Goal: Transaction & Acquisition: Purchase product/service

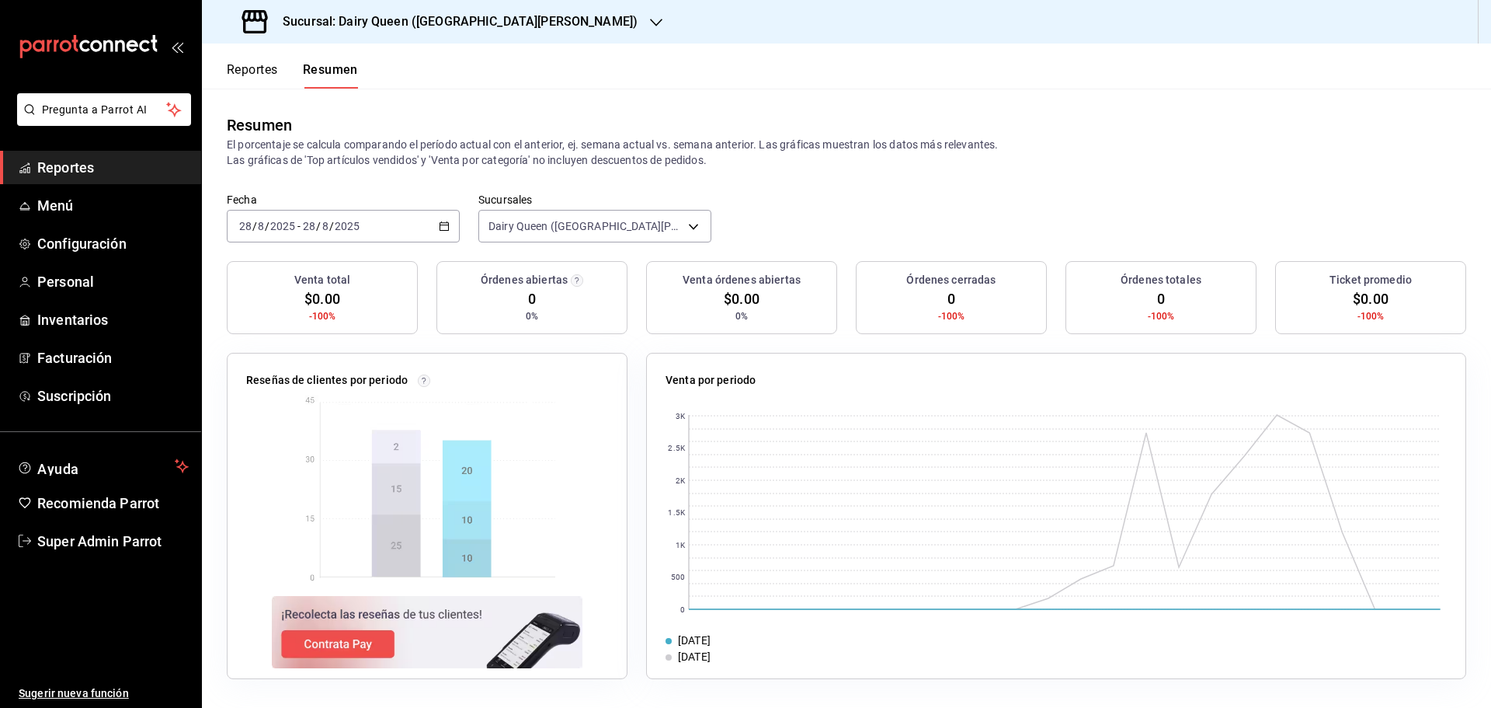
click at [1014, 113] on div "Resumen" at bounding box center [847, 124] width 1240 height 23
drag, startPoint x: 80, startPoint y: 363, endPoint x: 588, endPoint y: 337, distance: 508.6
click at [80, 363] on font "Facturación" at bounding box center [74, 358] width 75 height 16
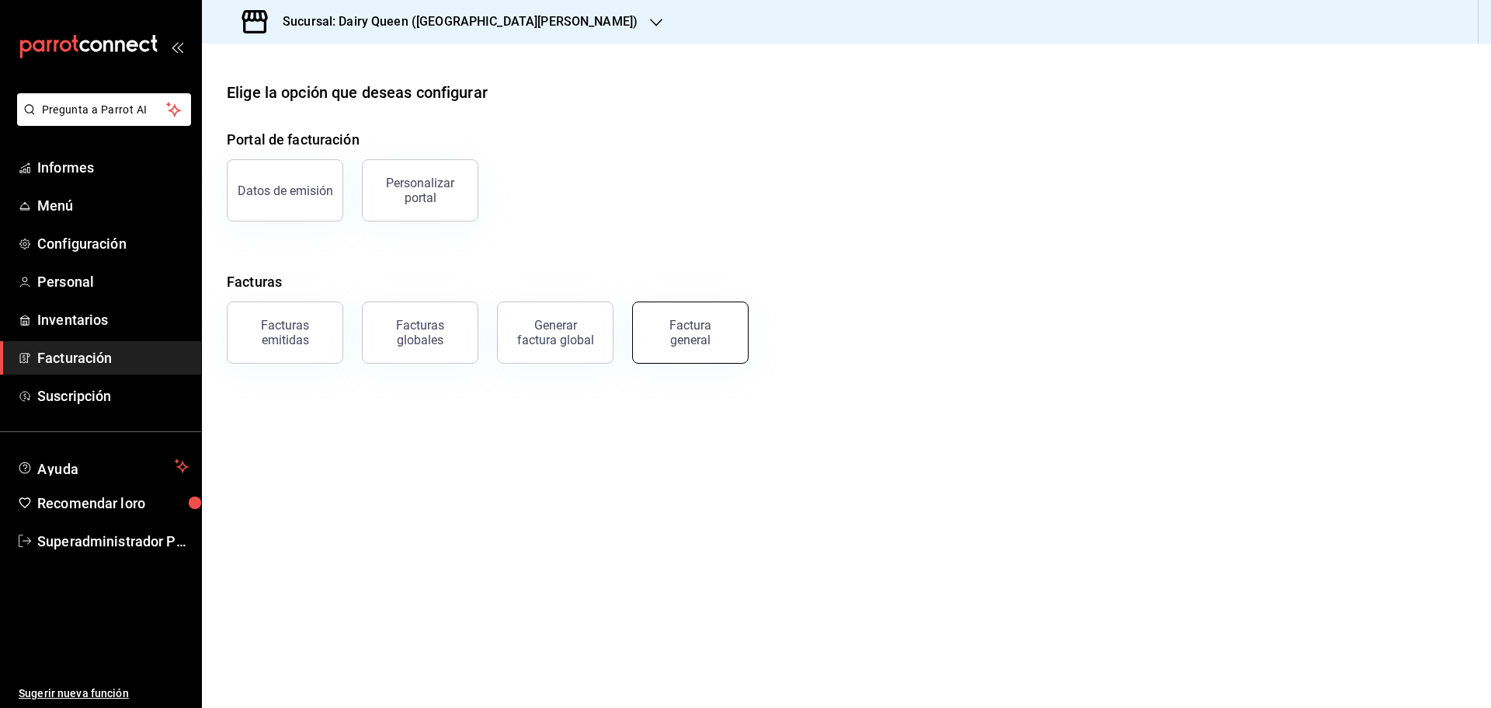
click at [671, 319] on font "Factura general" at bounding box center [690, 333] width 42 height 30
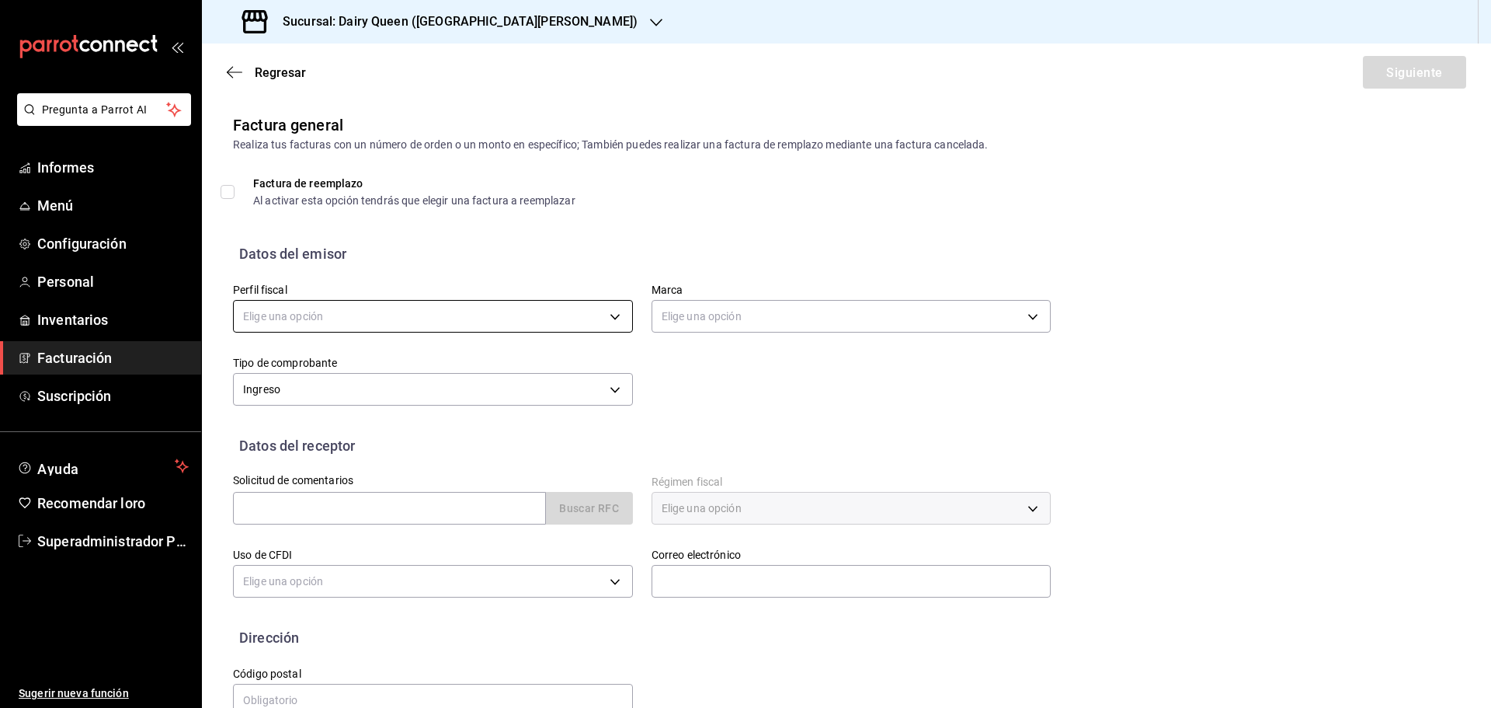
click at [332, 313] on body "Pregunta a Parrot AI Informes Menú Configuración Personal Inventarios Facturaci…" at bounding box center [745, 354] width 1491 height 708
click at [336, 388] on li "LEVA NEGOCIOS Y FRANQUICIAS" at bounding box center [431, 395] width 395 height 29
type input "8e95d43a-9701-4a67-b0fa-d812e25ae5a9"
type input "d2163cea-2ef0-45cb-bd37-11a35bcd20b9"
click at [789, 318] on div at bounding box center [745, 354] width 1491 height 708
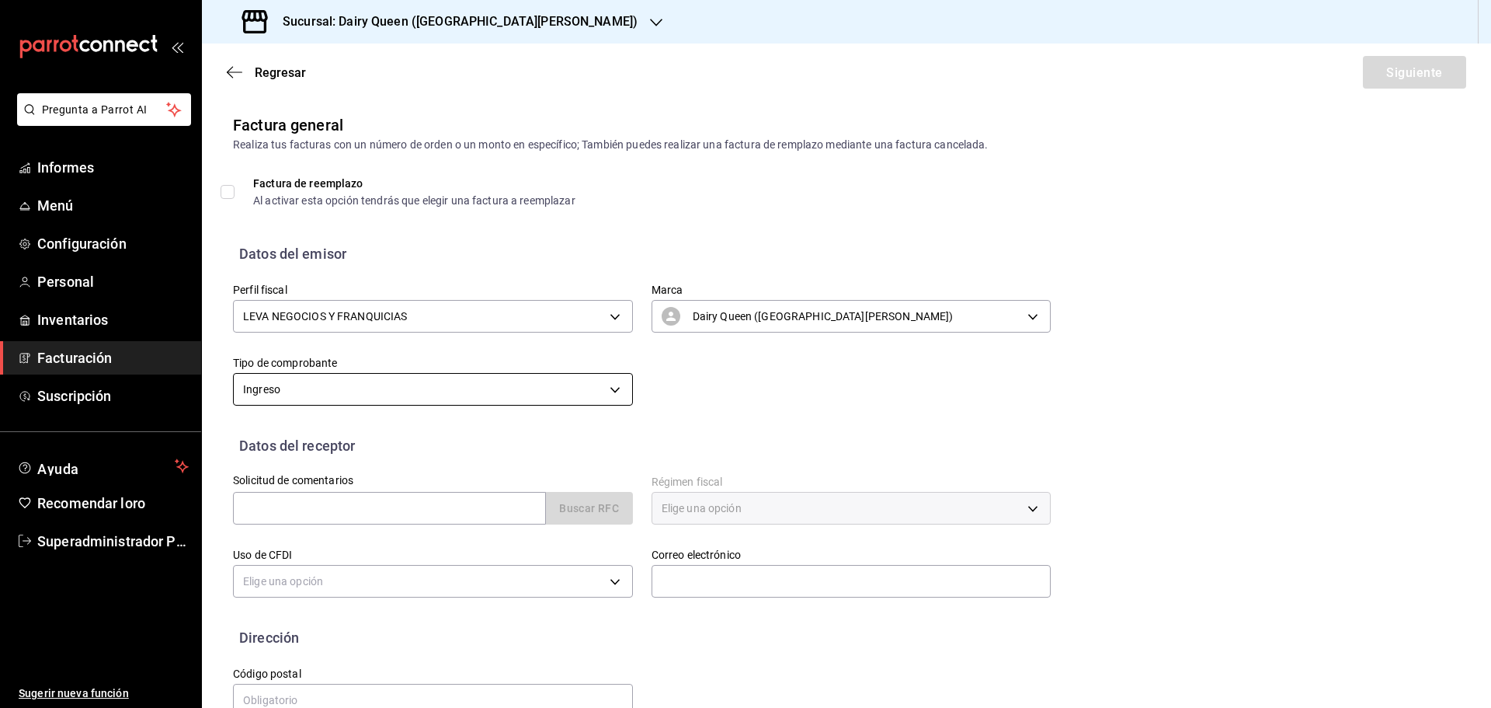
drag, startPoint x: 737, startPoint y: 377, endPoint x: 521, endPoint y: 400, distance: 217.1
click at [731, 382] on div "Perfil fiscal LEVA NEGOCIOS Y FRANQUICIAS 8e95d43a-9701-4a67-b0fa-d812e25ae5a9 …" at bounding box center [632, 337] width 836 height 146
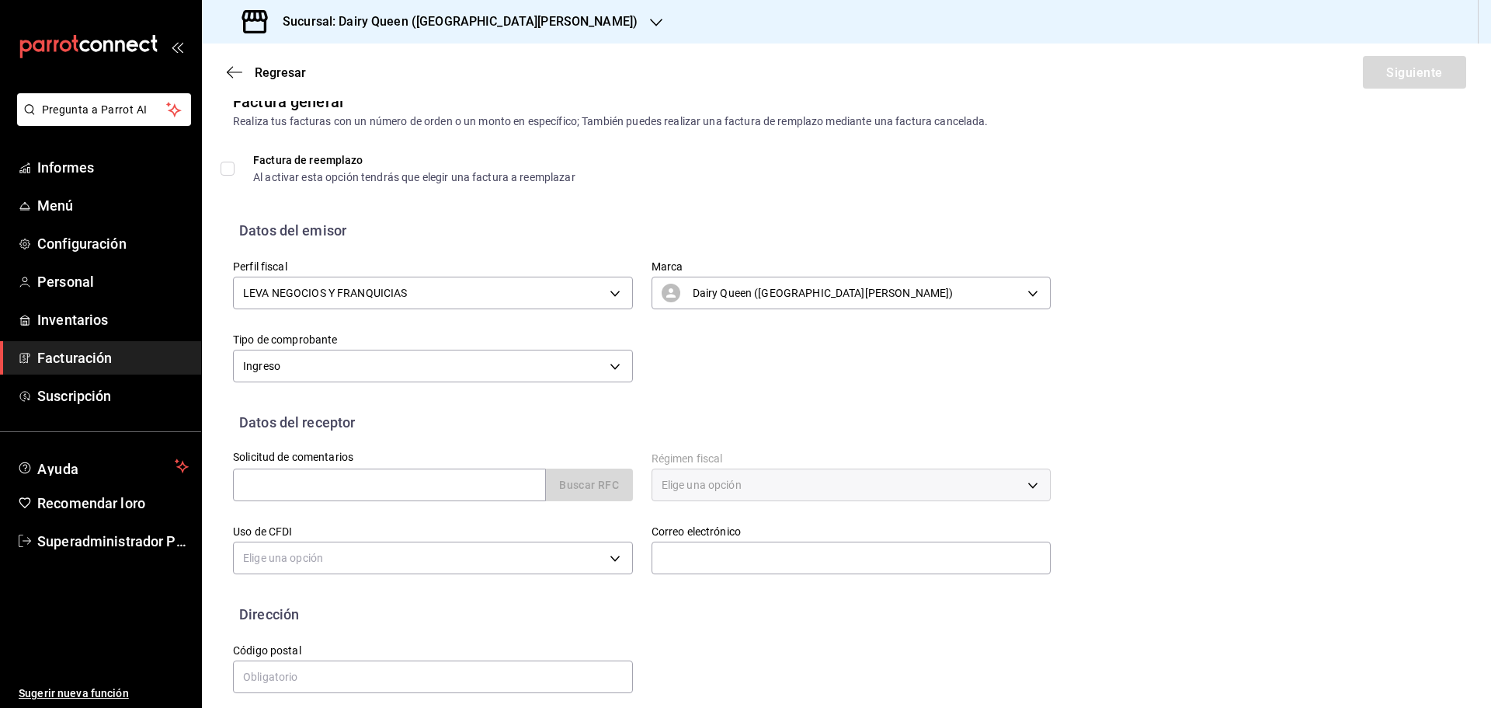
scroll to position [36, 0]
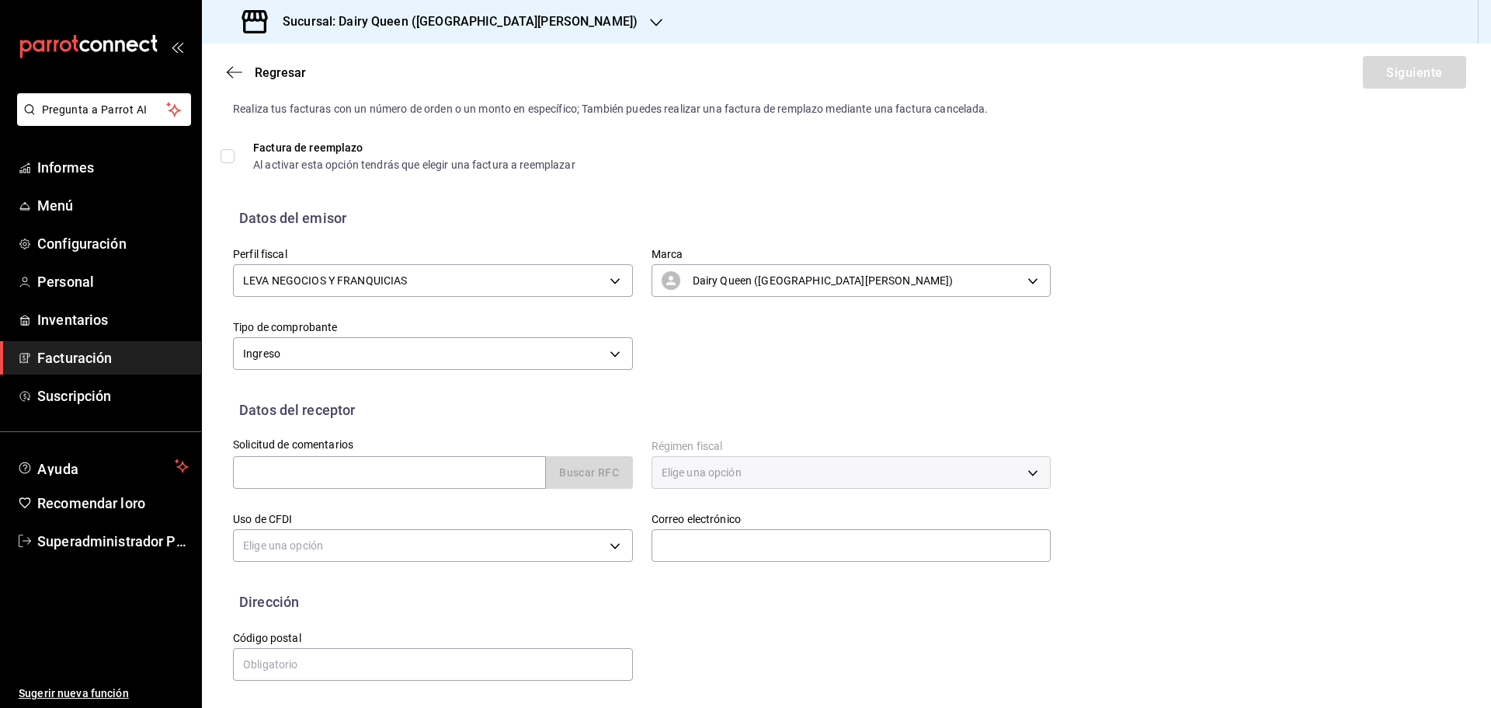
click at [604, 416] on div "Datos del receptor" at bounding box center [846, 409] width 1227 height 21
drag, startPoint x: 735, startPoint y: 457, endPoint x: 692, endPoint y: 464, distance: 43.3
click at [733, 459] on div "Elige una opción" at bounding box center [852, 472] width 400 height 33
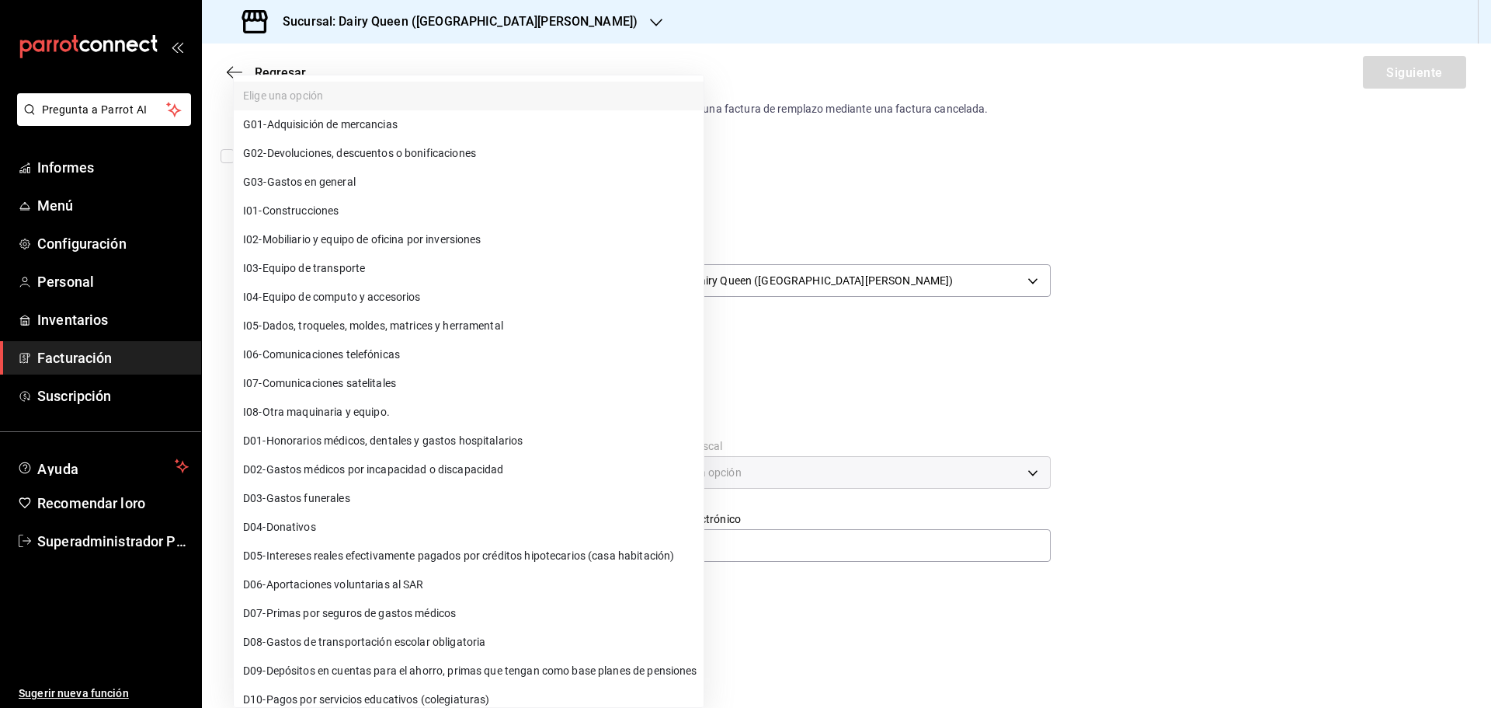
click at [489, 540] on body "Pregunta a Parrot AI Informes Menú Configuración Personal Inventarios Facturaci…" at bounding box center [745, 354] width 1491 height 708
click at [1006, 459] on div at bounding box center [745, 354] width 1491 height 708
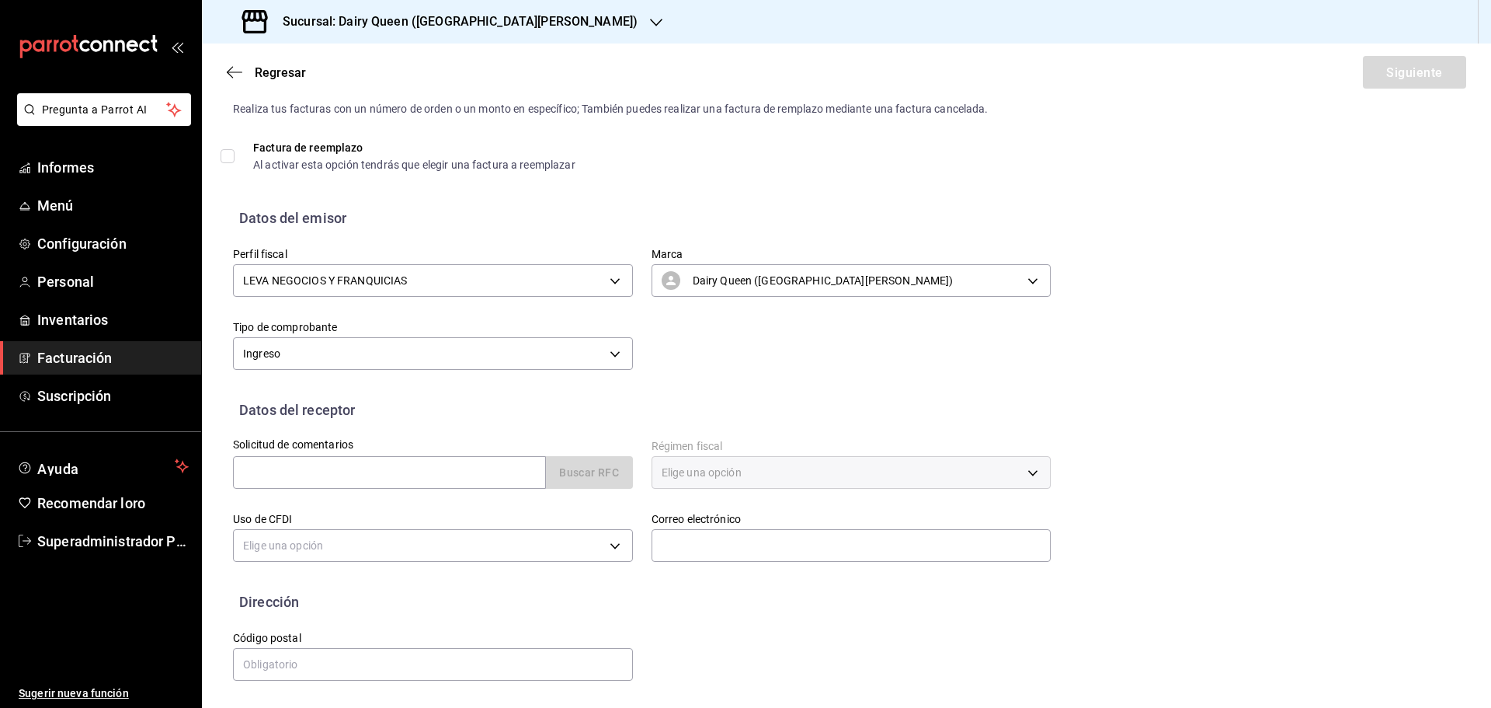
click at [836, 377] on div "Perfil fiscal LEVA NEGOCIOS Y FRANQUICIAS 8e95d43a-9701-4a67-b0fa-d812e25ae5a9 …" at bounding box center [846, 313] width 1227 height 171
click at [526, 355] on body "Pregunta a Parrot AI Informes Menú Configuración Personal Inventarios Facturaci…" at bounding box center [745, 354] width 1491 height 708
click at [423, 425] on li "Ingreso" at bounding box center [431, 433] width 395 height 29
drag, startPoint x: 439, startPoint y: 479, endPoint x: 447, endPoint y: 468, distance: 13.4
click at [439, 480] on input "text" at bounding box center [389, 472] width 313 height 33
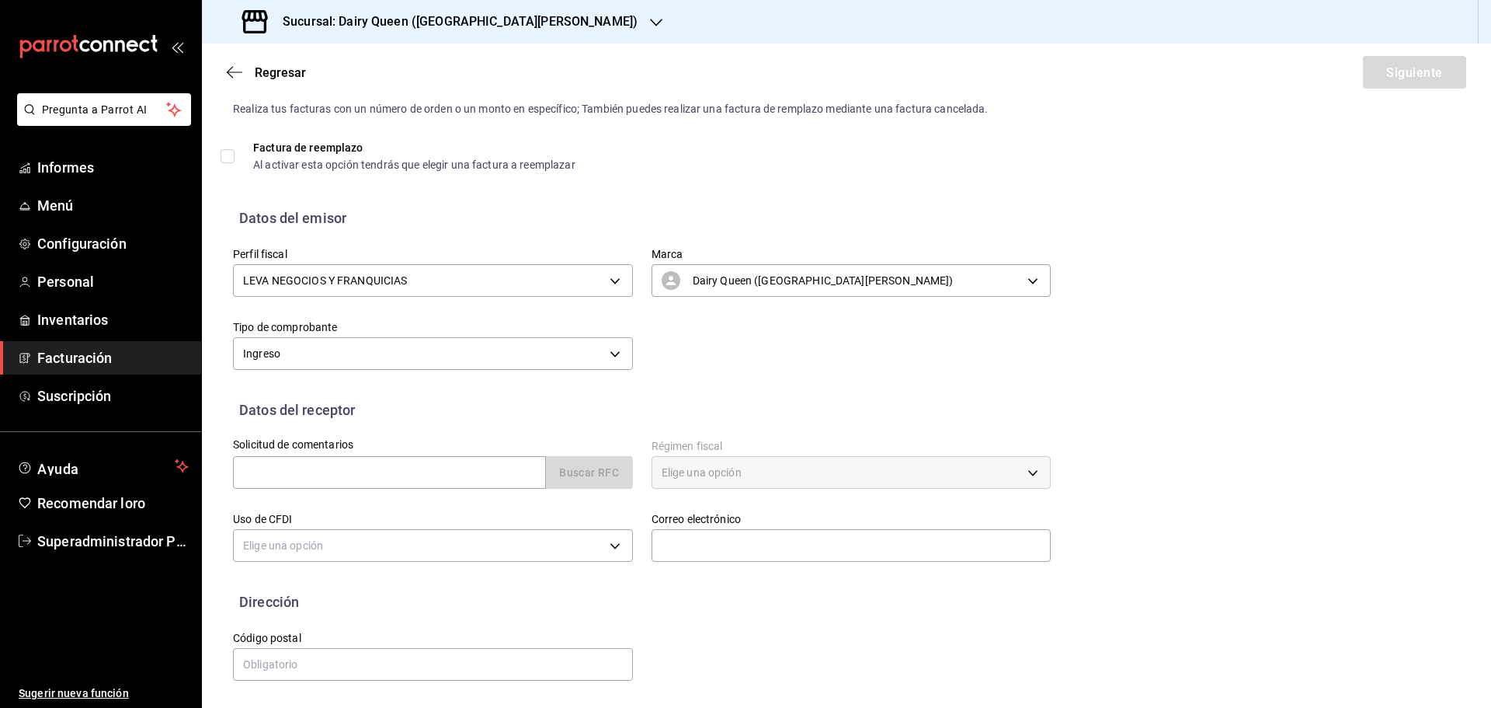
click at [477, 436] on div "Solicitud de comentarios Buscar RFC" at bounding box center [423, 456] width 419 height 73
drag, startPoint x: 384, startPoint y: 185, endPoint x: 359, endPoint y: 276, distance: 95.0
click at [384, 186] on div "Factura de reemplazo Al activar esta opción tendrás que elegir una factura a re…" at bounding box center [846, 174] width 1227 height 65
drag, startPoint x: 373, startPoint y: 478, endPoint x: 384, endPoint y: 467, distance: 15.9
click at [373, 478] on input "text" at bounding box center [389, 472] width 313 height 33
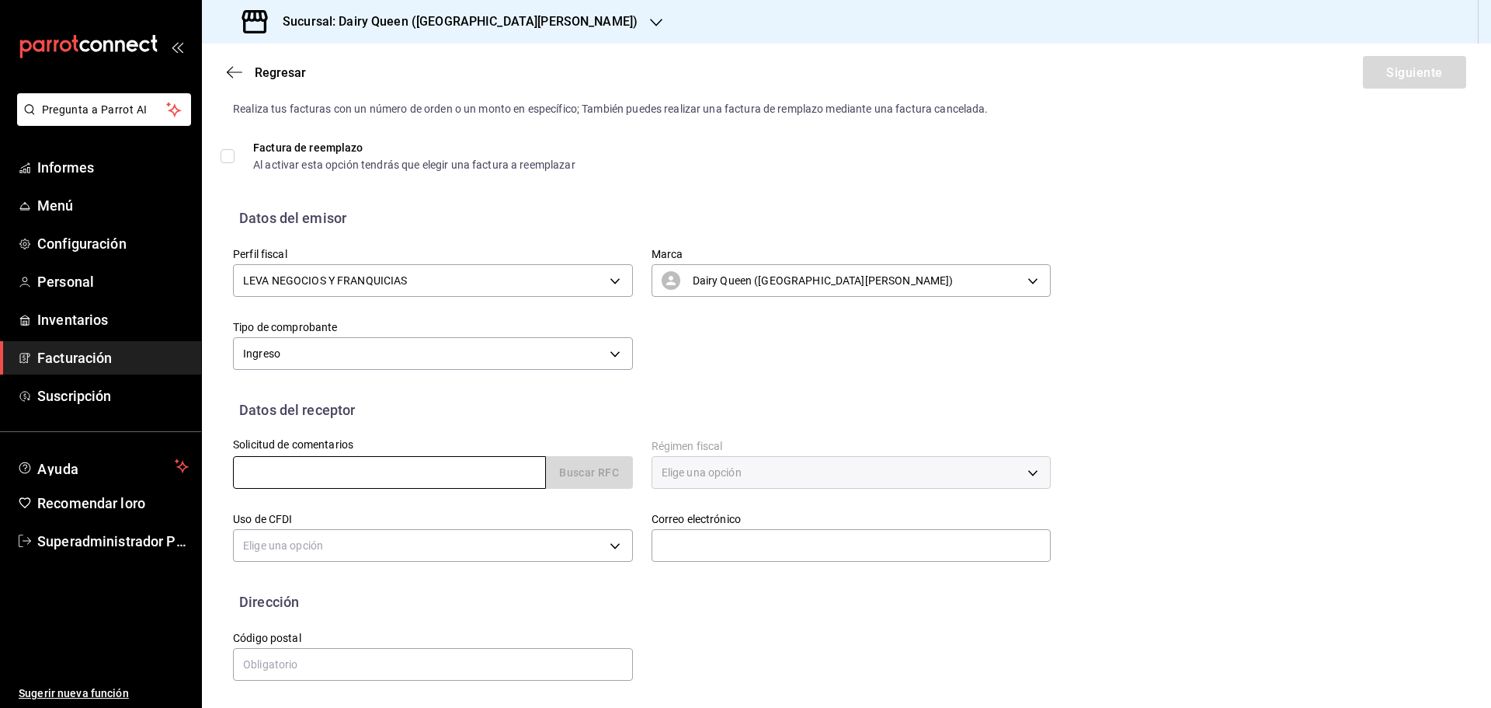
paste input "AEAD680808G75"
type input "AEAD680808G75"
click at [465, 431] on div "Solicitud de comentarios AEAD680808G75 Buscar RFC" at bounding box center [423, 456] width 419 height 73
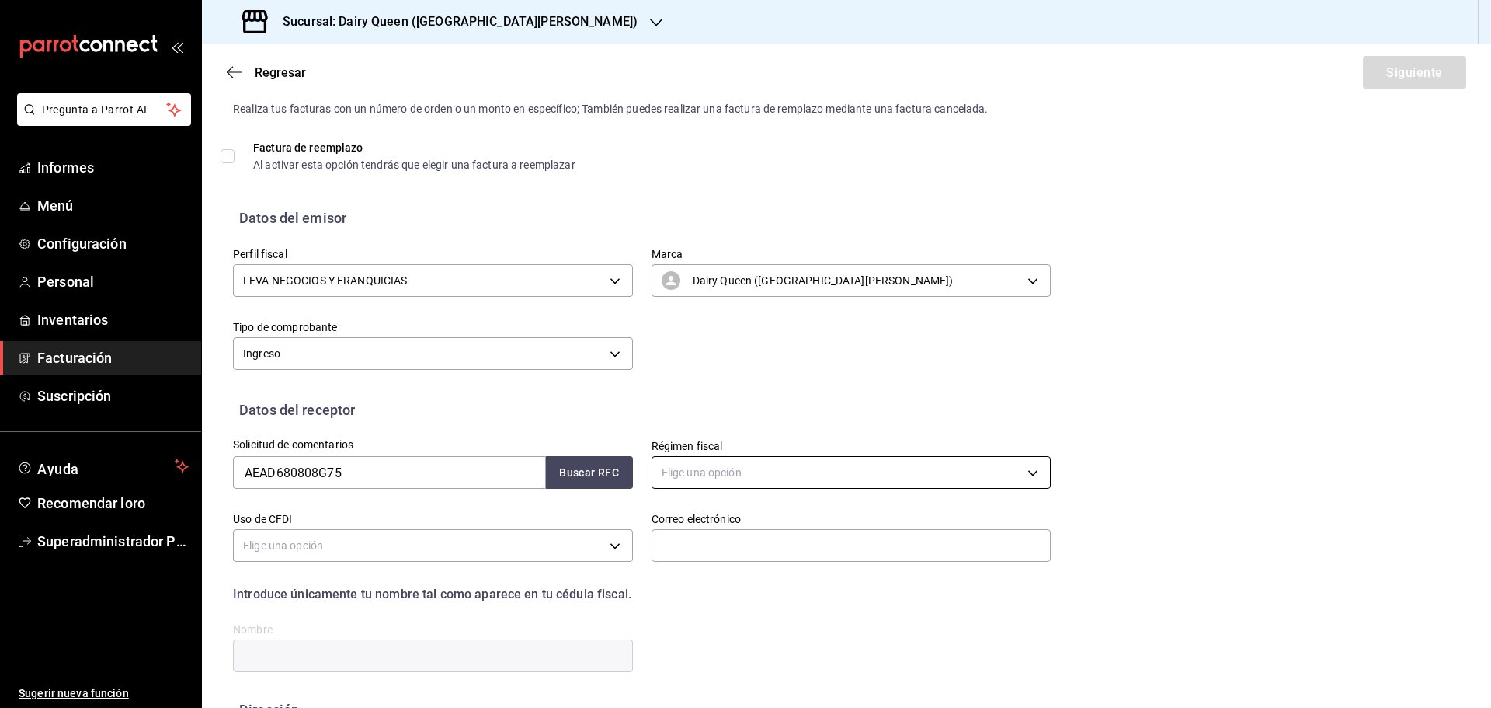
click at [799, 471] on body "Pregunta a Parrot AI Informes Menú Configuración Personal Inventarios Facturaci…" at bounding box center [745, 354] width 1491 height 708
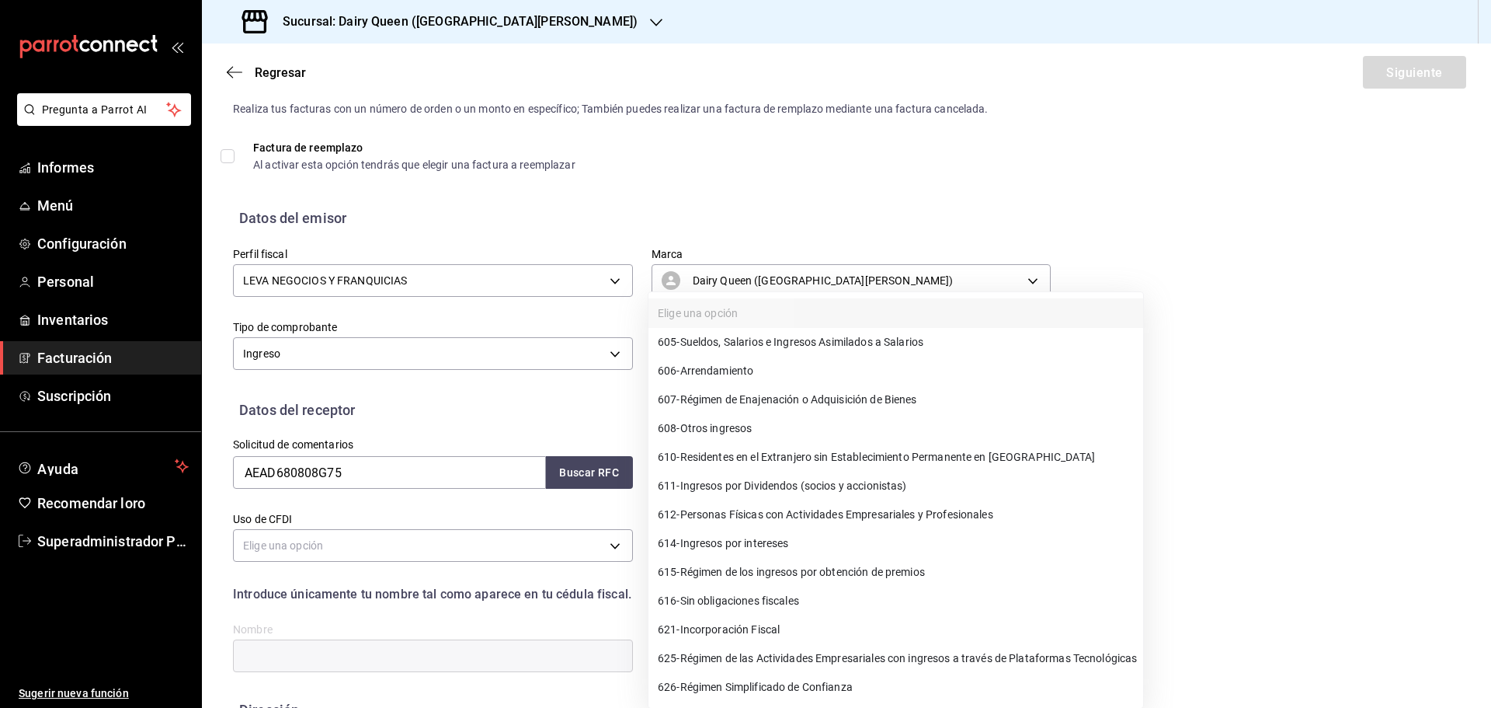
click at [565, 311] on div at bounding box center [745, 354] width 1491 height 708
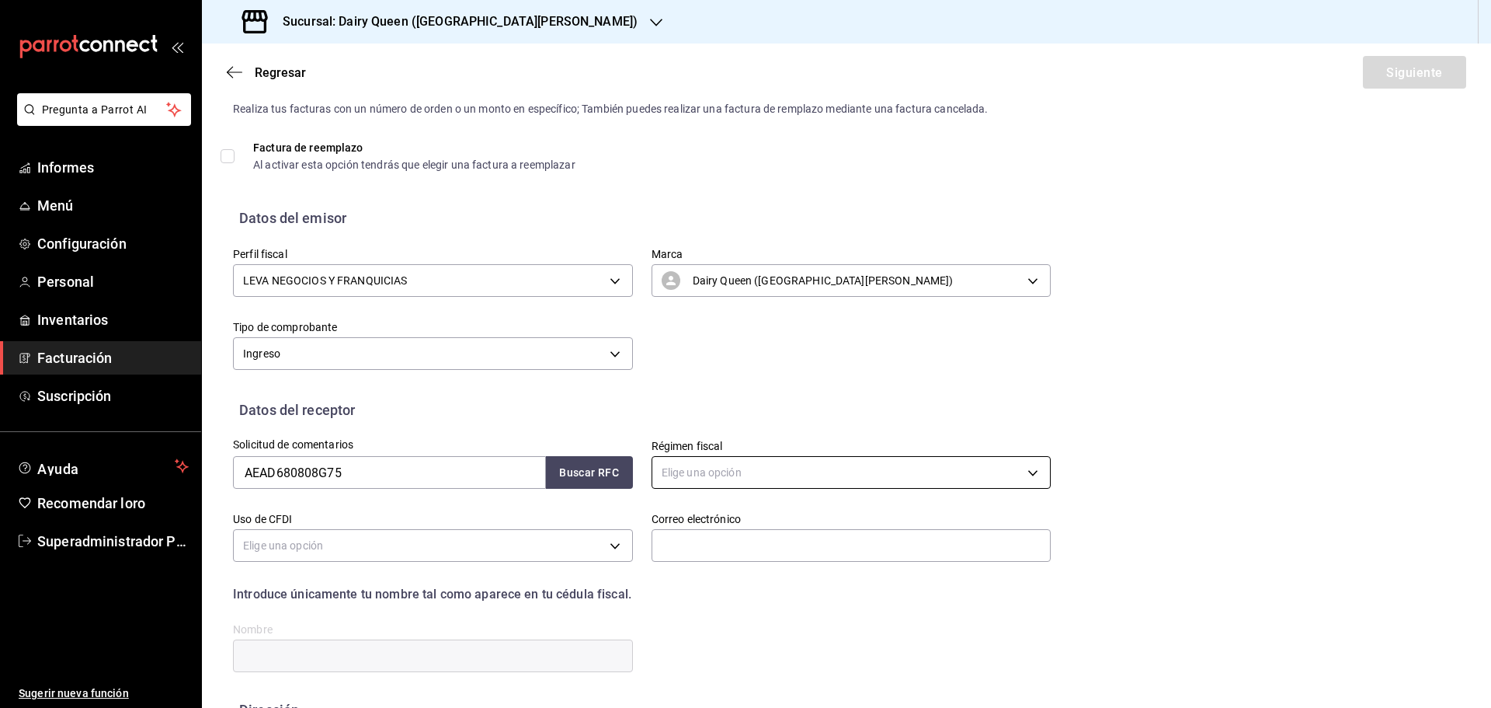
click at [704, 471] on body "Pregunta a Parrot AI Informes Menú Configuración Personal Inventarios Facturaci…" at bounding box center [745, 354] width 1491 height 708
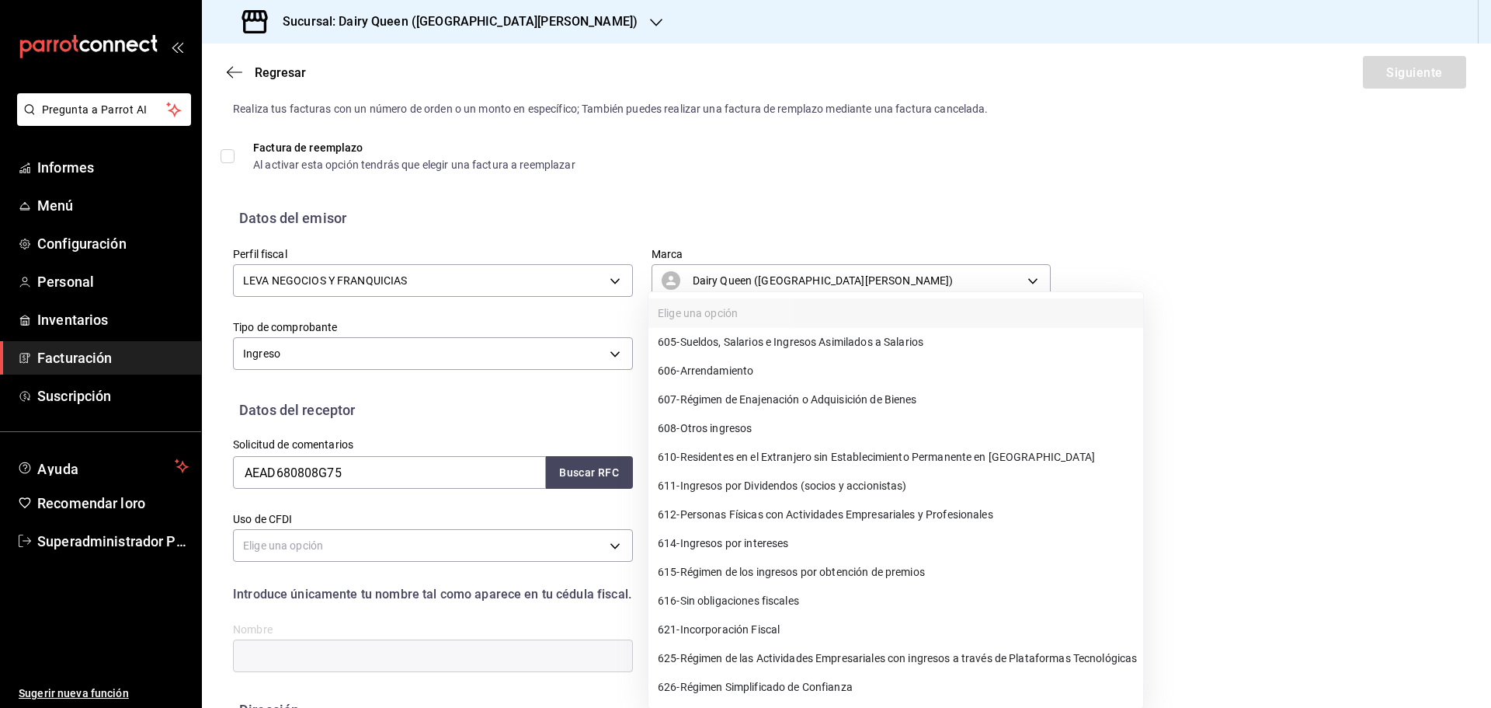
click at [834, 500] on li "612 - Personas Físicas con Actividades Empresariales y Profesionales" at bounding box center [896, 514] width 495 height 29
type input "612"
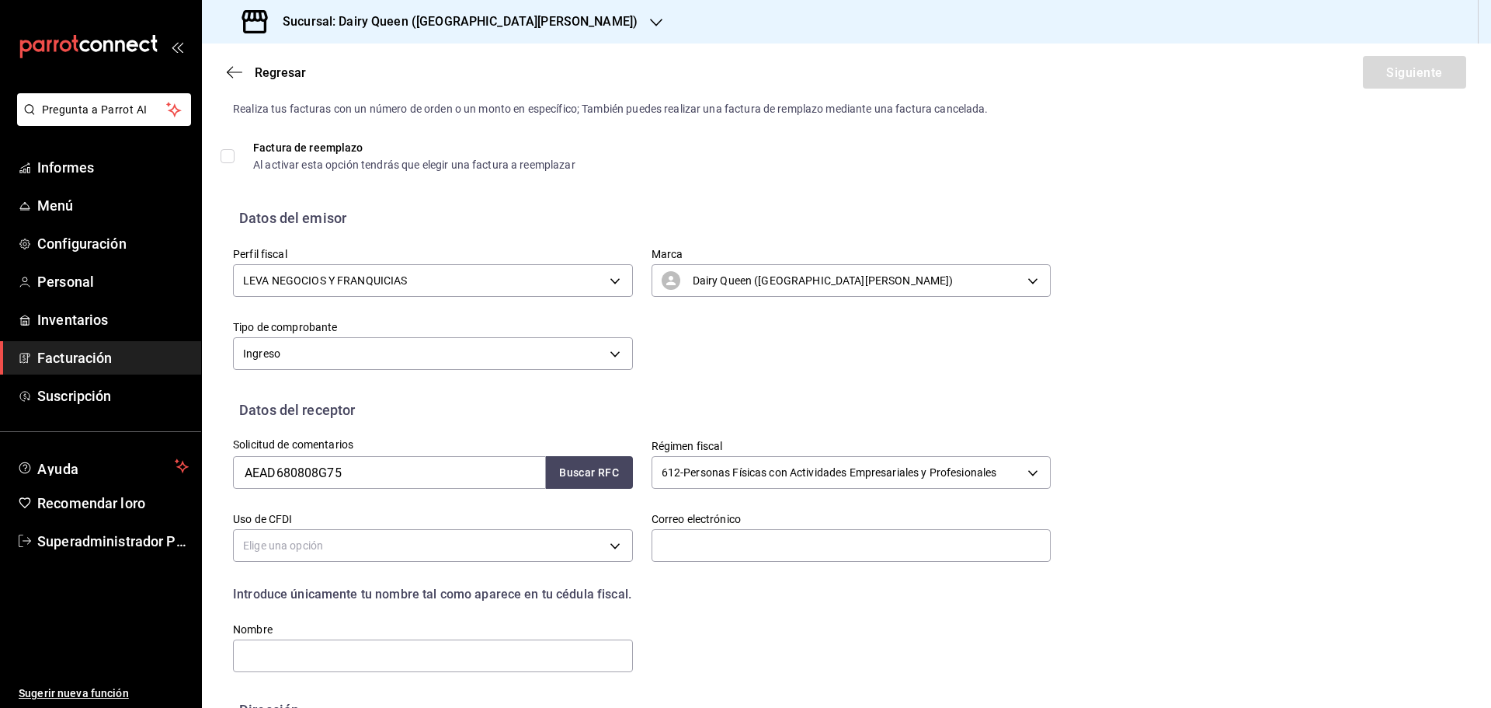
click at [700, 377] on div "Perfil fiscal LEVA NEGOCIOS Y FRANQUICIAS 8e95d43a-9701-4a67-b0fa-d812e25ae5a9 …" at bounding box center [846, 313] width 1227 height 171
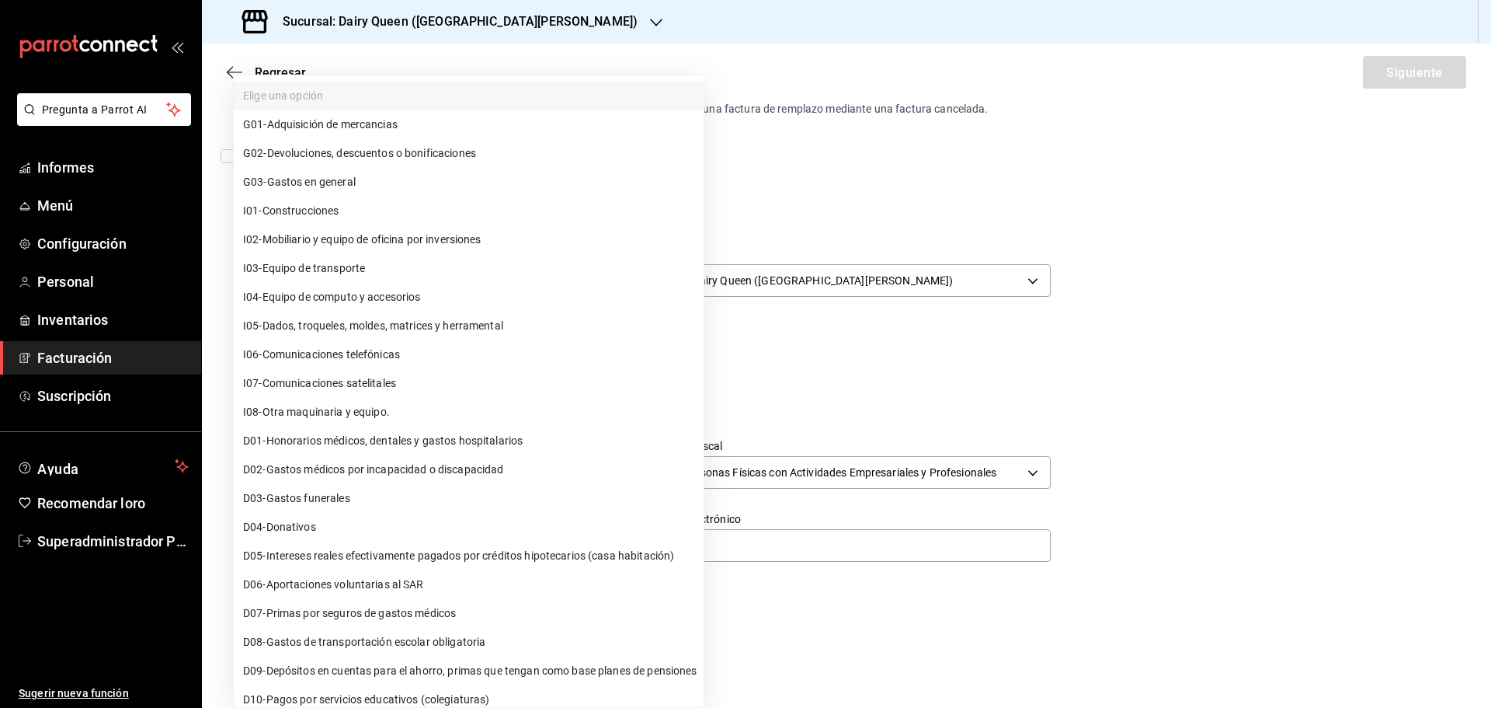
click at [301, 537] on body "Pregunta a Parrot AI Informes Menú Configuración Personal Inventarios Facturaci…" at bounding box center [745, 354] width 1491 height 708
click at [331, 183] on font "Gastos en general" at bounding box center [311, 182] width 89 height 12
type input "G03"
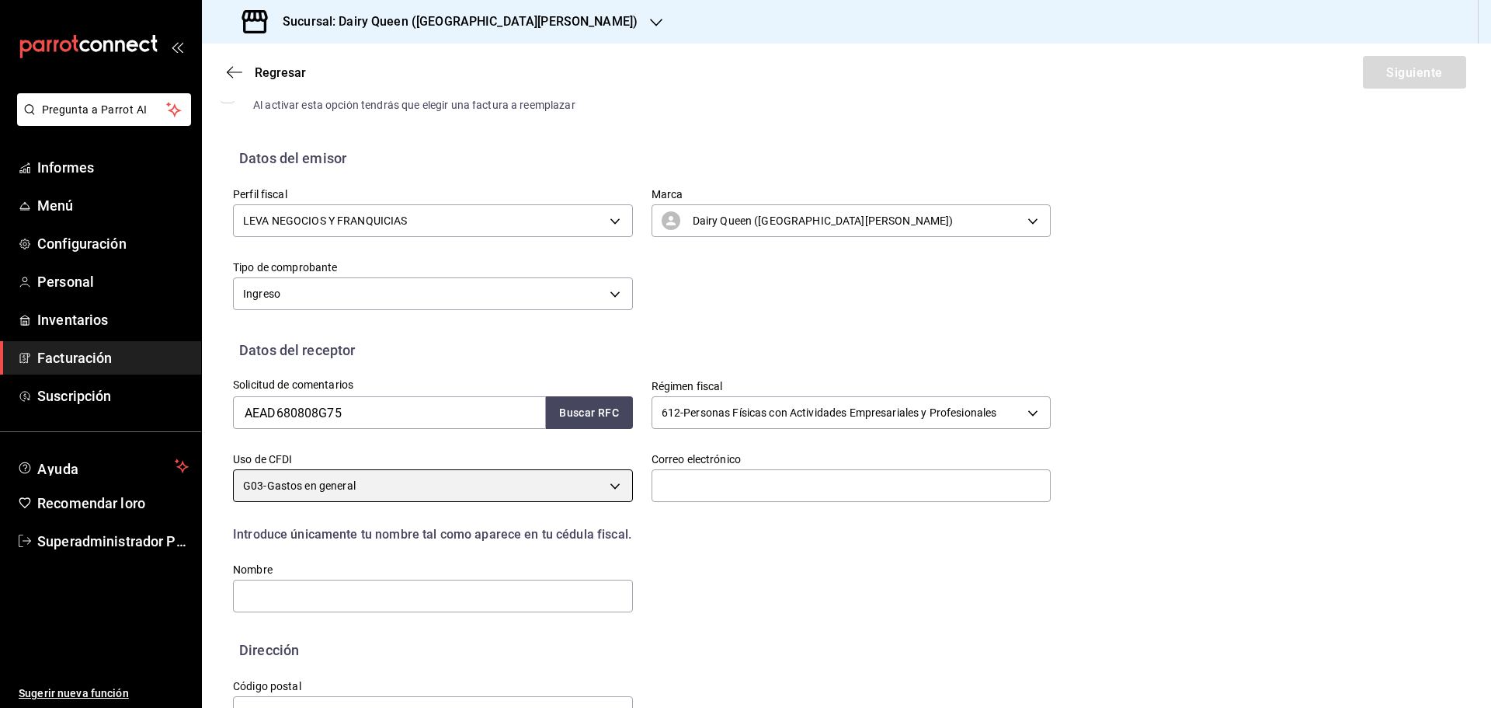
scroll to position [113, 0]
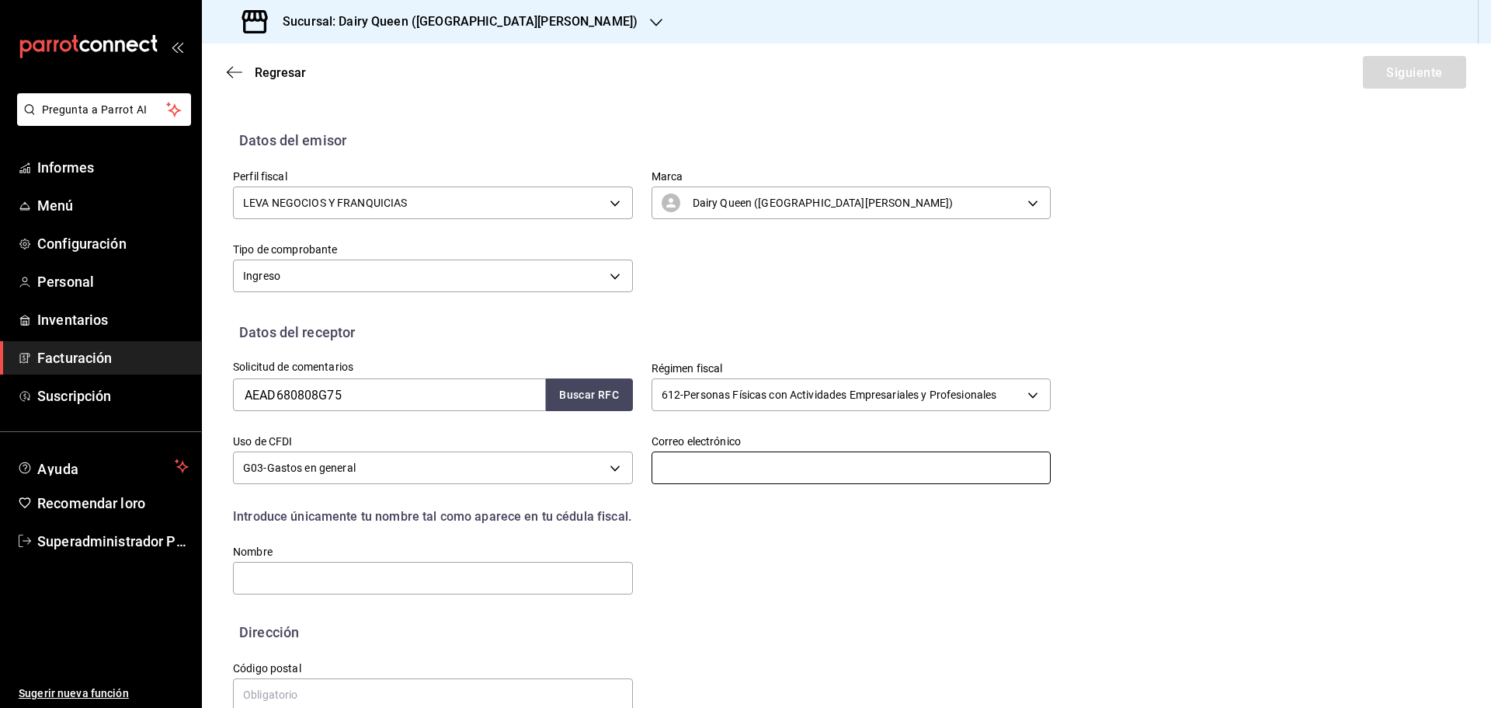
click at [718, 462] on input "text" at bounding box center [852, 467] width 400 height 33
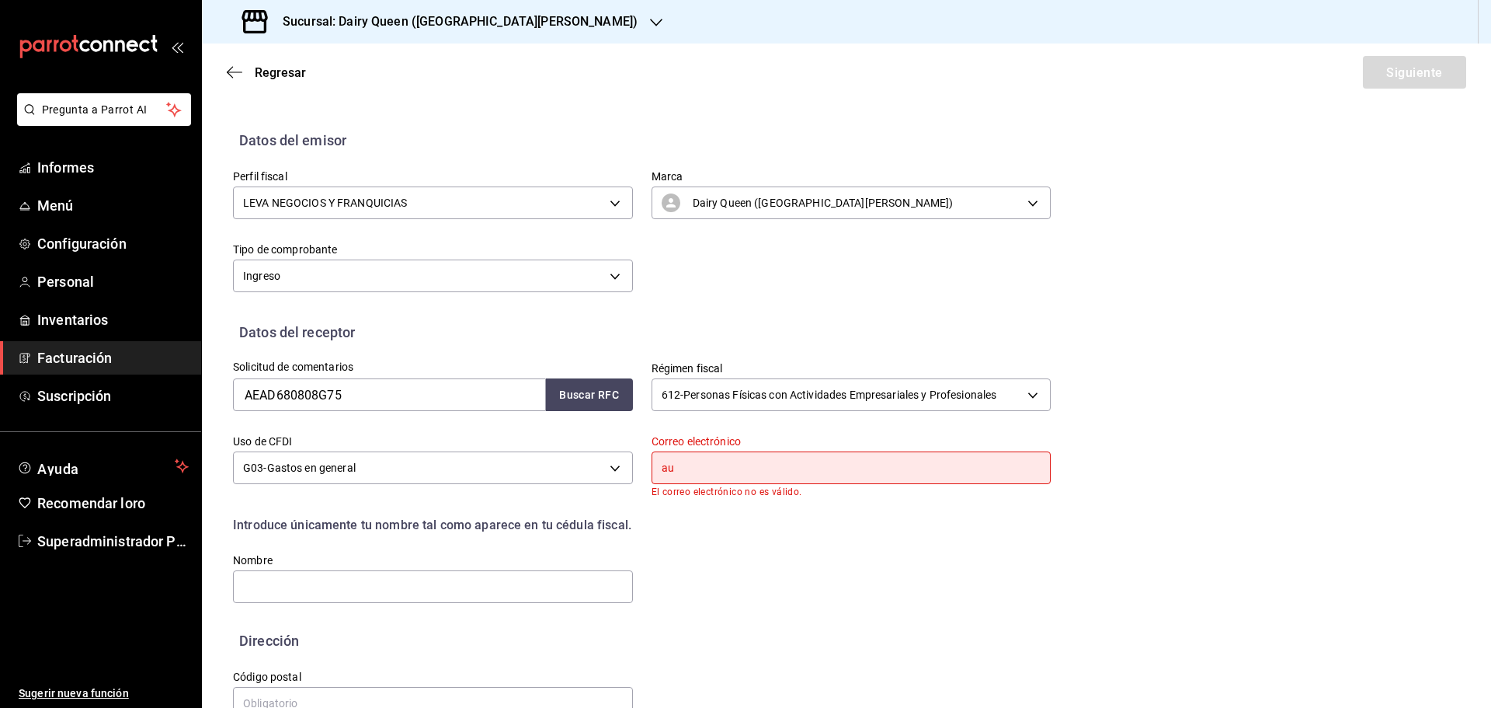
type input "aux.contabilidad@leva.mx"
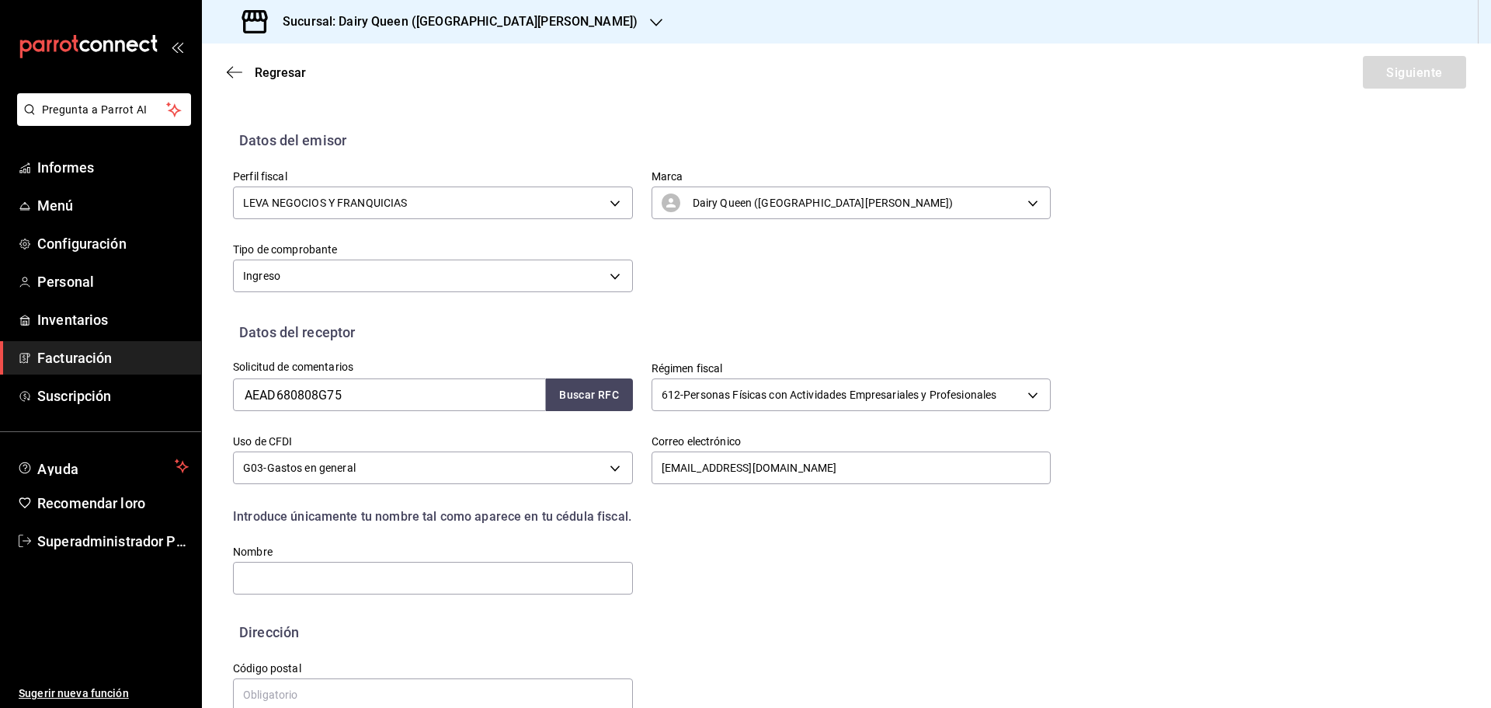
drag, startPoint x: 709, startPoint y: 575, endPoint x: 695, endPoint y: 575, distance: 14.0
click at [709, 575] on div "Solicitud de comentarios AEAD680808G75 Buscar RFC Régimen fiscal 612 - Personas…" at bounding box center [632, 470] width 836 height 254
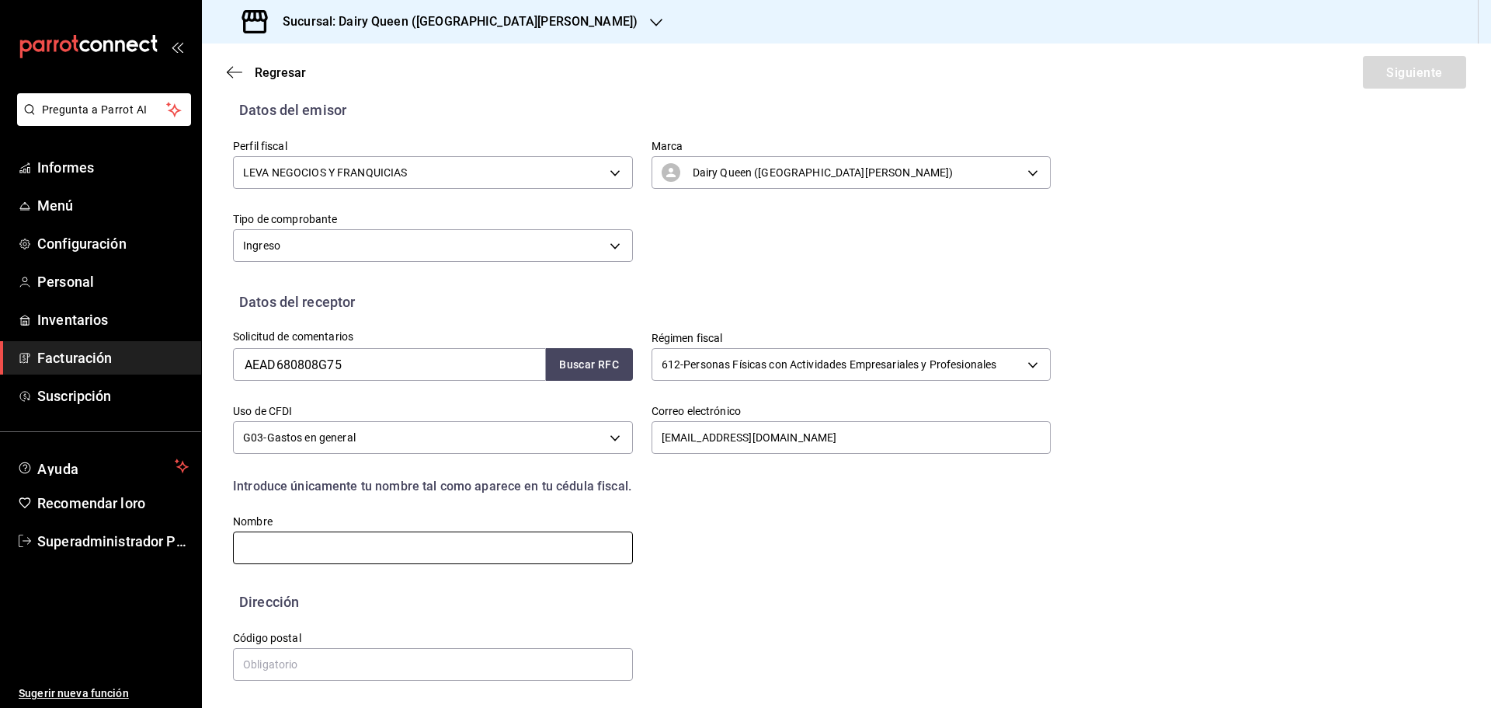
click at [354, 548] on input "text" at bounding box center [433, 547] width 400 height 33
paste input "MARIA DOLORES AREVALO ANGULO"
type input "MARIA DOLORES AREVALO ANGULO"
click at [301, 664] on input "text" at bounding box center [433, 664] width 400 height 33
paste input "66496"
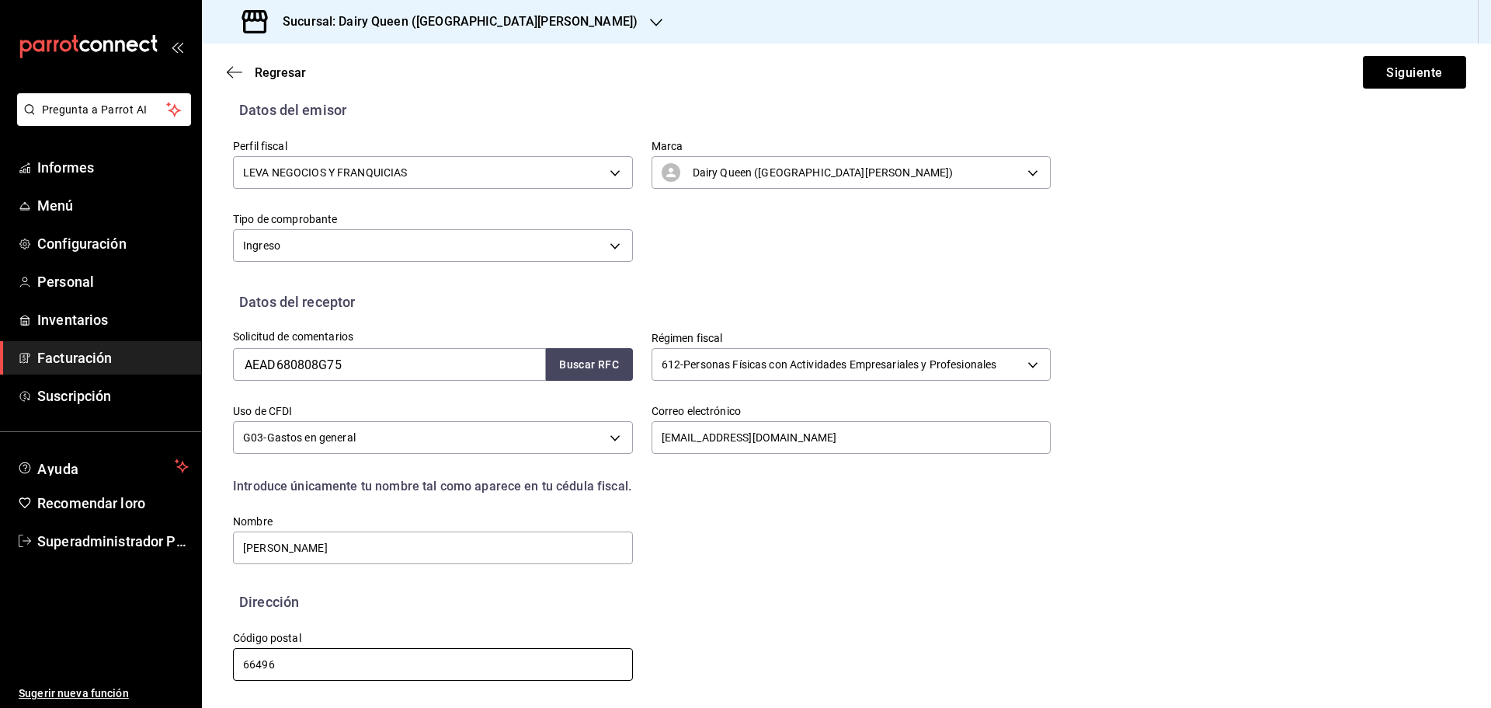
type input "66496"
click at [761, 615] on div "Calle # exterior #interior Código postal 66496 Estado ​ Municipio ​ Colonia ​" at bounding box center [632, 647] width 836 height 71
click at [1390, 68] on font "Siguiente" at bounding box center [1414, 71] width 56 height 15
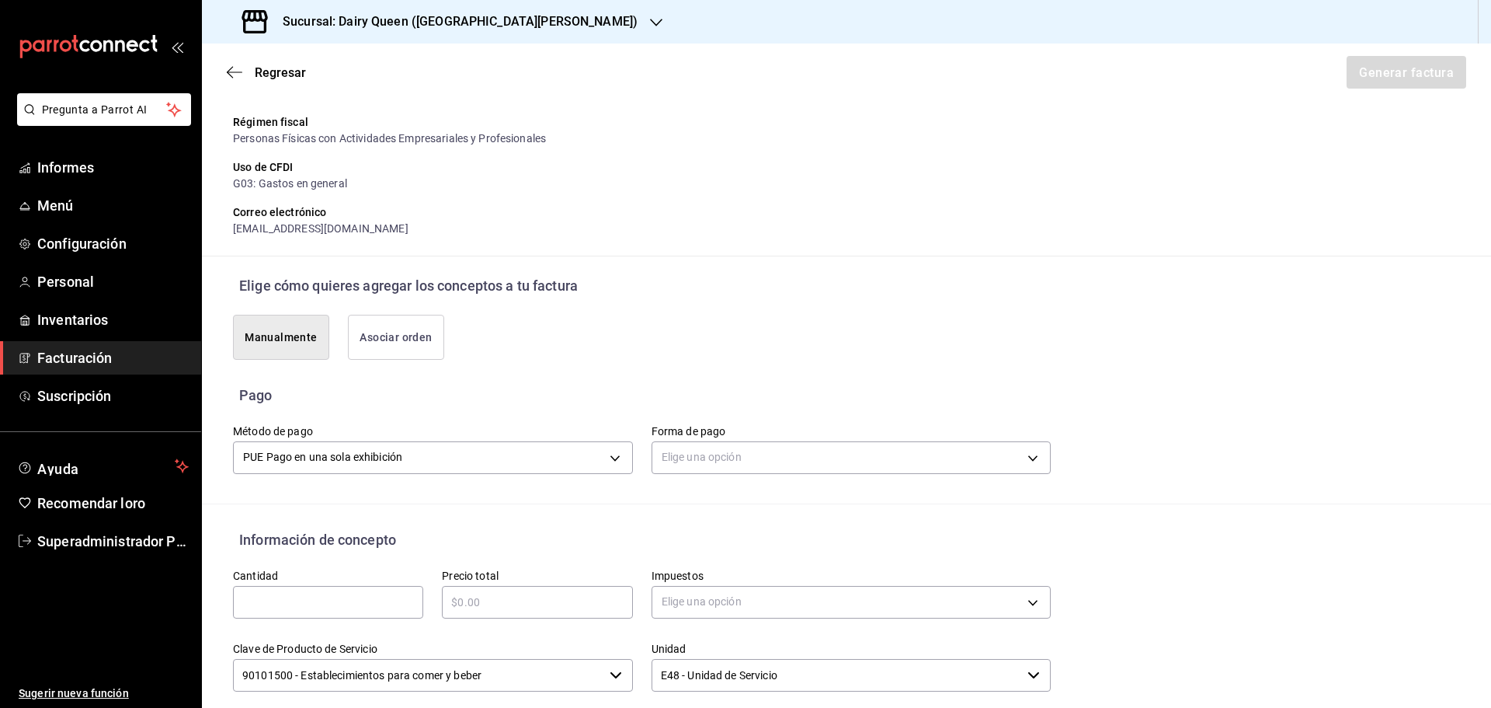
scroll to position [221, 0]
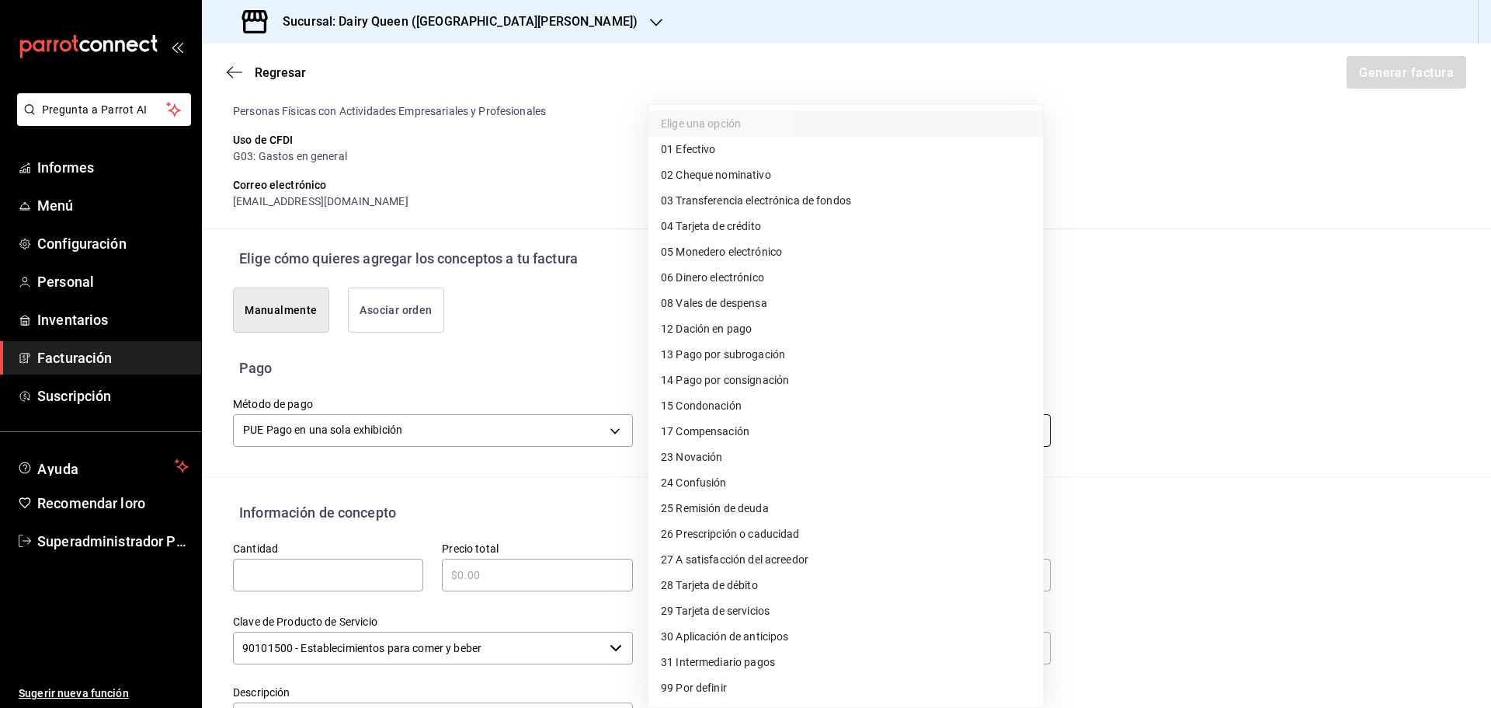
click at [742, 426] on body "Pregunta a Parrot AI Informes Menú Configuración Personal Inventarios Facturaci…" at bounding box center [745, 354] width 1491 height 708
click at [721, 580] on font "Tarjeta de débito" at bounding box center [717, 585] width 82 height 12
type input "28"
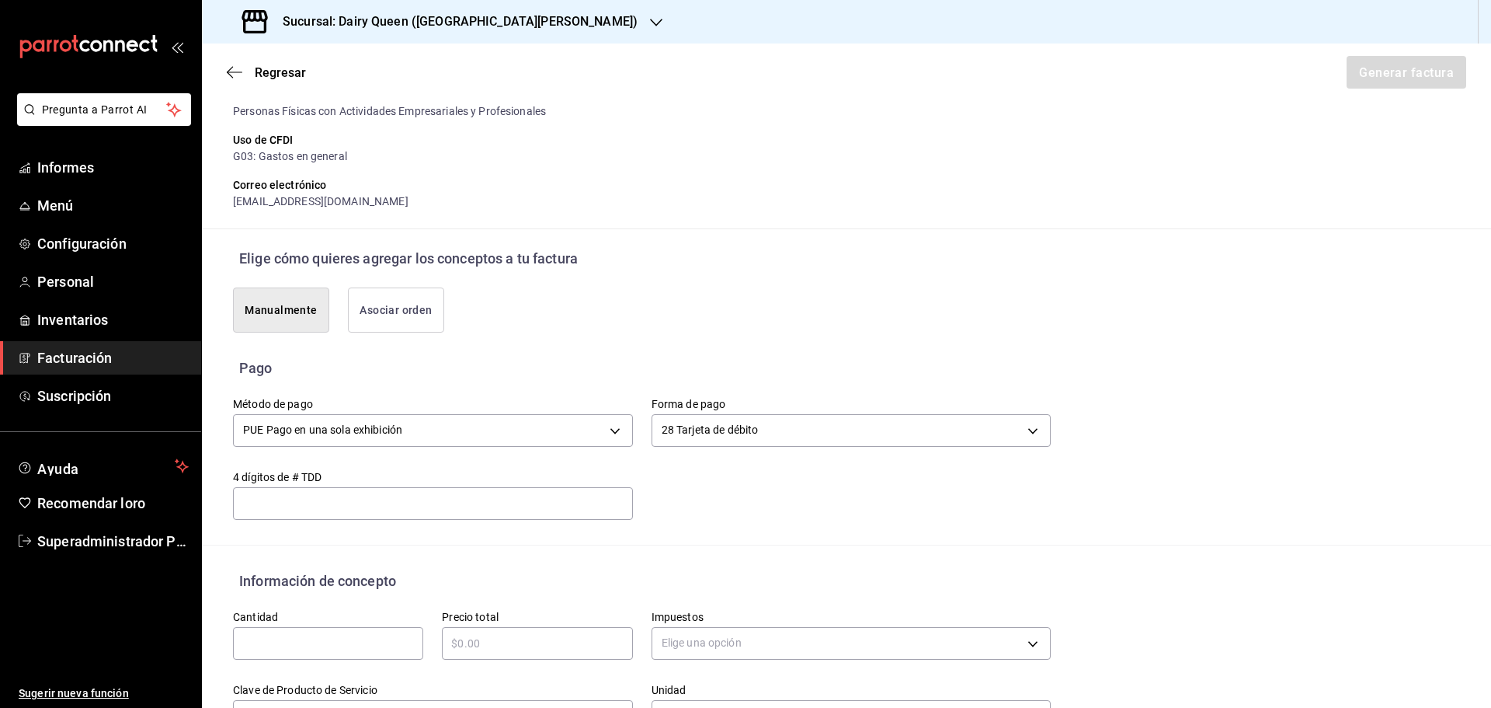
drag, startPoint x: 1111, startPoint y: 475, endPoint x: 1061, endPoint y: 475, distance: 50.5
click at [1111, 475] on div "Elige una opción 01 Efectivo 02 Cheque nominativo 03 Transferencia electrónica …" at bounding box center [745, 354] width 1491 height 708
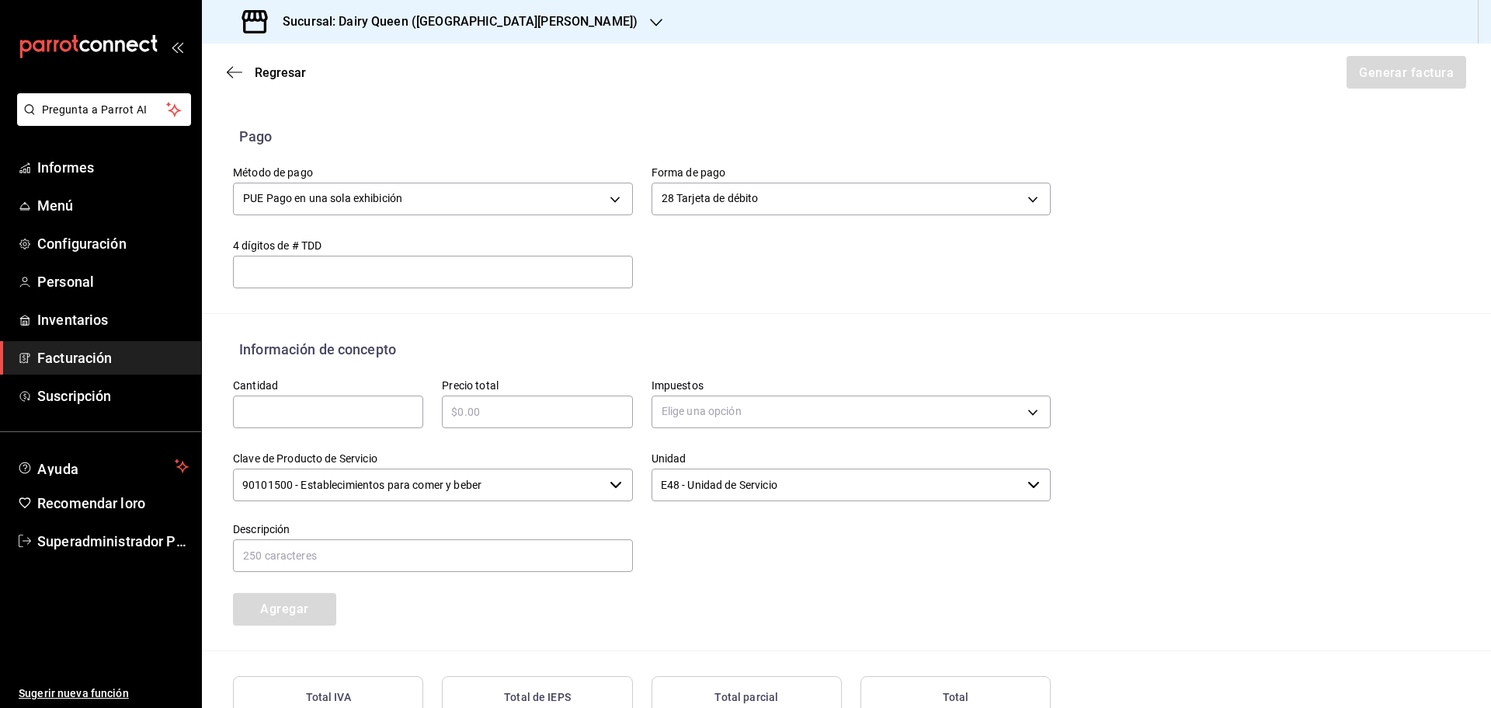
scroll to position [454, 0]
click at [319, 404] on input "text" at bounding box center [328, 410] width 190 height 19
type input "1"
click at [478, 416] on input "text" at bounding box center [537, 410] width 190 height 19
type input "$545"
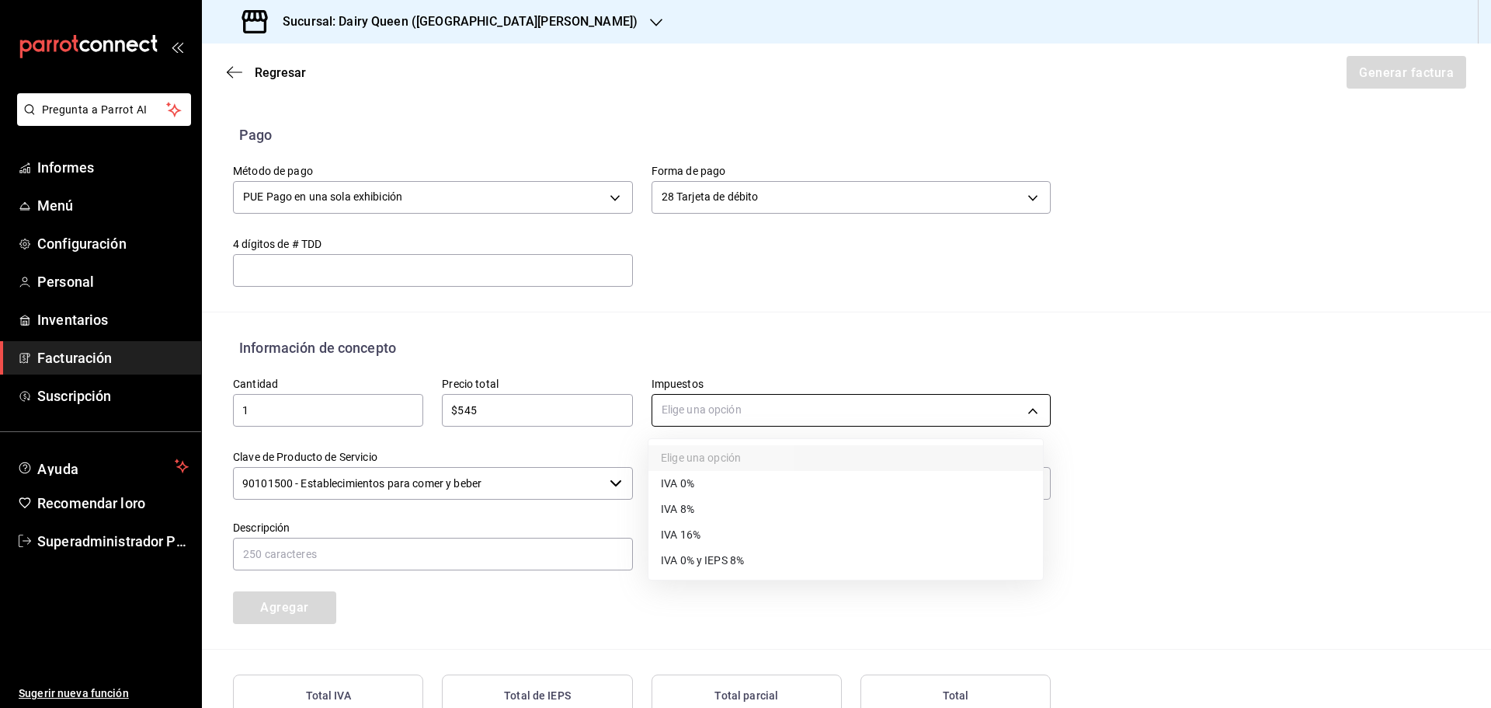
click at [739, 423] on body "Pregunta a Parrot AI Informes Menú Configuración Personal Inventarios Facturaci…" at bounding box center [745, 354] width 1491 height 708
click at [694, 543] on span "IVA 16%" at bounding box center [681, 535] width 40 height 16
type input "IVA_16"
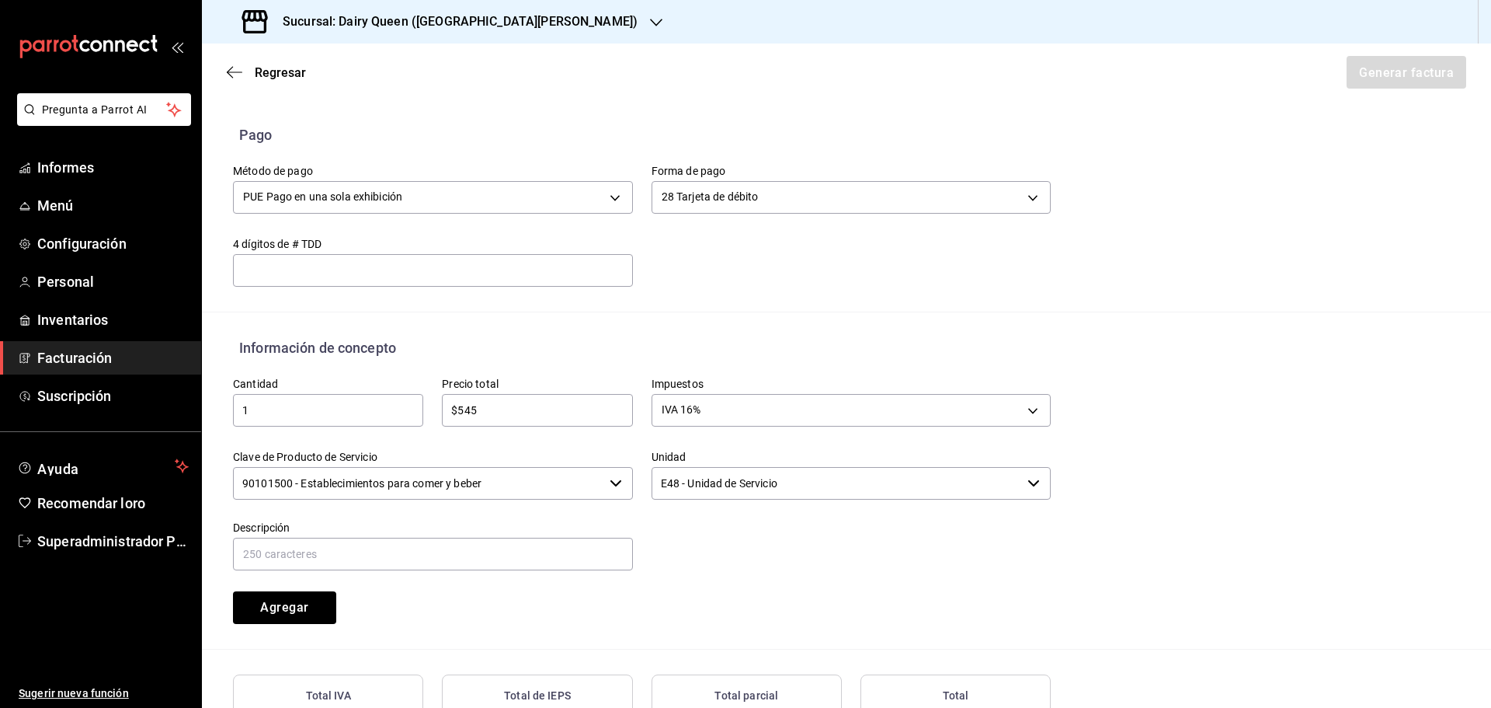
click at [402, 472] on input "90101500 - Establecimientos para comer y beber" at bounding box center [418, 483] width 370 height 33
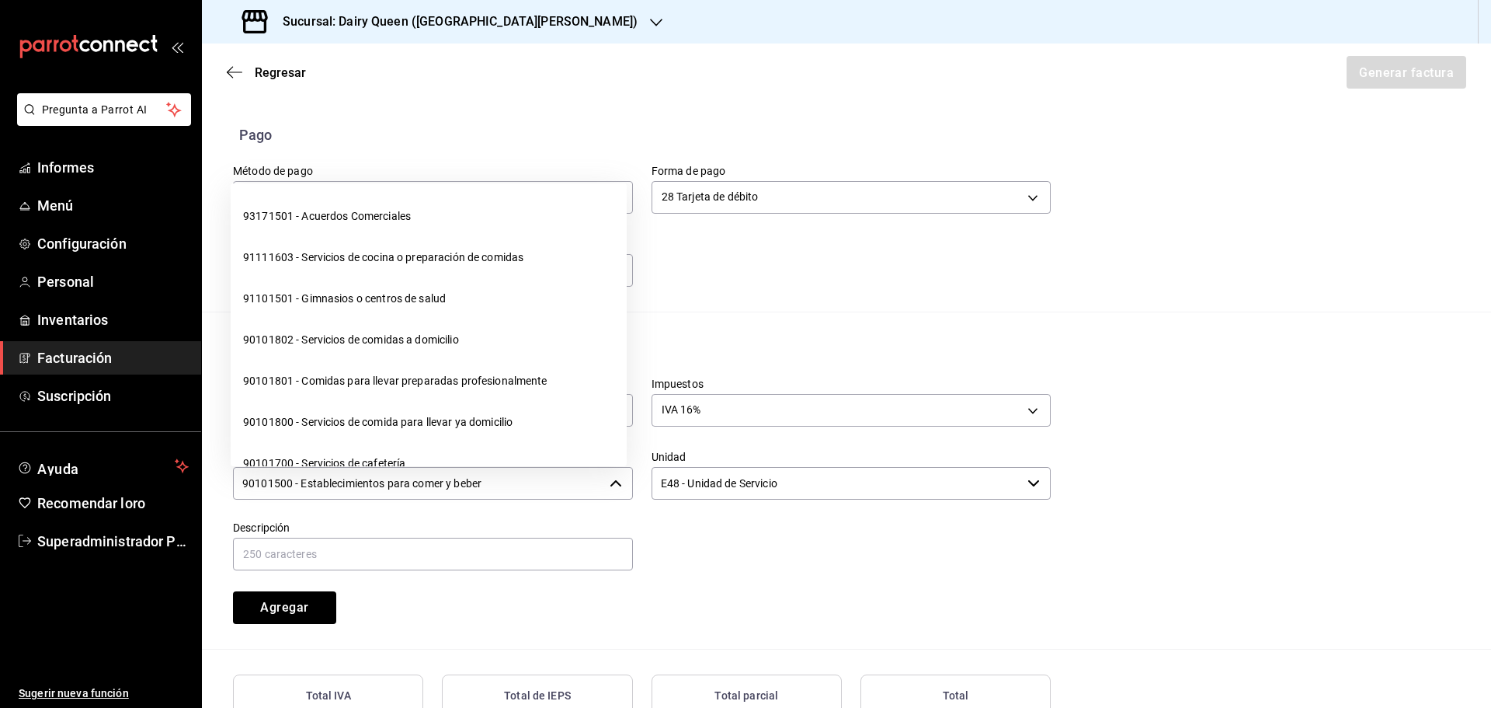
click at [376, 472] on input "90101500 - Establecimientos para comer y beber" at bounding box center [418, 483] width 370 height 33
click at [370, 475] on input "90101500 - Establecimientos para comer y beber" at bounding box center [418, 483] width 370 height 33
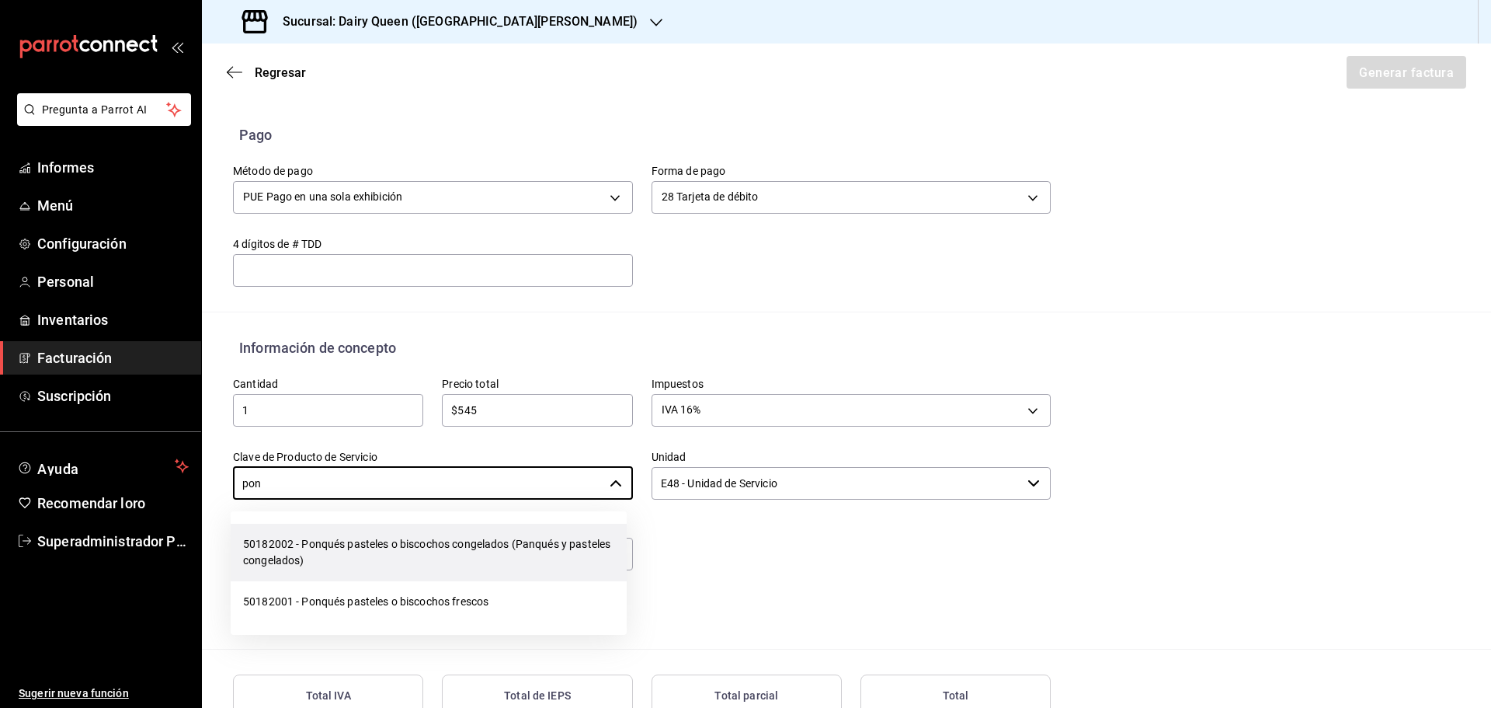
click at [320, 546] on font "50182002 - Ponqués pasteles o biscochos congelados (Panqués y pasteles congelad…" at bounding box center [426, 551] width 367 height 29
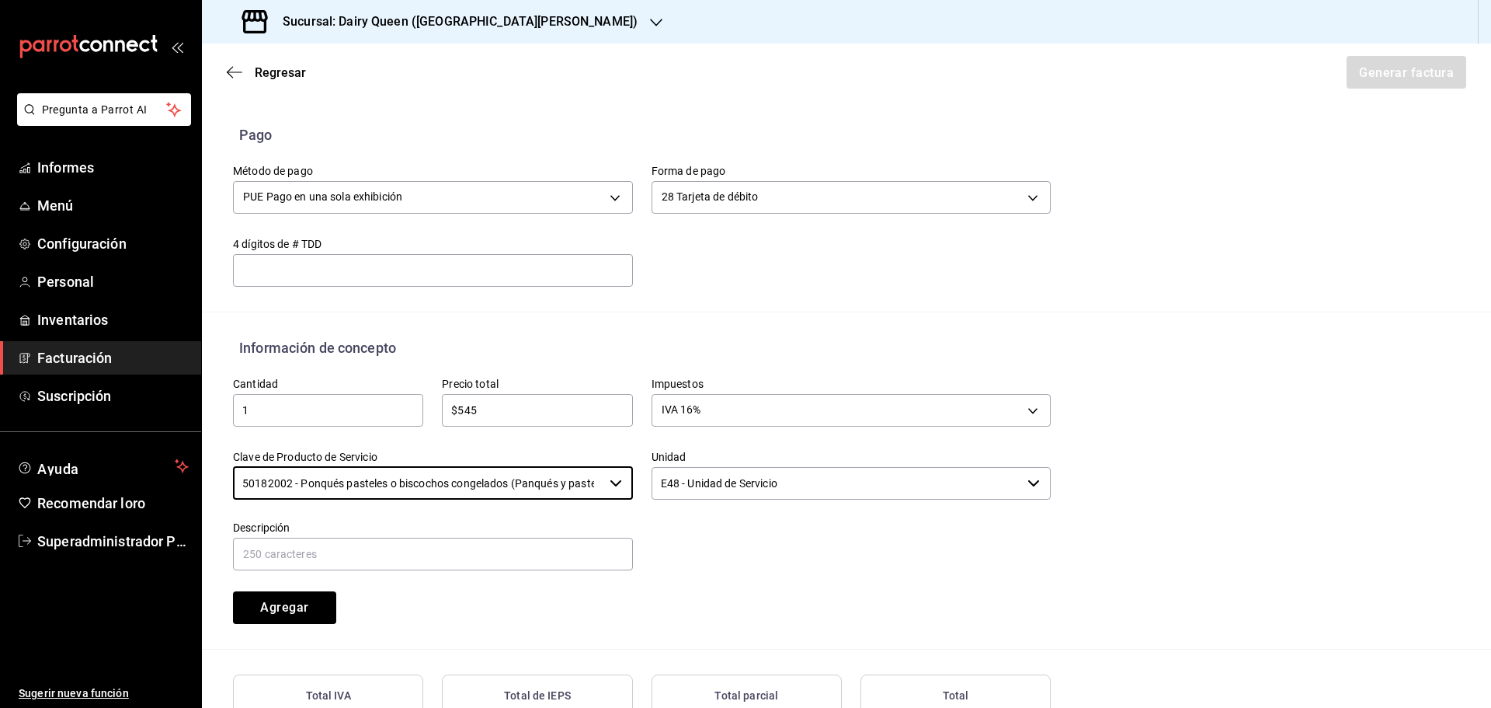
click at [788, 500] on div "Unidad E48 - Unidad de Servicio ​" at bounding box center [852, 476] width 400 height 52
type input "50182002 - Ponqués pasteles o biscochos congelados (Panqués y pasteles congelad…"
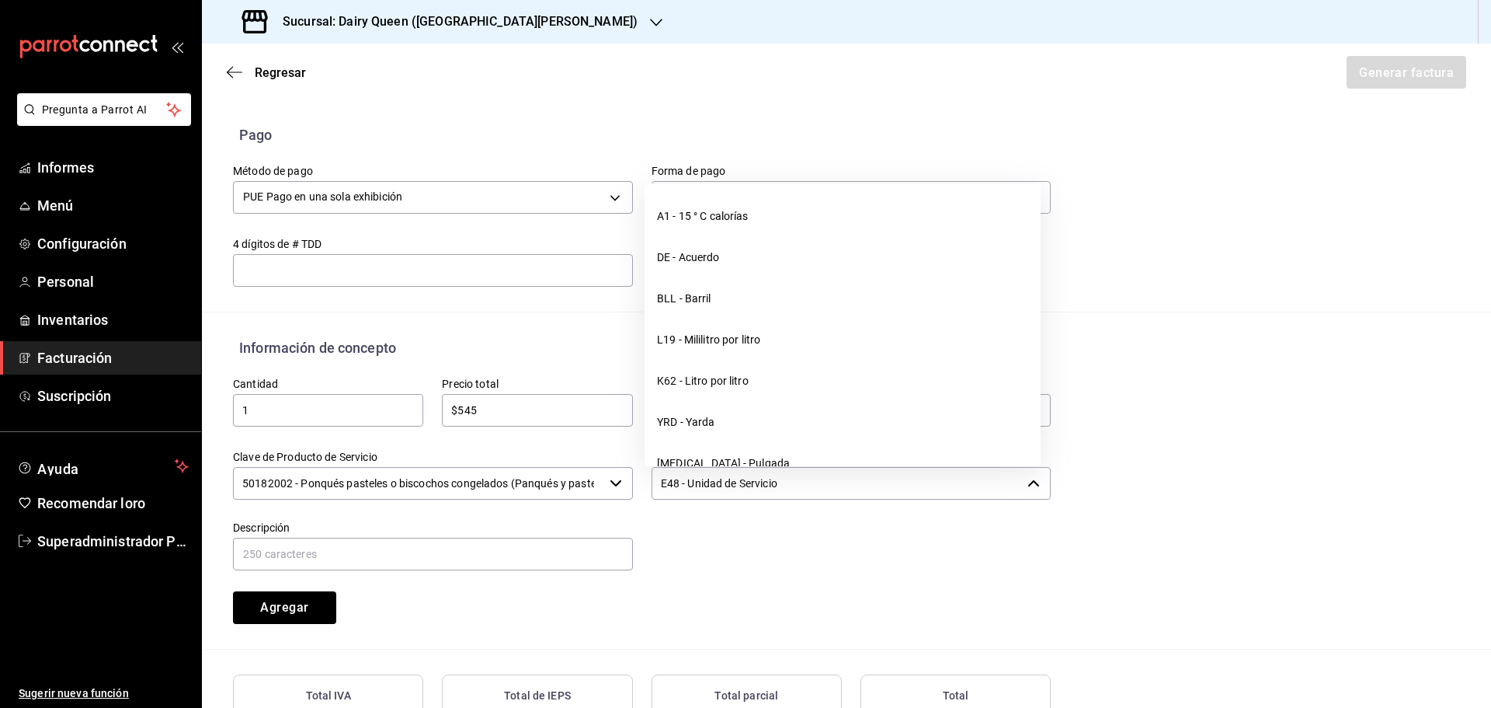
click at [791, 489] on input "E48 - Unidad de Servicio" at bounding box center [837, 483] width 370 height 33
click at [791, 488] on input "E48 - Unidad de Servicio" at bounding box center [837, 483] width 370 height 33
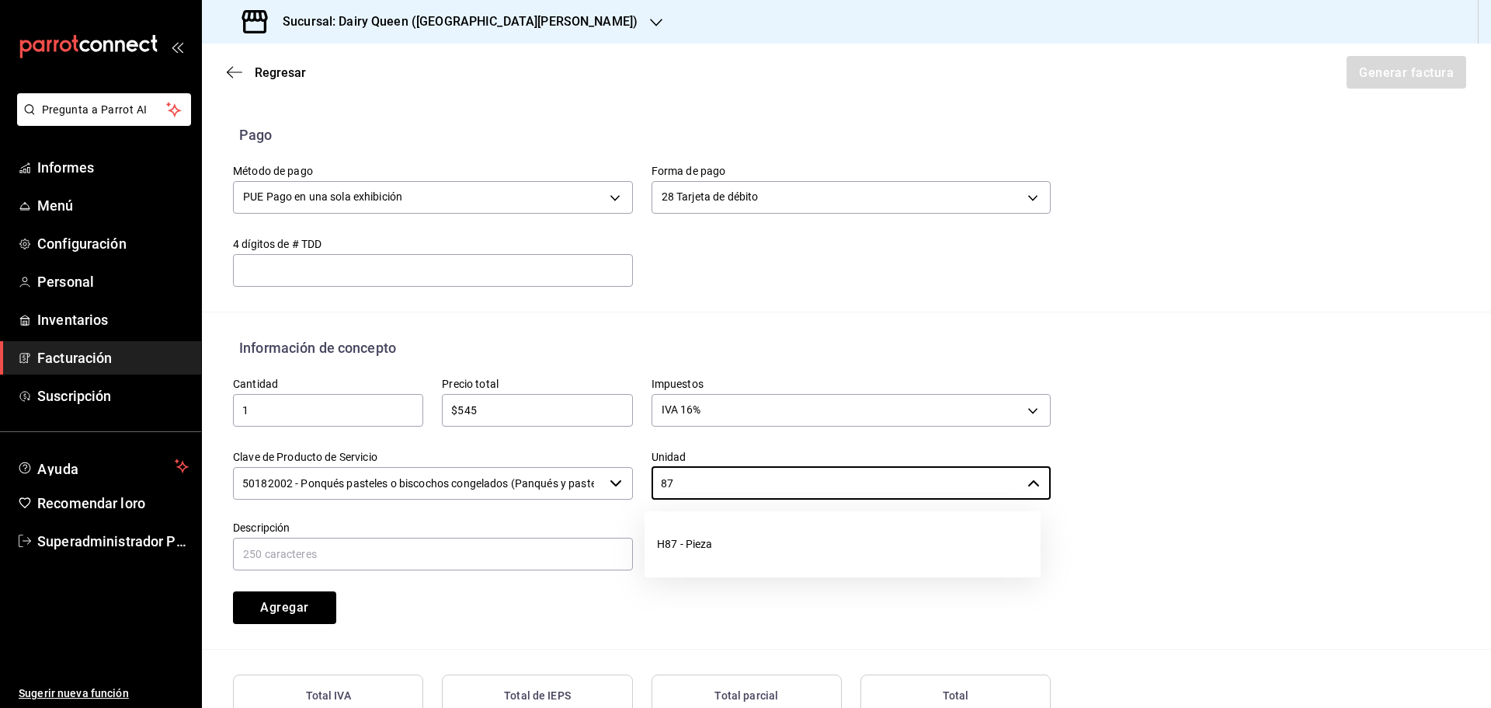
click at [732, 539] on li "H87 - Pieza" at bounding box center [843, 543] width 396 height 41
type input "H87 - Pieza"
click at [394, 546] on input "text" at bounding box center [433, 553] width 400 height 33
click at [339, 567] on input "text" at bounding box center [433, 553] width 400 height 33
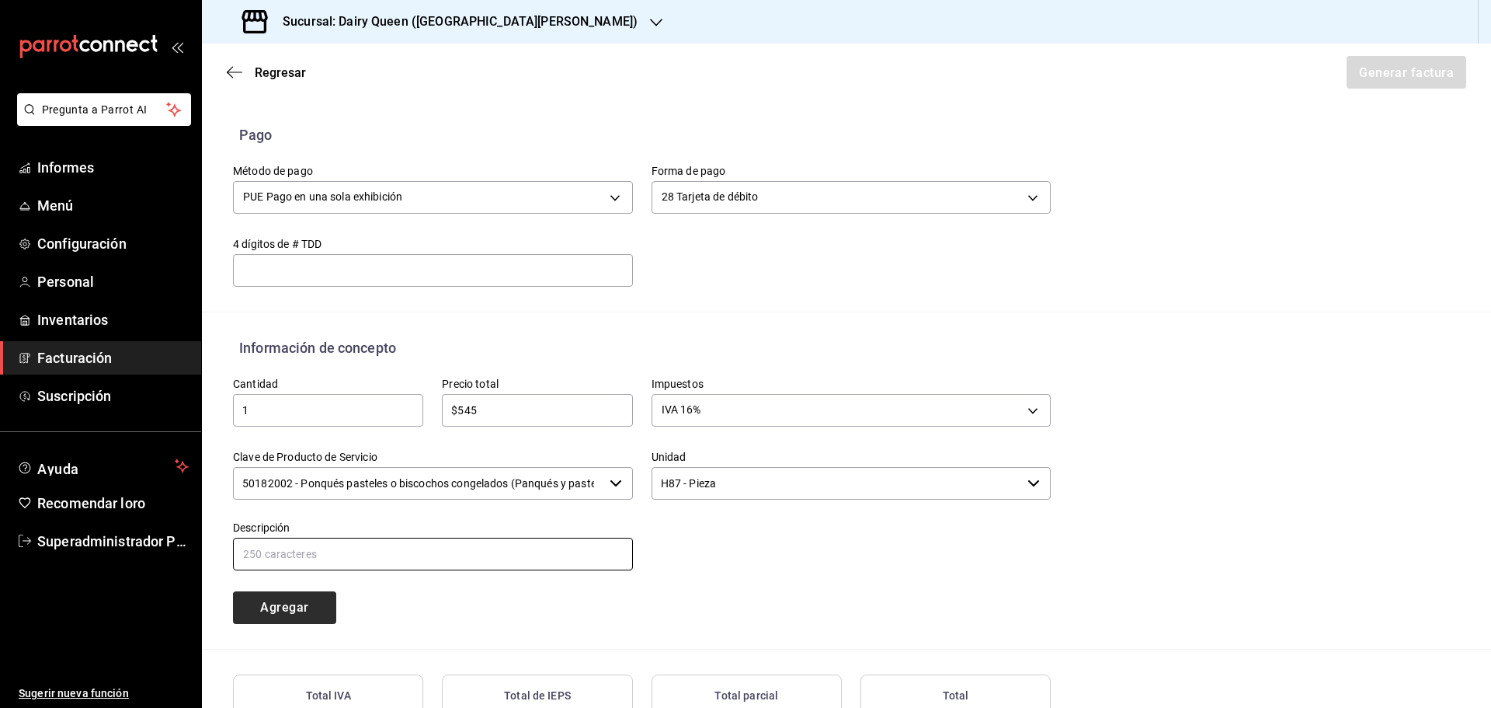
paste input "Pastel De Blizzard® De Oreo®"
type input "Pastel De Blizzard® De Oreo®"
click at [309, 606] on button "Agregar" at bounding box center [284, 607] width 103 height 33
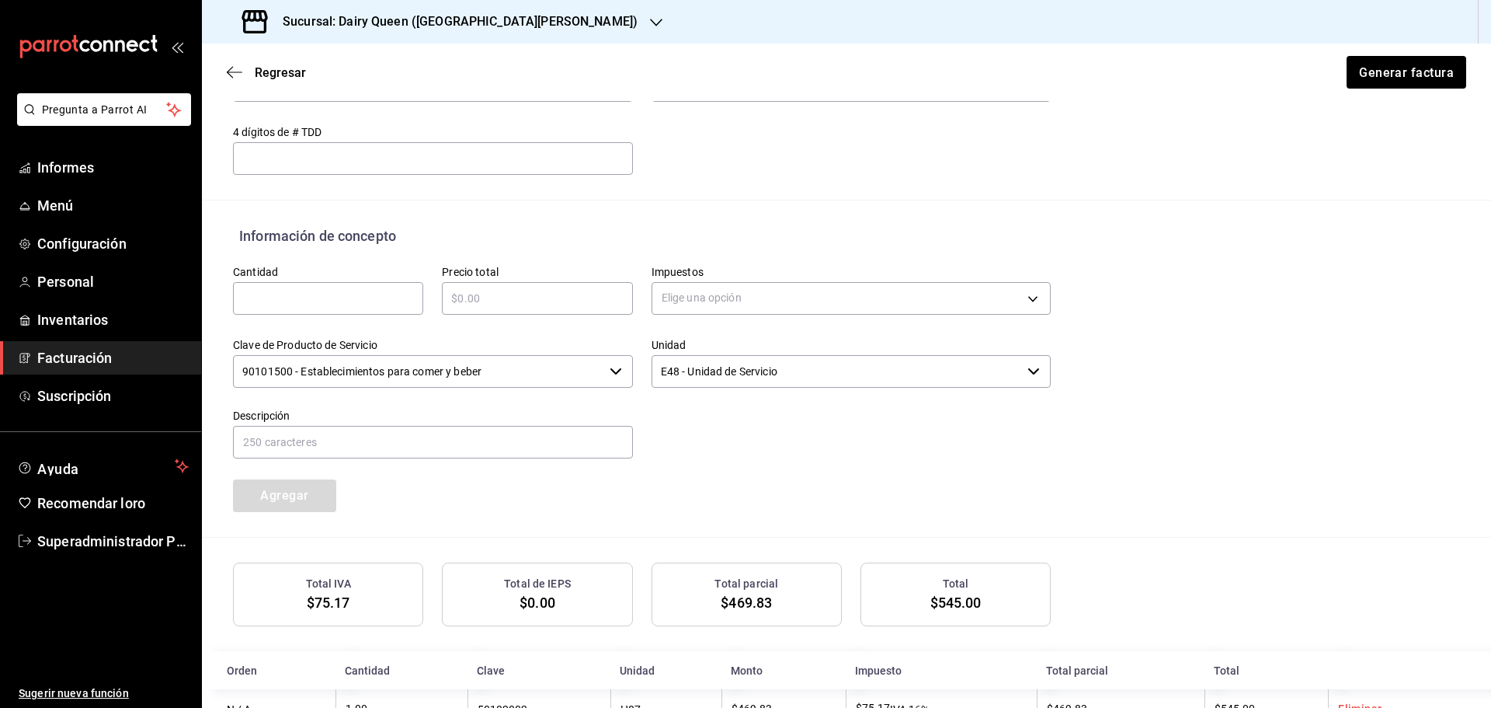
scroll to position [618, 0]
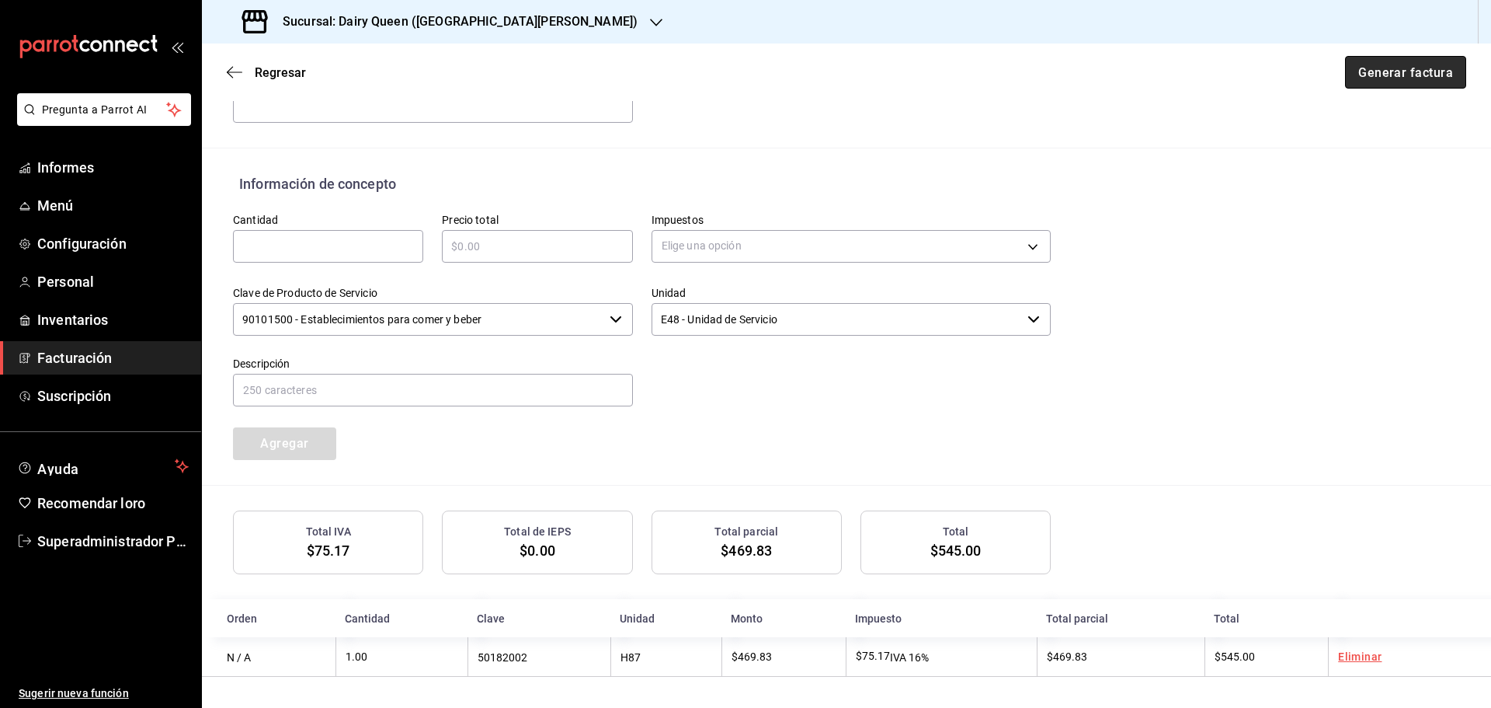
click at [1377, 77] on font "Generar factura" at bounding box center [1405, 71] width 95 height 15
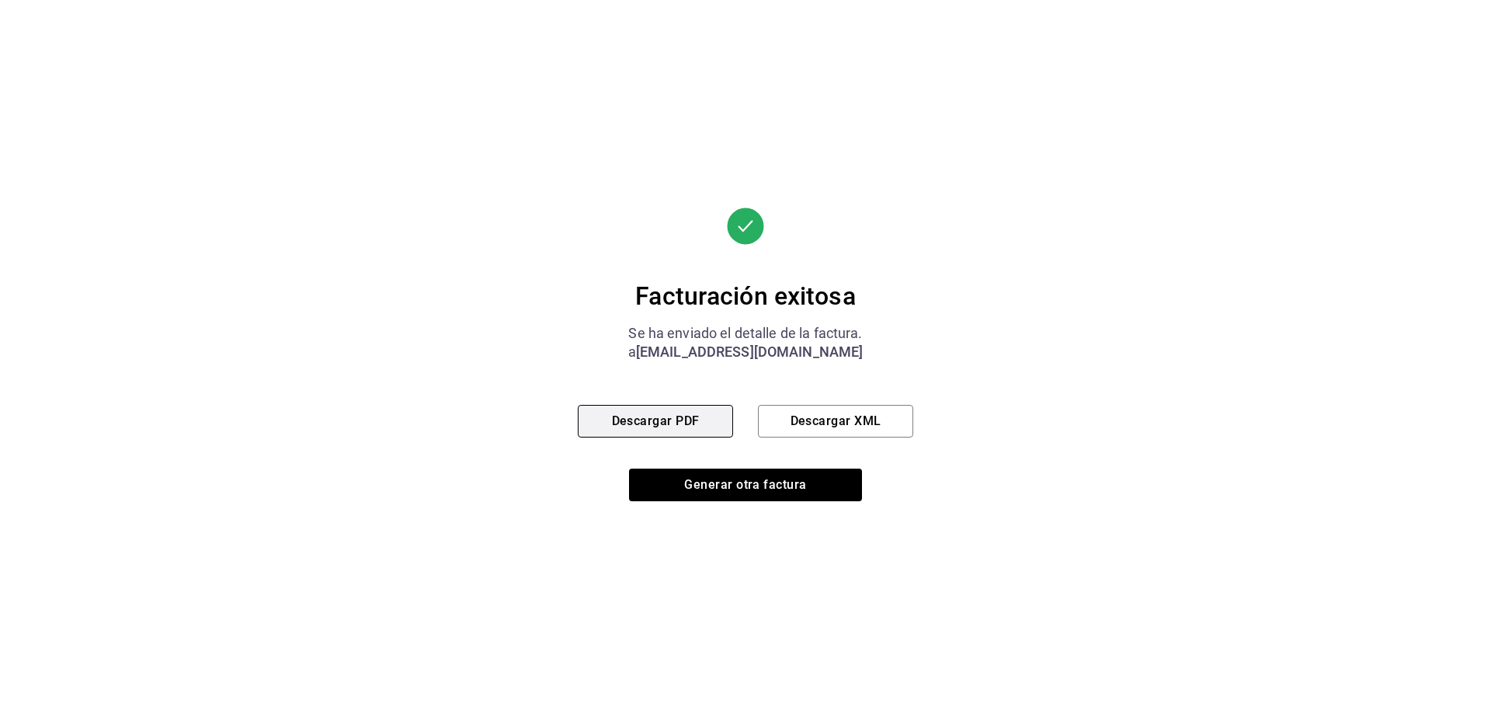
click at [680, 427] on button "Descargar PDF" at bounding box center [655, 421] width 155 height 33
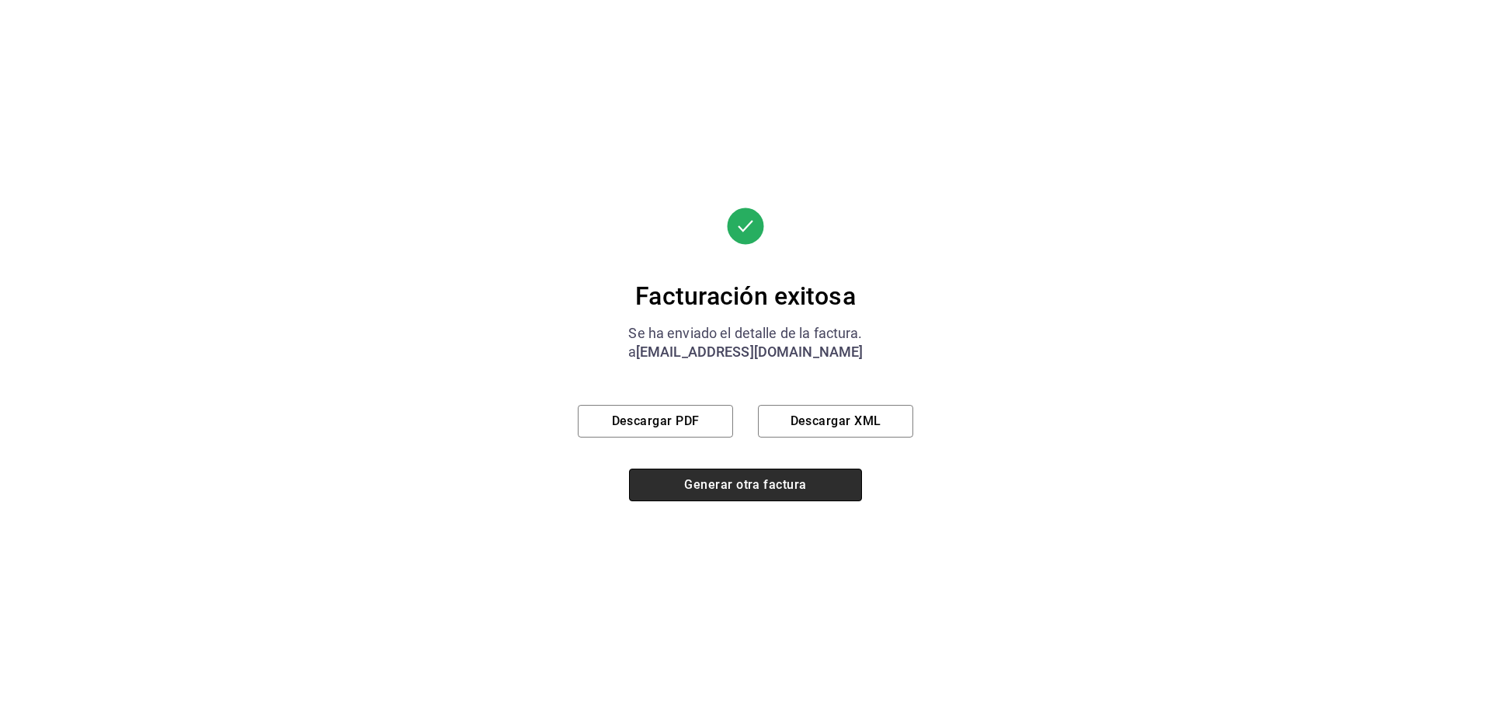
click at [739, 479] on font "Generar otra factura" at bounding box center [745, 484] width 122 height 15
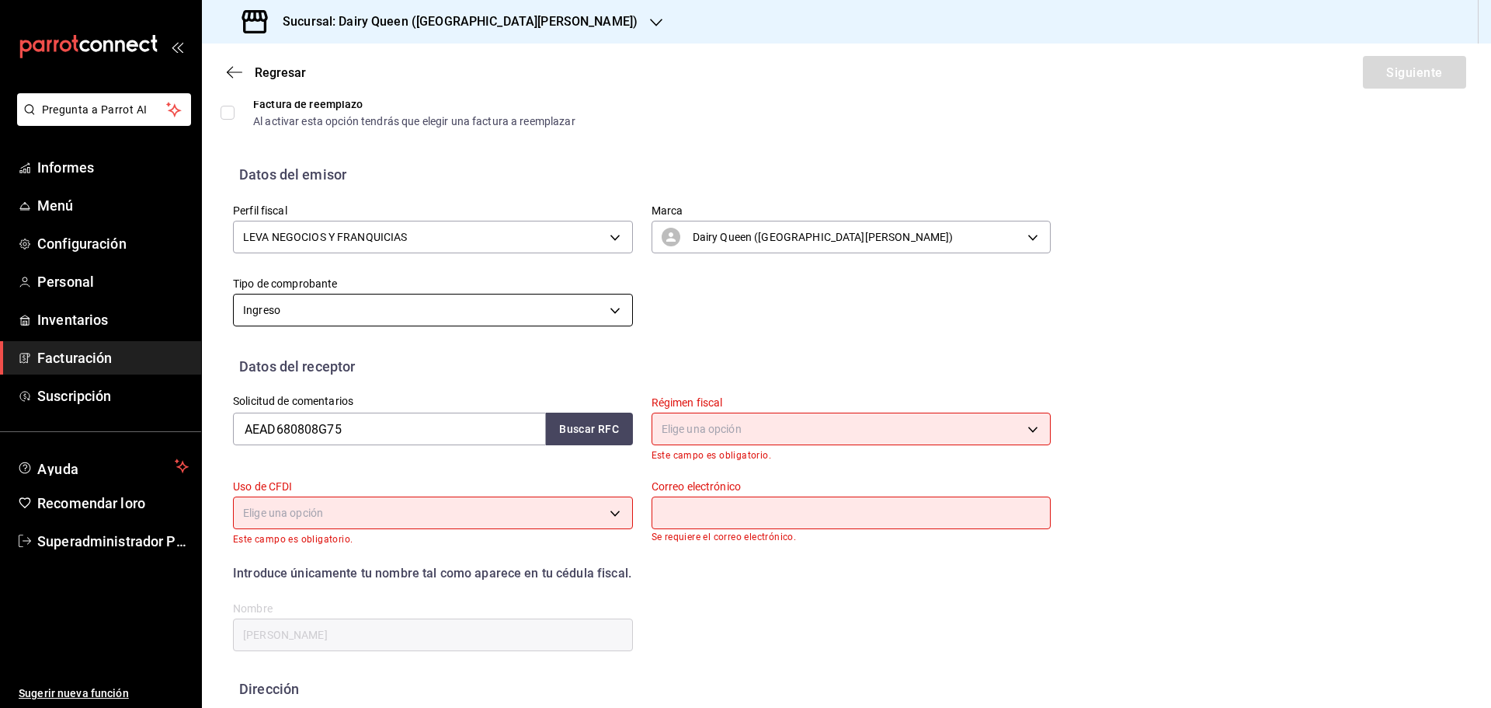
scroll to position [113, 0]
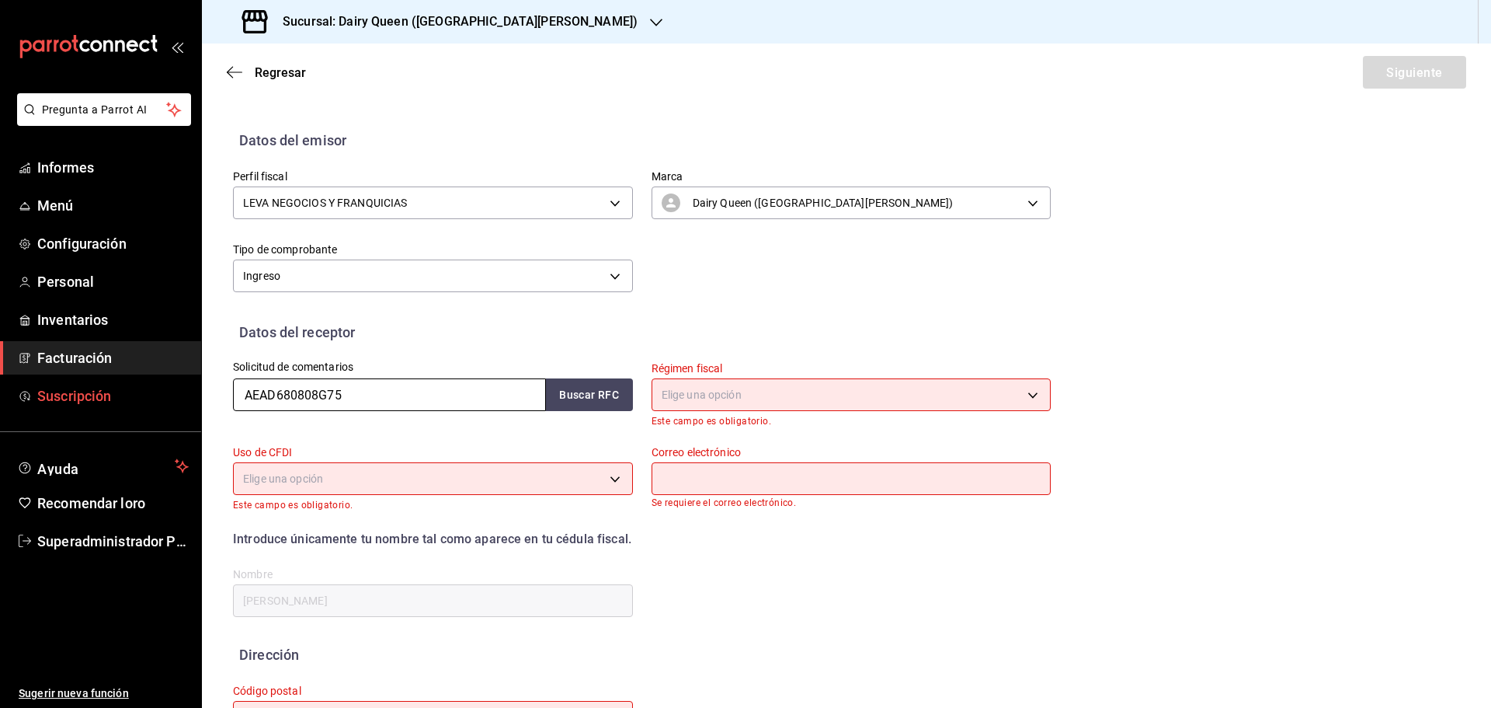
drag, startPoint x: 376, startPoint y: 395, endPoint x: 100, endPoint y: 398, distance: 275.7
click at [100, 398] on div "Pregunta a Parrot AI Informes Menú Configuración Personal Inventarios Facturaci…" at bounding box center [745, 354] width 1491 height 708
paste input "UMJ780116JIA"
type input "AUMJ780116JIA"
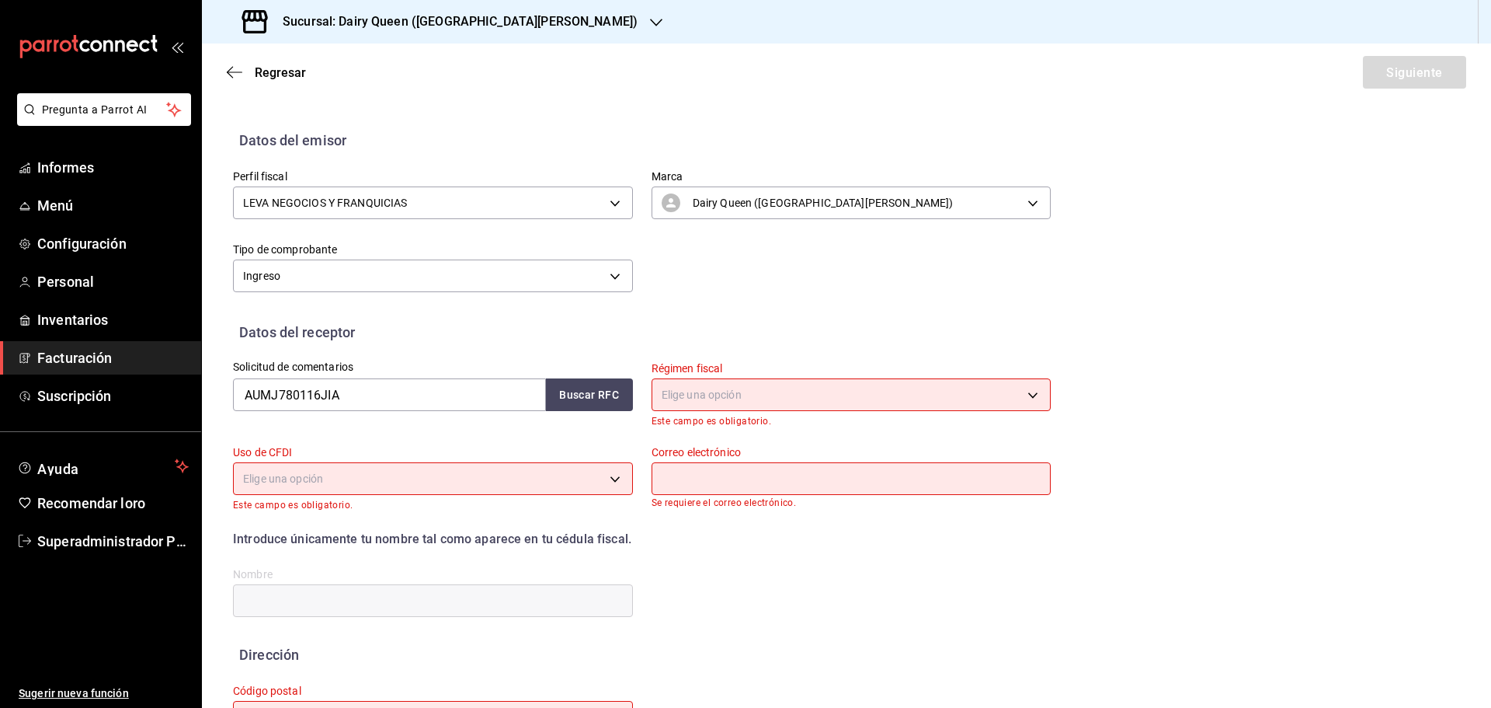
click at [508, 328] on div "Datos del receptor" at bounding box center [846, 332] width 1227 height 21
click at [787, 393] on body "Pregunta a Parrot AI Informes Menú Configuración Personal Inventarios Facturaci…" at bounding box center [745, 354] width 1491 height 708
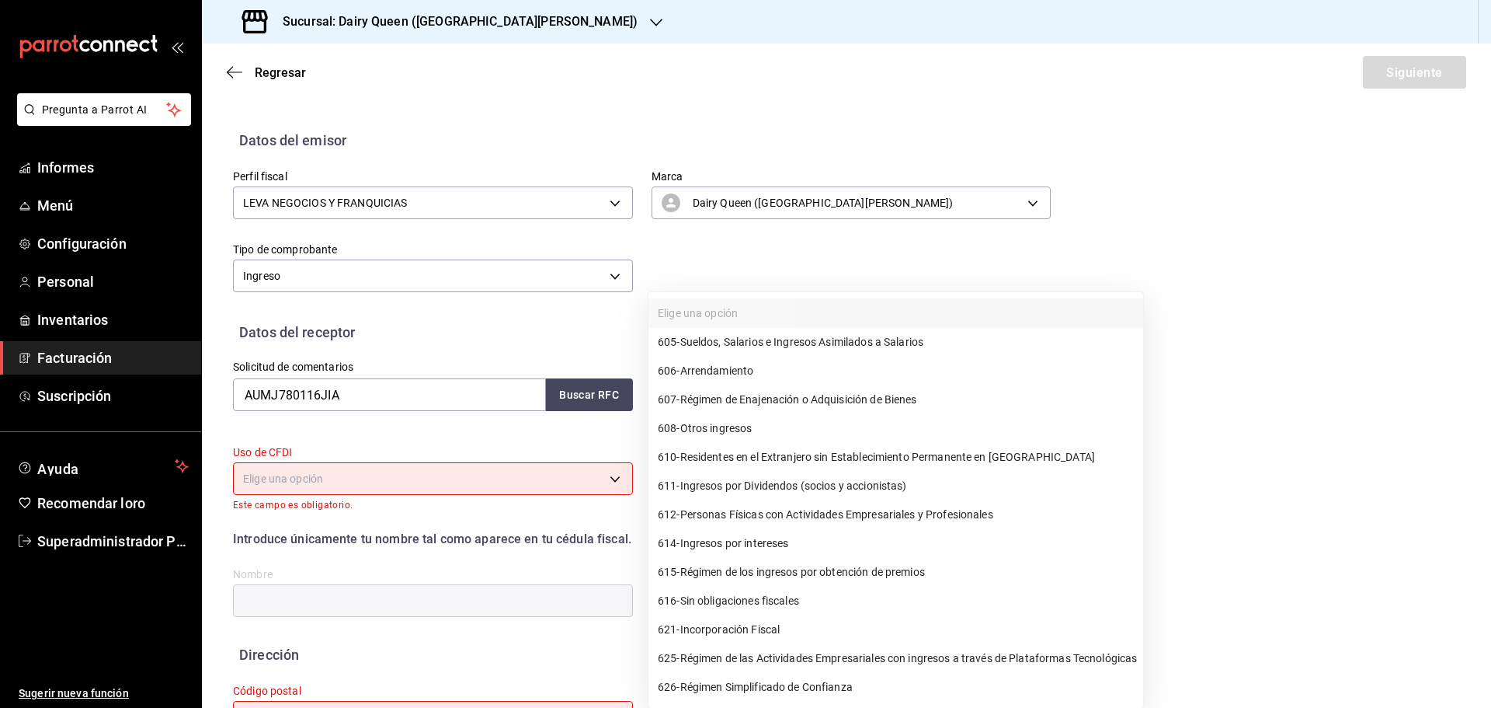
click at [854, 508] on font "Personas Físicas con Actividades Empresariales y Profesionales" at bounding box center [836, 514] width 313 height 12
type input "612"
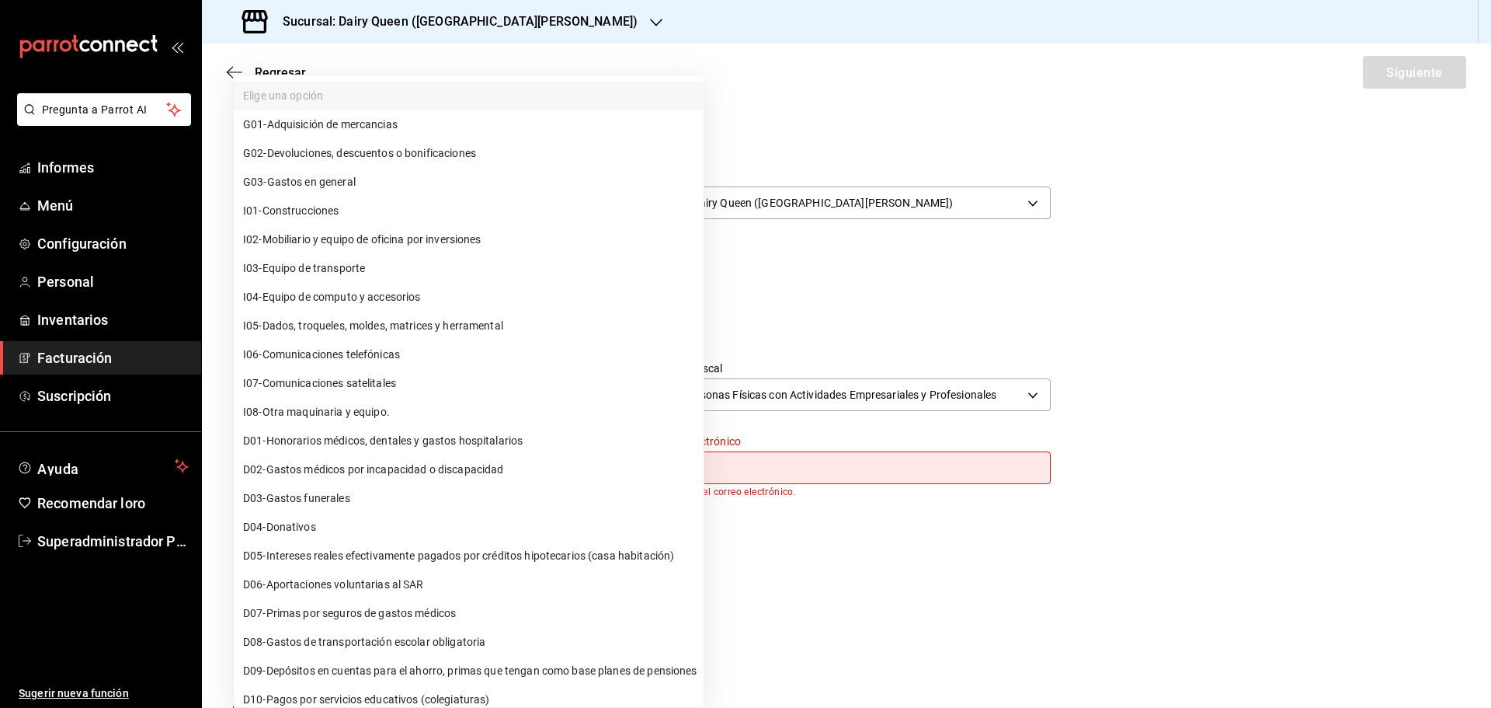
click at [456, 468] on body "Pregunta a Parrot AI Informes Menú Configuración Personal Inventarios Facturaci…" at bounding box center [745, 354] width 1491 height 708
click at [353, 182] on font "Gastos en general" at bounding box center [311, 182] width 89 height 12
type input "G03"
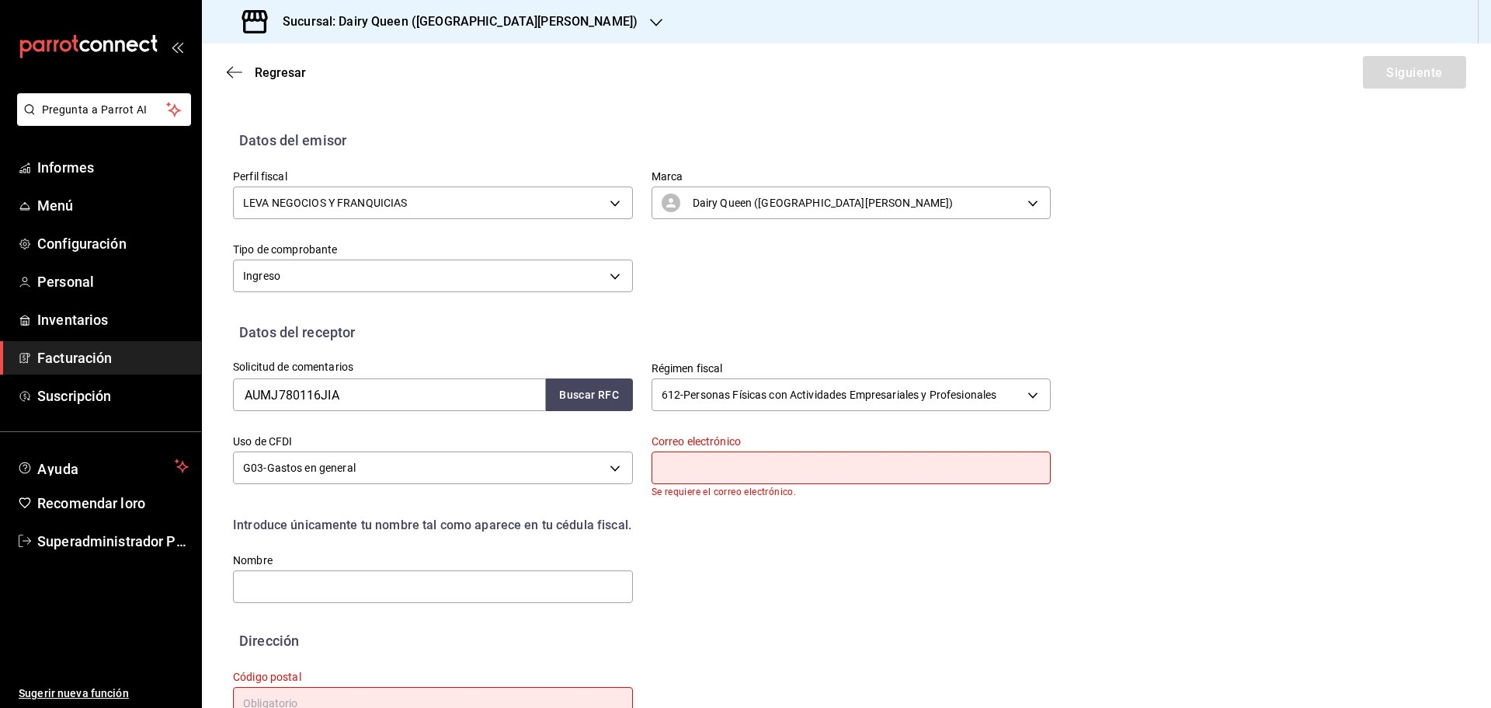
click at [695, 468] on input "text" at bounding box center [852, 467] width 400 height 33
type input "aux.contabilidad@leva.mx"
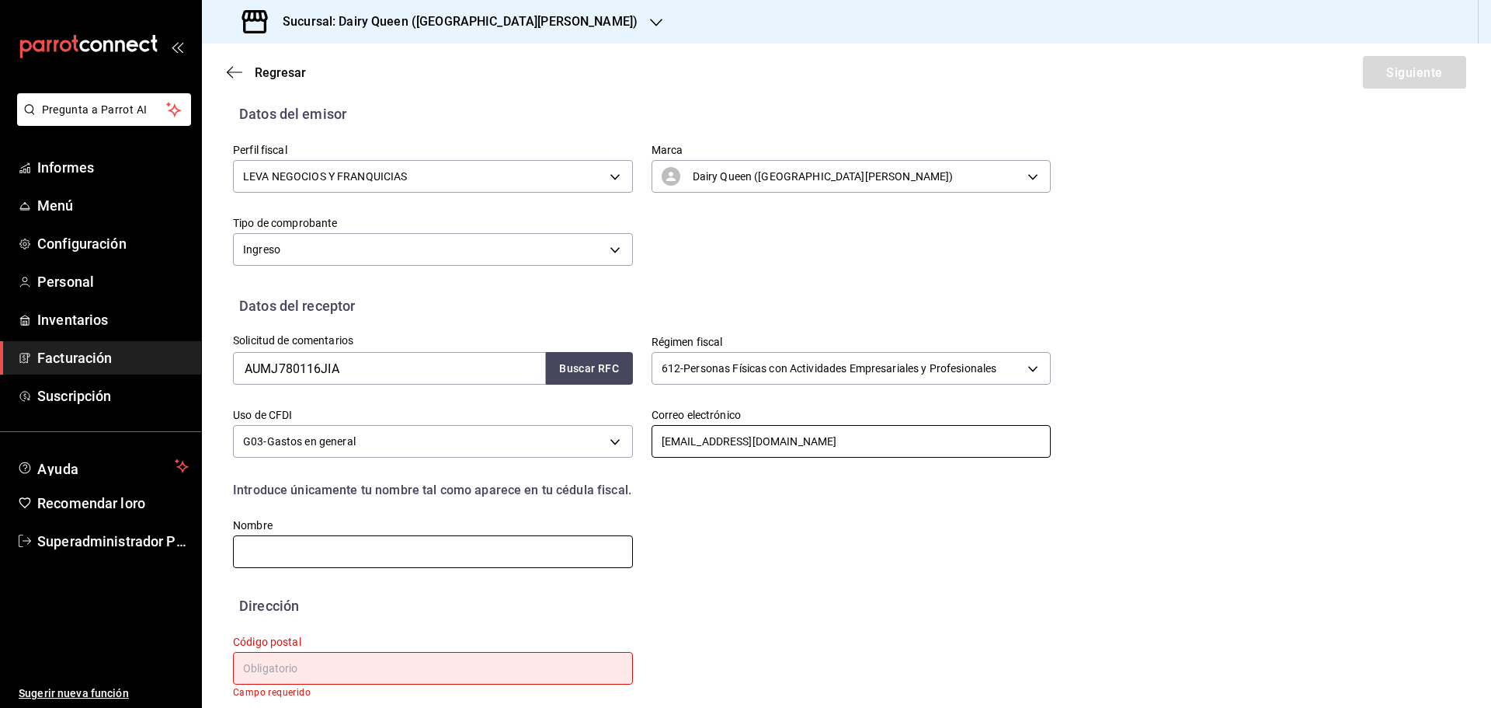
scroll to position [155, 0]
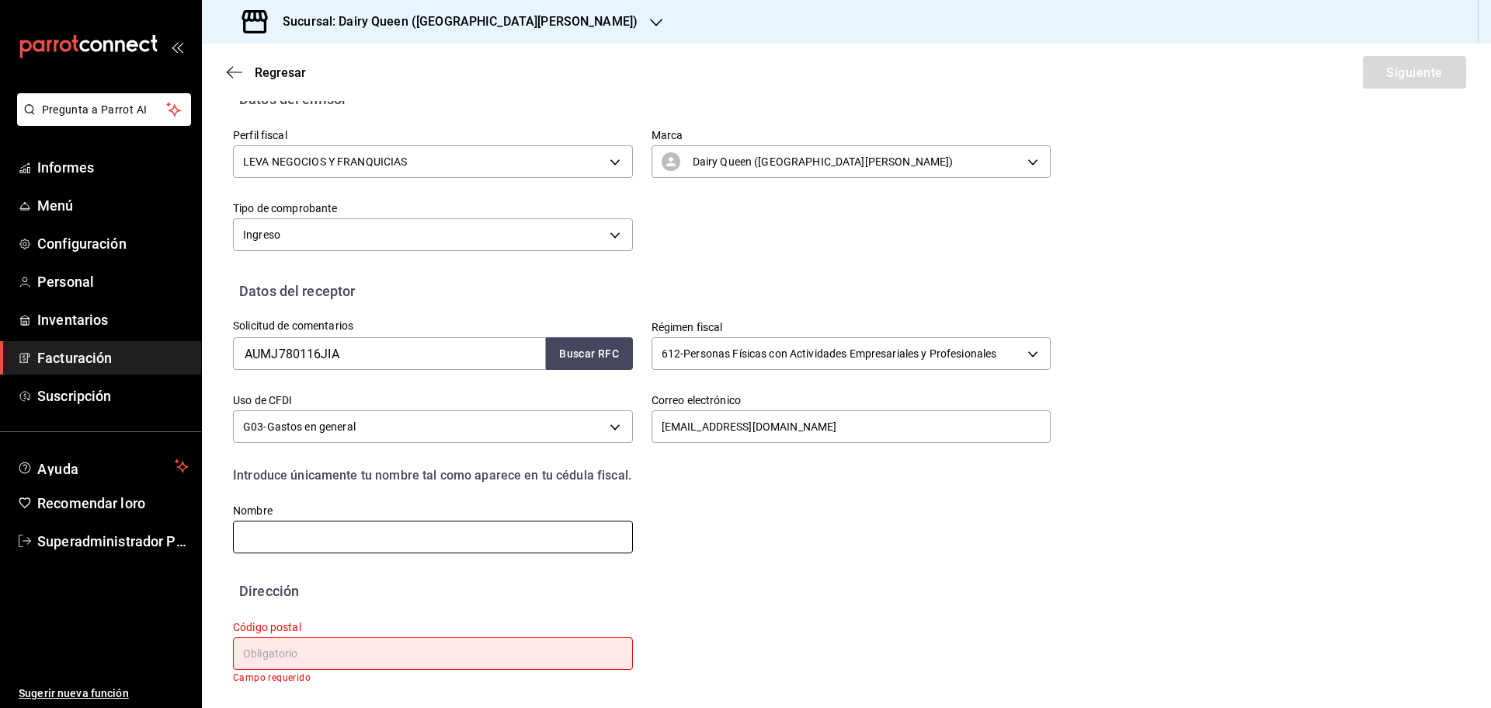
click at [339, 530] on input "text" at bounding box center [433, 536] width 400 height 33
paste input "JOEL AGUILAR MARES"
type input "JOEL AGUILAR MARES"
drag, startPoint x: 335, startPoint y: 652, endPoint x: 367, endPoint y: 638, distance: 35.5
click at [335, 652] on input "text" at bounding box center [433, 653] width 400 height 33
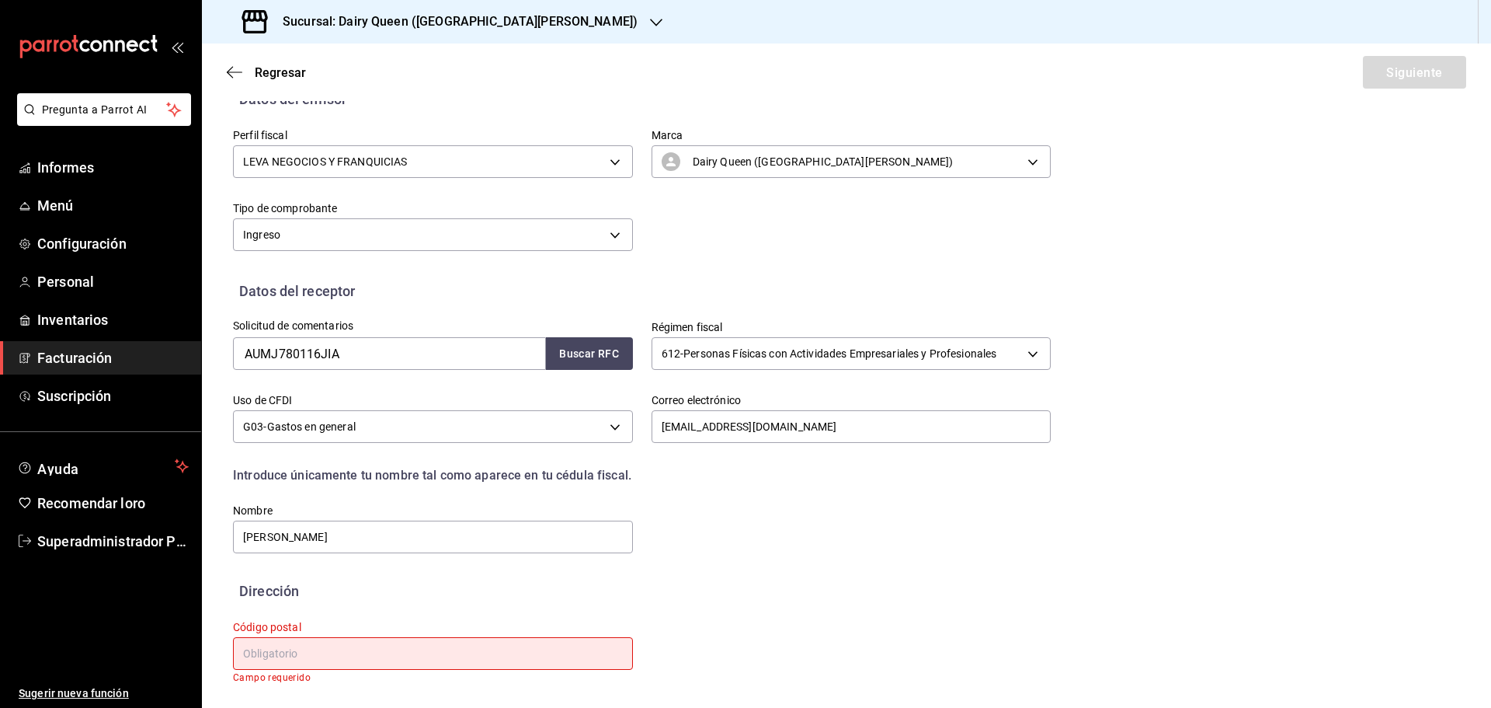
paste input "66644"
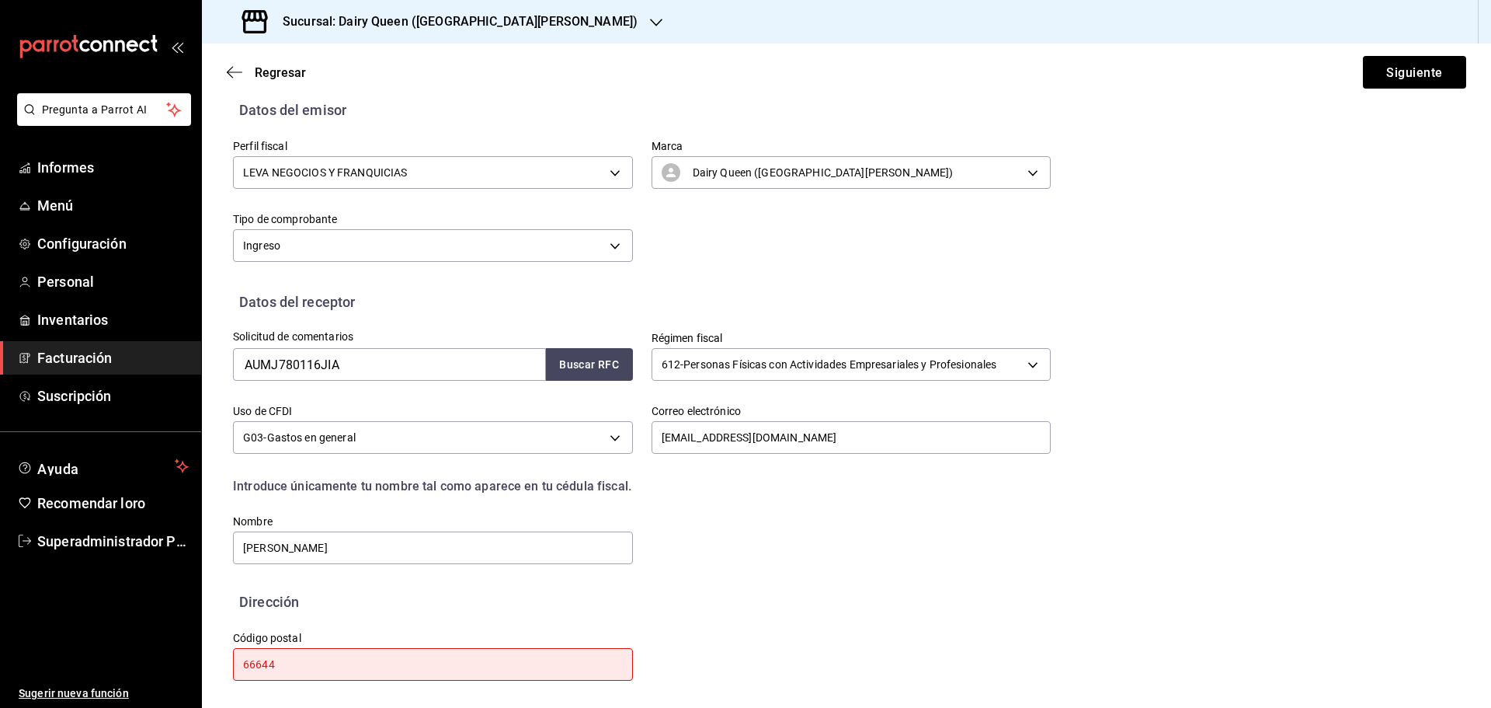
type input "66644"
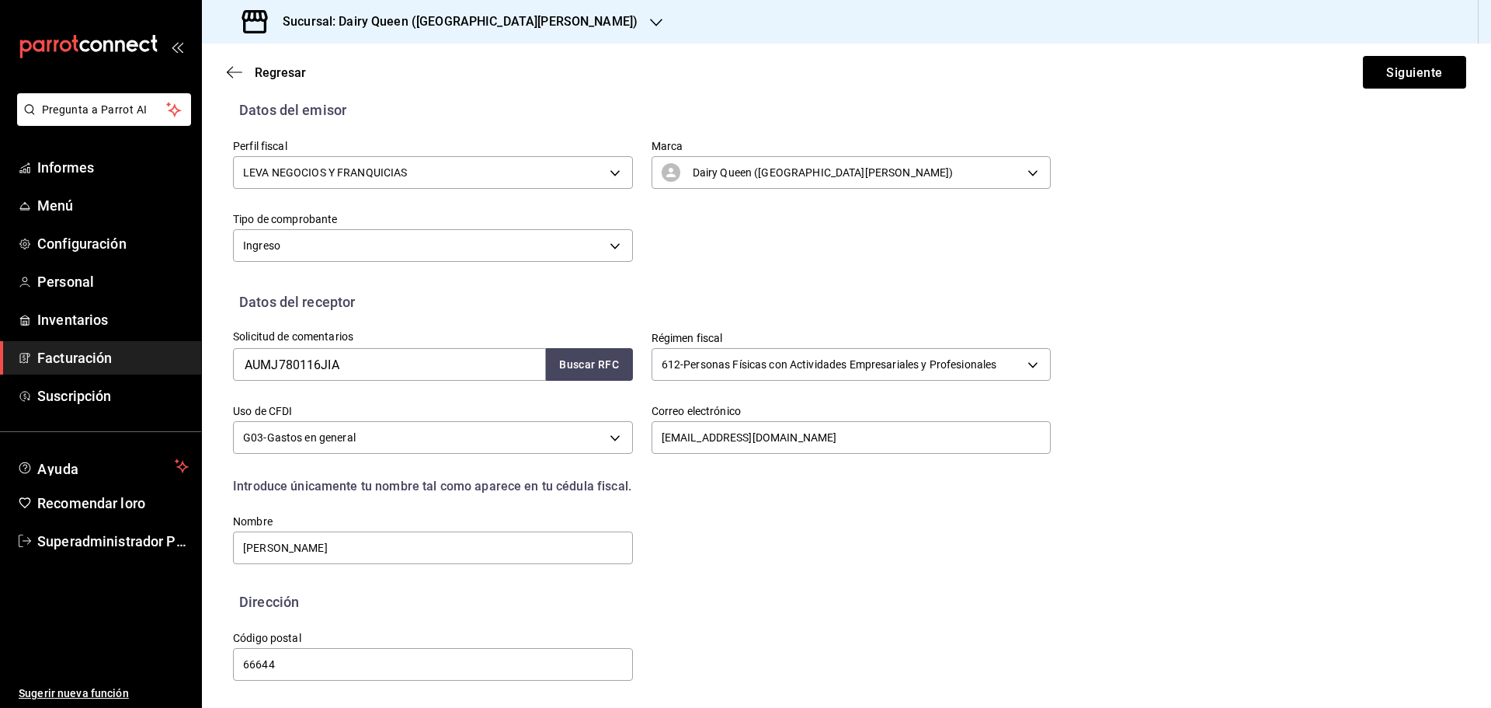
scroll to position [144, 0]
click at [833, 607] on div "Dirección" at bounding box center [846, 601] width 1227 height 21
click at [1401, 69] on font "Siguiente" at bounding box center [1414, 71] width 56 height 15
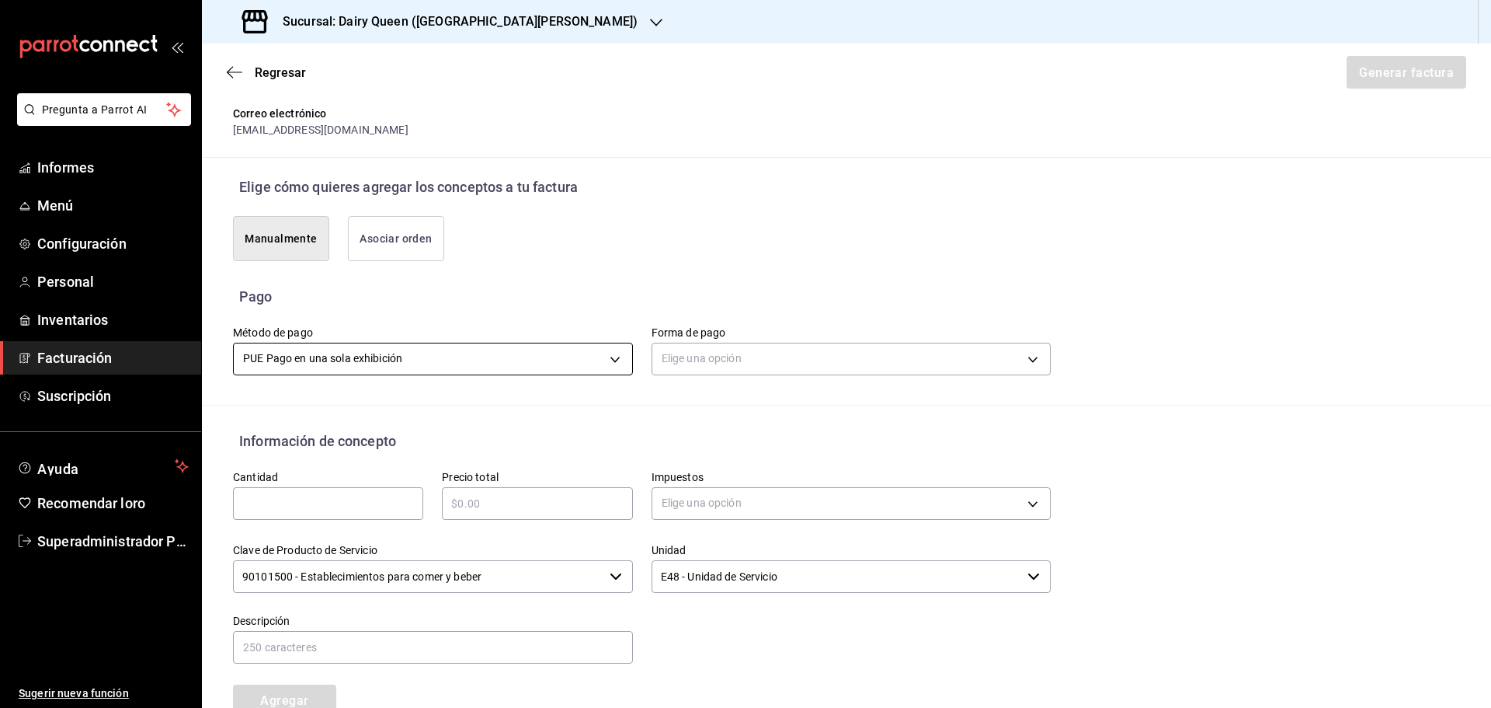
scroll to position [299, 0]
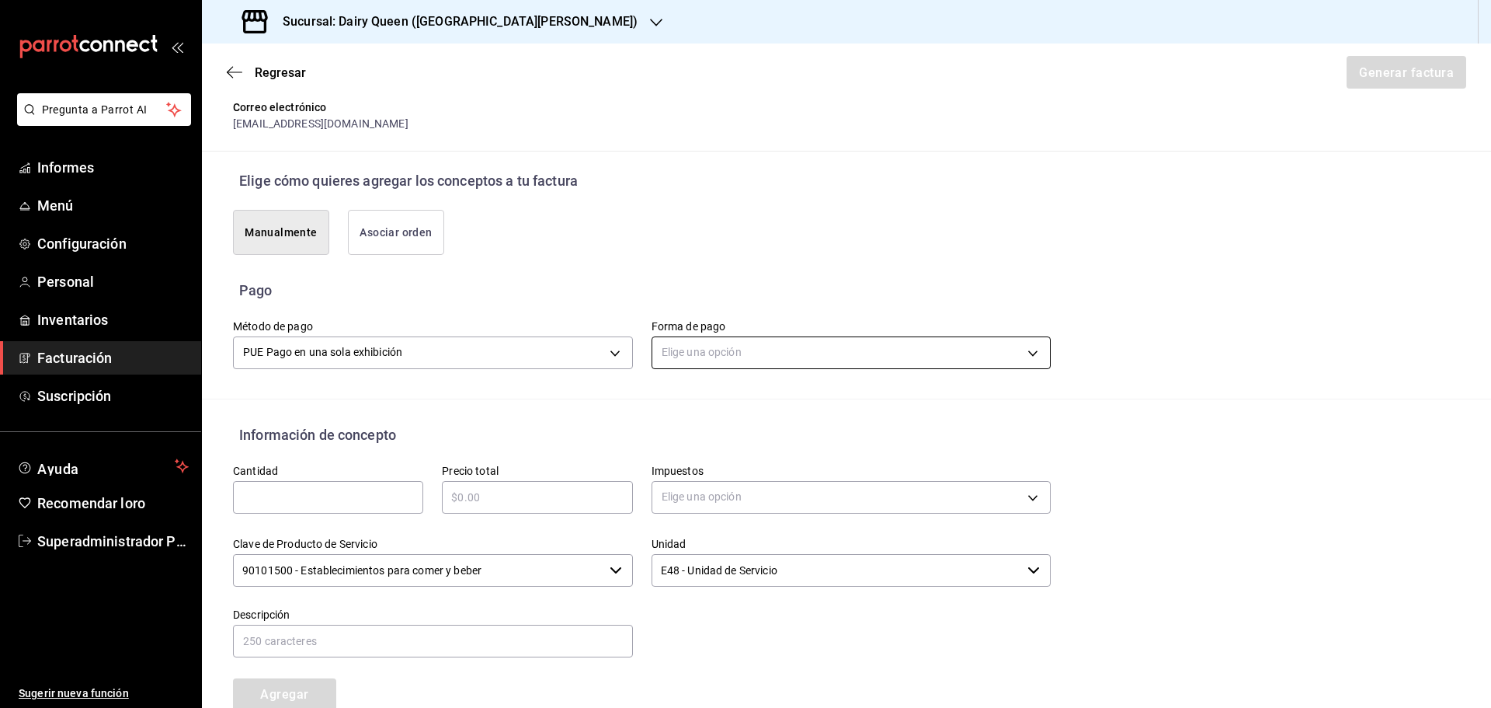
click at [716, 348] on body "Pregunta a Parrot AI Informes Menú Configuración Personal Inventarios Facturaci…" at bounding box center [745, 354] width 1491 height 708
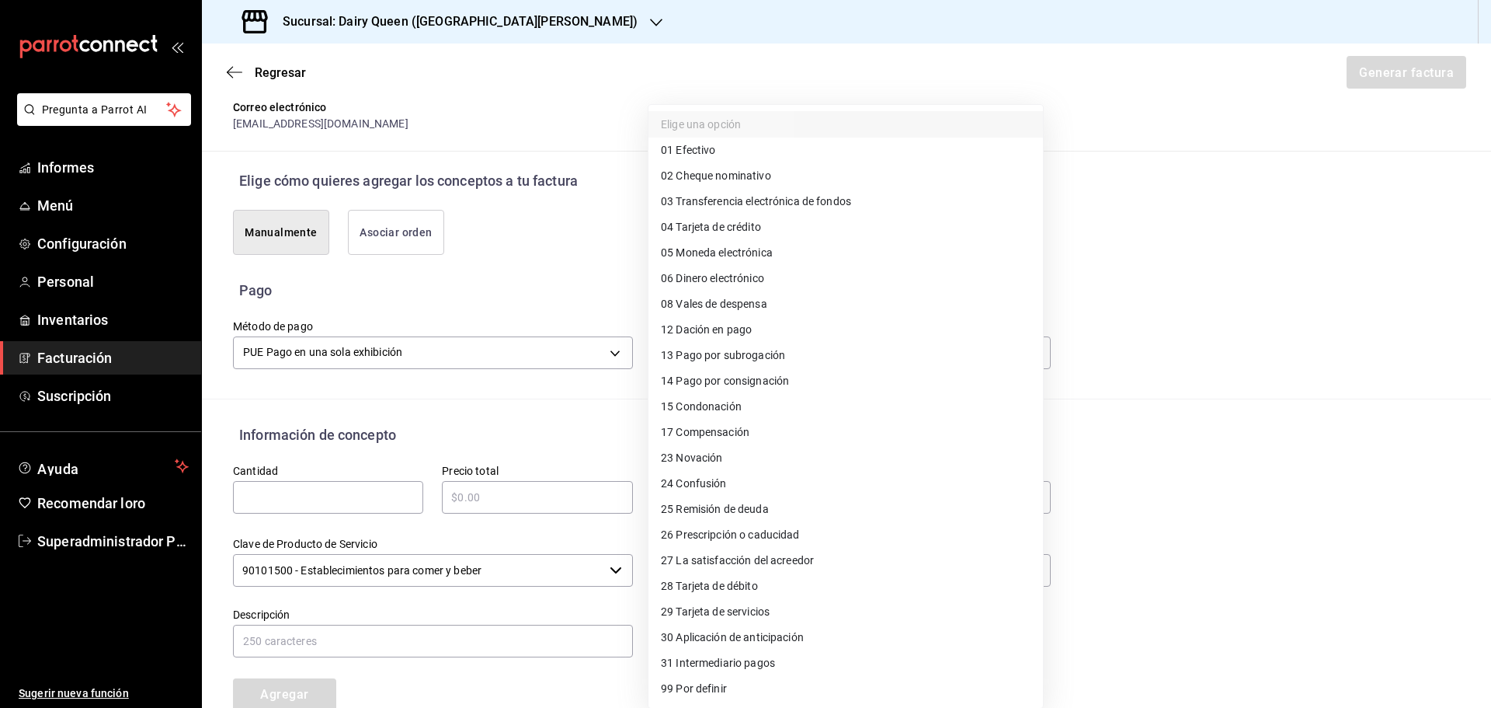
click at [707, 590] on font "Tarjeta de débito" at bounding box center [717, 585] width 82 height 12
type input "28"
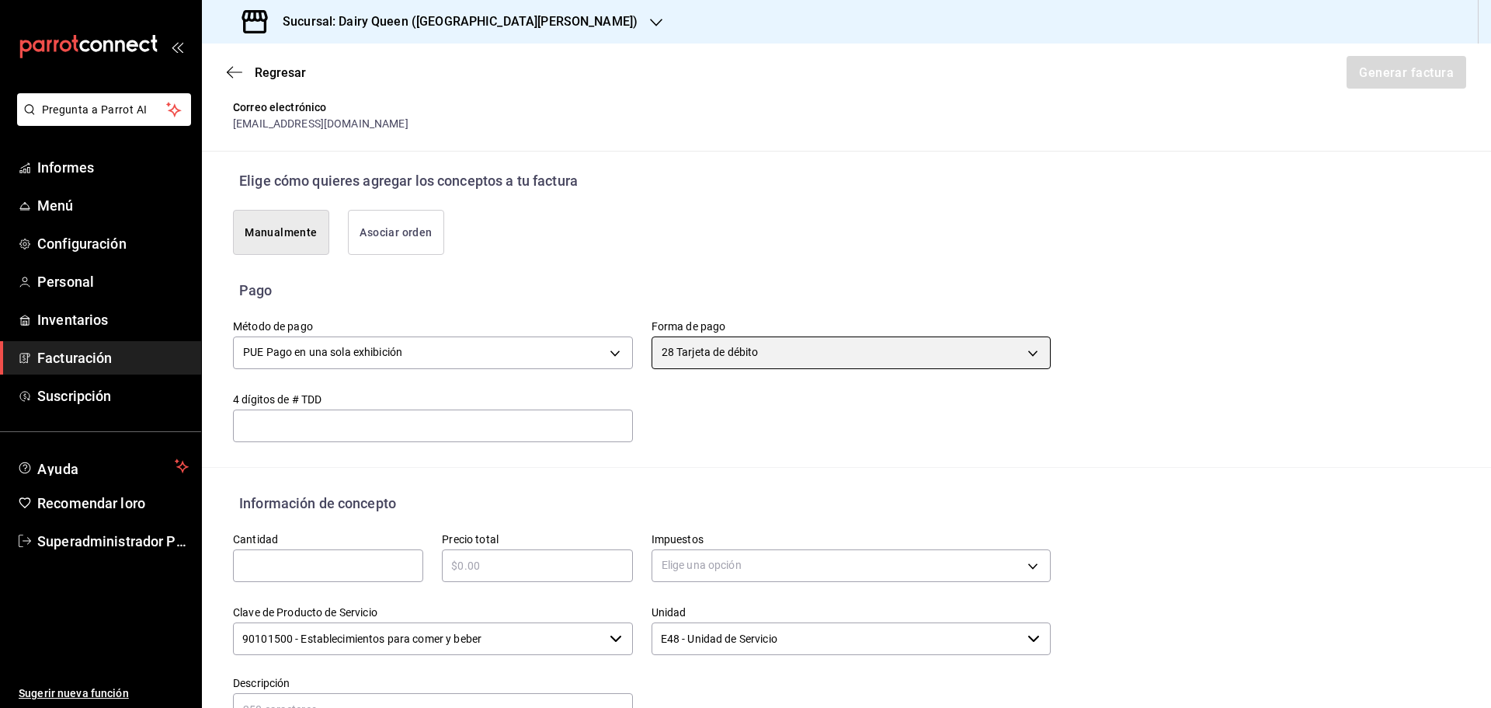
scroll to position [377, 0]
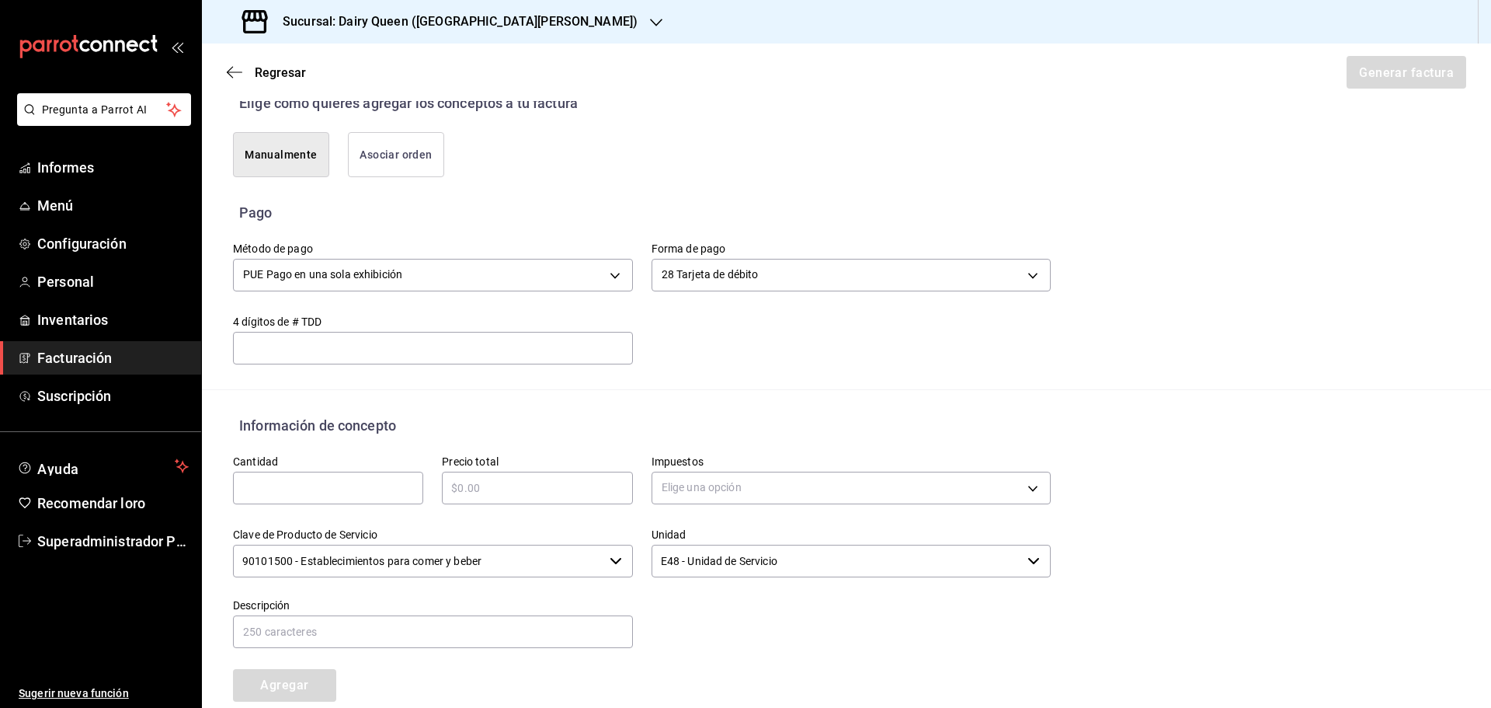
click at [338, 496] on div "​" at bounding box center [328, 487] width 190 height 33
click at [316, 487] on input "text" at bounding box center [328, 487] width 190 height 19
type input "1"
click at [517, 490] on input "text" at bounding box center [537, 487] width 190 height 19
drag, startPoint x: 539, startPoint y: 489, endPoint x: 356, endPoint y: 492, distance: 182.5
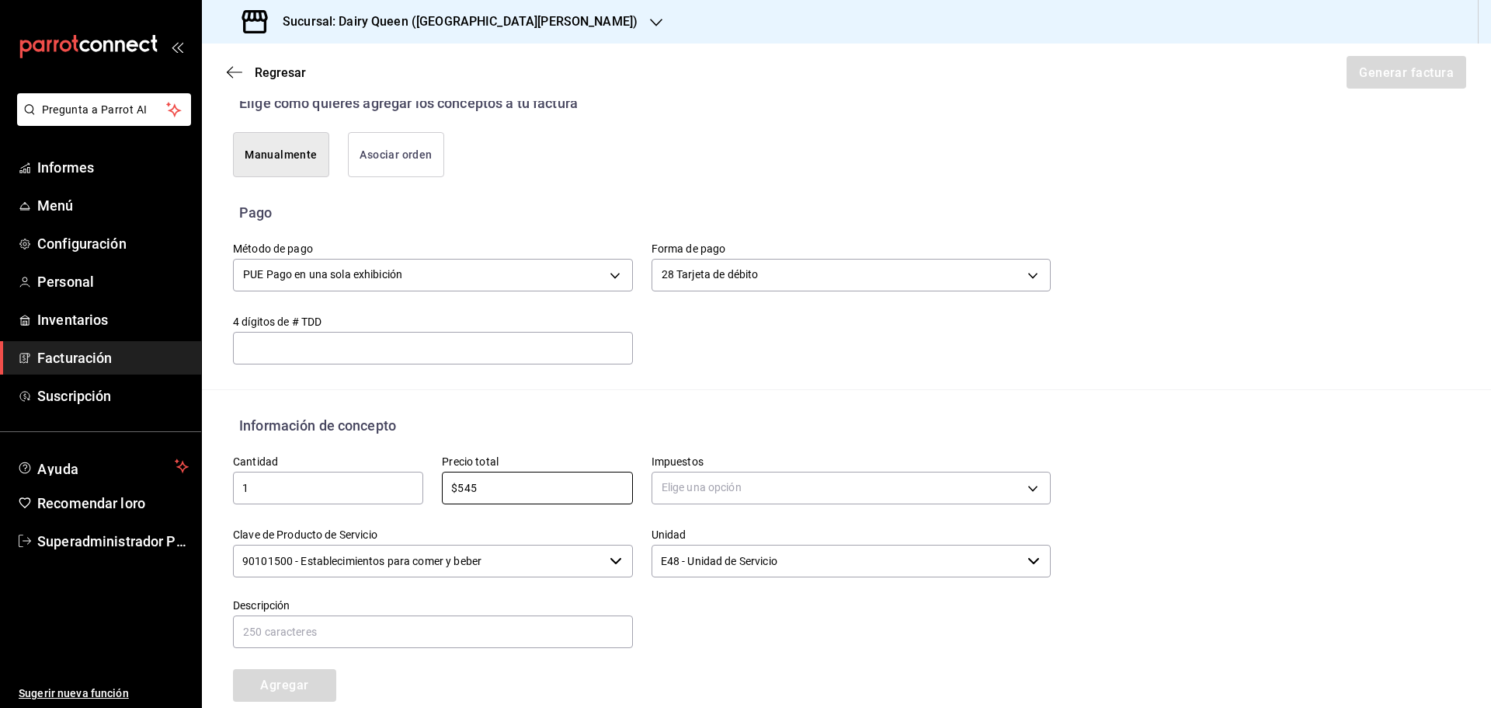
click at [357, 492] on div "Cantidad 1 ​ Precio total $545 ​ Impuestos Elige una opción Clave de Producto d…" at bounding box center [632, 569] width 836 height 266
click at [520, 485] on input "$545" at bounding box center [537, 487] width 190 height 19
type input "$439"
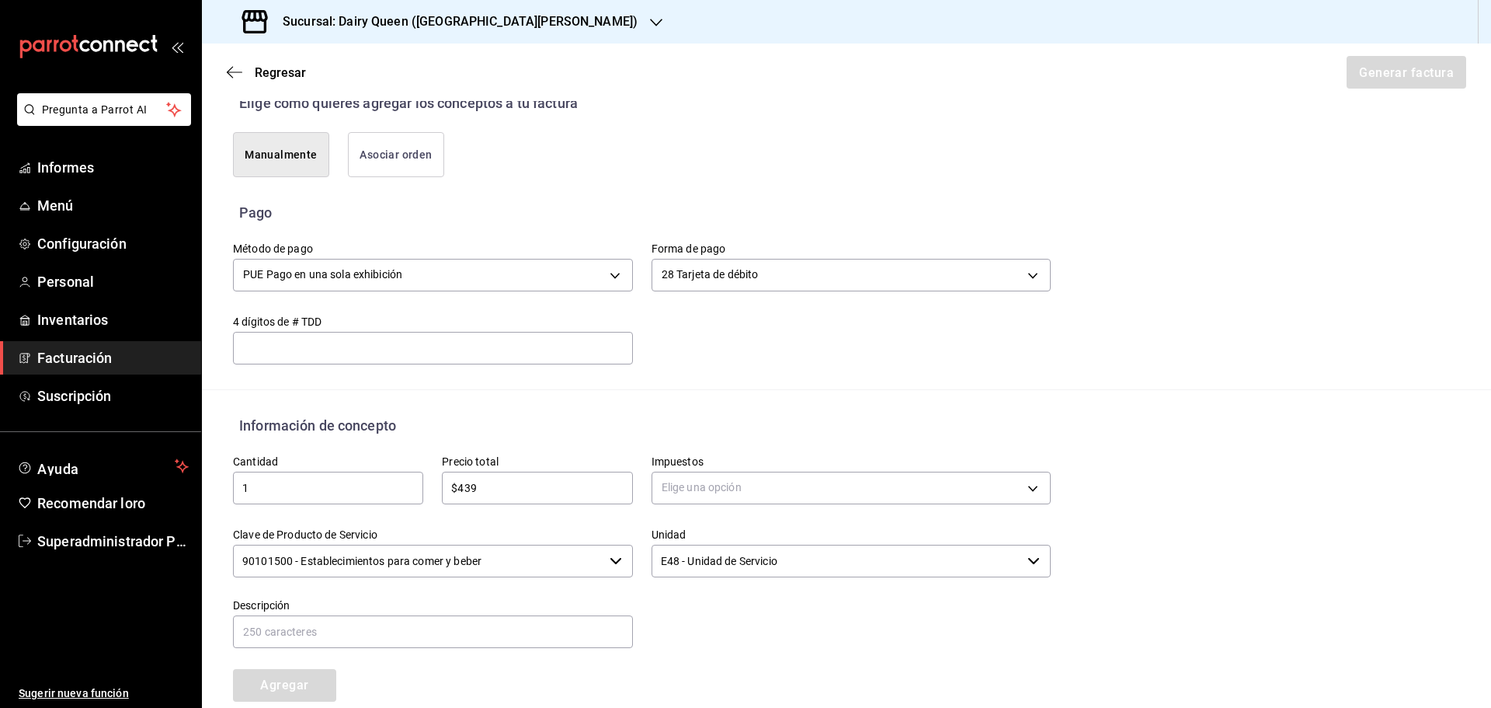
click at [686, 443] on div "Impuestos Elige una opción" at bounding box center [842, 472] width 419 height 73
click at [697, 472] on body "Pregunta a Parrot AI Informes Menú Configuración Personal Inventarios Facturaci…" at bounding box center [745, 354] width 1491 height 708
click at [706, 609] on li "IVA 16%" at bounding box center [846, 613] width 395 height 26
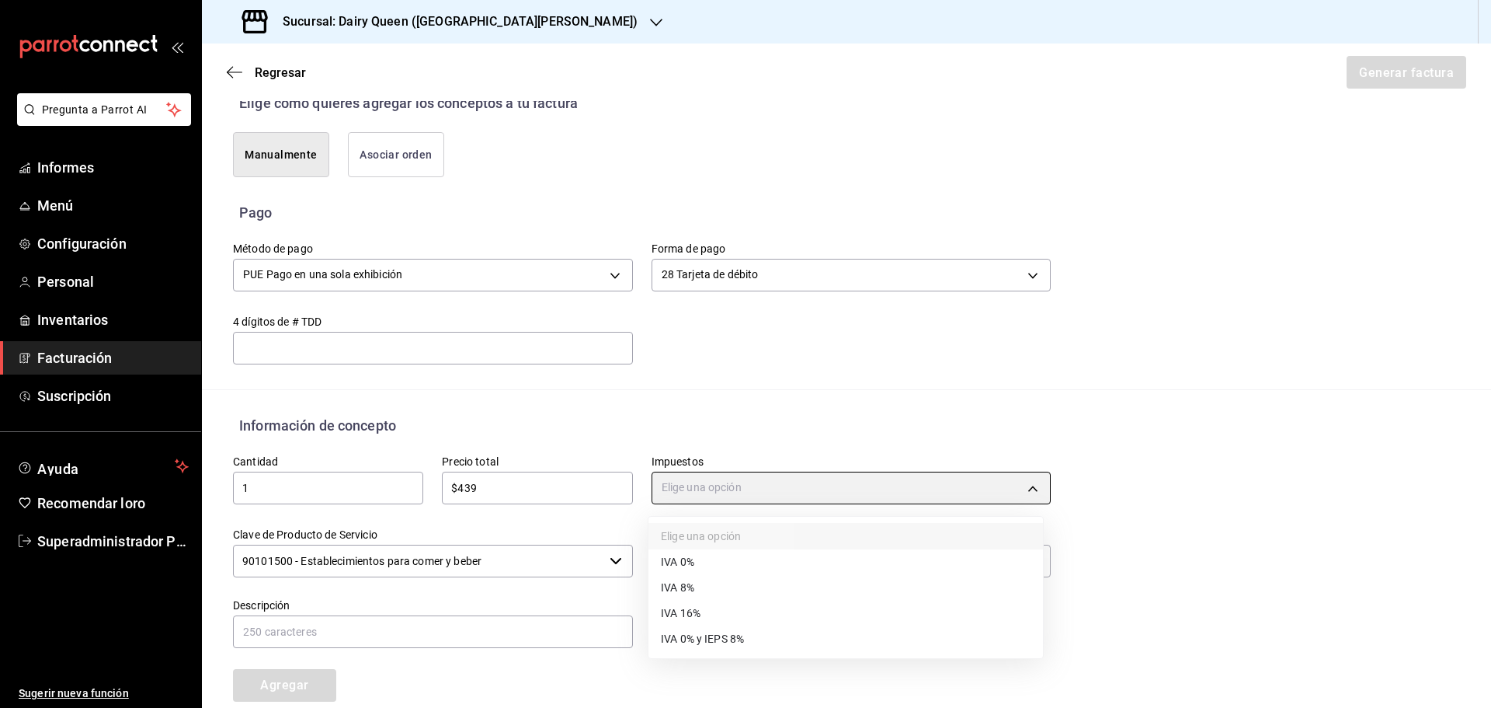
type input "IVA_16"
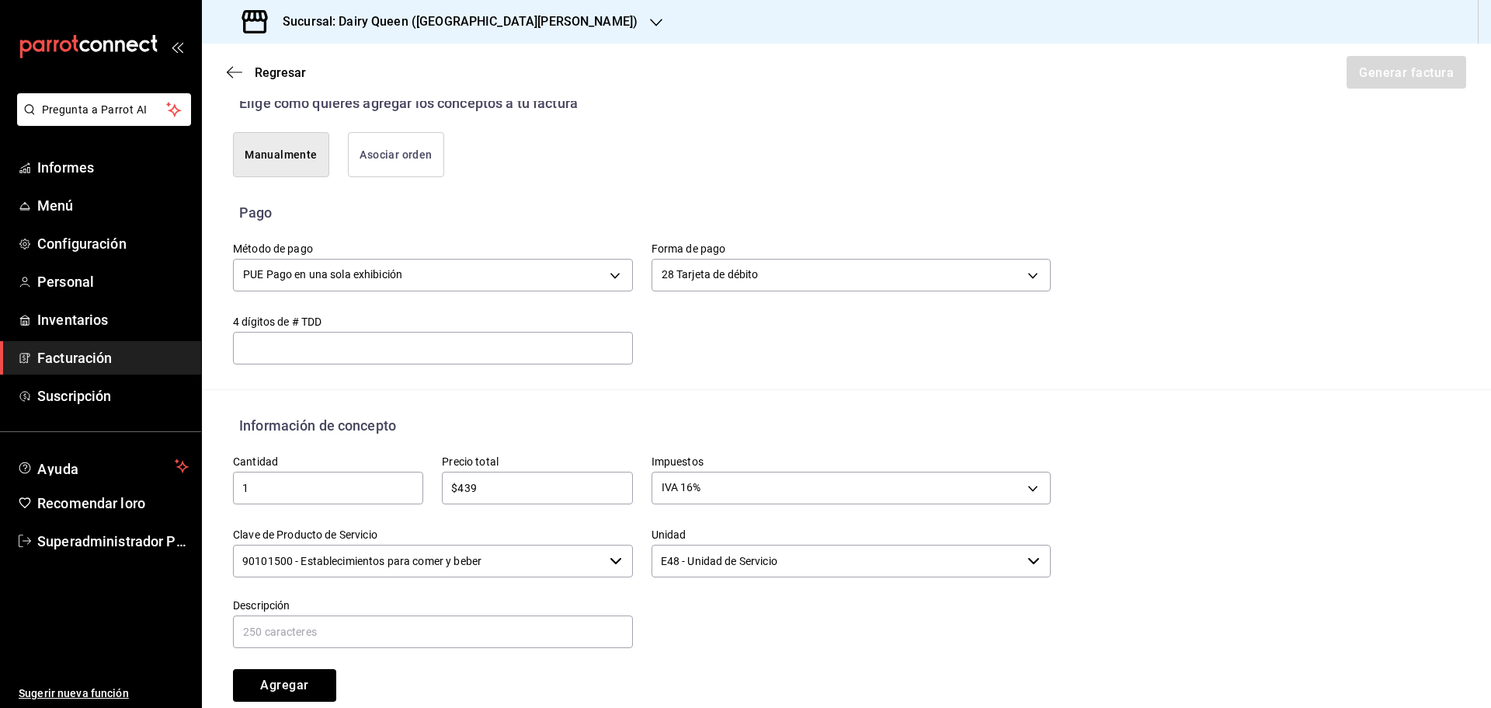
click at [518, 557] on input "90101500 - Establecimientos para comer y beber" at bounding box center [418, 560] width 370 height 33
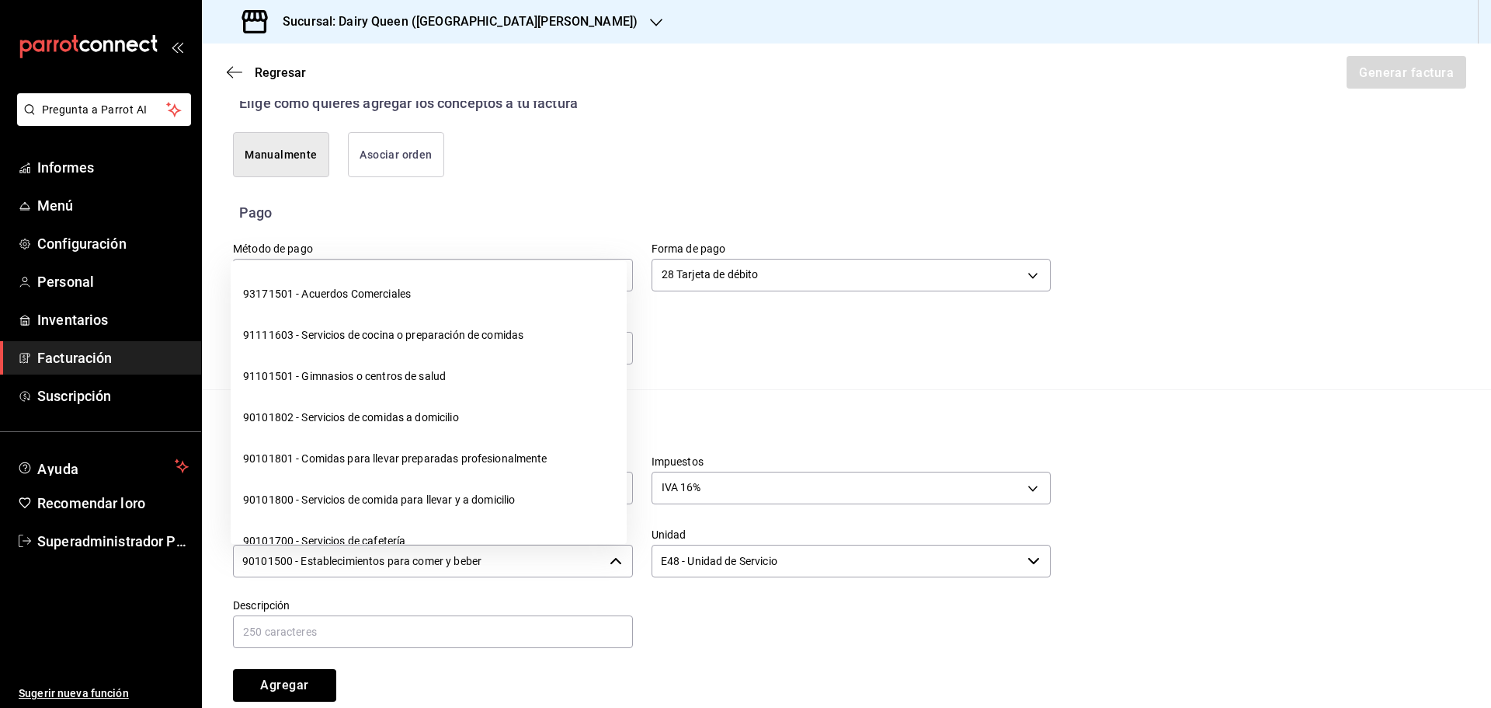
click at [518, 557] on input "90101500 - Establecimientos para comer y beber" at bounding box center [418, 560] width 370 height 33
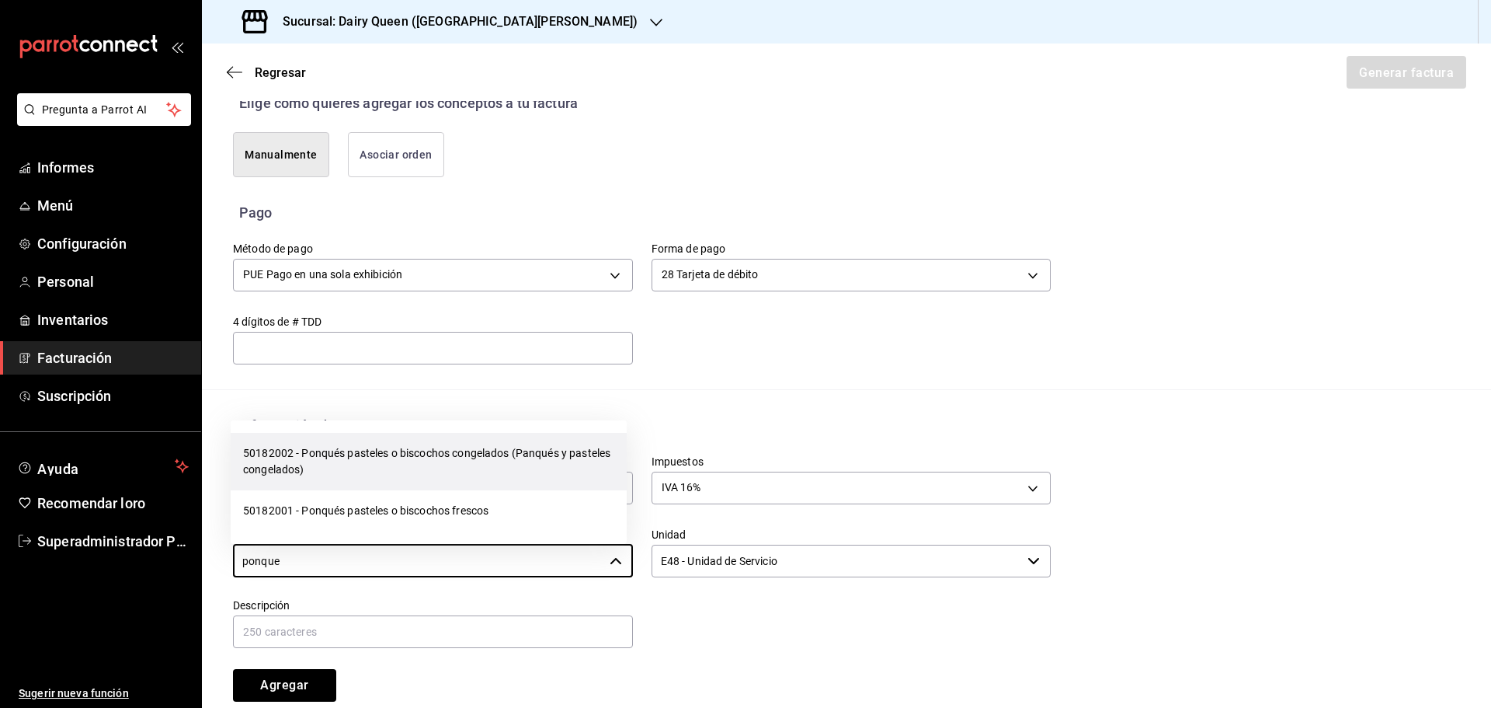
click at [474, 475] on font "50182002 - Ponqués pasteles o biscochos congelados (Panqués y pasteles congelad…" at bounding box center [428, 461] width 371 height 33
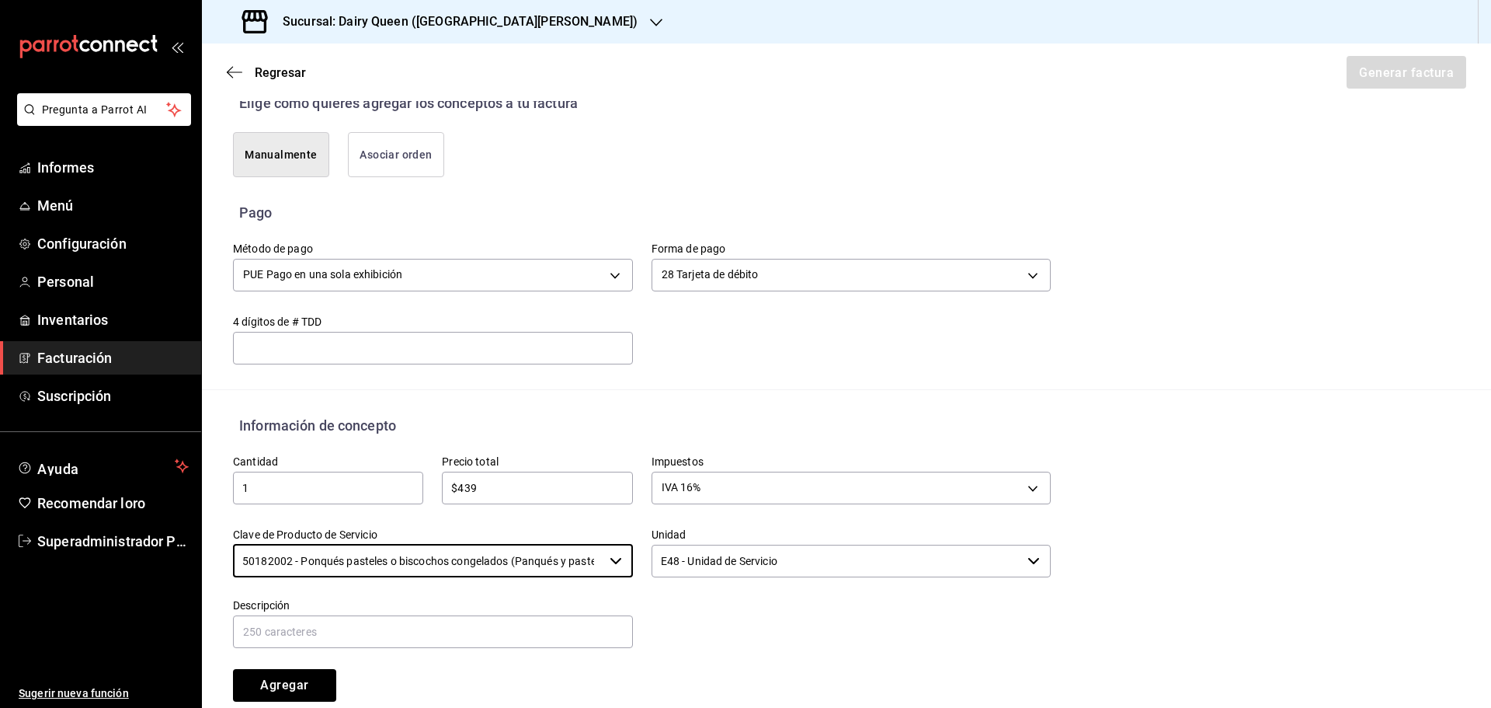
type input "50182002 - Ponqués pasteles o biscochos congelados (Panqués y pasteles congelad…"
click at [725, 555] on input "E48 - Unidad de Servicio" at bounding box center [837, 560] width 370 height 33
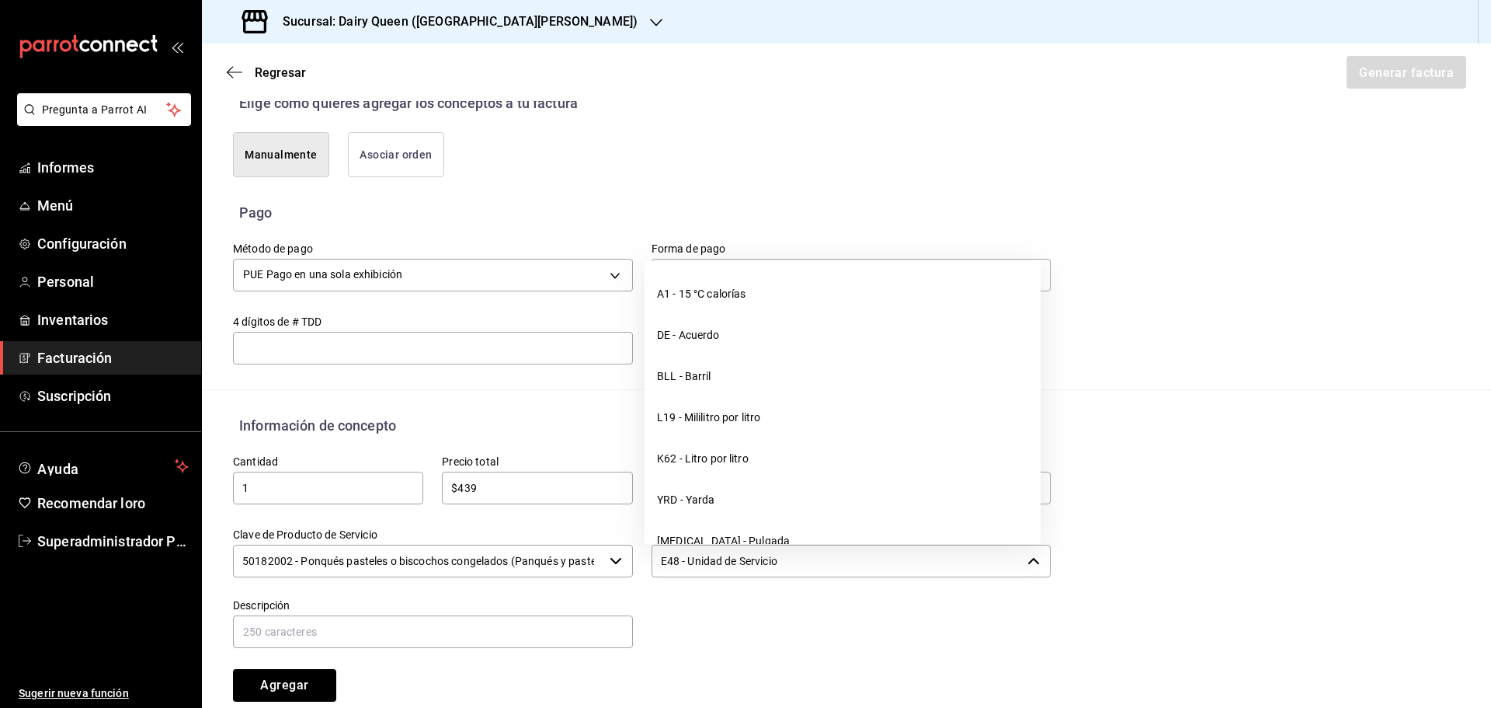
click at [725, 555] on input "E48 - Unidad de Servicio" at bounding box center [837, 560] width 370 height 33
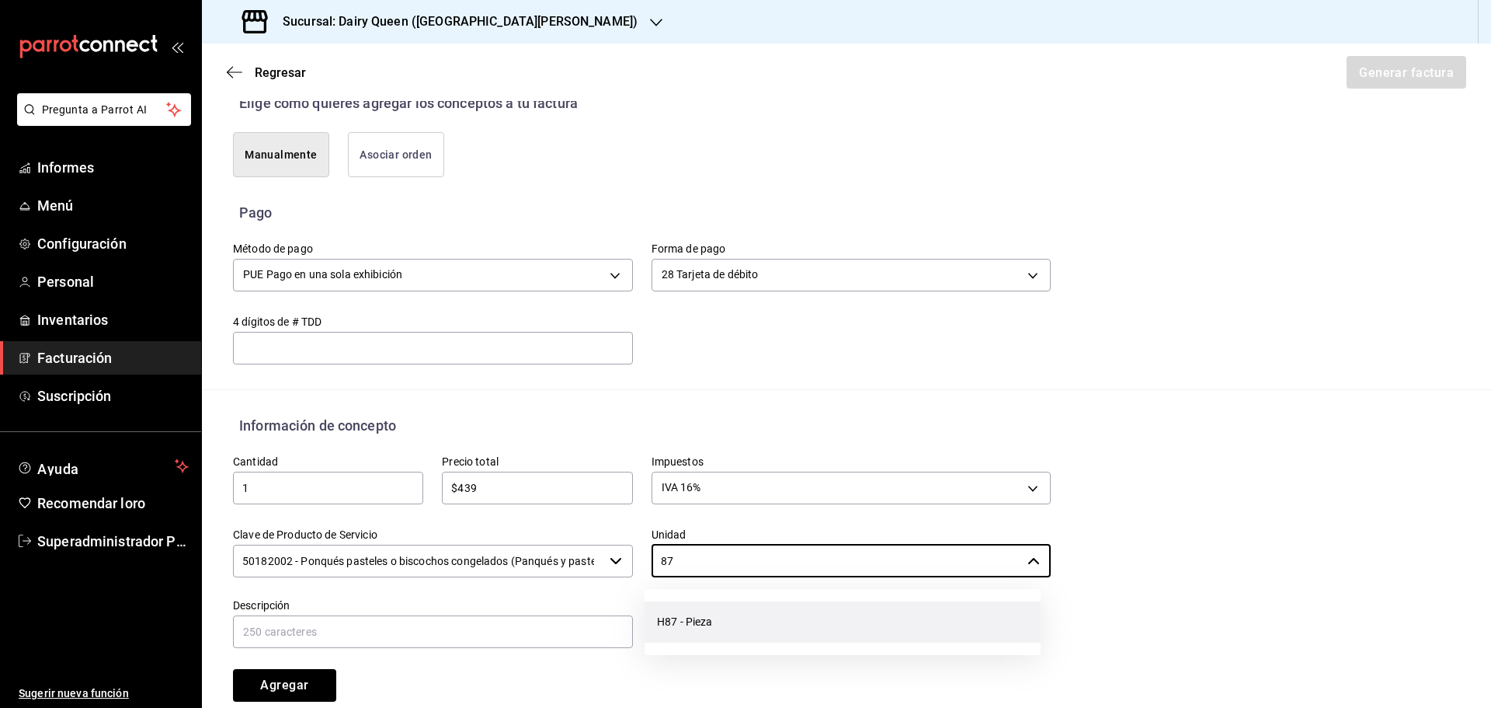
click at [690, 621] on font "H87 - Pieza" at bounding box center [684, 621] width 55 height 12
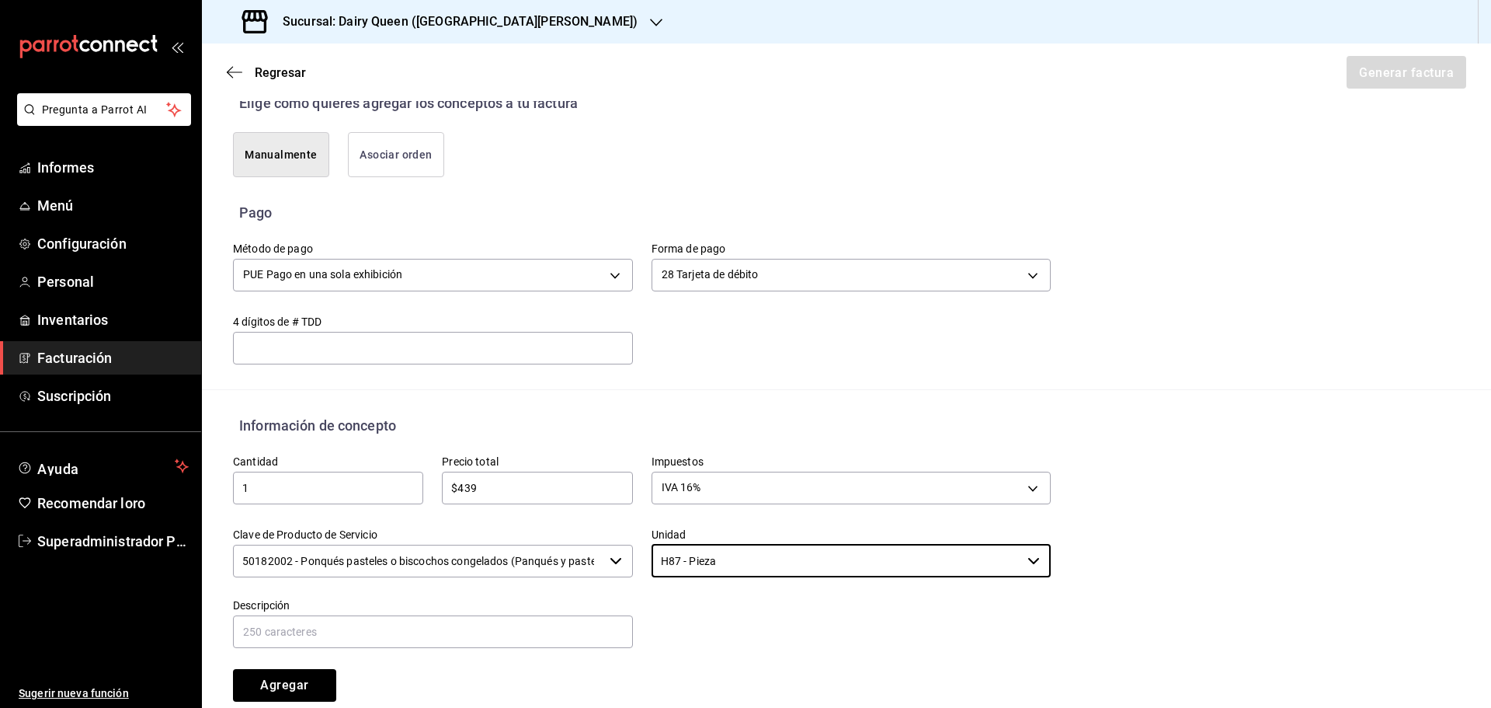
type input "H87 - Pieza"
click at [464, 635] on input "text" at bounding box center [433, 631] width 400 height 33
paste input "Pastel Blizzard® Fresa Pay De Queso"
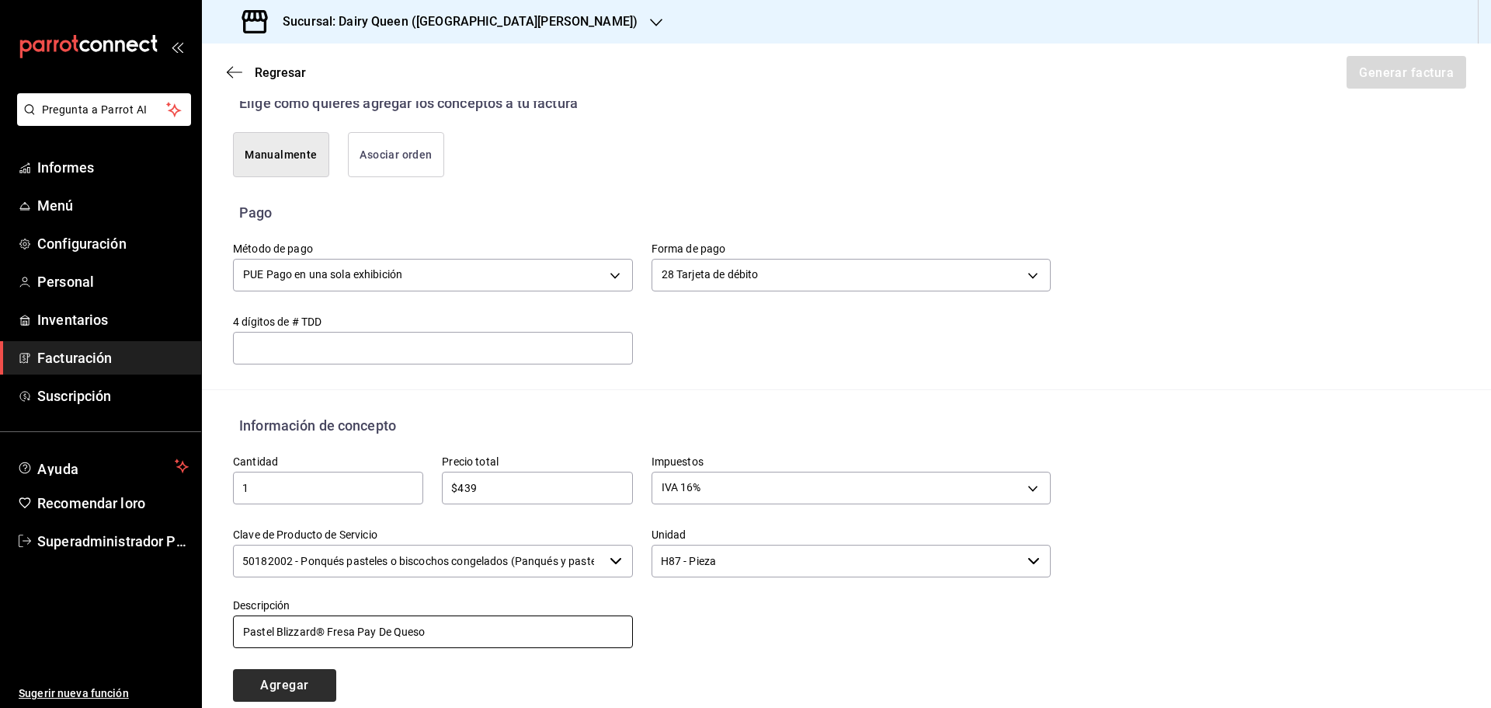
type input "Pastel Blizzard® Fresa Pay De Queso"
click at [301, 680] on font "Agregar" at bounding box center [284, 684] width 48 height 15
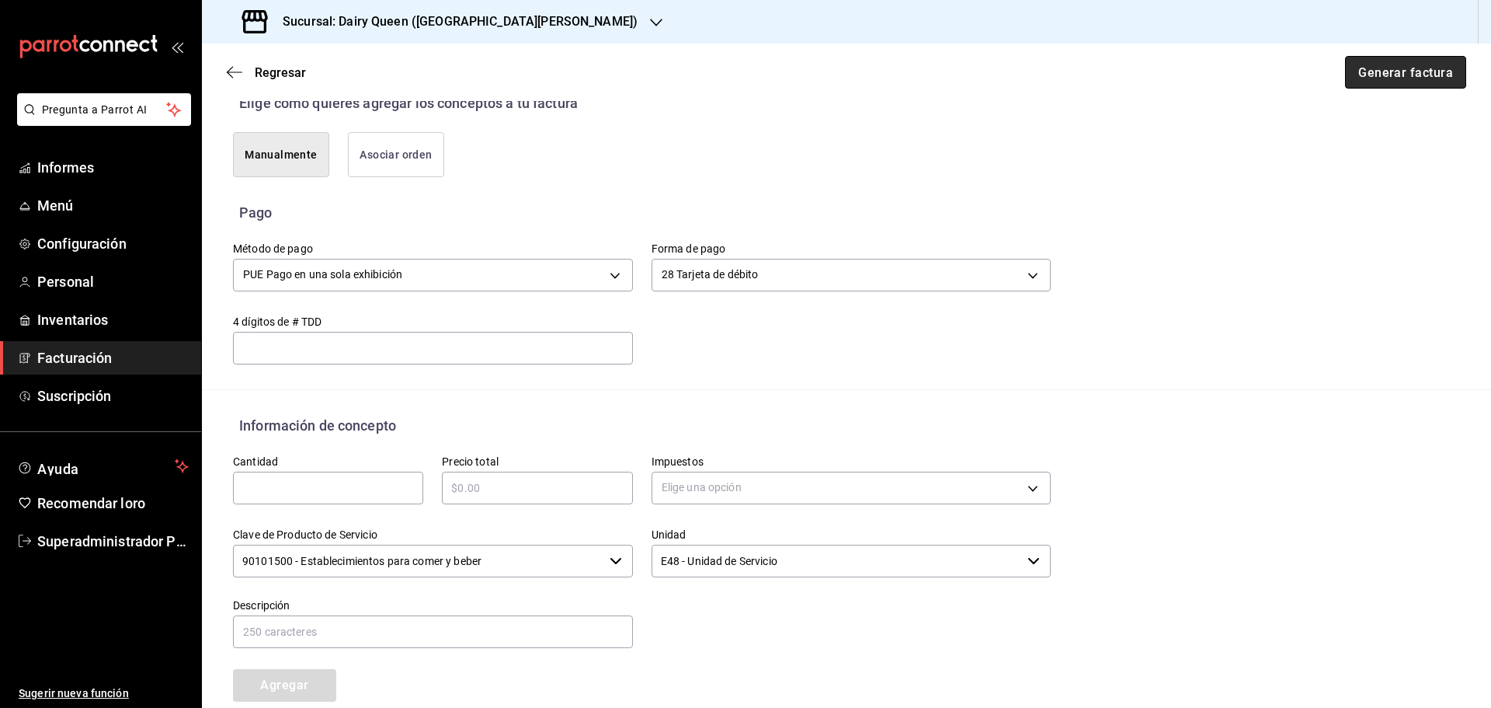
click at [1388, 71] on font "Generar factura" at bounding box center [1405, 71] width 95 height 15
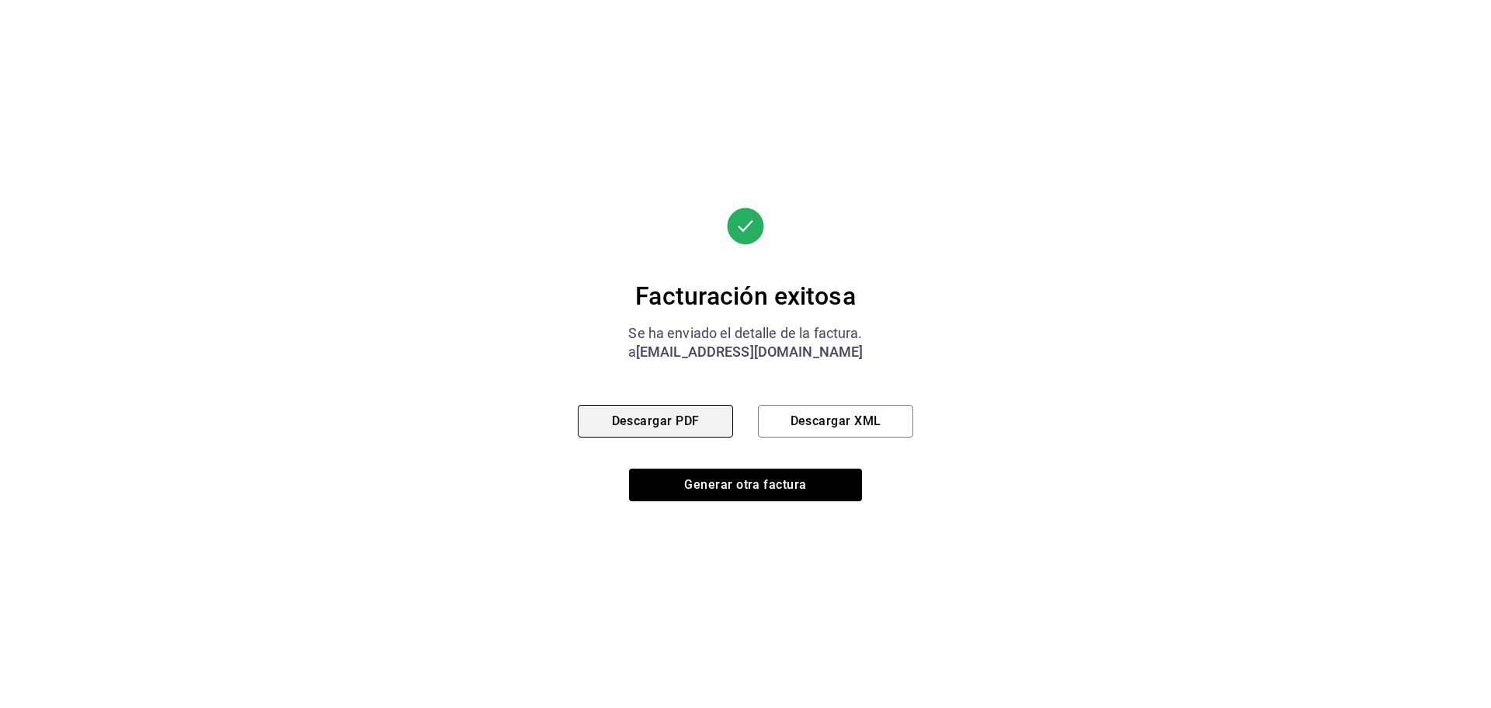
click at [708, 423] on button "Descargar PDF" at bounding box center [655, 421] width 155 height 33
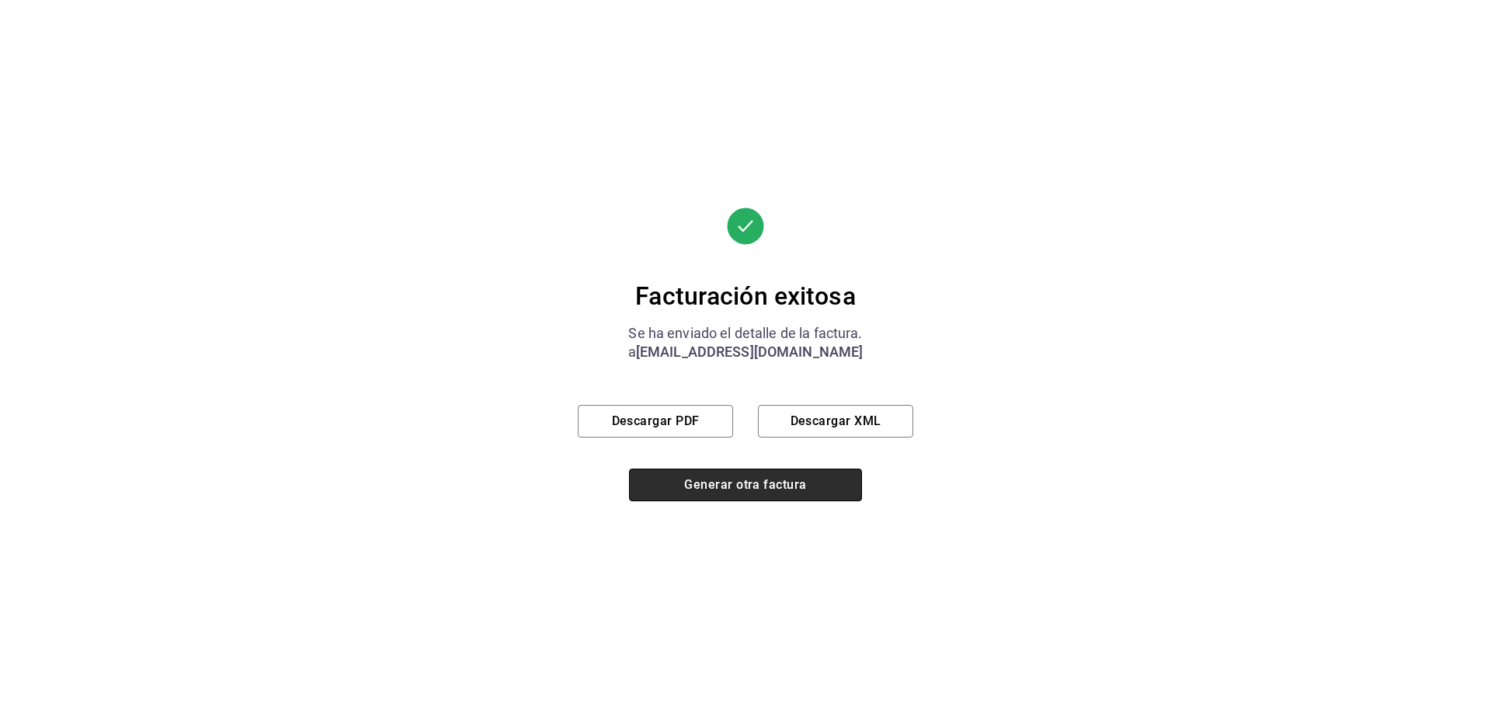
click at [726, 484] on font "Generar otra factura" at bounding box center [745, 484] width 122 height 15
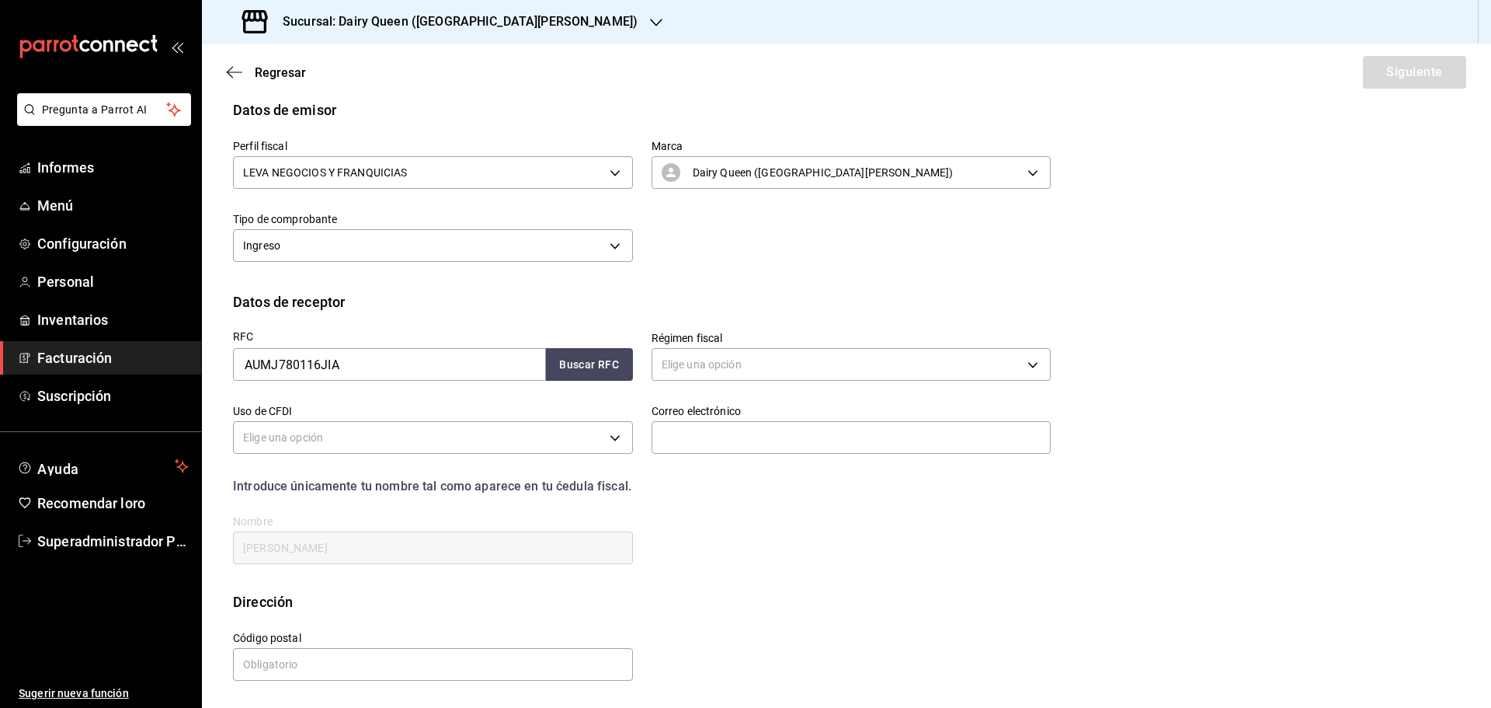
scroll to position [36, 0]
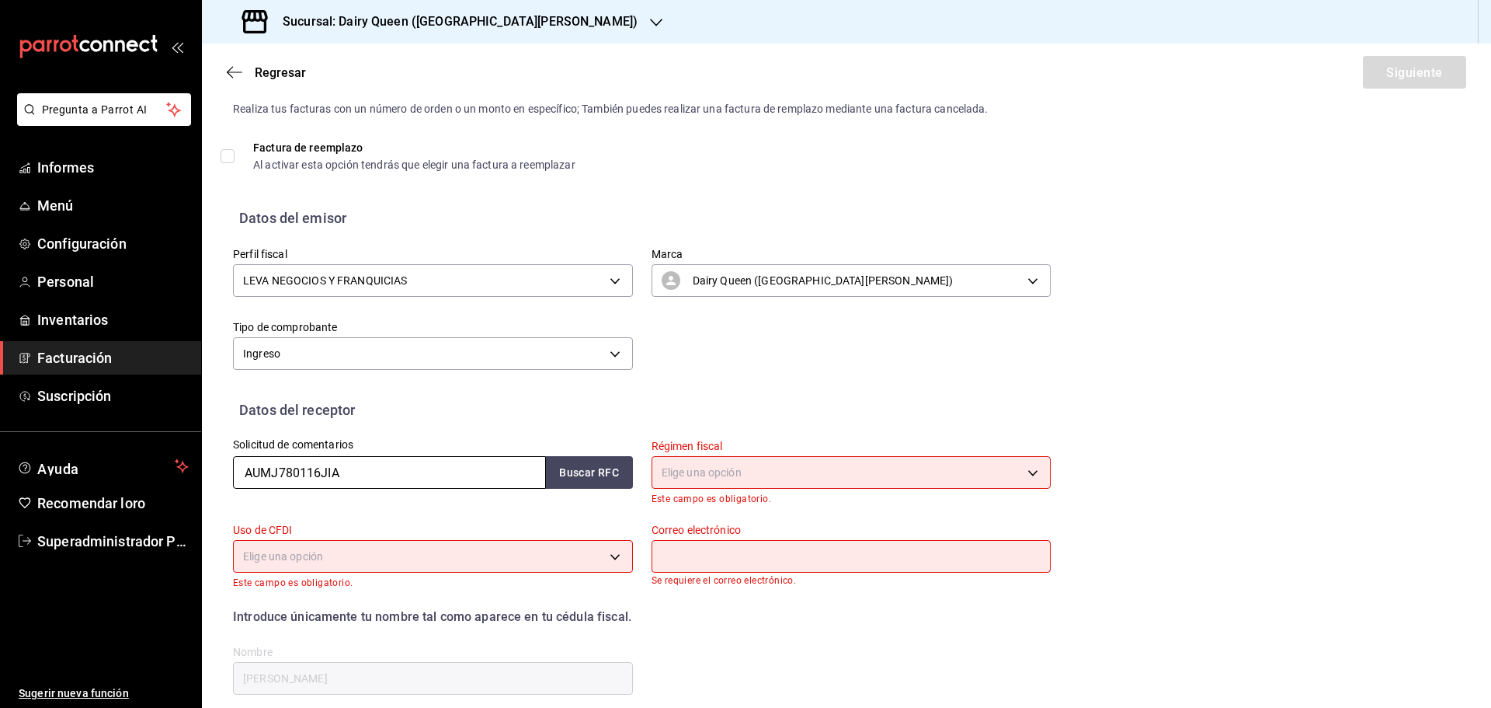
drag, startPoint x: 405, startPoint y: 468, endPoint x: 245, endPoint y: 478, distance: 160.3
click at [245, 478] on input "AUMJ780116JIA" at bounding box center [389, 472] width 313 height 33
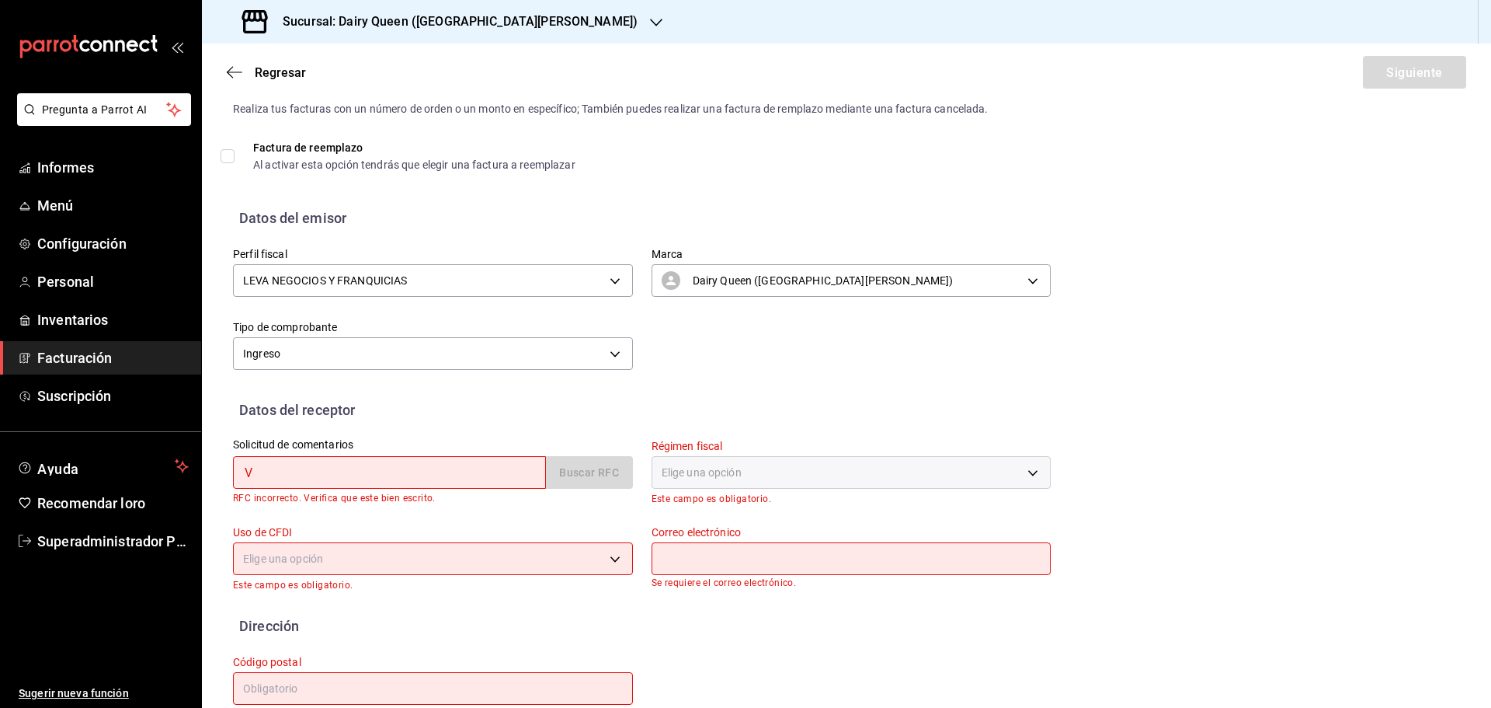
type input "V"
drag, startPoint x: 402, startPoint y: 423, endPoint x: 364, endPoint y: 462, distance: 53.8
click at [401, 426] on div "Solicitud de comentarios V Buscar RFC RFC incorrecto. Verifica que este bien es…" at bounding box center [423, 463] width 419 height 86
drag, startPoint x: 350, startPoint y: 473, endPoint x: 12, endPoint y: 468, distance: 338.7
click at [33, 473] on div "Pregunta a Parrot AI Informes Menú Configuración Personal Inventarios Facturaci…" at bounding box center [745, 354] width 1491 height 708
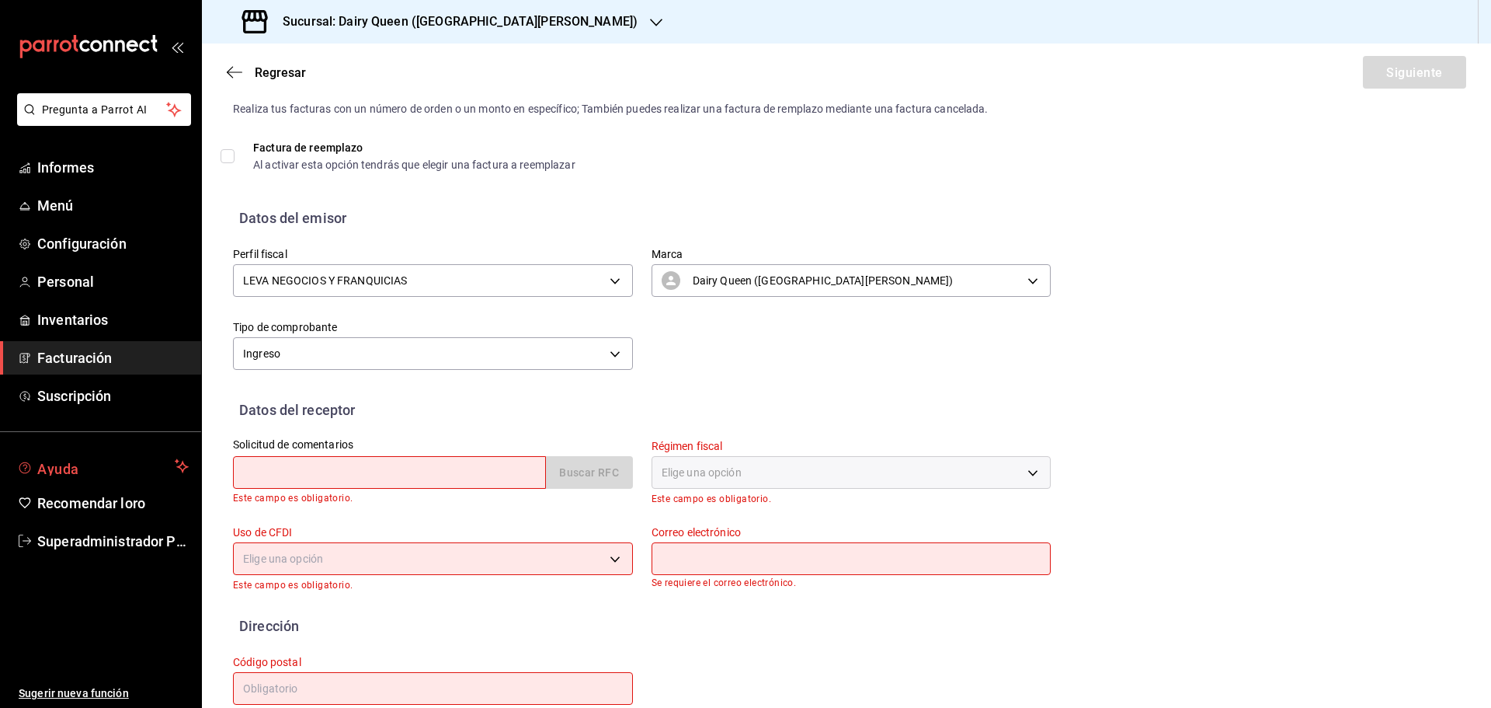
paste input "VME190206PK3"
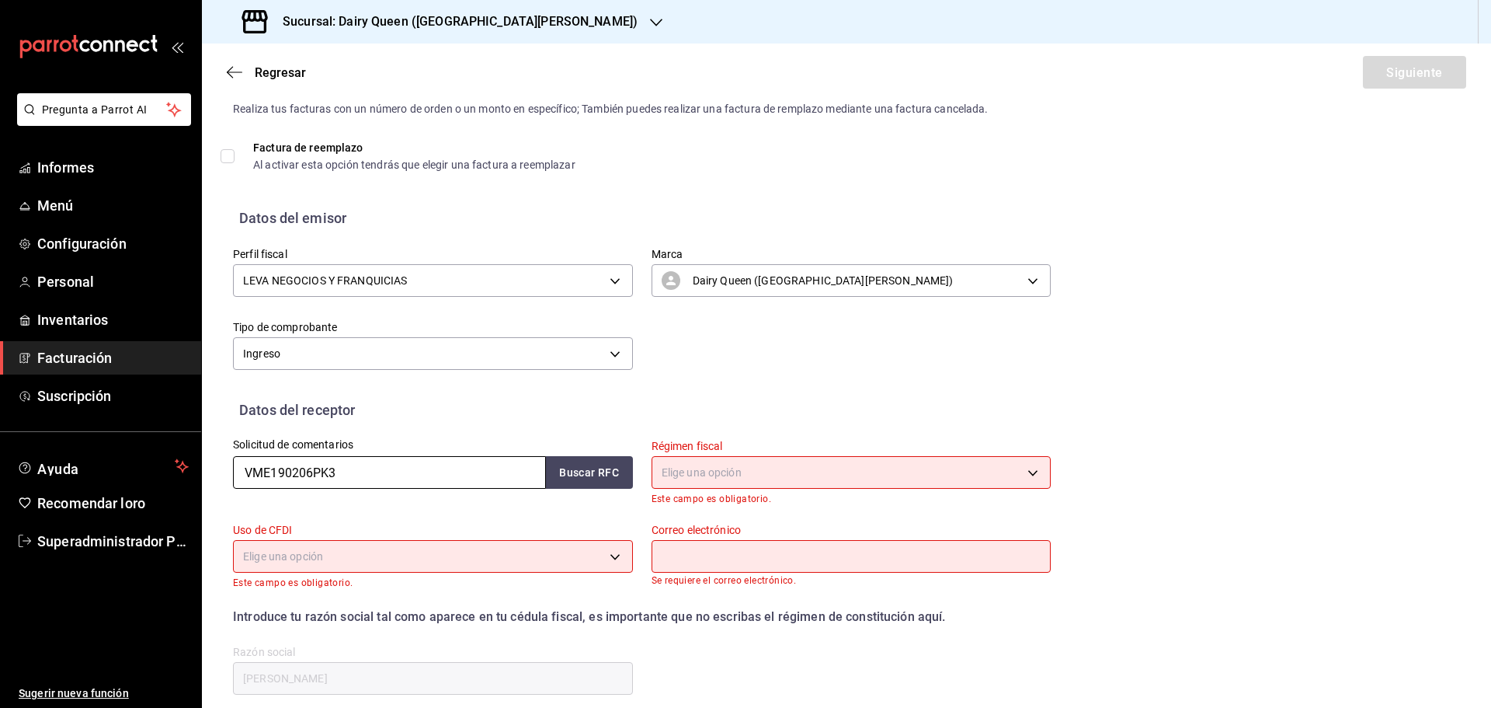
type input "VME190206PK3"
click at [769, 375] on div "Perfil fiscal LEVA NEGOCIOS Y FRANQUICIAS 8e95d43a-9701-4a67-b0fa-d812e25ae5a9 …" at bounding box center [846, 313] width 1227 height 171
click at [748, 468] on body "Pregunta a Parrot AI Informes Menú Configuración Personal Inventarios Facturaci…" at bounding box center [745, 354] width 1491 height 708
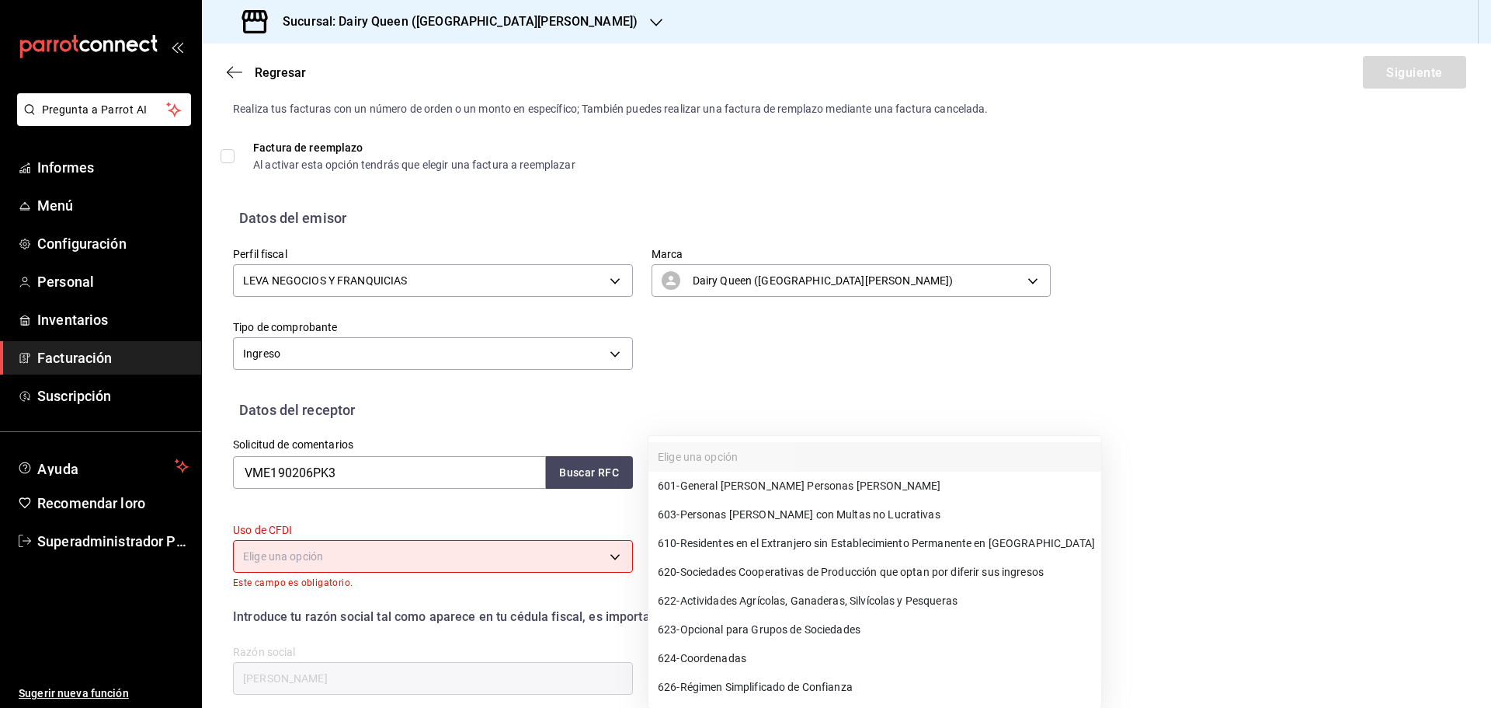
click at [775, 492] on span "601 - General de Ley Personas Morales" at bounding box center [799, 486] width 283 height 16
type input "601"
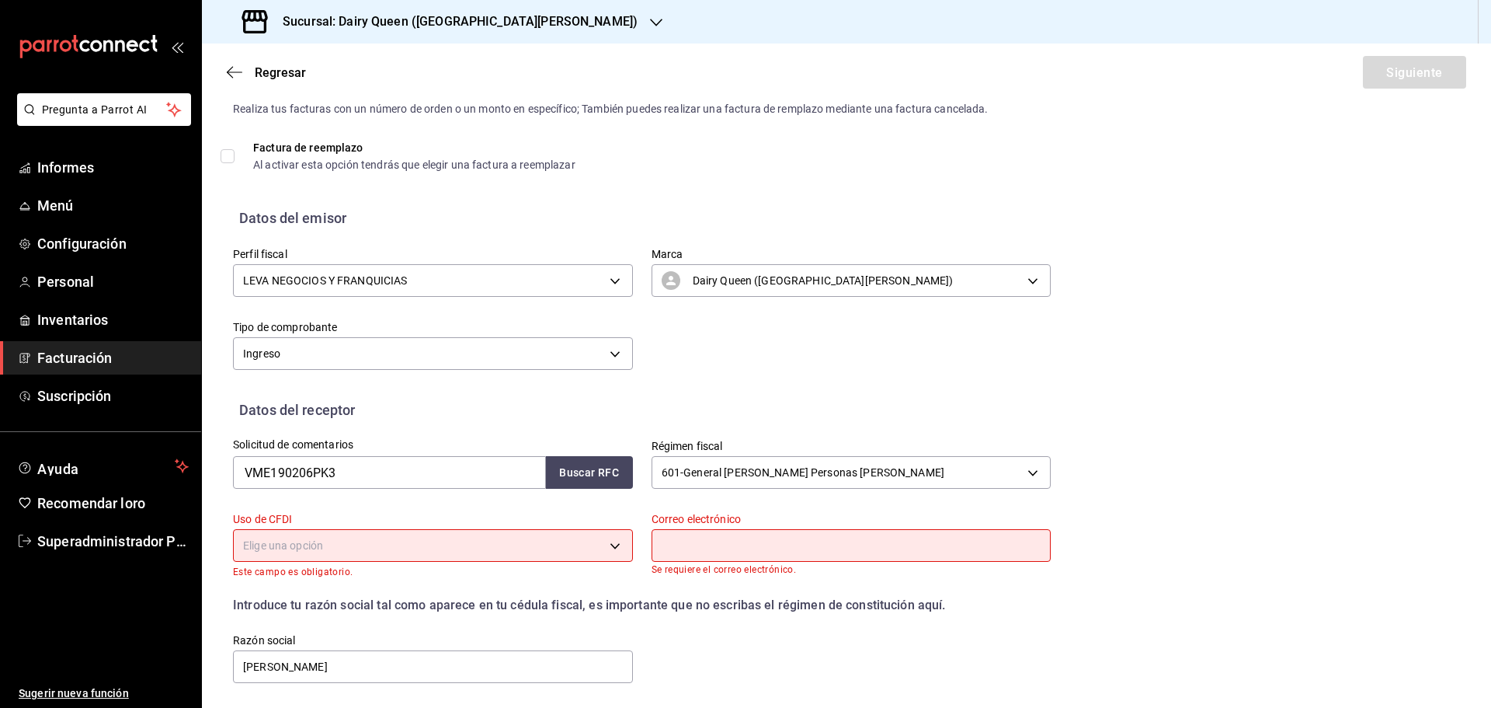
click at [515, 579] on div "Introduce tu razón social tal como aparece en tu cédula fiscal, es importante q…" at bounding box center [632, 595] width 836 height 37
click at [527, 547] on body "Pregunta a Parrot AI Informes Menú Configuración Personal Inventarios Facturaci…" at bounding box center [745, 354] width 1491 height 708
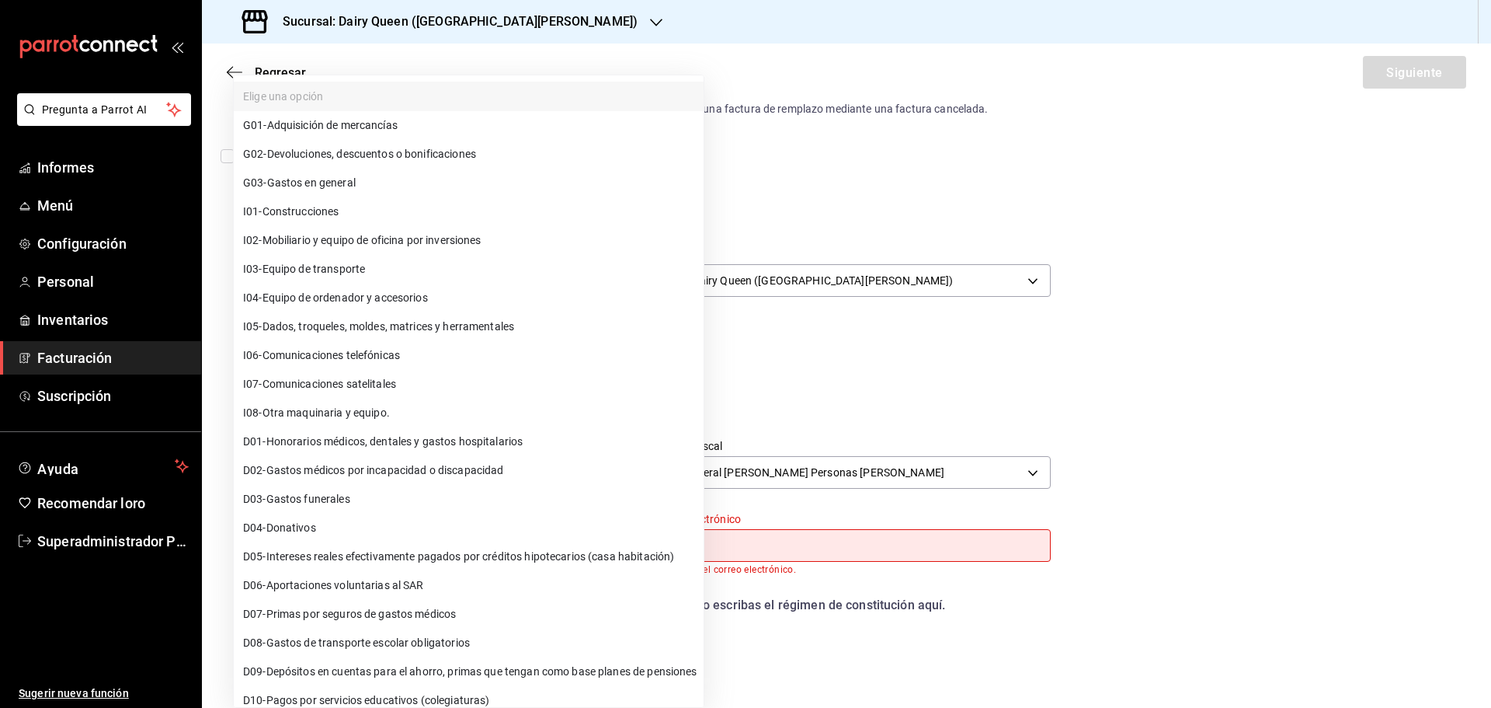
click at [334, 176] on font "Gastos en general" at bounding box center [311, 182] width 89 height 12
type input "G03"
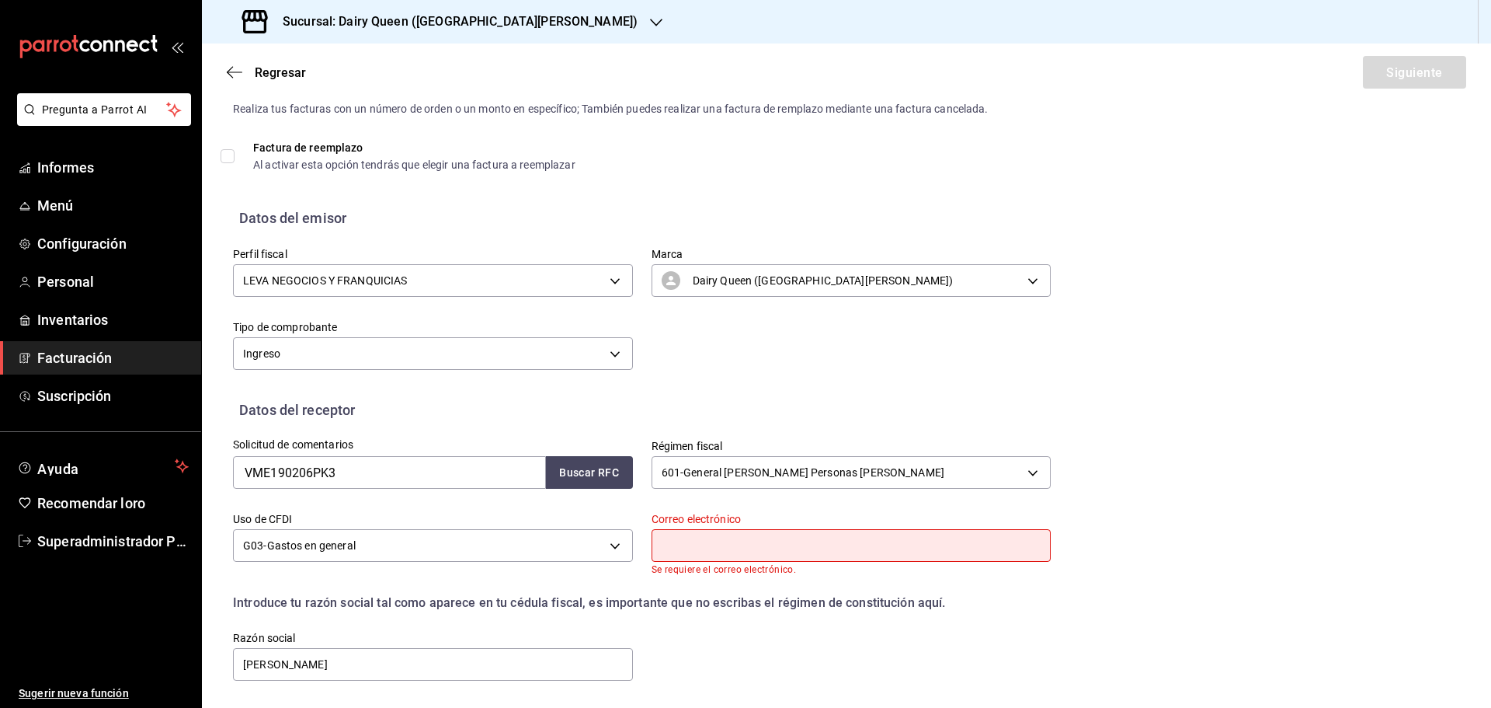
click at [788, 541] on input "text" at bounding box center [852, 545] width 400 height 33
type input "aux.contabilidad@leva.mx"
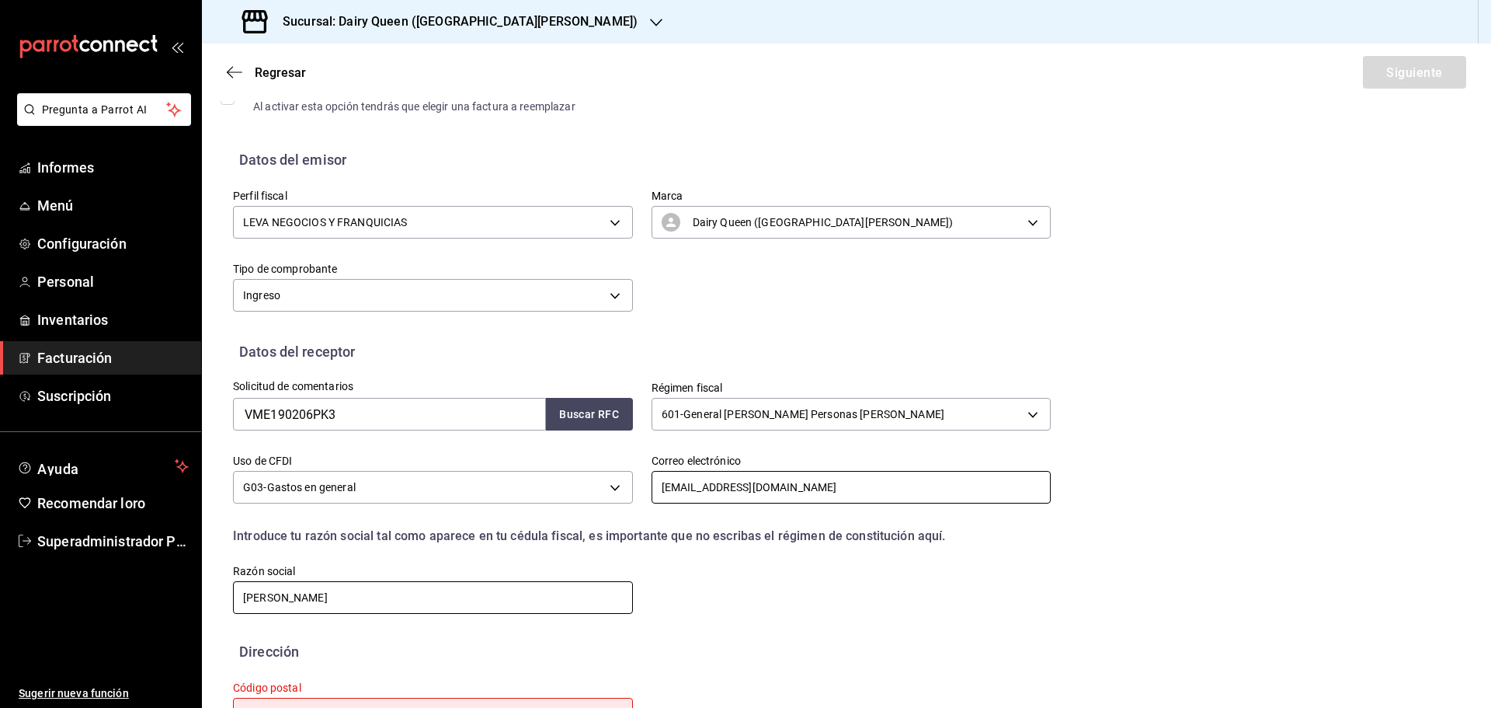
scroll to position [155, 0]
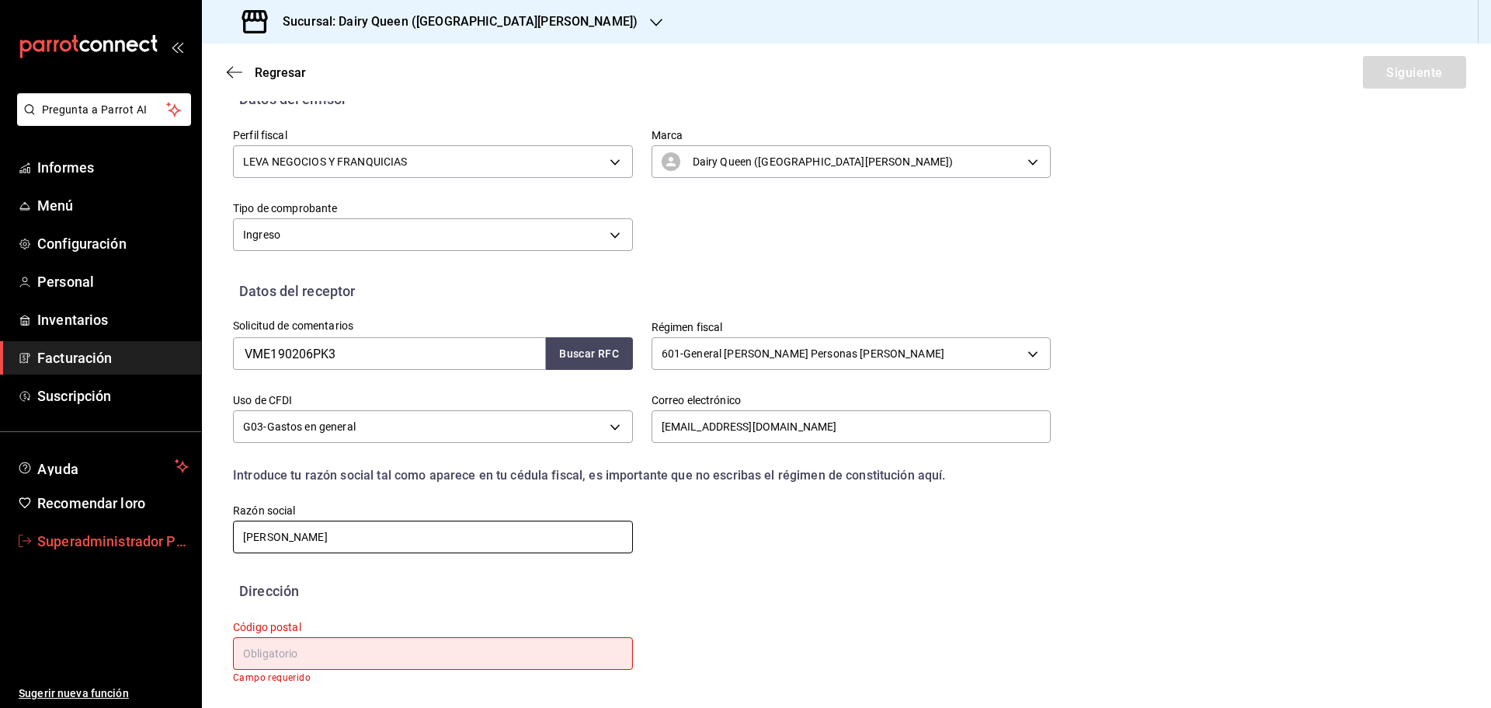
drag, startPoint x: 395, startPoint y: 531, endPoint x: 2, endPoint y: 548, distance: 392.6
click at [26, 545] on div "Pregunta a Parrot AI Informes Menú Configuración Personal Inventarios Facturaci…" at bounding box center [745, 354] width 1491 height 708
paste input "VITAU MEDICAL"
type input "VITAU MEDICAL"
click at [303, 660] on input "text" at bounding box center [433, 653] width 400 height 33
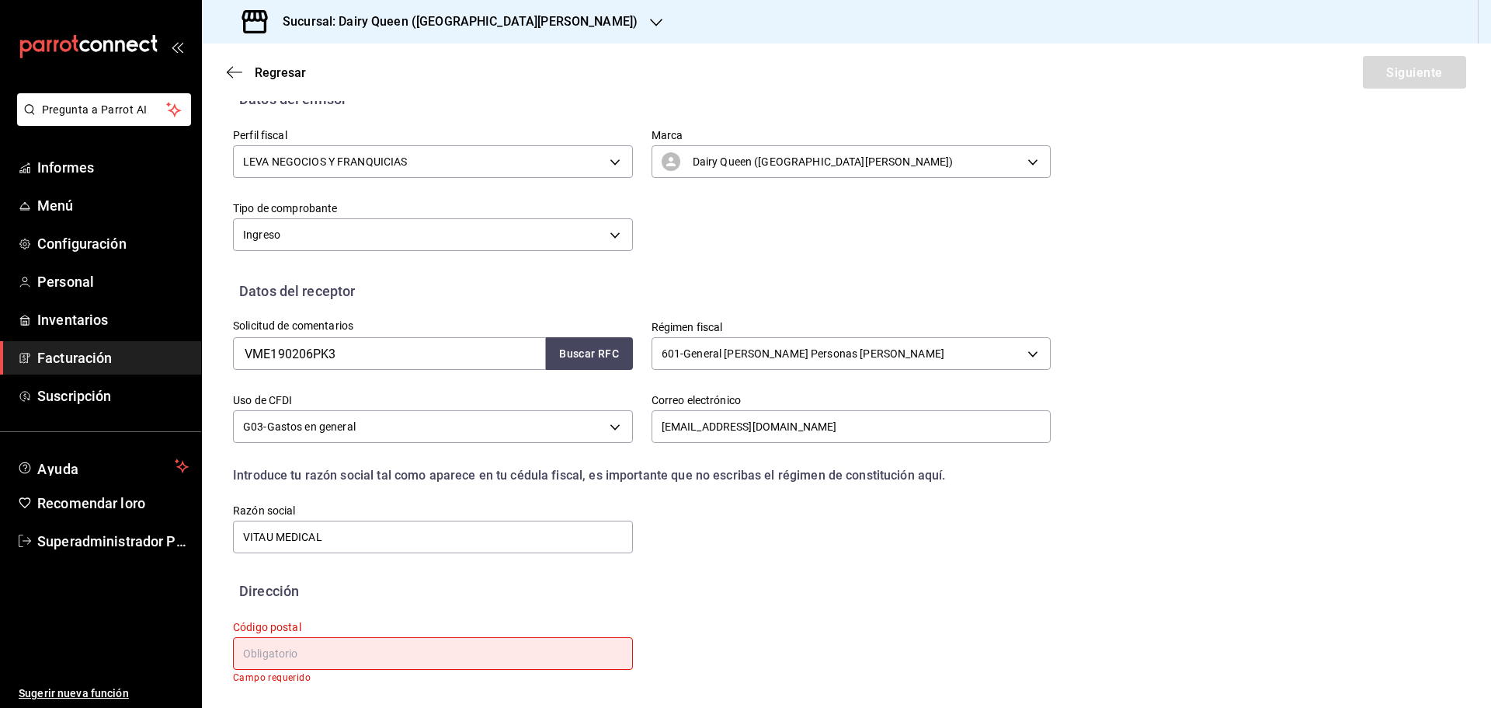
paste input "64030"
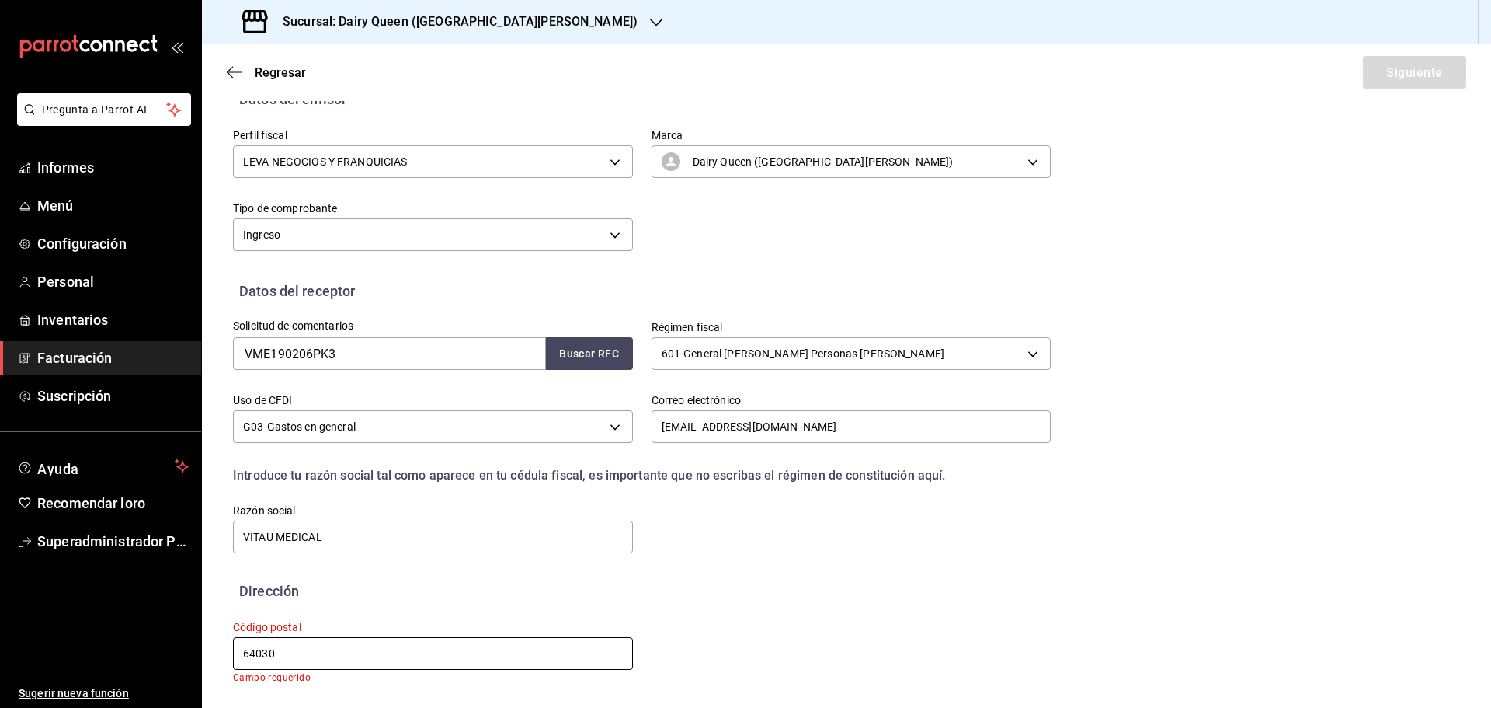
scroll to position [144, 0]
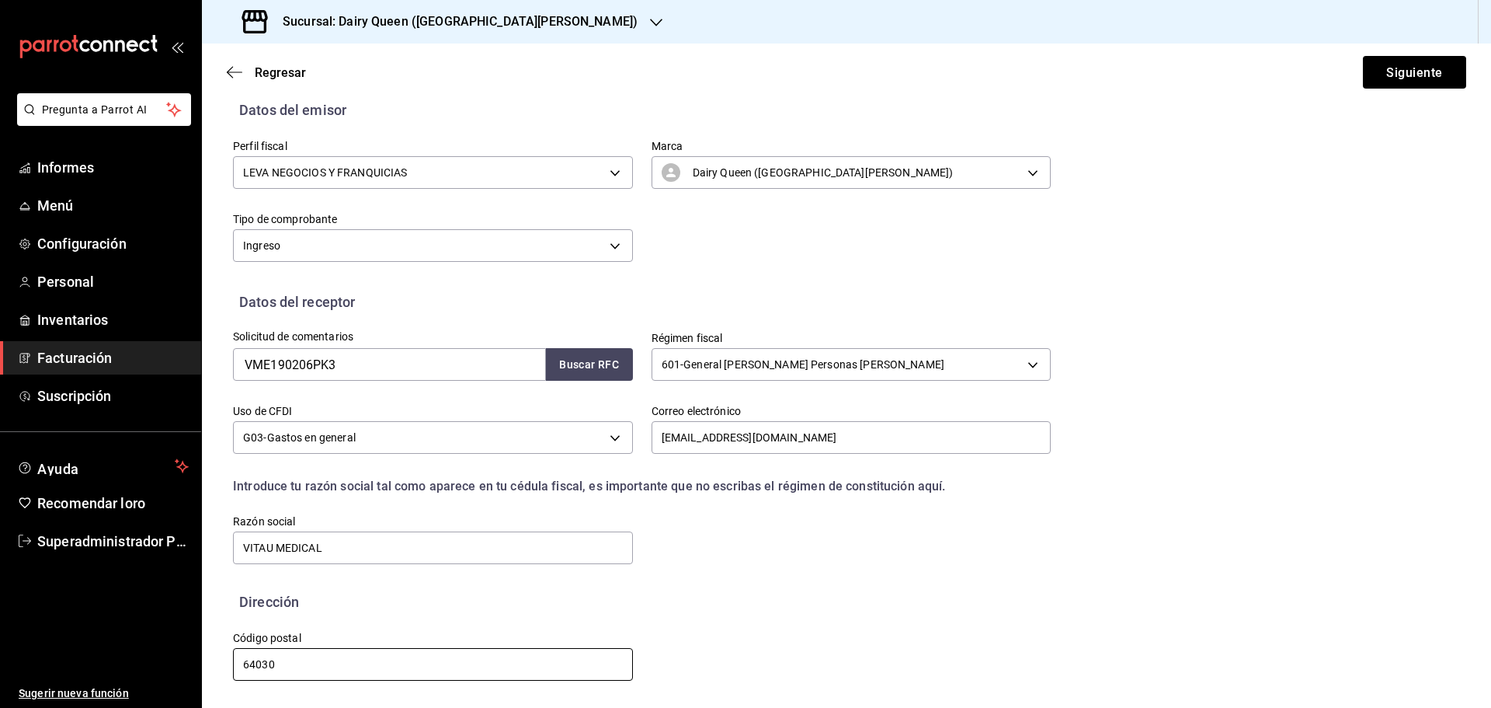
type input "64030"
click at [635, 567] on div "Solicitud de comentarios VME190206PK3 Buscar RFC Régimen fiscal 601 - General d…" at bounding box center [846, 451] width 1227 height 279
click at [1386, 77] on font "Siguiente" at bounding box center [1414, 71] width 56 height 15
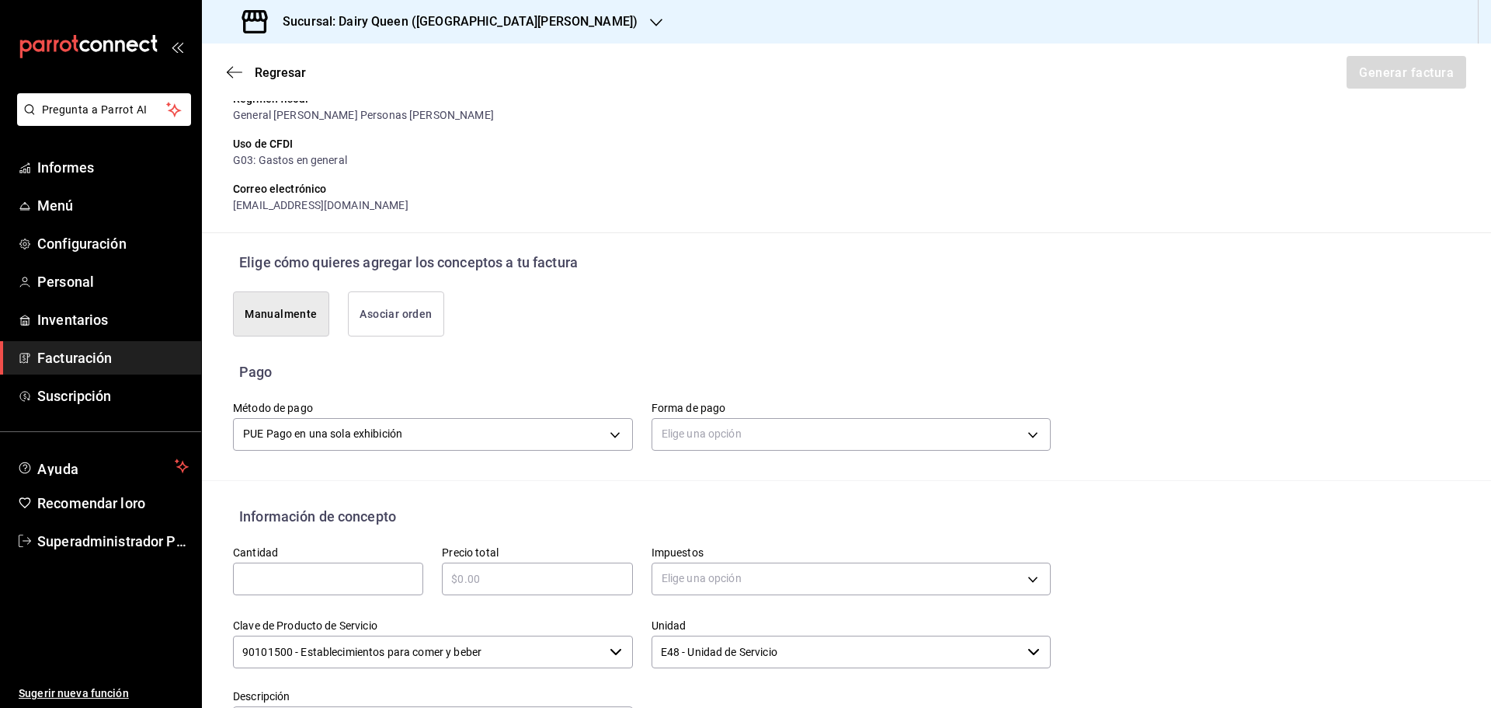
scroll to position [299, 0]
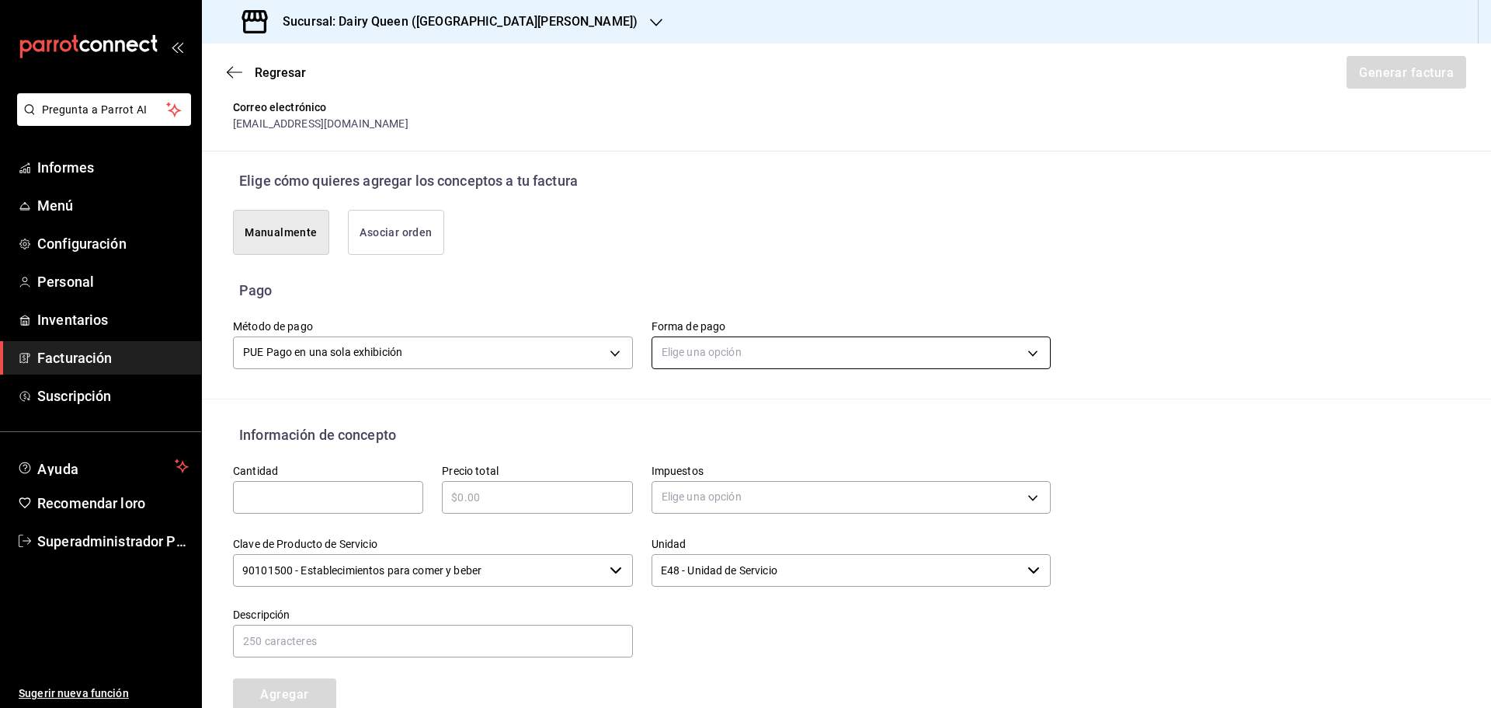
click at [704, 357] on body "Pregunta a Parrot AI Informes Menú Configuración Personal Inventarios Facturaci…" at bounding box center [745, 354] width 1491 height 708
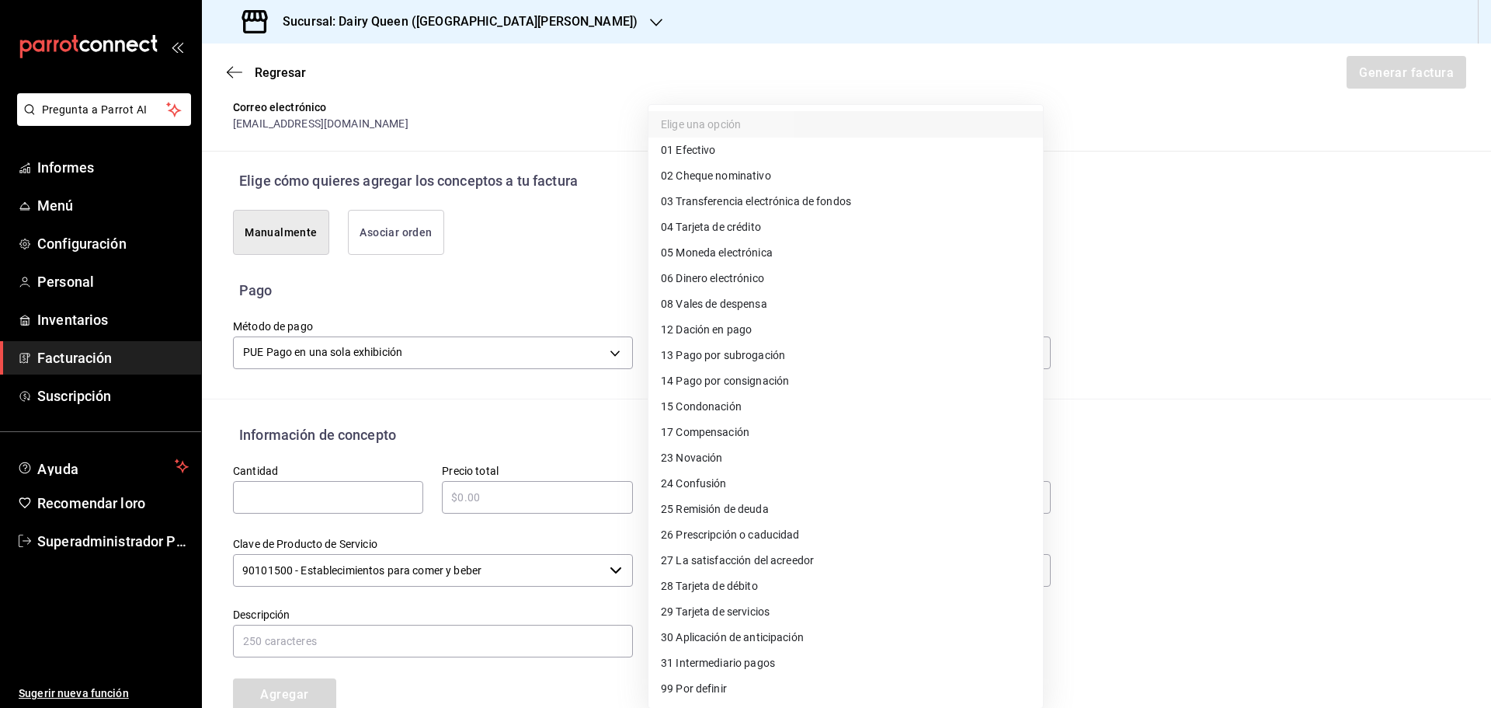
click at [711, 587] on font "Tarjeta de débito" at bounding box center [717, 585] width 82 height 12
type input "28"
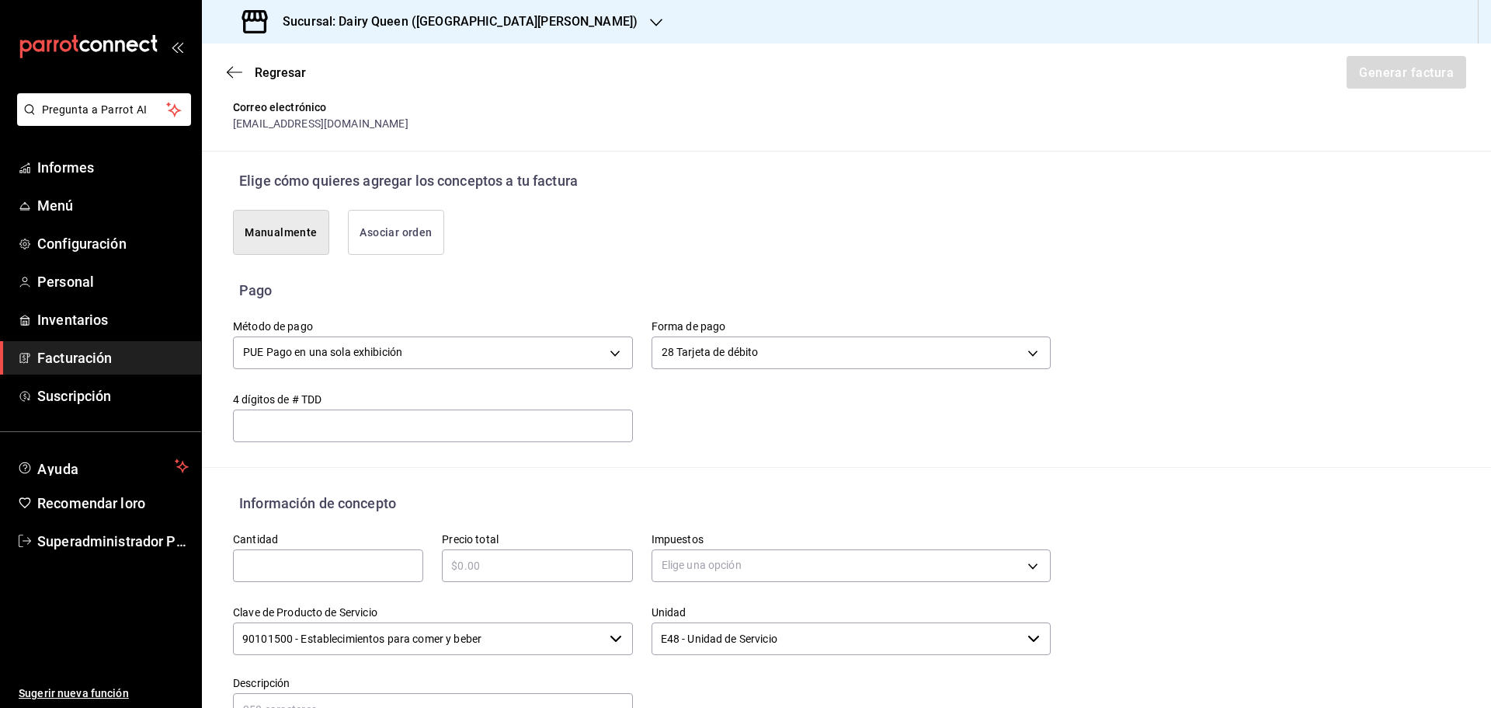
click at [726, 454] on div "Método de pago PUE Pago en una sola exhibición PUE Forma de pago 28 Tarjeta de …" at bounding box center [846, 384] width 1227 height 166
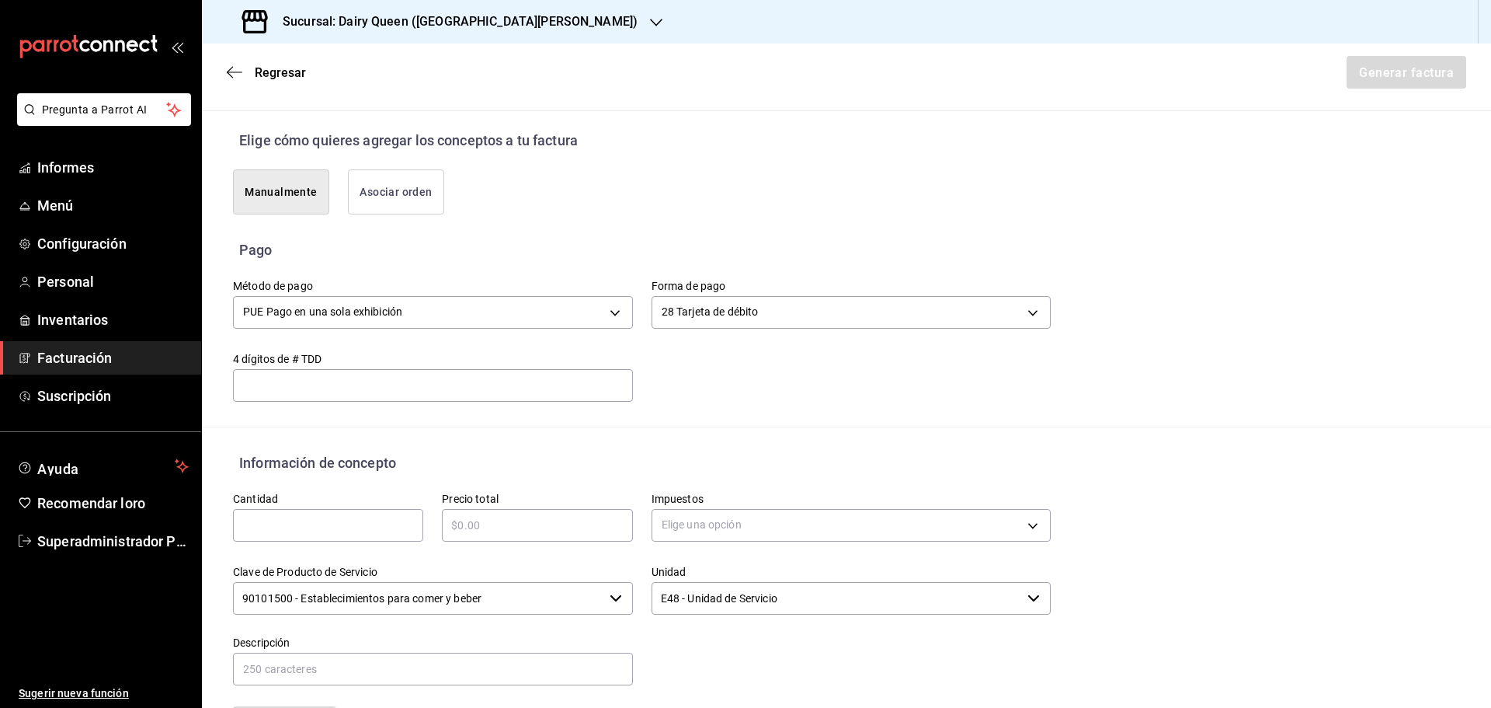
scroll to position [377, 0]
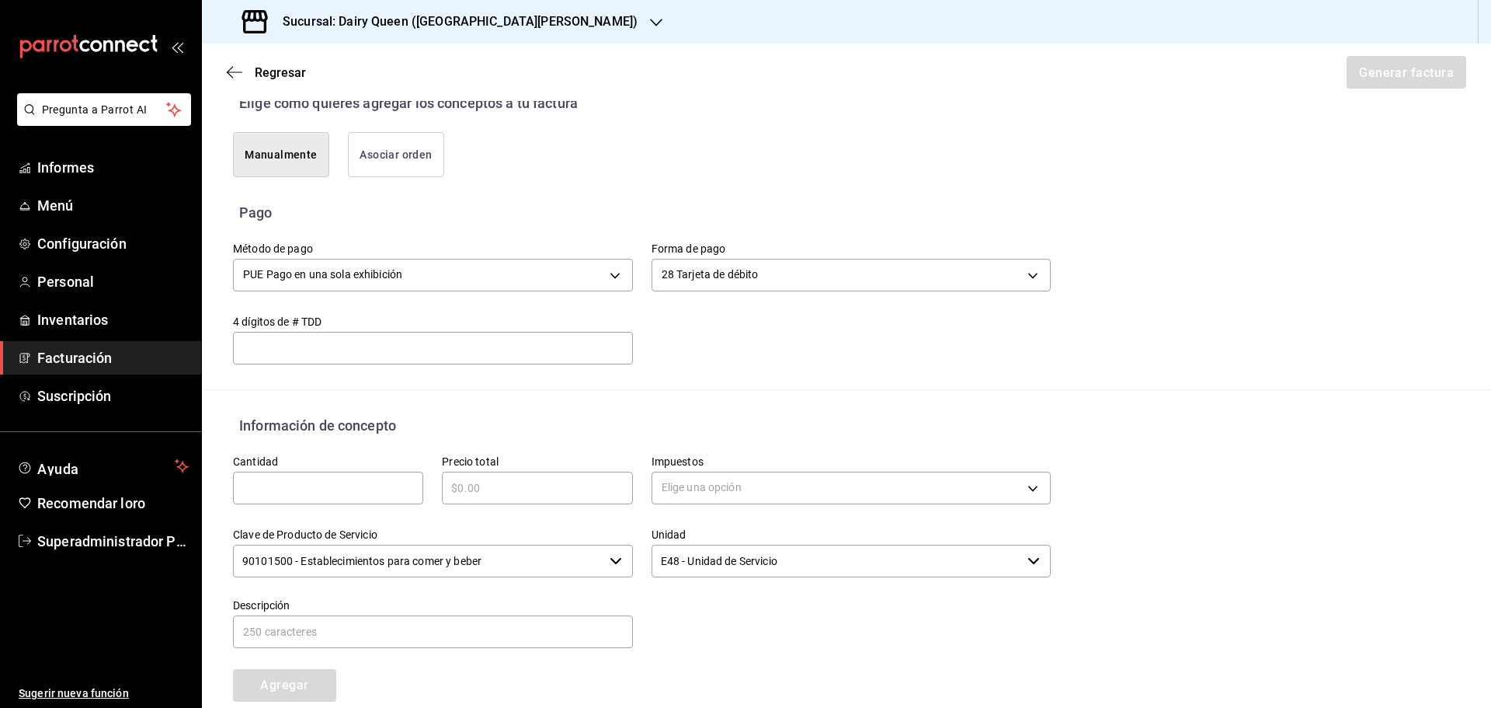
click at [356, 485] on input "text" at bounding box center [328, 487] width 190 height 19
type input "1"
click at [464, 496] on div "​" at bounding box center [537, 487] width 190 height 33
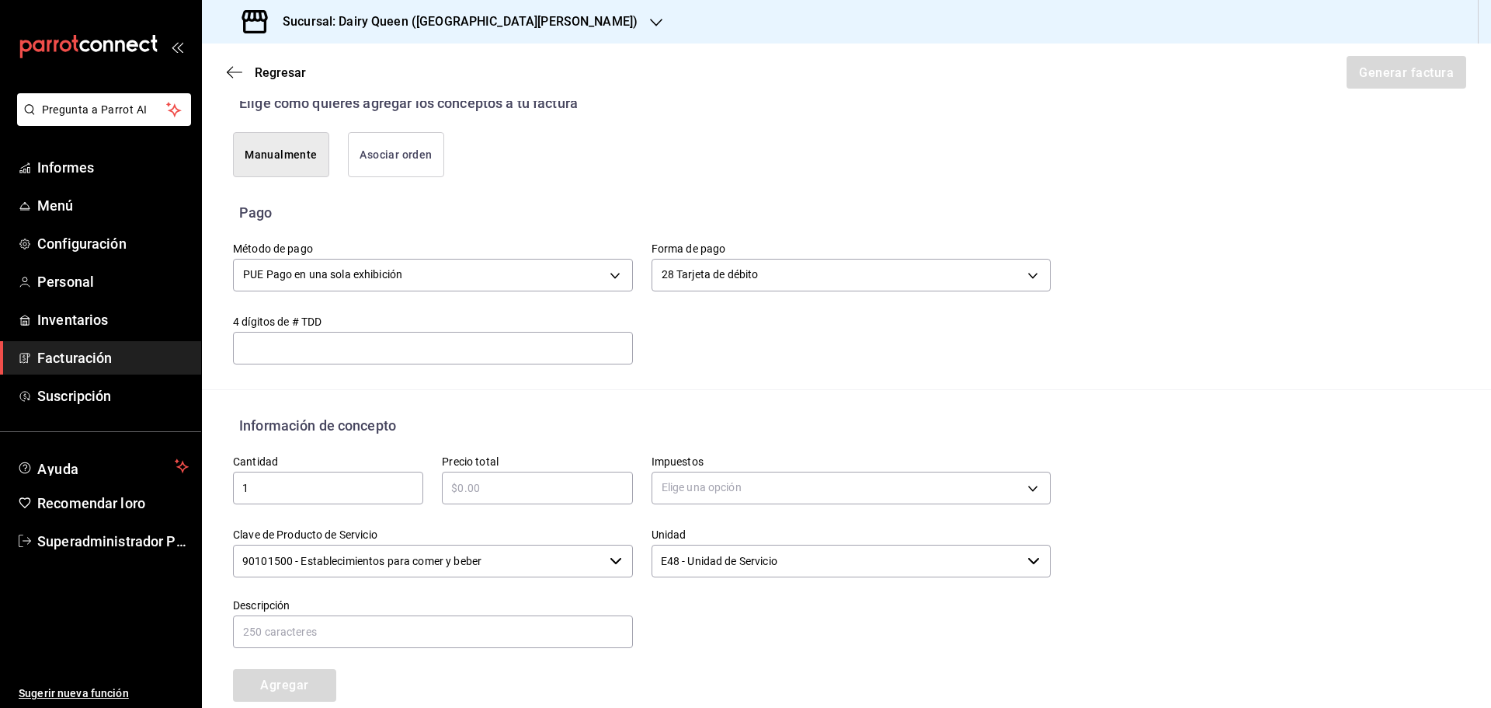
click at [496, 495] on input "text" at bounding box center [537, 487] width 190 height 19
type input "$545"
click at [680, 489] on body "Pregunta a Parrot AI Informes Menú Configuración Personal Inventarios Facturaci…" at bounding box center [745, 354] width 1491 height 708
click at [691, 611] on font "IVA 16%" at bounding box center [681, 613] width 40 height 12
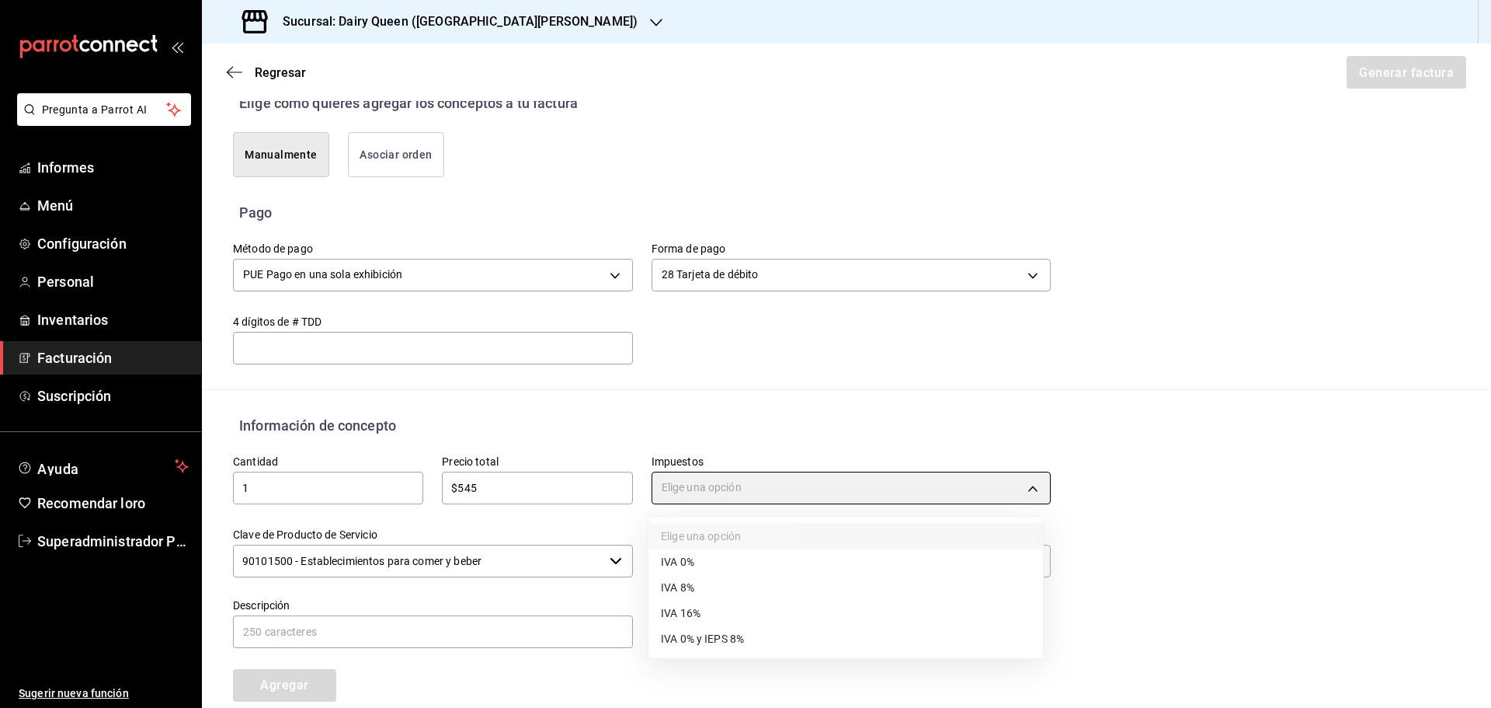
type input "IVA_16"
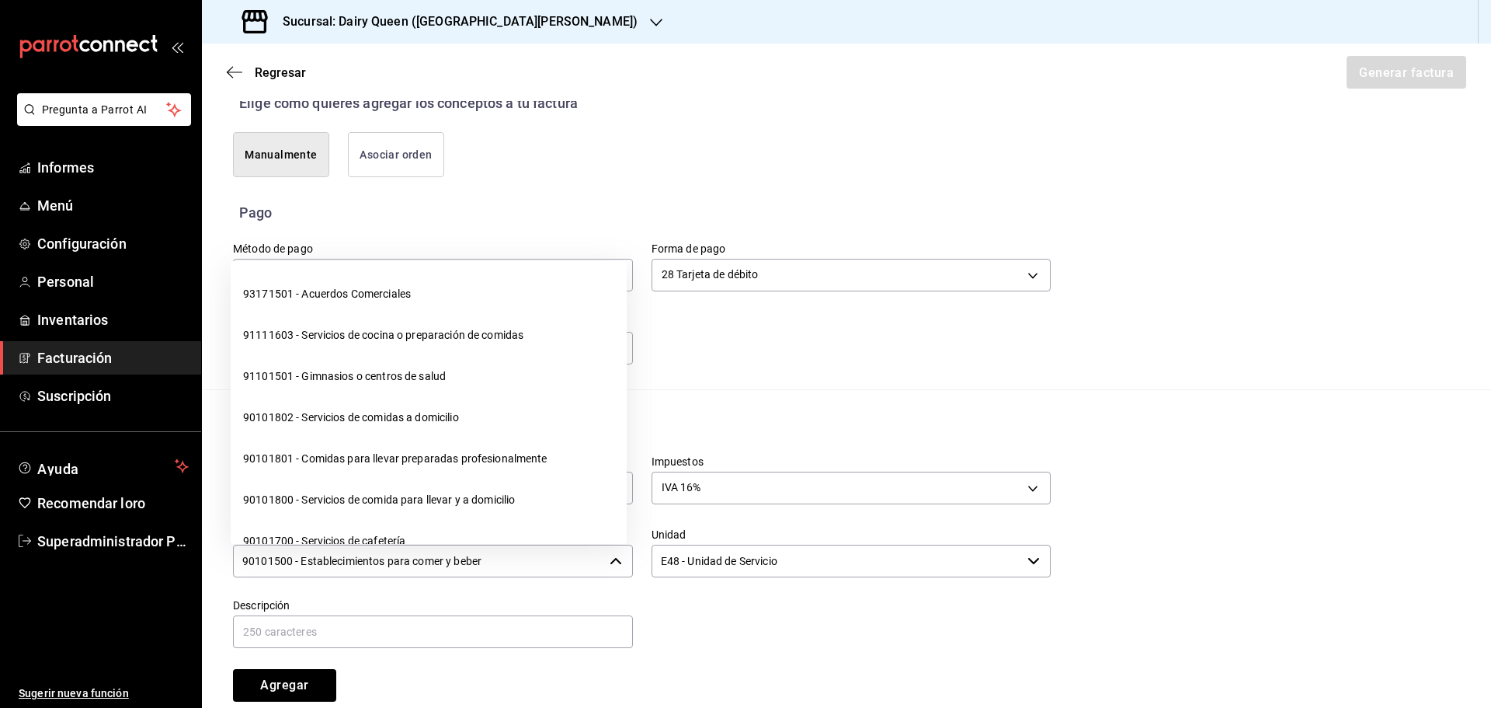
click at [561, 557] on input "90101500 - Establecimientos para comer y beber" at bounding box center [418, 560] width 370 height 33
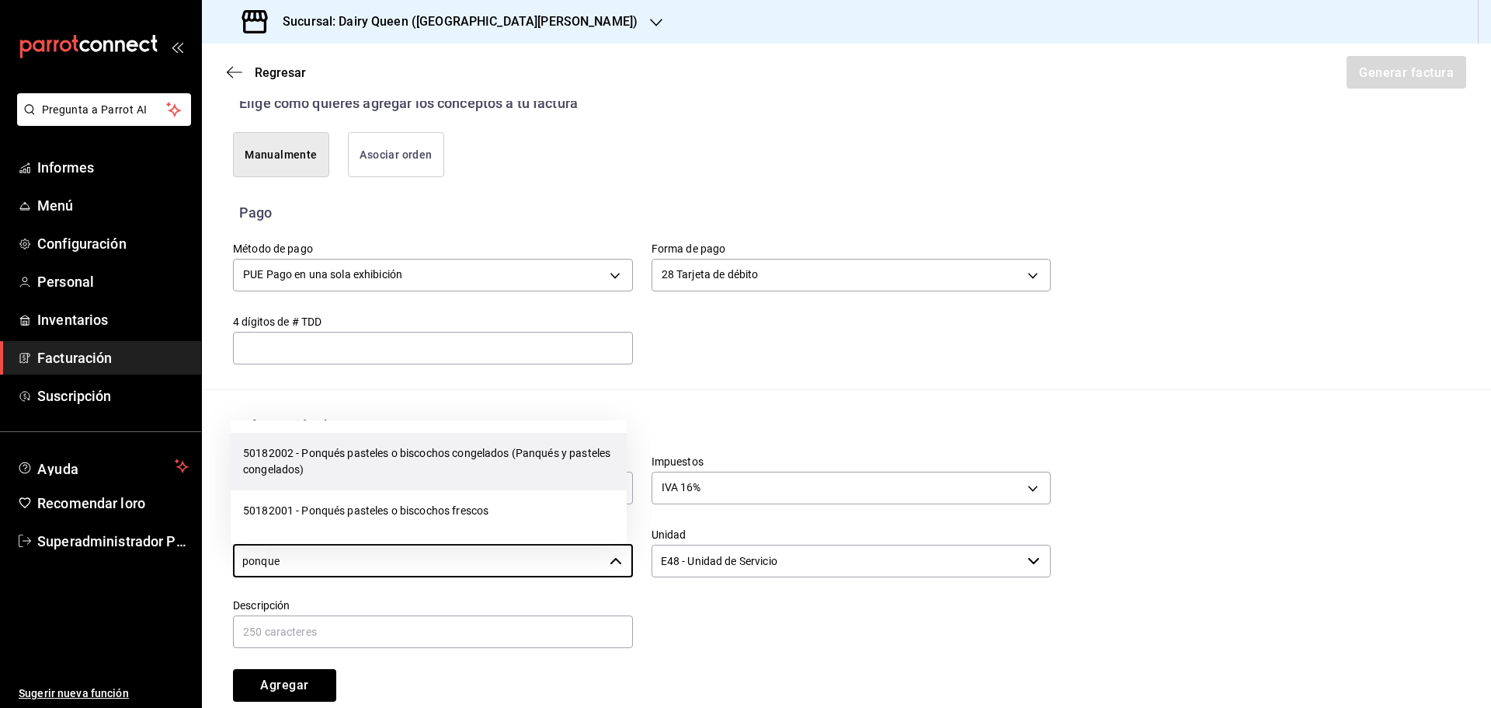
click at [398, 457] on font "50182002 - Ponqués pasteles o biscochos congelados (Panqués y pasteles congelad…" at bounding box center [426, 461] width 367 height 29
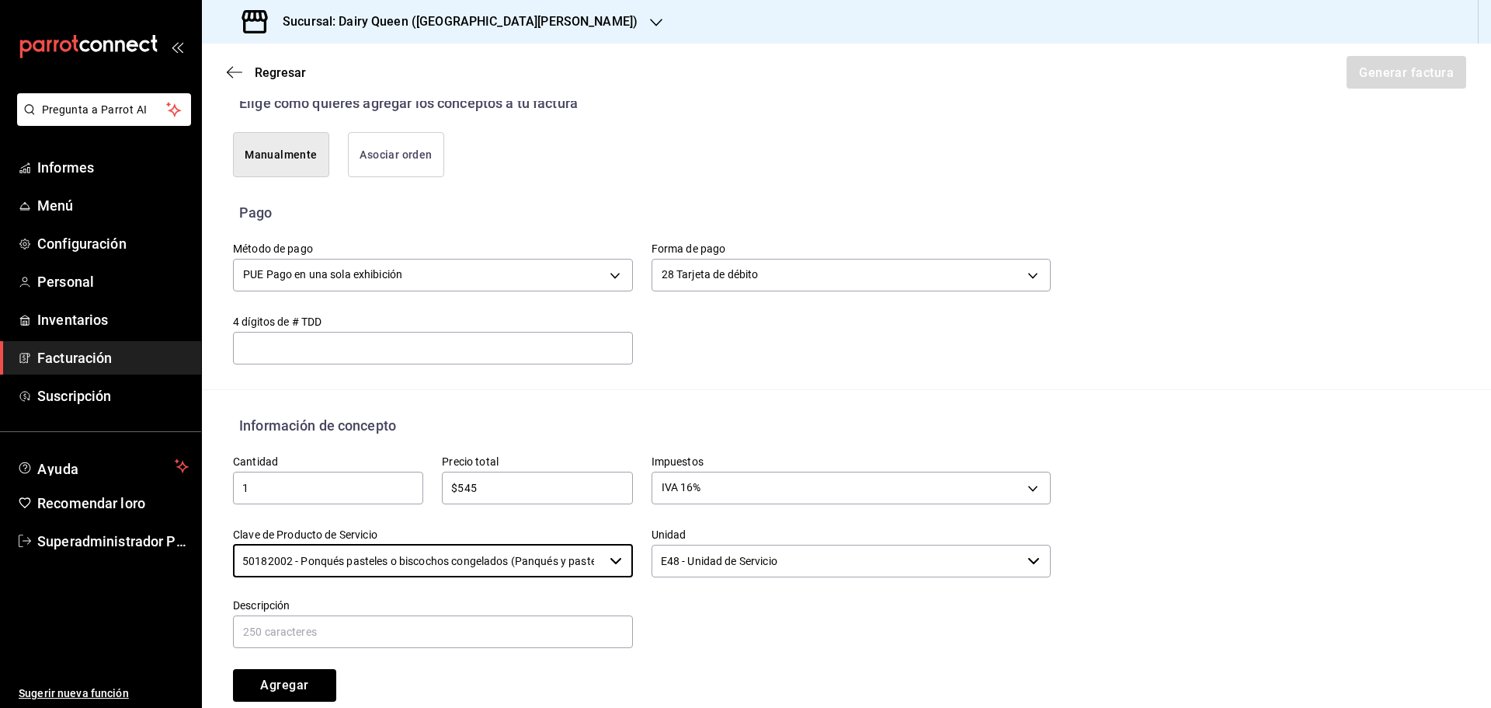
type input "50182002 - Ponqués pasteles o biscochos congelados (Panqués y pasteles congelad…"
click at [708, 558] on input "E48 - Unidad de Servicio" at bounding box center [837, 560] width 370 height 33
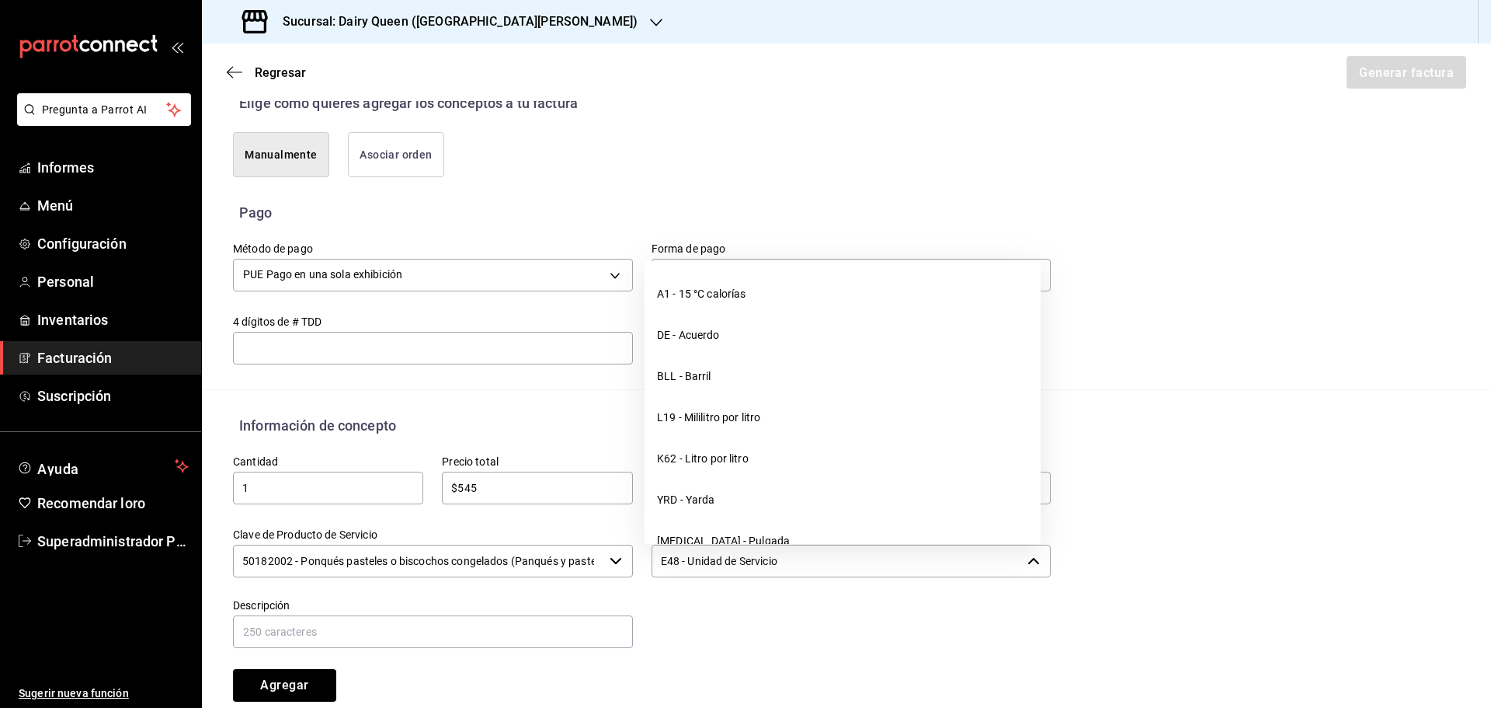
click at [708, 558] on input "E48 - Unidad de Servicio" at bounding box center [837, 560] width 370 height 33
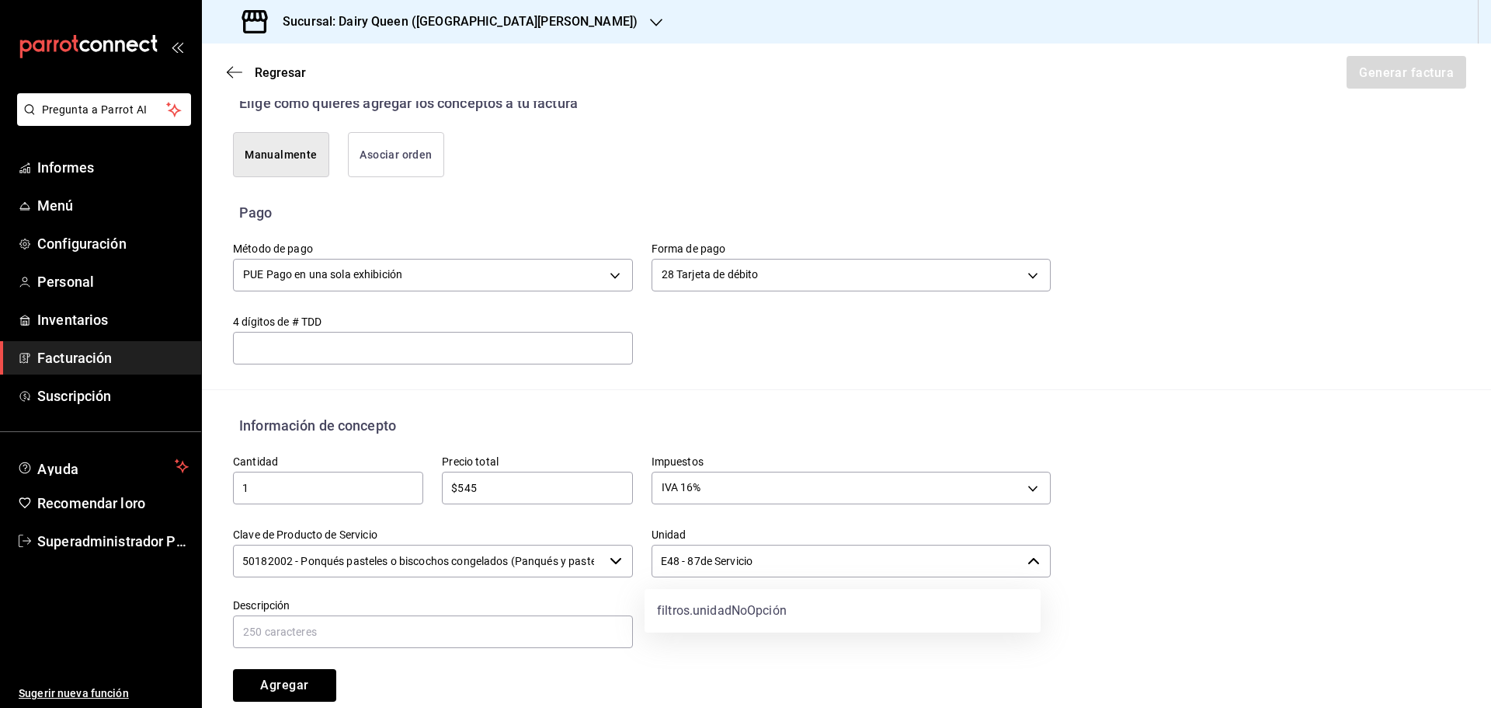
click at [708, 559] on input "E48 - 87de Servicio" at bounding box center [837, 560] width 370 height 33
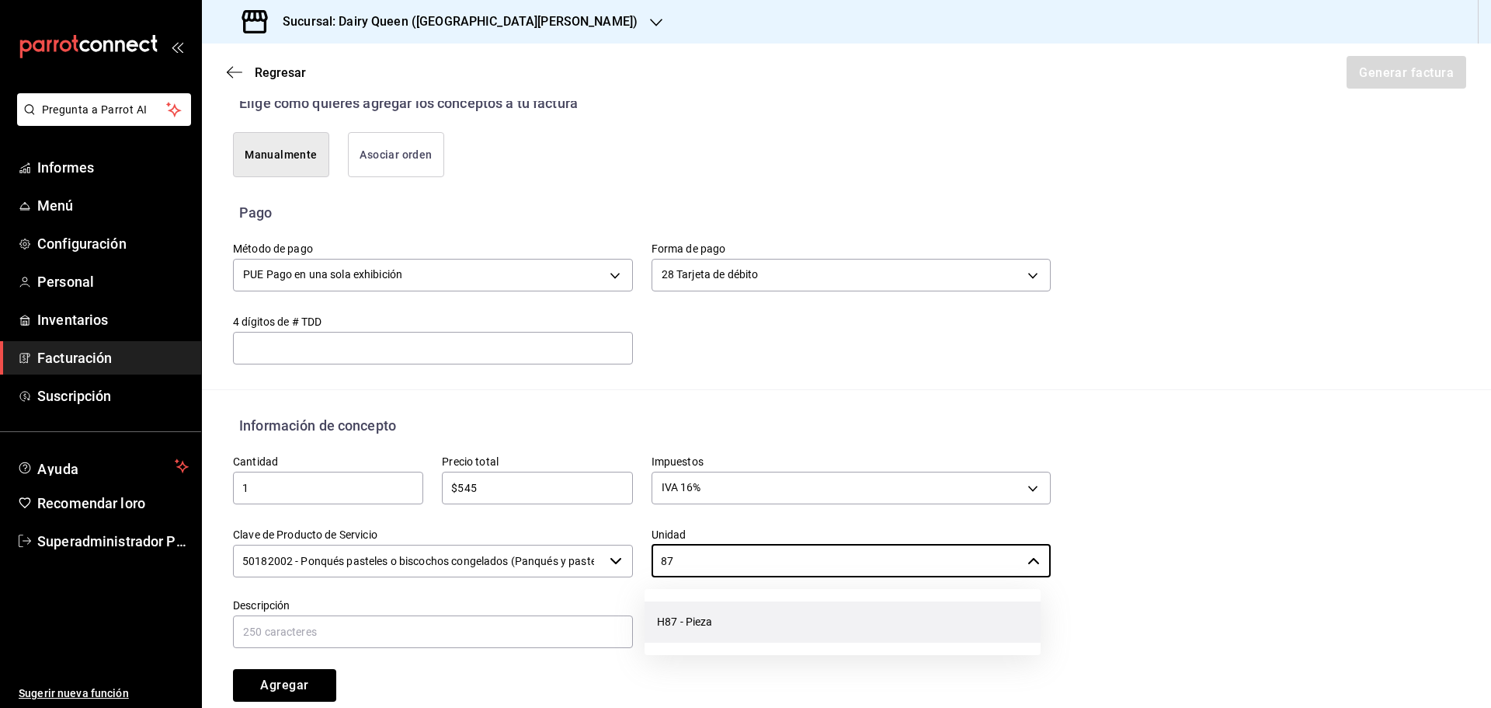
click at [729, 616] on li "H87 - Pieza" at bounding box center [843, 621] width 396 height 41
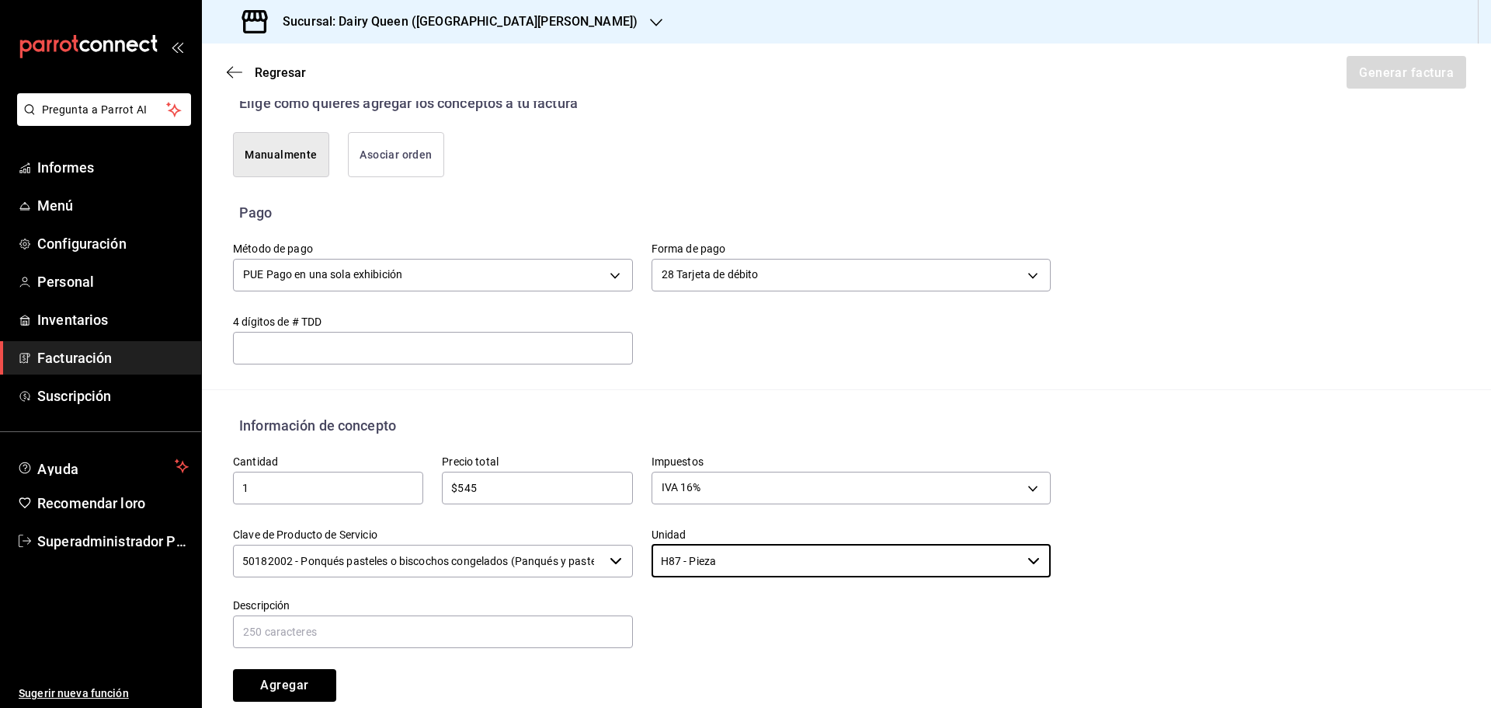
type input "H87 - Pieza"
drag, startPoint x: 411, startPoint y: 628, endPoint x: 370, endPoint y: 642, distance: 43.2
click at [410, 628] on input "text" at bounding box center [433, 631] width 400 height 33
paste input "Pastel De Blizzard® De Oreo®"
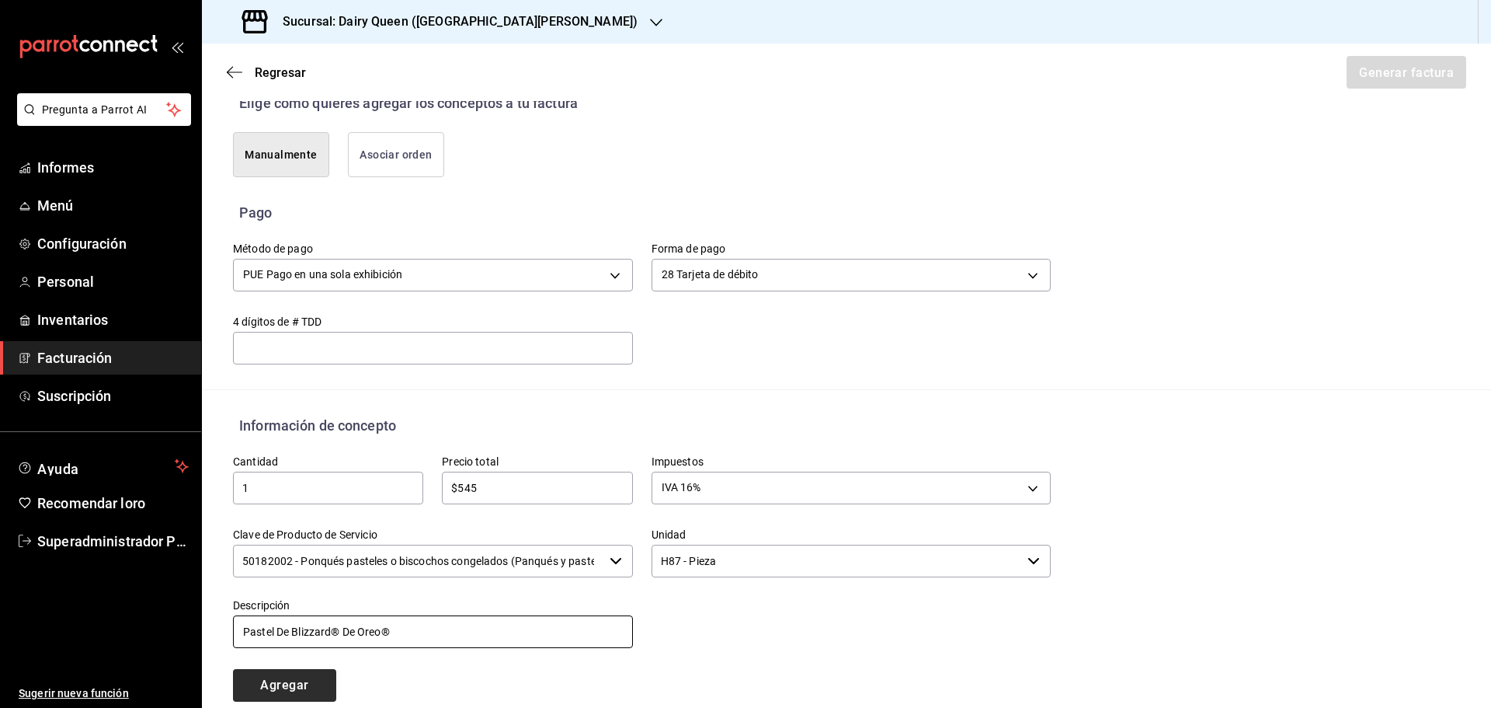
type input "Pastel De Blizzard® De Oreo®"
click at [285, 680] on font "Agregar" at bounding box center [284, 684] width 48 height 15
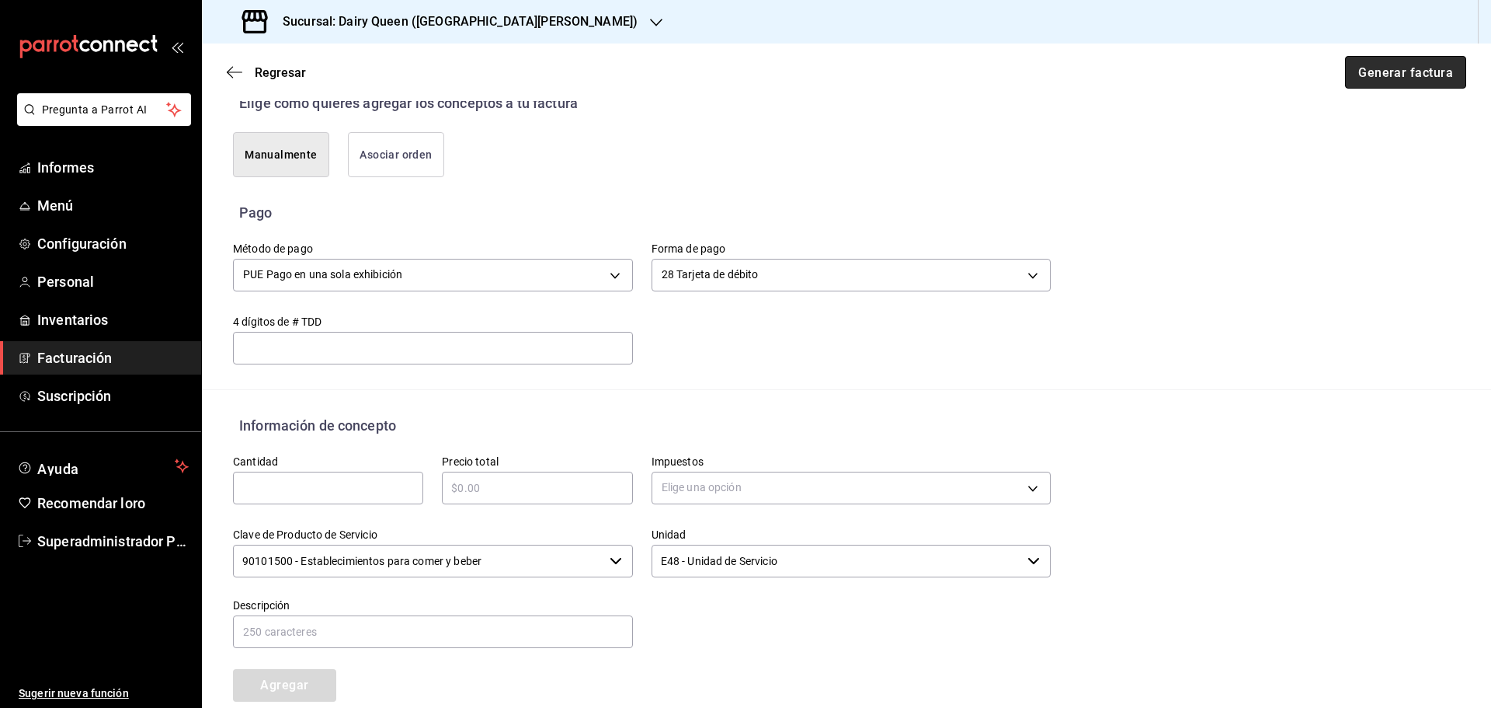
click at [1373, 77] on font "Generar factura" at bounding box center [1405, 71] width 95 height 15
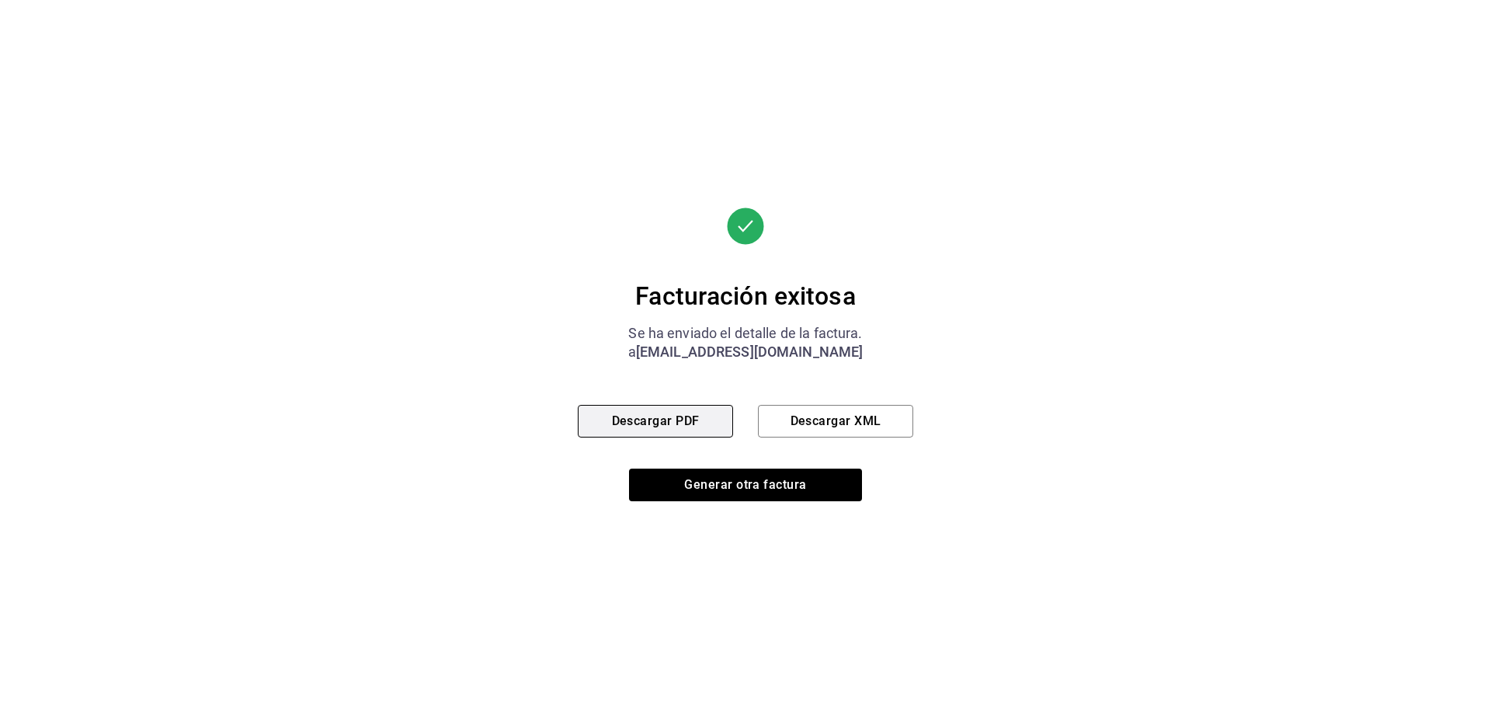
click at [666, 411] on button "Descargar PDF" at bounding box center [655, 421] width 155 height 33
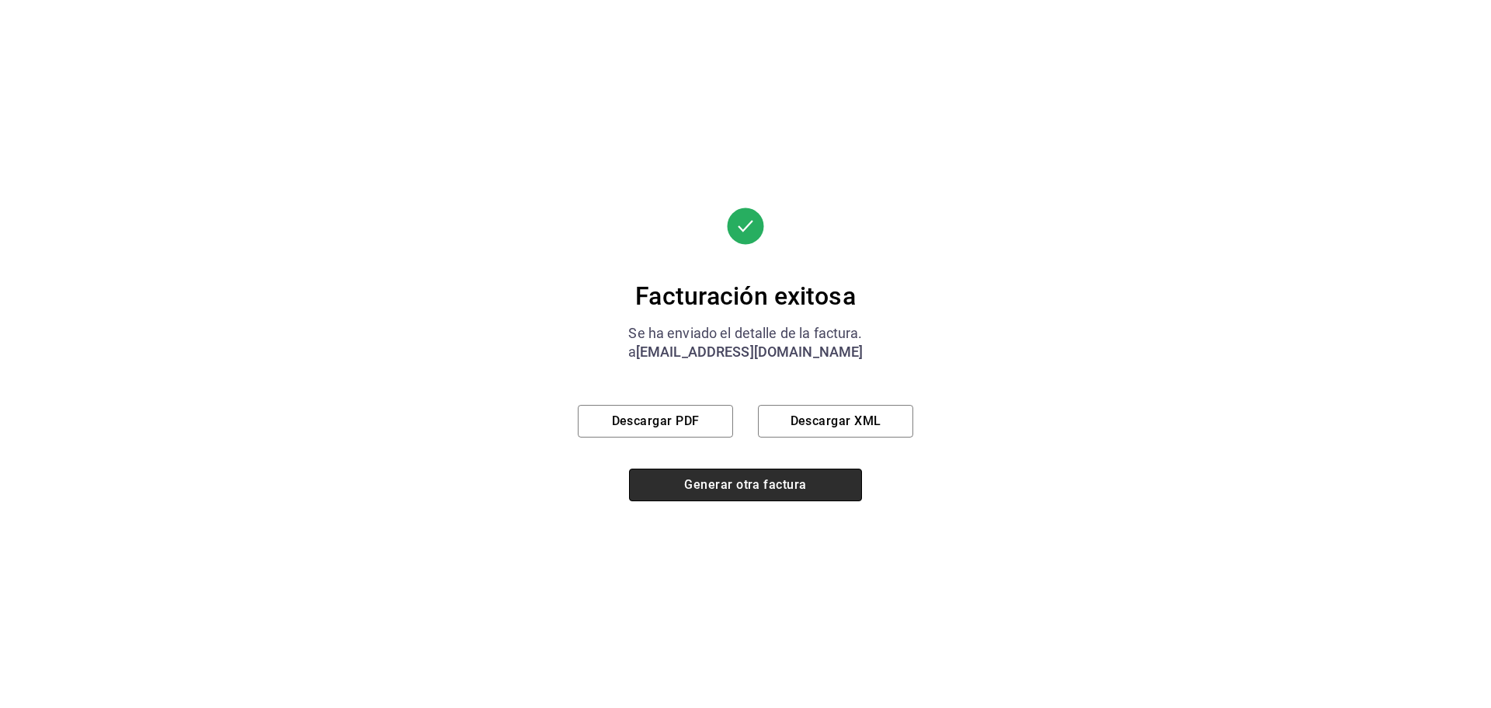
click at [701, 472] on button "Generar otra factura" at bounding box center [745, 484] width 233 height 33
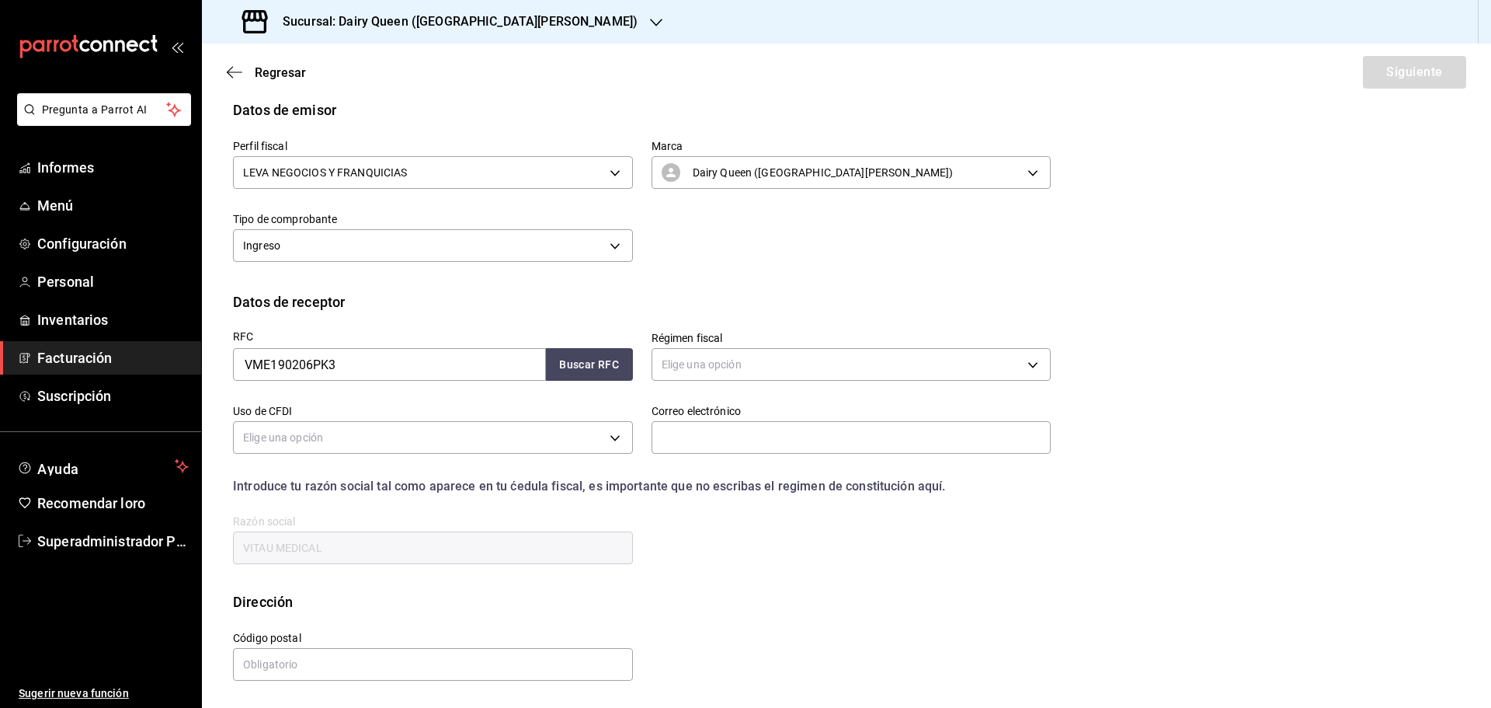
scroll to position [36, 0]
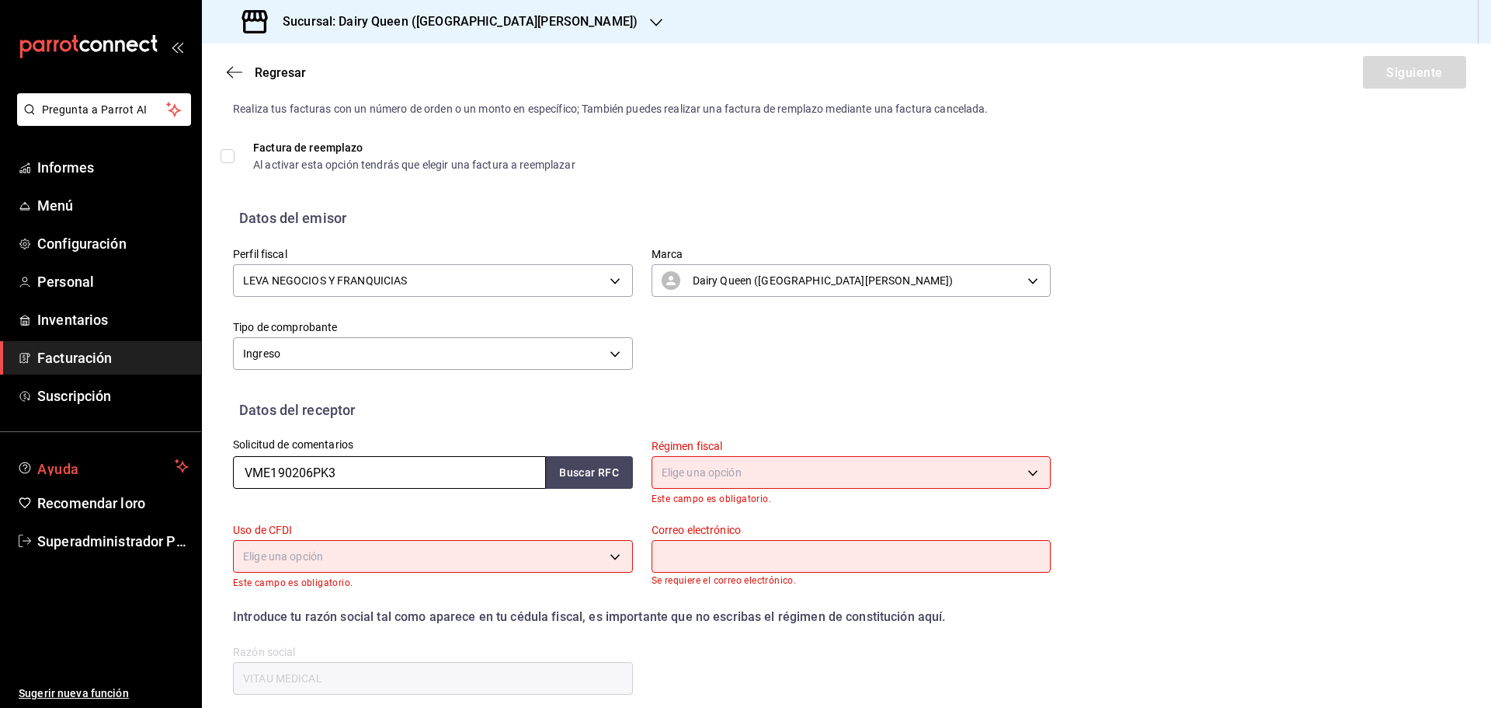
drag, startPoint x: 377, startPoint y: 465, endPoint x: 198, endPoint y: 470, distance: 179.5
click at [188, 472] on div "Pregunta a Parrot AI Informes Menú Configuración Personal Inventarios Facturaci…" at bounding box center [745, 354] width 1491 height 708
click at [485, 364] on html "Pregunta a Parrot AI Informes Menú Configuración Personal Inventarios Facturaci…" at bounding box center [745, 354] width 1491 height 708
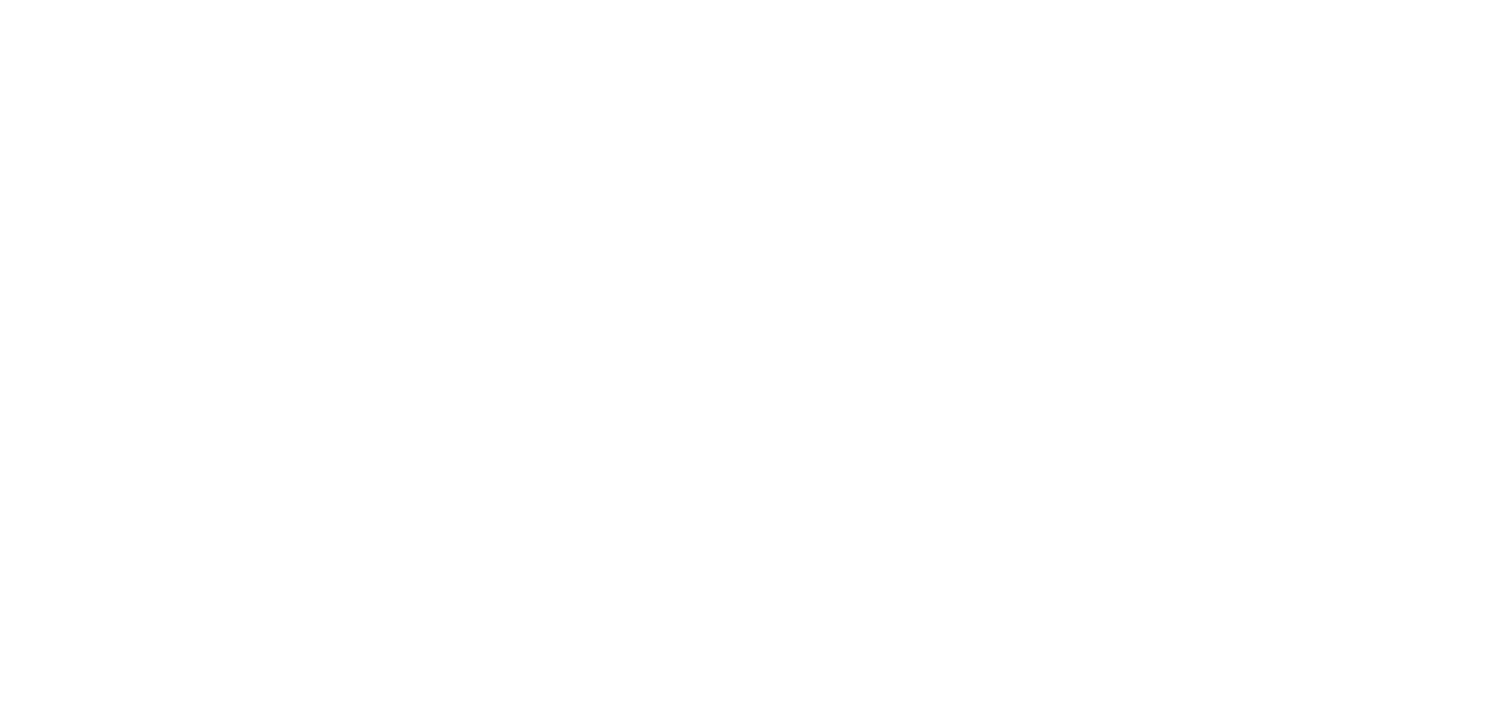
click at [283, 6] on html "Texto original Valora esta traducción Tu opinión servirá para ayudar a mejorar …" at bounding box center [745, 3] width 1491 height 6
click at [284, 6] on html "Texto original Valora esta traducción Tu opinión servirá para ayudar a mejorar …" at bounding box center [745, 3] width 1491 height 6
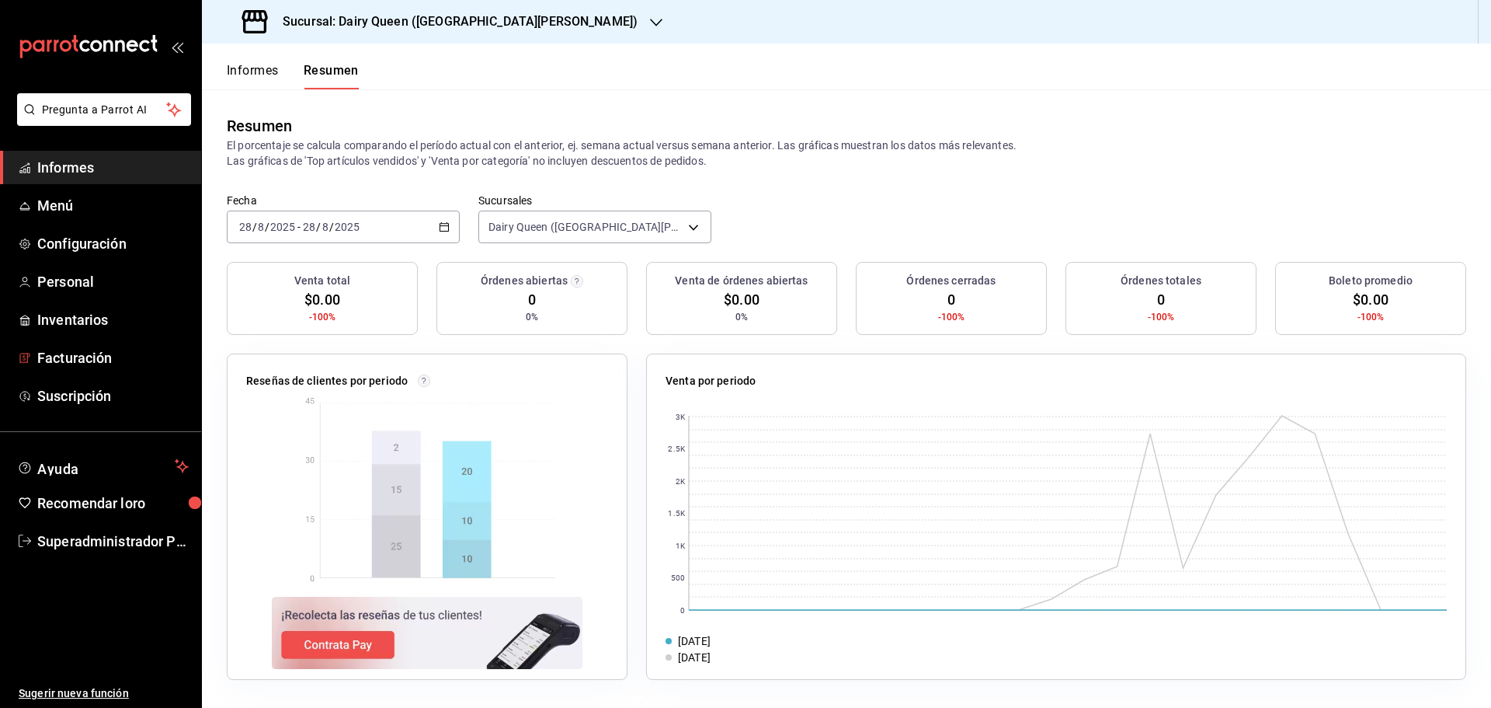
drag, startPoint x: 111, startPoint y: 360, endPoint x: 325, endPoint y: 389, distance: 216.4
click at [111, 360] on font "Facturación" at bounding box center [74, 358] width 75 height 16
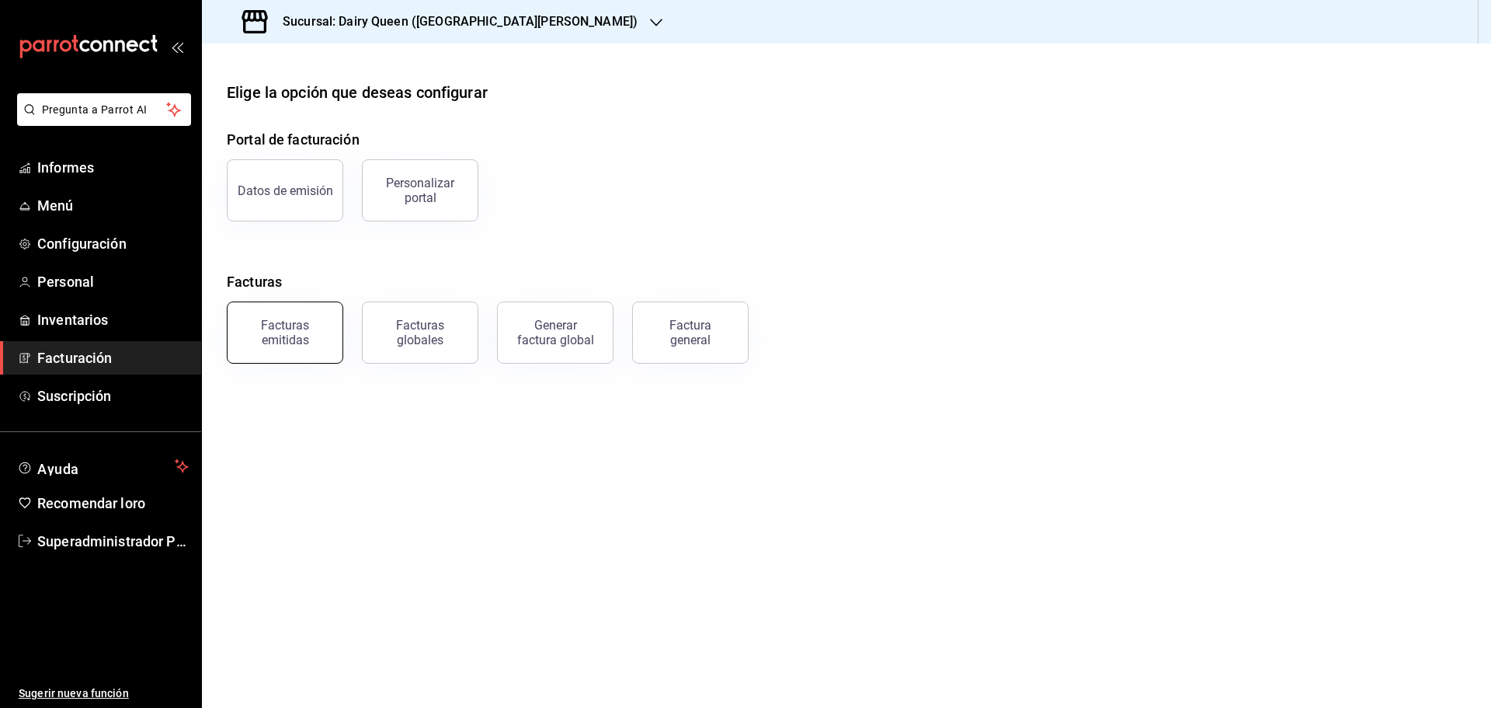
click at [312, 313] on button "Facturas emitidas" at bounding box center [285, 332] width 117 height 62
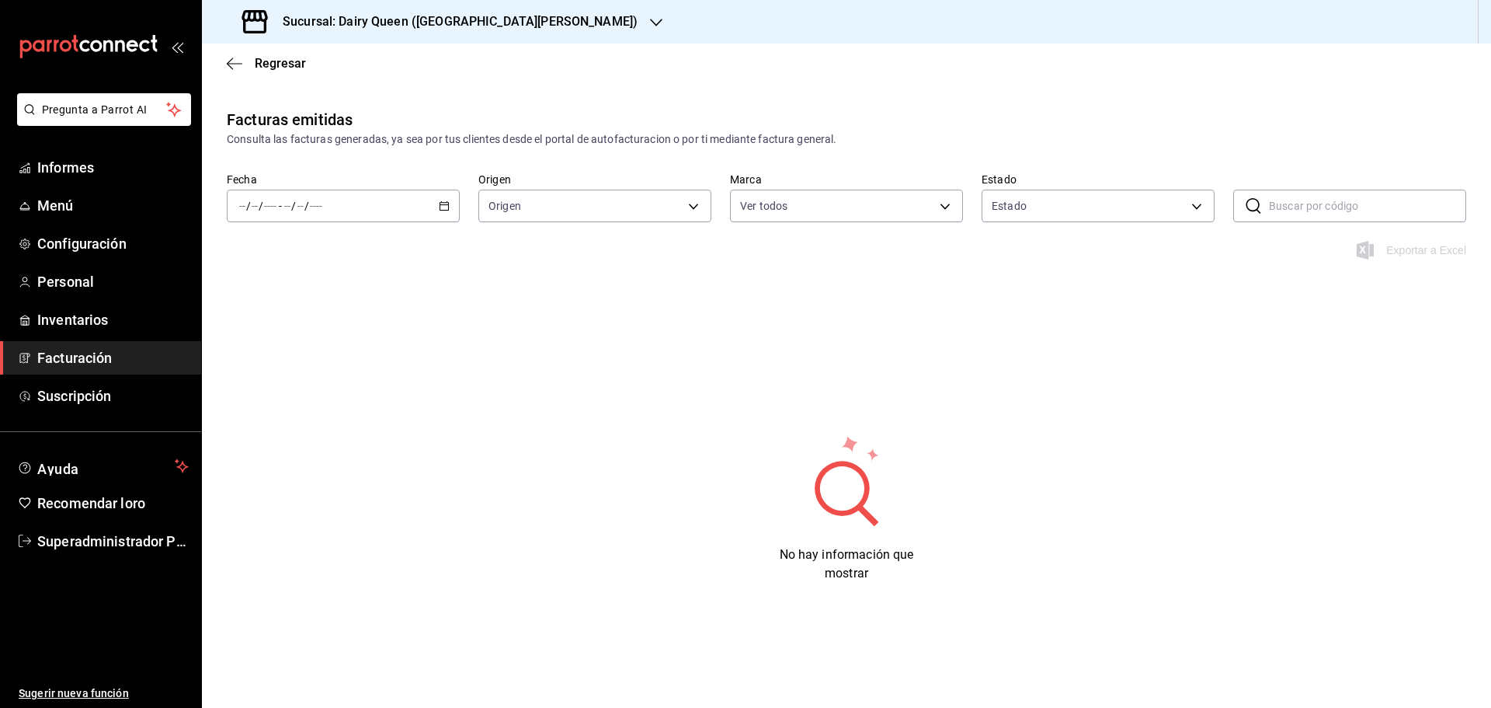
type input "d2163cea-2ef0-45cb-bd37-11a35bcd20b9"
click at [438, 209] on div "/ / - / /" at bounding box center [343, 206] width 233 height 33
click at [269, 283] on span "Ayer" at bounding box center [300, 288] width 120 height 16
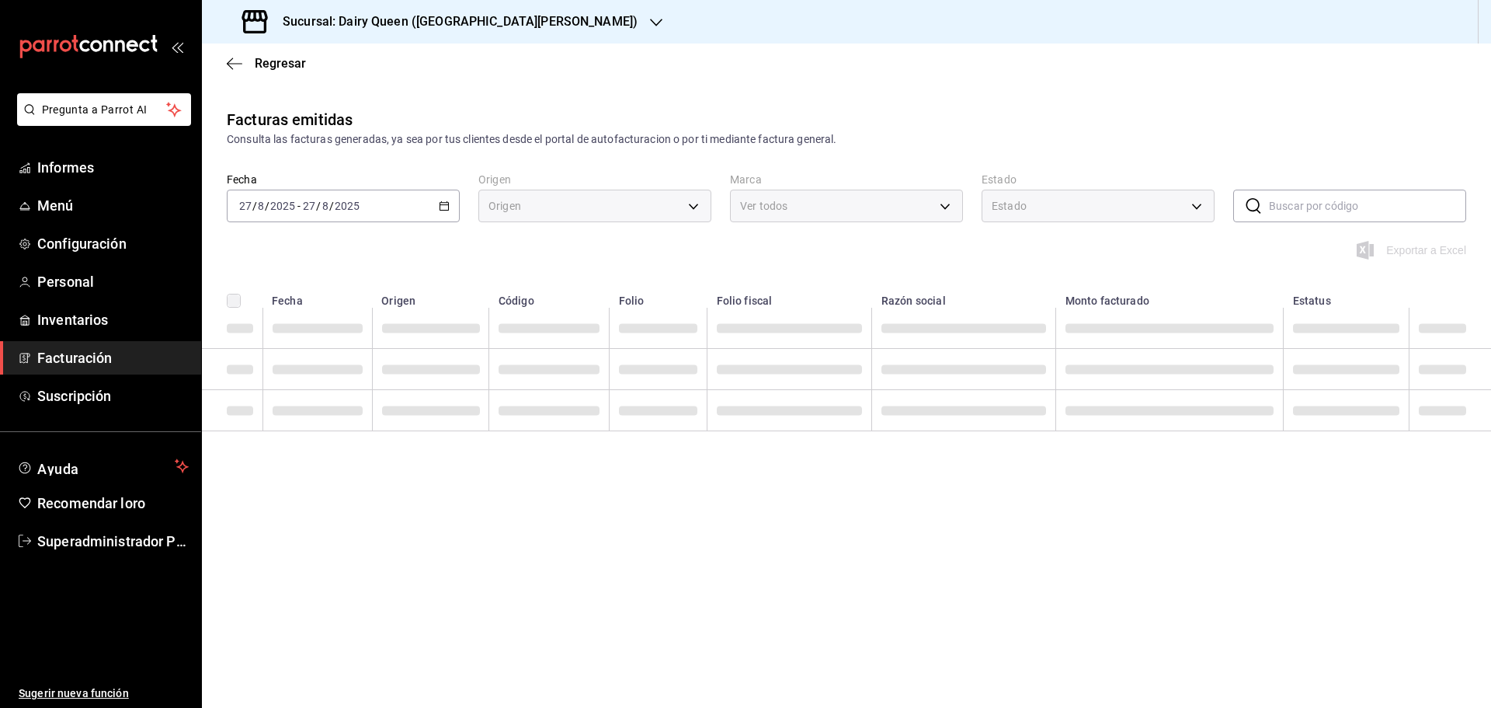
click at [566, 308] on td at bounding box center [549, 328] width 120 height 41
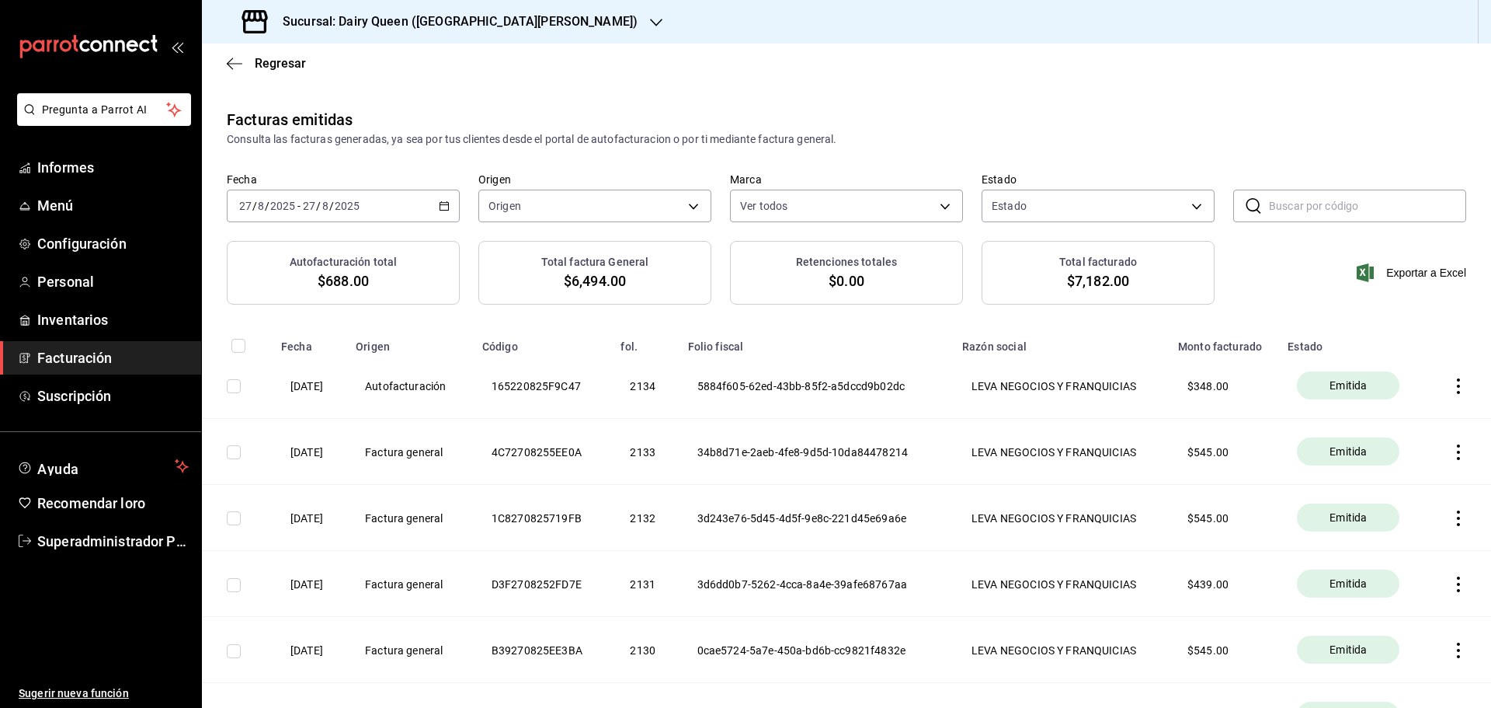
click at [440, 207] on icon "button" at bounding box center [444, 205] width 11 height 11
click at [305, 288] on span "Ayer" at bounding box center [300, 288] width 120 height 16
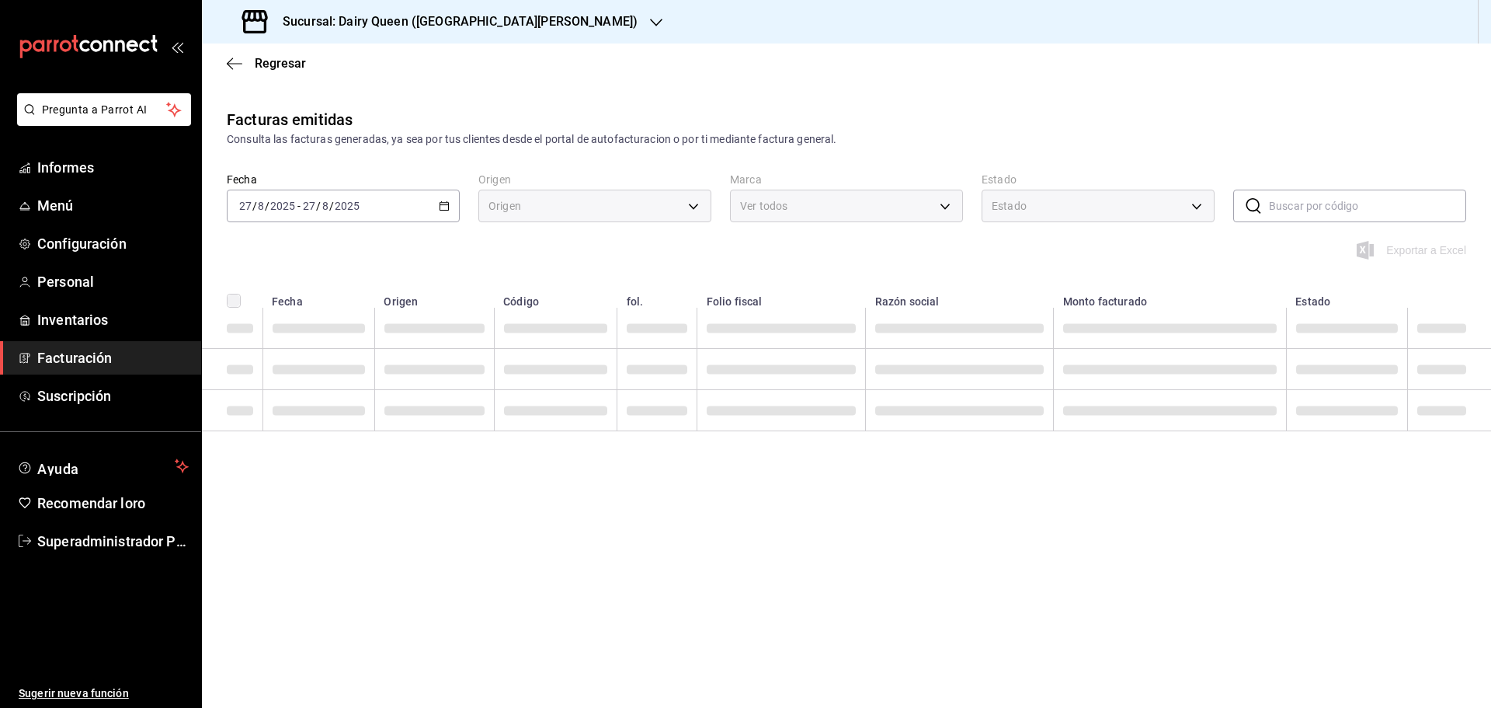
click at [443, 156] on div "Facturas emitidas Consulta las facturas generadas, ya sea por tus clientes desd…" at bounding box center [846, 174] width 1289 height 133
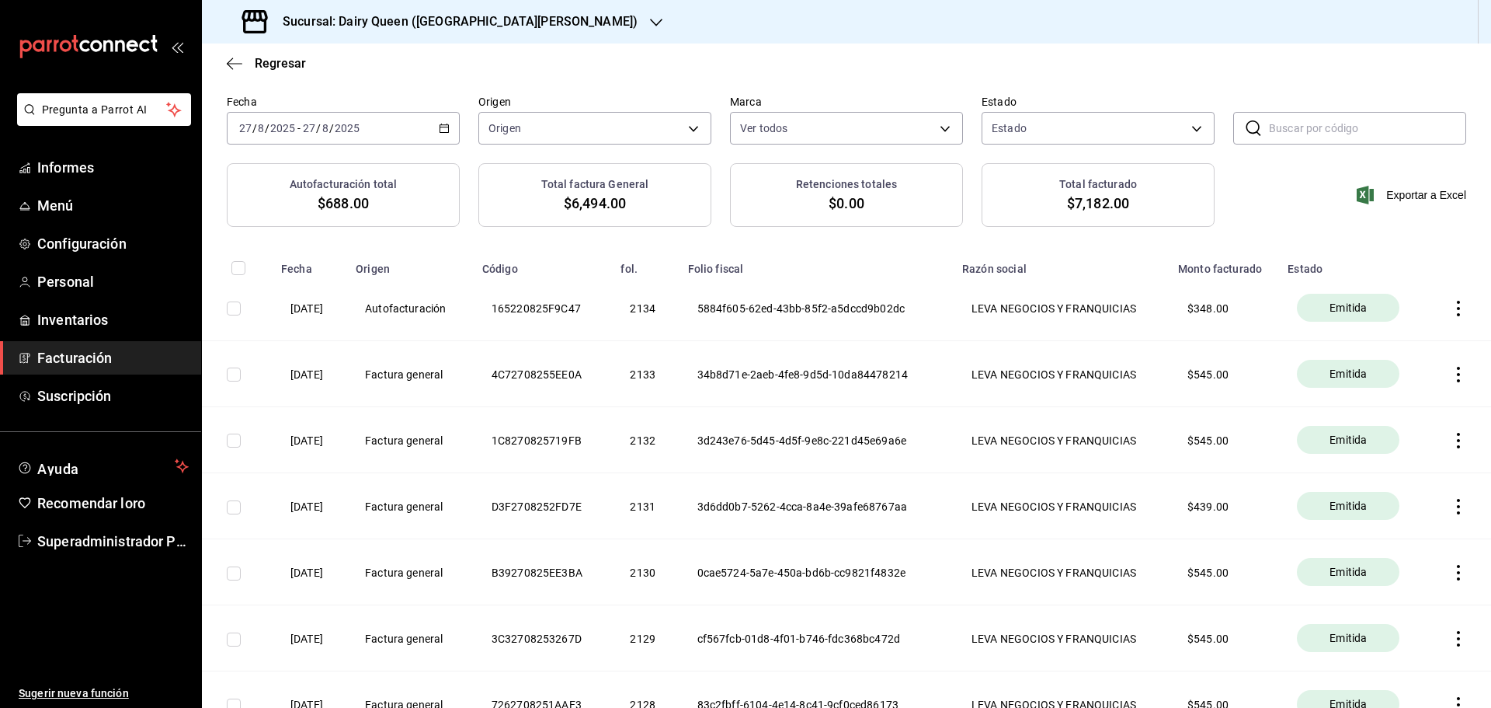
scroll to position [155, 0]
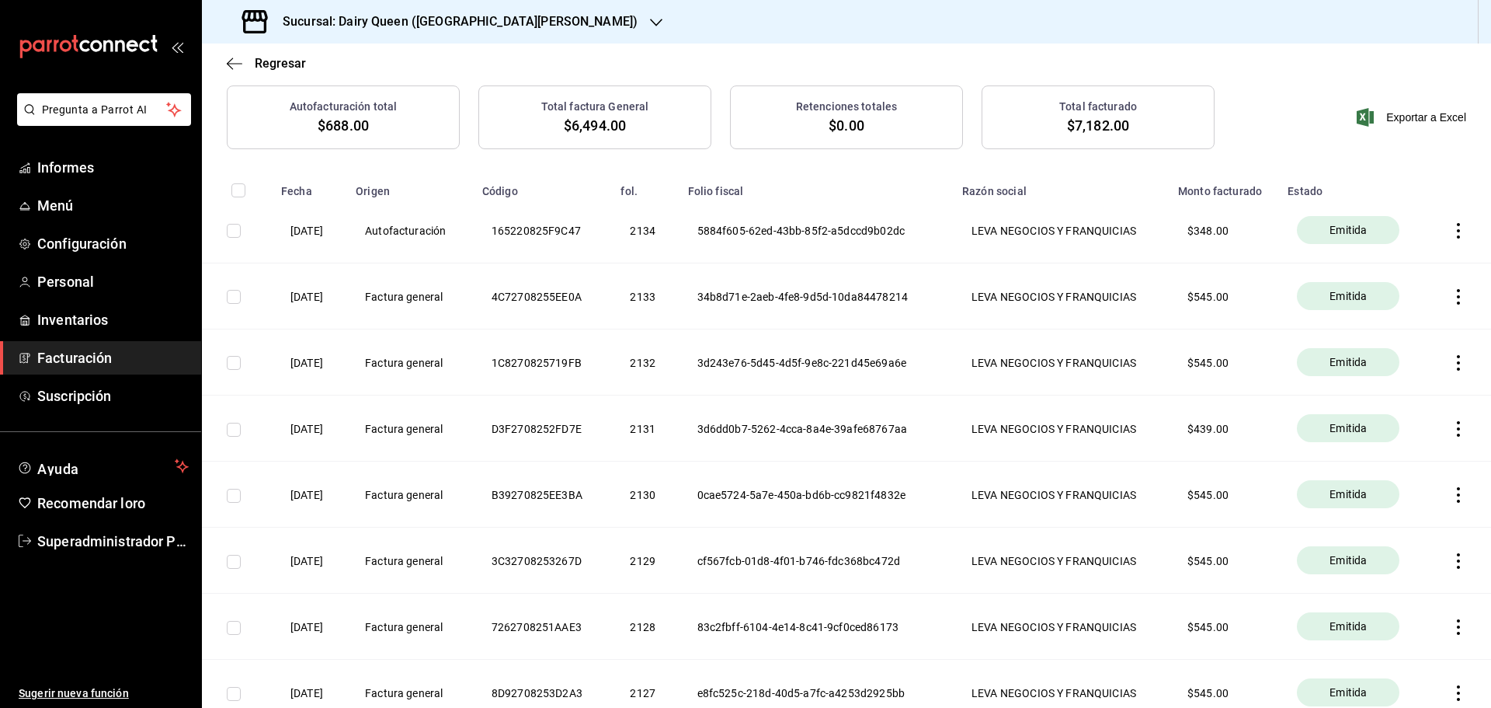
click at [570, 174] on th "Código" at bounding box center [542, 185] width 139 height 23
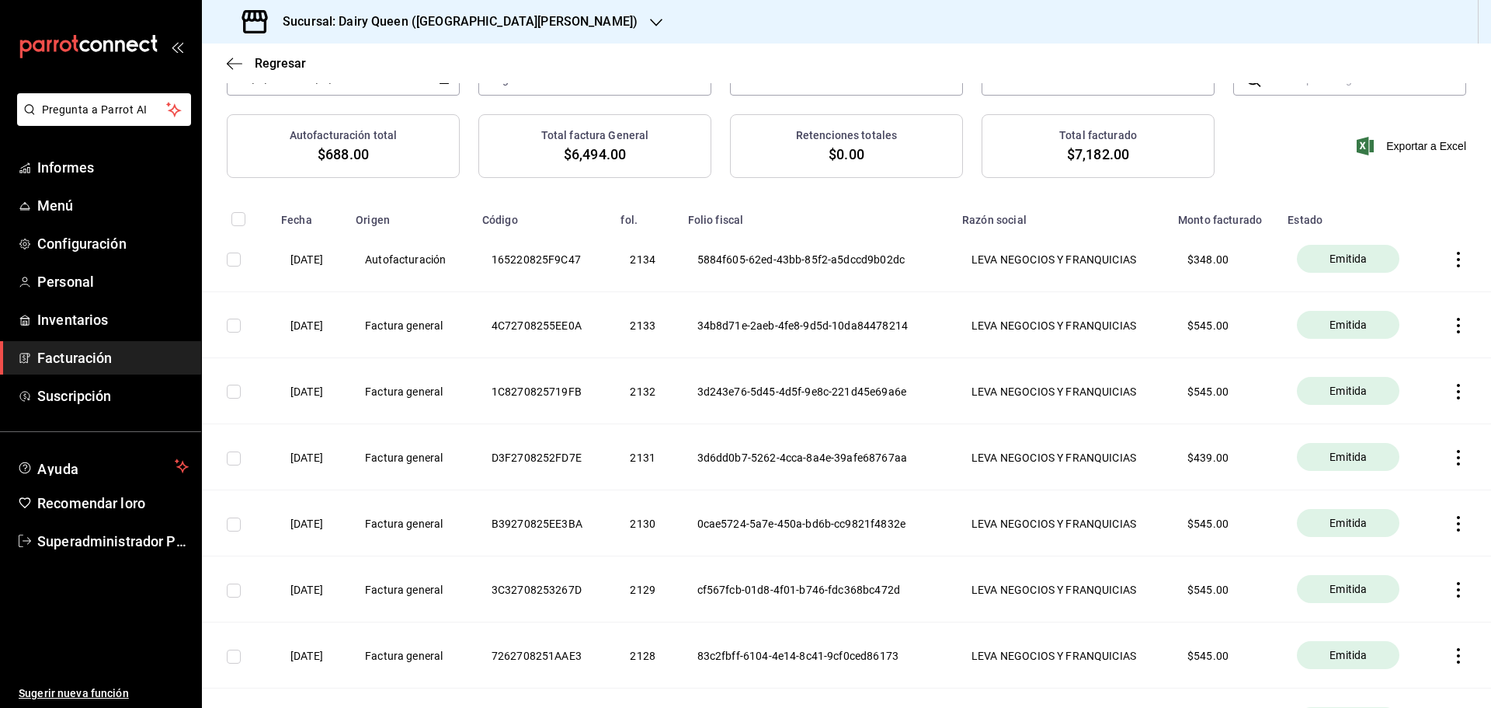
scroll to position [78, 0]
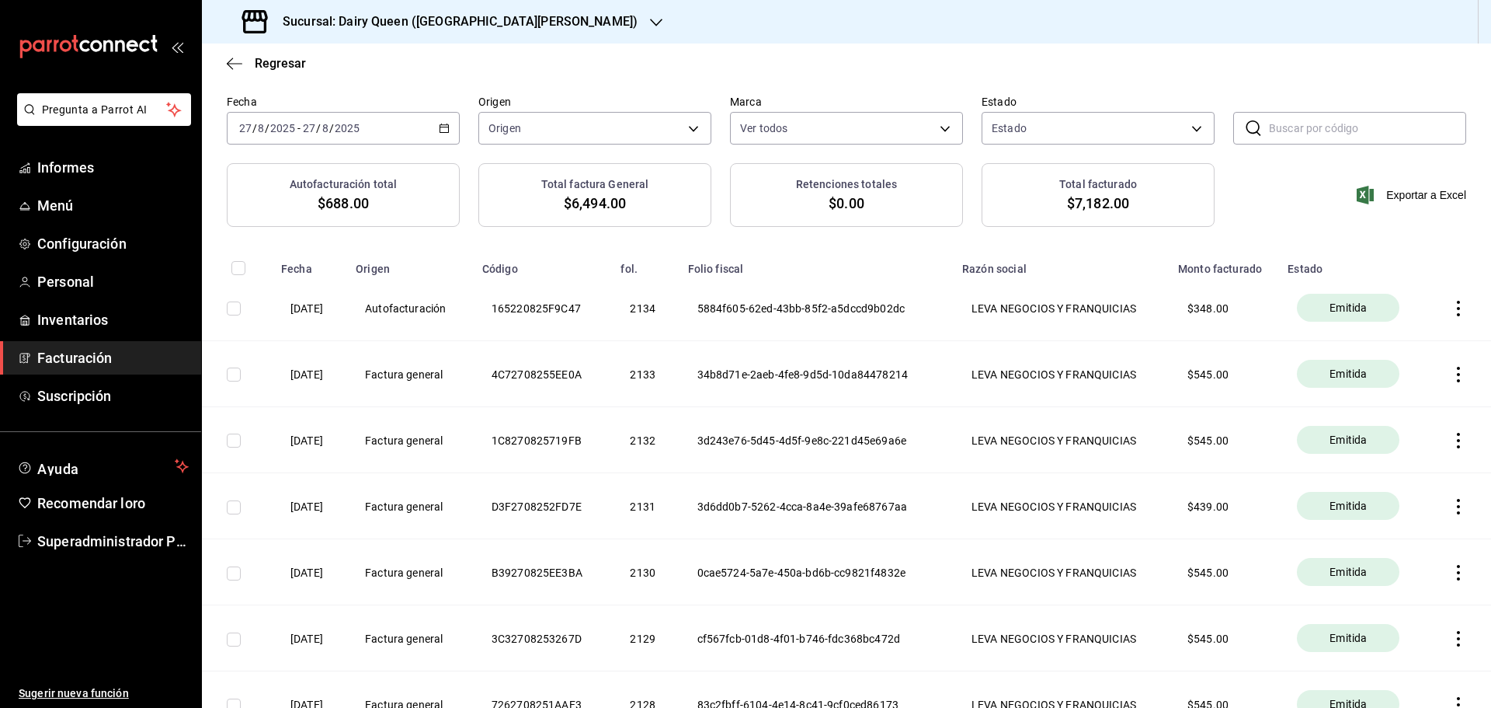
click at [440, 131] on icon "button" at bounding box center [444, 128] width 11 height 11
click at [285, 175] on span "Hoy" at bounding box center [300, 175] width 120 height 16
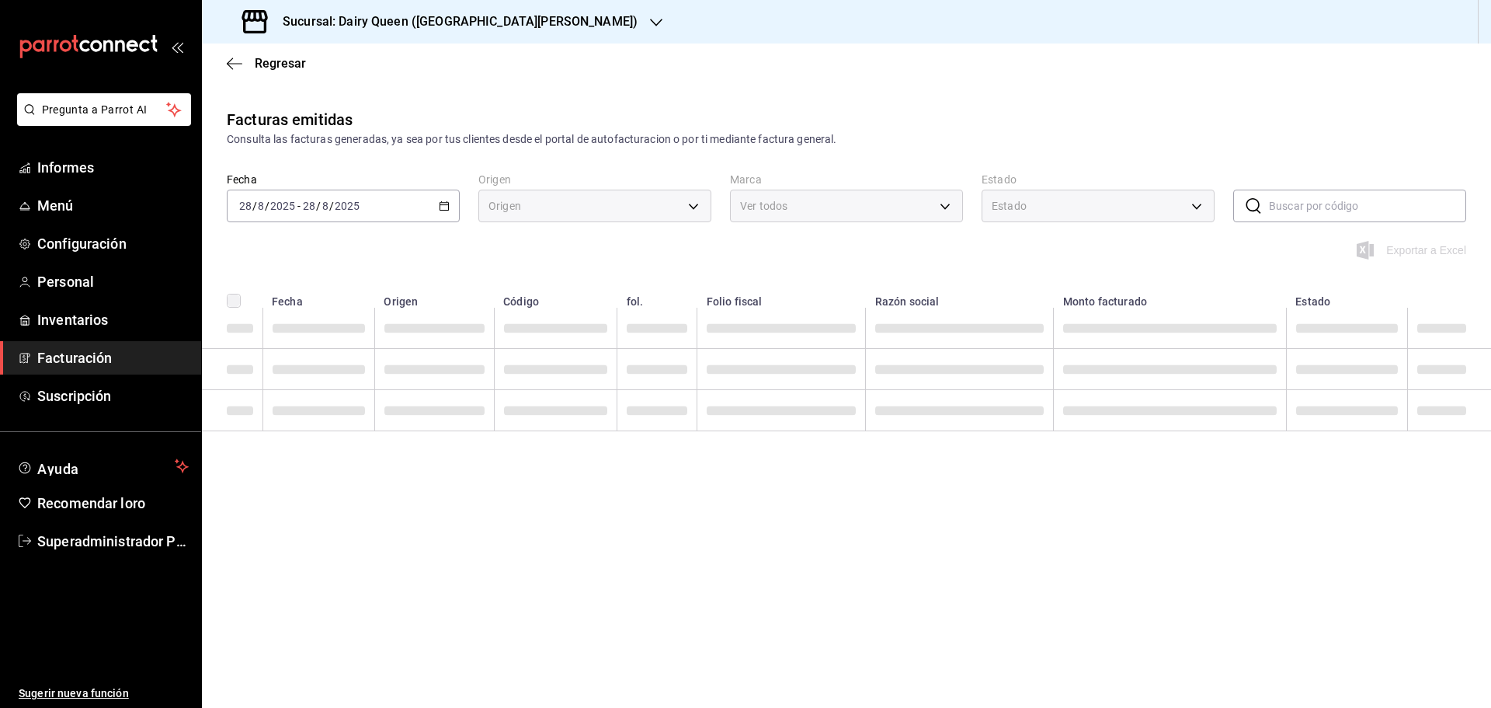
scroll to position [0, 0]
click at [496, 292] on th "Código" at bounding box center [555, 295] width 123 height 23
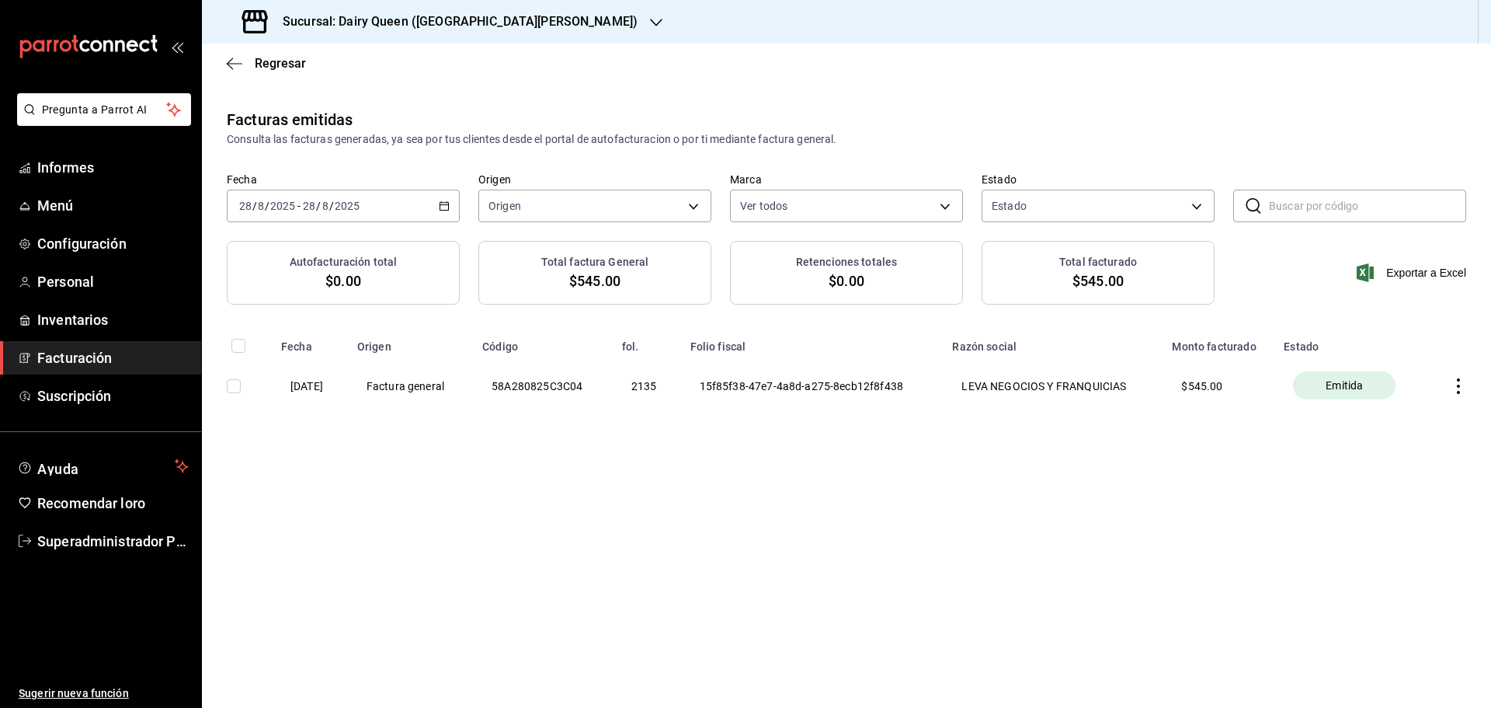
drag, startPoint x: 1490, startPoint y: 565, endPoint x: 1238, endPoint y: 510, distance: 258.5
click at [1448, 574] on main "Regresar Facturas emitidas Consulta las facturas generadas, ya sea por tus clie…" at bounding box center [846, 375] width 1289 height 664
click at [1490, 502] on main "Regresar Facturas emitidas Consulta las facturas generadas, ya sea por tus clie…" at bounding box center [846, 375] width 1289 height 664
drag, startPoint x: 701, startPoint y: 384, endPoint x: 688, endPoint y: 395, distance: 17.1
click at [1158, 392] on tr "[DATE] Factura general 58A280825C3C04 2135 15f85f38-47e7-4a8d-a275-8ecb12f8f438…" at bounding box center [846, 385] width 1289 height 65
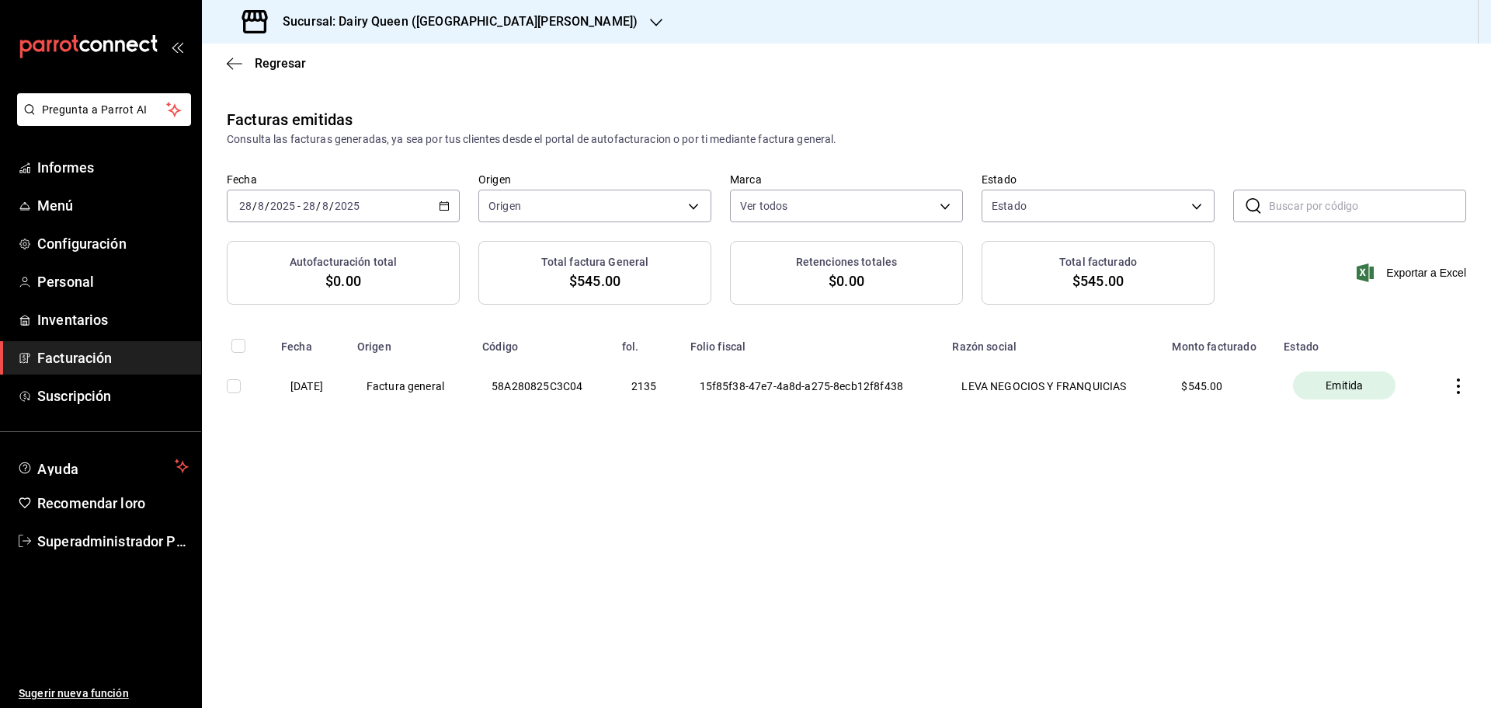
click at [581, 386] on font "58A280825C3C04" at bounding box center [537, 386] width 91 height 12
click at [614, 428] on div "Facturas emitidas Consulta las facturas generadas, ya sea por tus clientes desd…" at bounding box center [846, 294] width 1289 height 372
drag, startPoint x: 1445, startPoint y: 395, endPoint x: 1459, endPoint y: 392, distance: 13.4
click at [1453, 393] on th at bounding box center [1459, 385] width 64 height 65
click at [1459, 392] on icon "button" at bounding box center [1458, 386] width 3 height 16
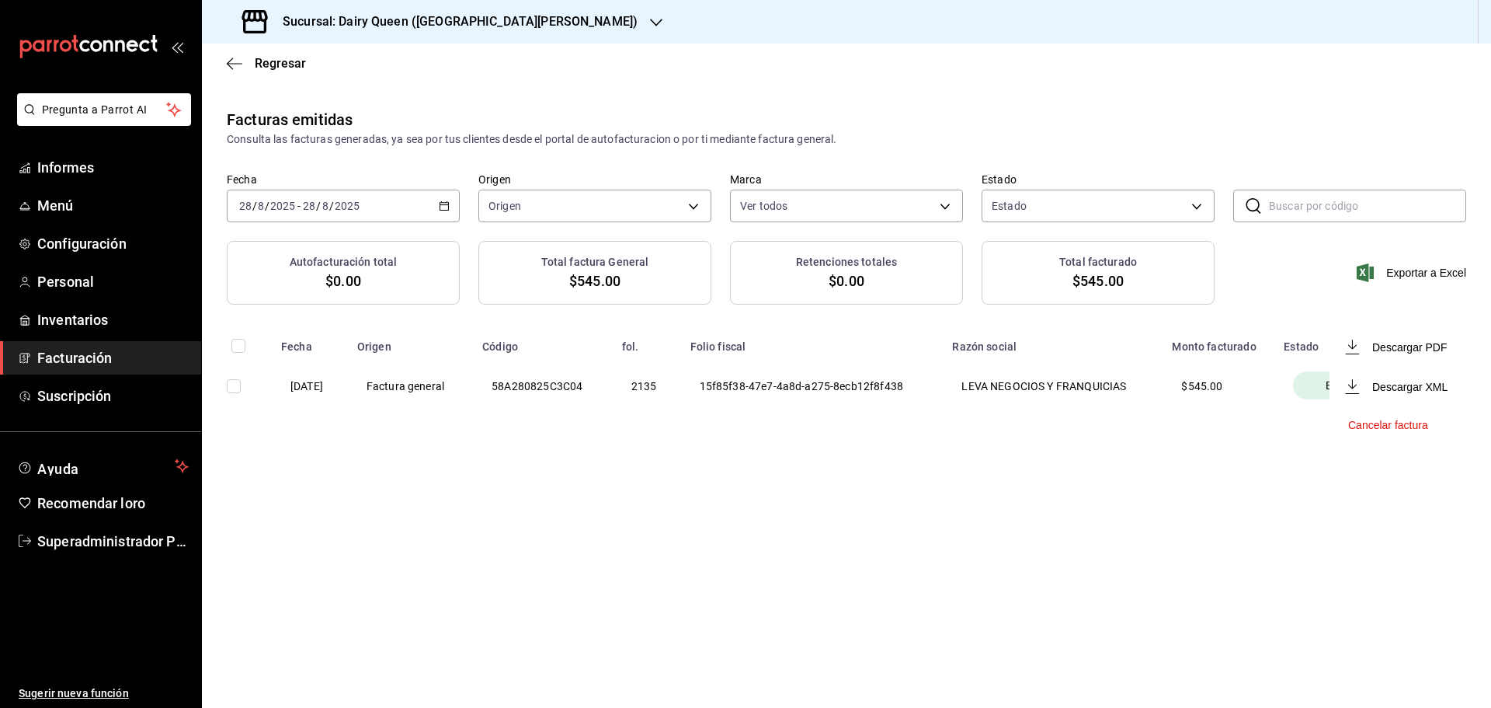
click at [1393, 358] on li "Descargar PDF" at bounding box center [1398, 347] width 137 height 40
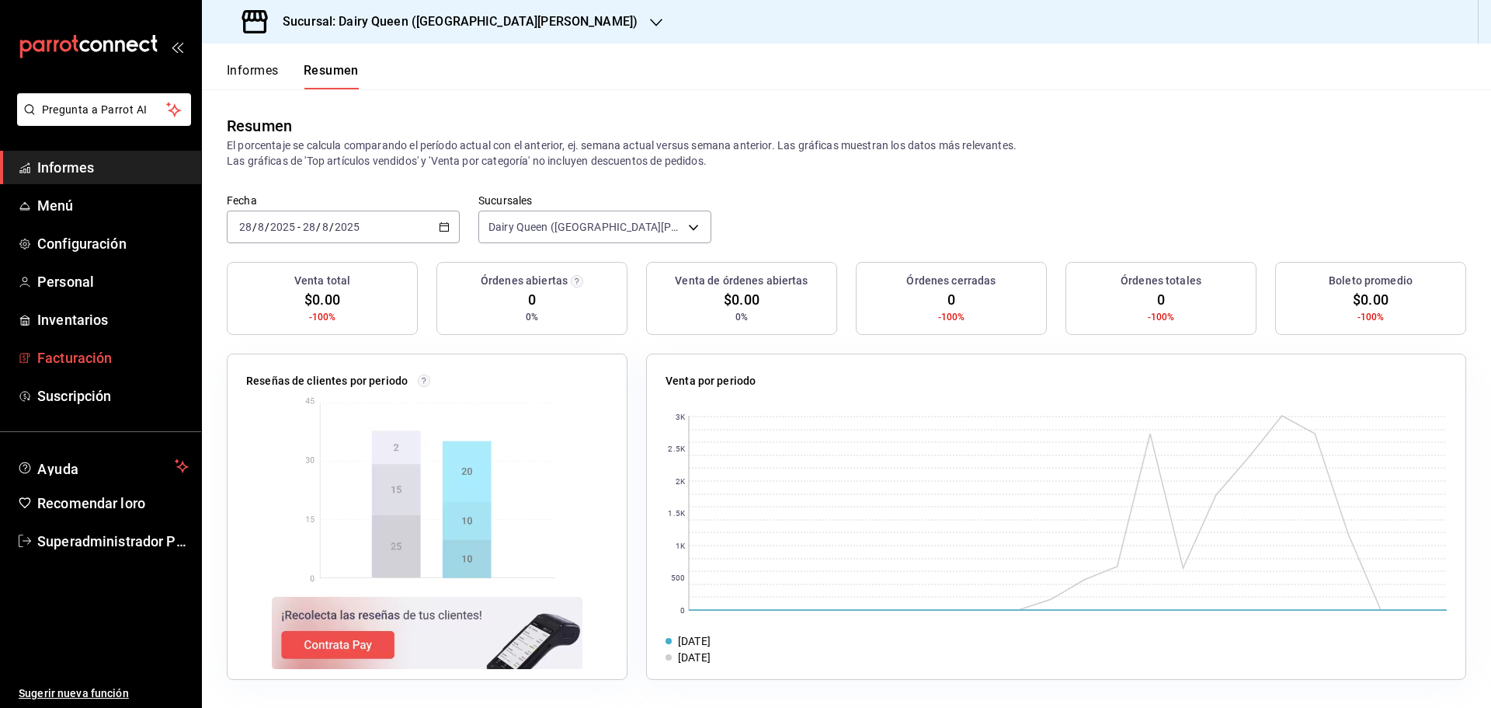
click at [64, 366] on span "Facturación" at bounding box center [112, 357] width 151 height 21
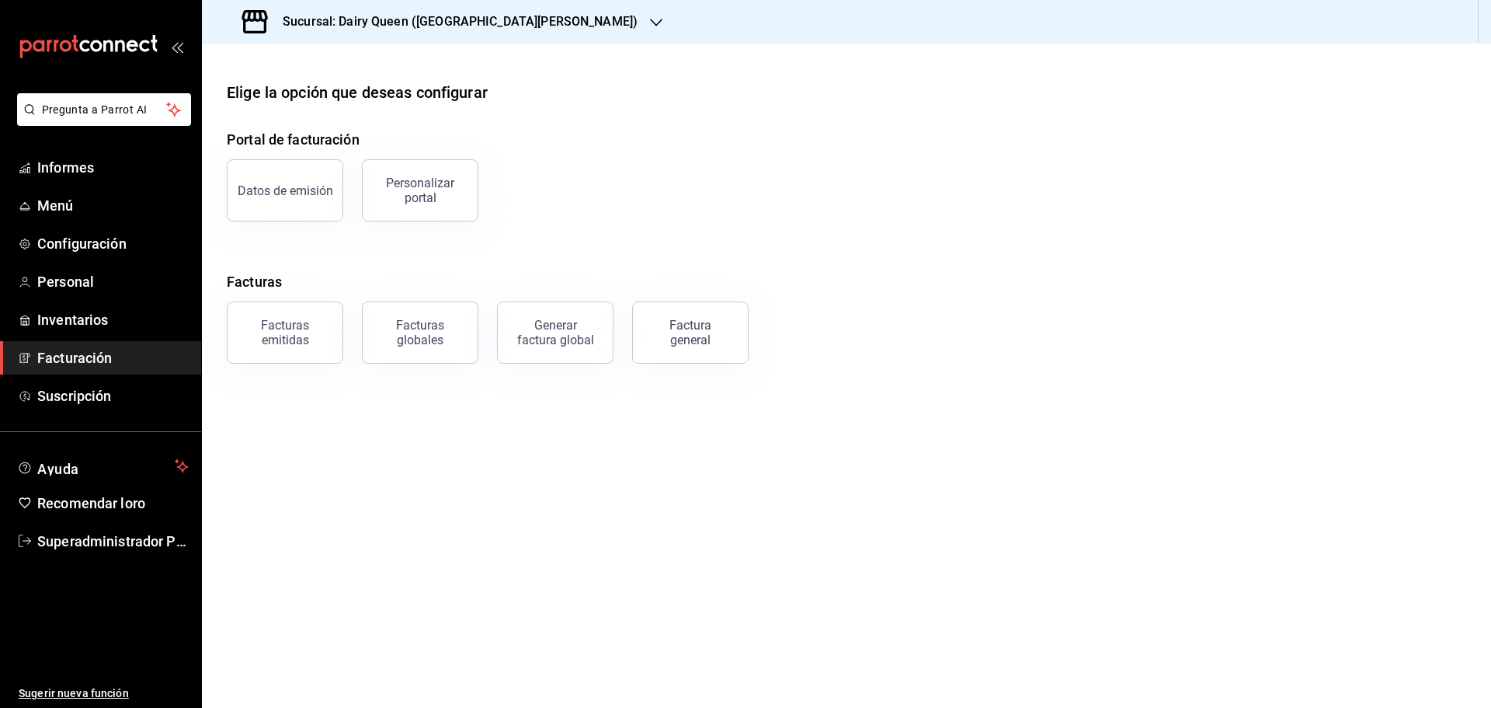
click at [685, 327] on font "Factura general" at bounding box center [690, 333] width 42 height 30
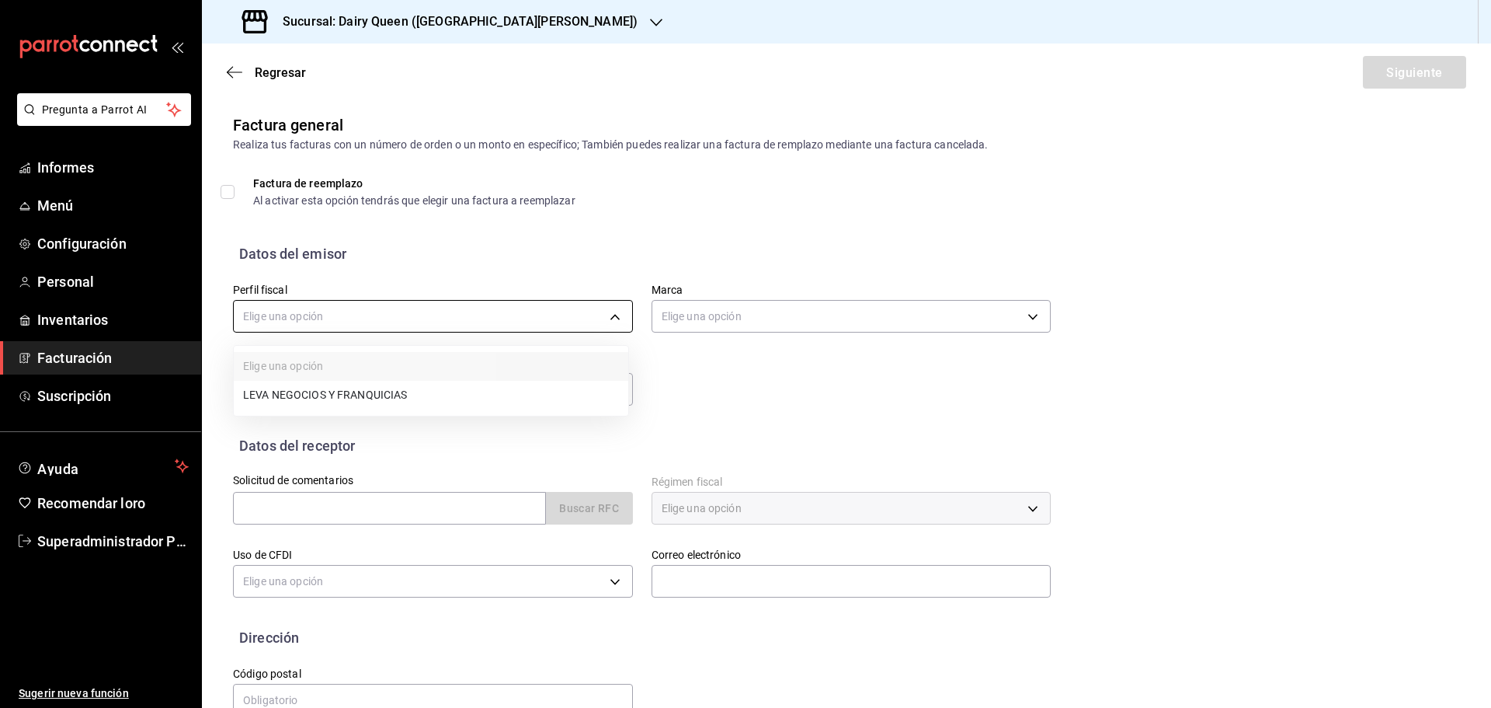
click at [388, 308] on body "Pregunta a Parrot AI Informes Menú Configuración Personal Inventarios Facturaci…" at bounding box center [745, 354] width 1491 height 708
drag, startPoint x: 357, startPoint y: 395, endPoint x: 435, endPoint y: 381, distance: 78.9
click at [360, 395] on font "LEVA NEGOCIOS Y FRANQUICIAS" at bounding box center [325, 396] width 165 height 12
type input "8e95d43a-9701-4a67-b0fa-d812e25ae5a9"
type input "d2163cea-2ef0-45cb-bd37-11a35bcd20b9"
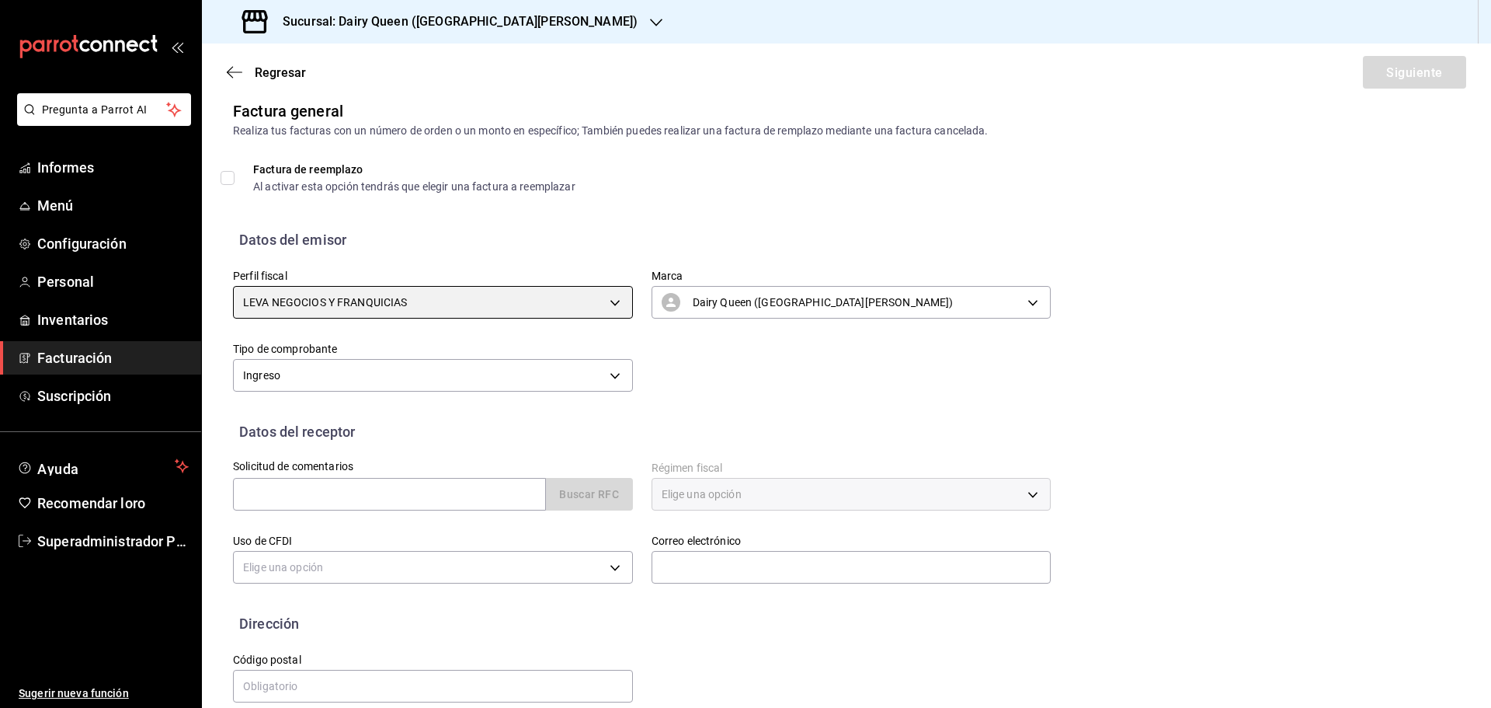
scroll to position [36, 0]
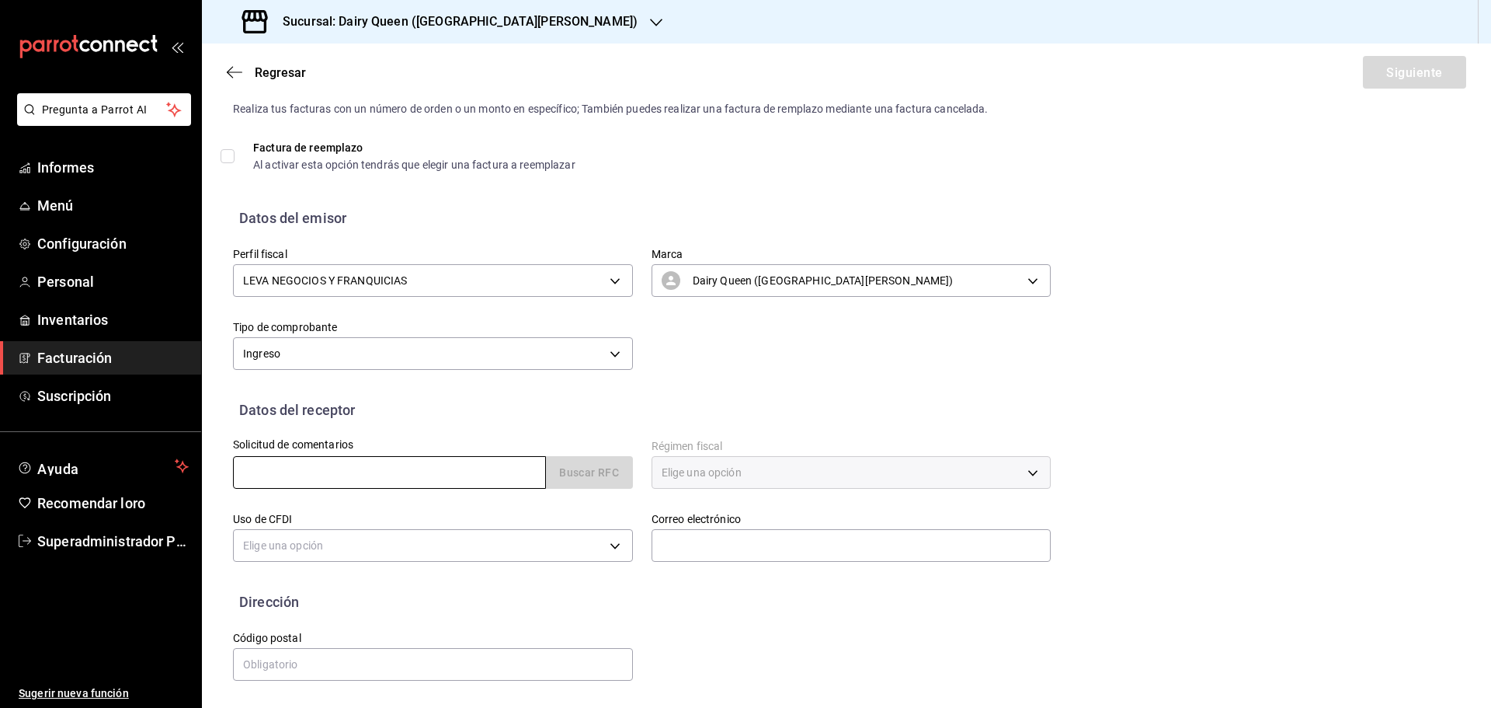
click at [322, 472] on input "text" at bounding box center [389, 472] width 313 height 33
paste input "MASF921207R67"
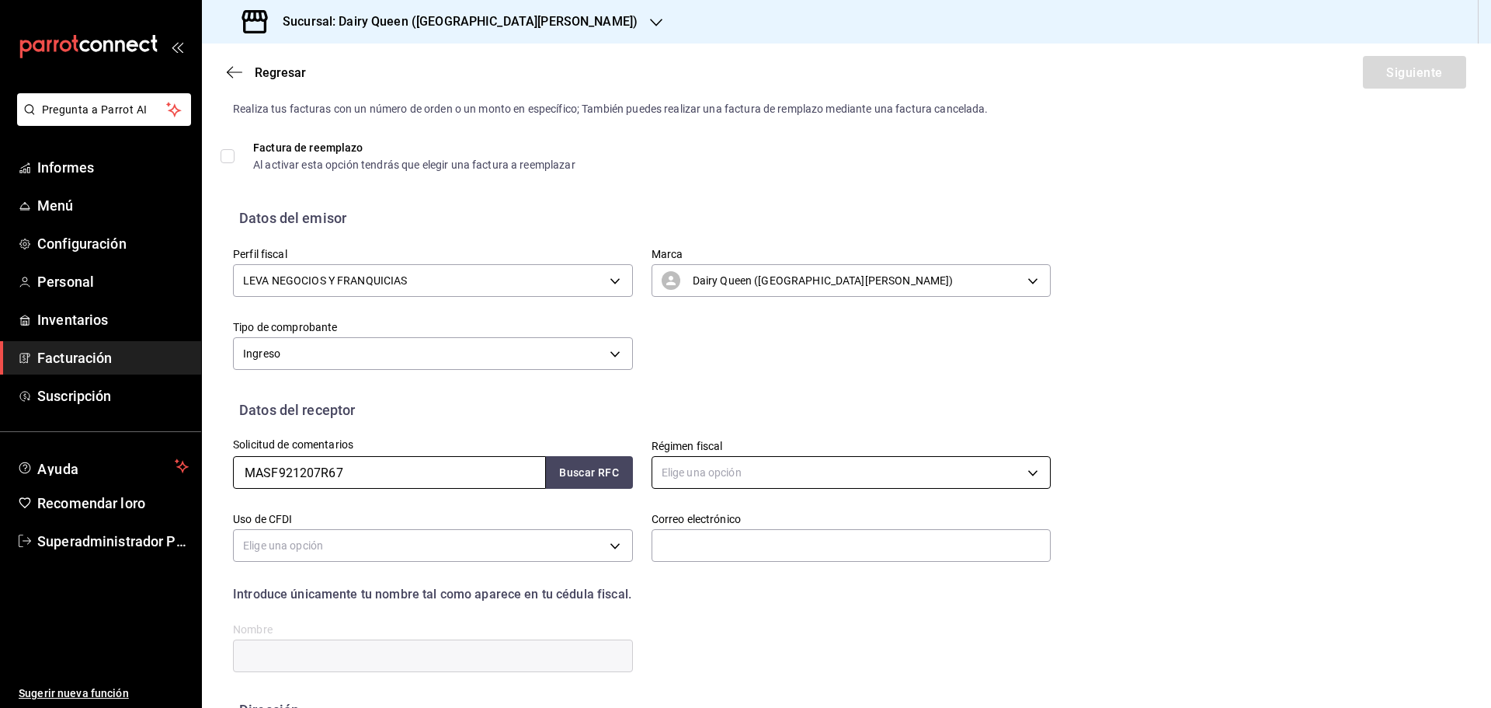
type input "MASF921207R67"
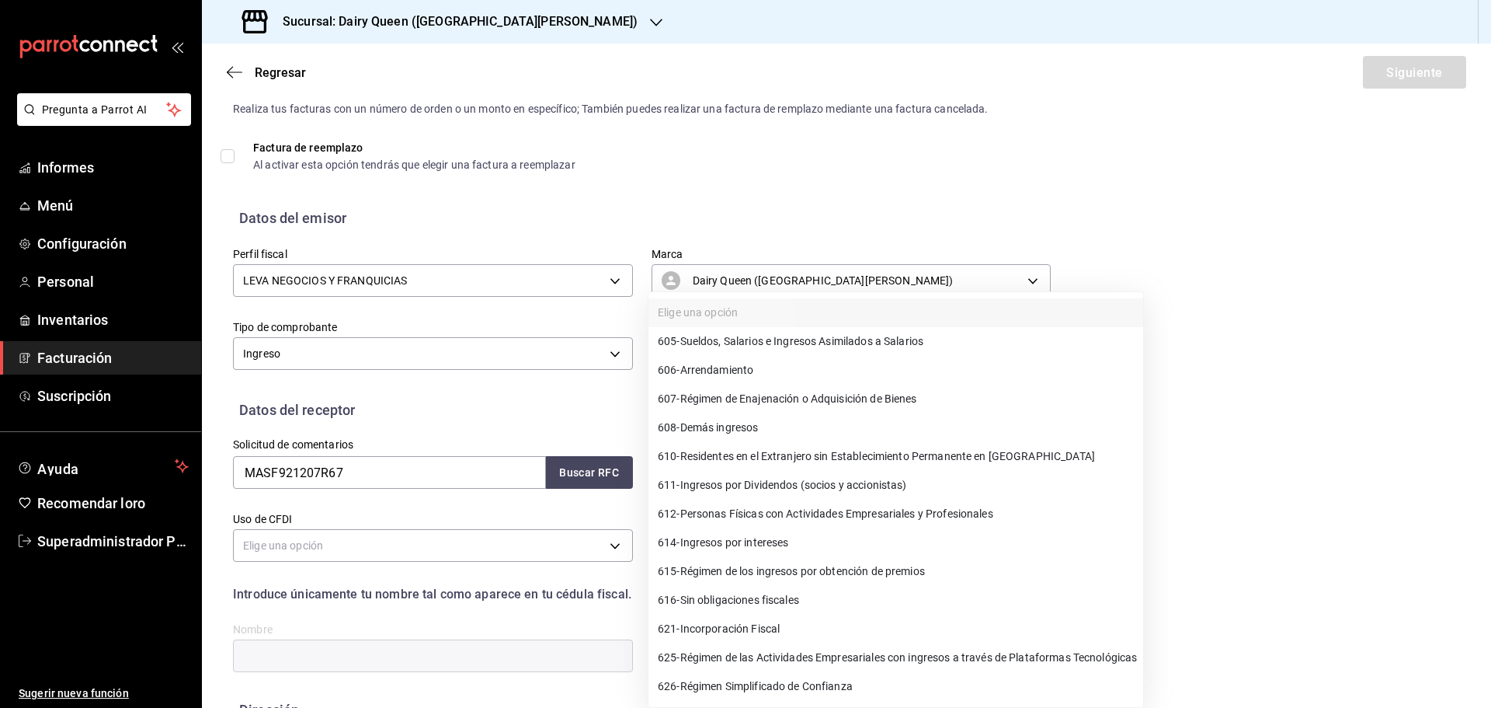
click at [725, 464] on body "Pregunta a Parrot AI Informes Menú Configuración Personal Inventarios Facturaci…" at bounding box center [745, 354] width 1491 height 708
drag, startPoint x: 922, startPoint y: 513, endPoint x: 538, endPoint y: 533, distance: 384.2
click at [920, 513] on font "Personas Físicas con Actividades Empresariales y Profesionales" at bounding box center [836, 514] width 313 height 12
type input "612"
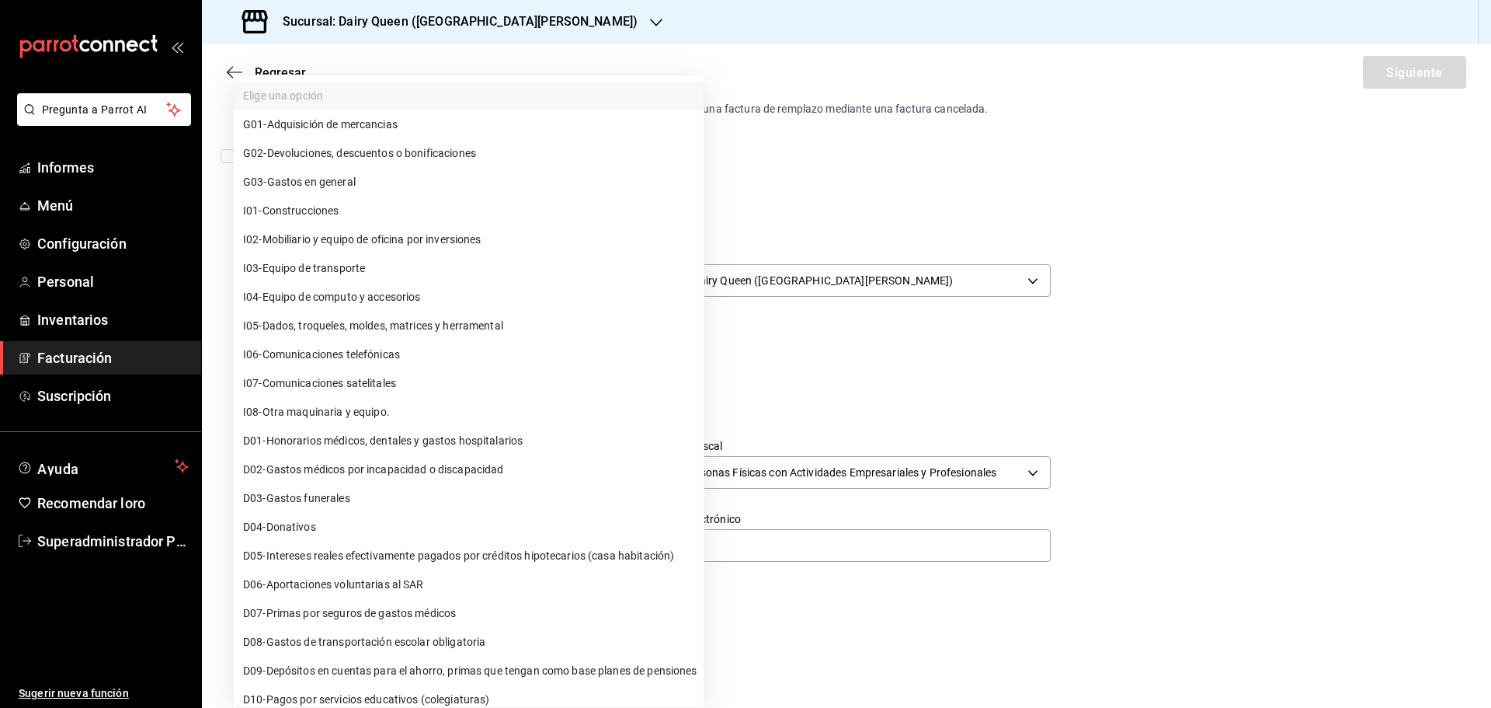
click at [422, 542] on body "Pregunta a Parrot AI Informes Menú Configuración Personal Inventarios Facturaci…" at bounding box center [745, 354] width 1491 height 708
click at [350, 183] on font "Gastos en general" at bounding box center [311, 182] width 89 height 12
type input "G03"
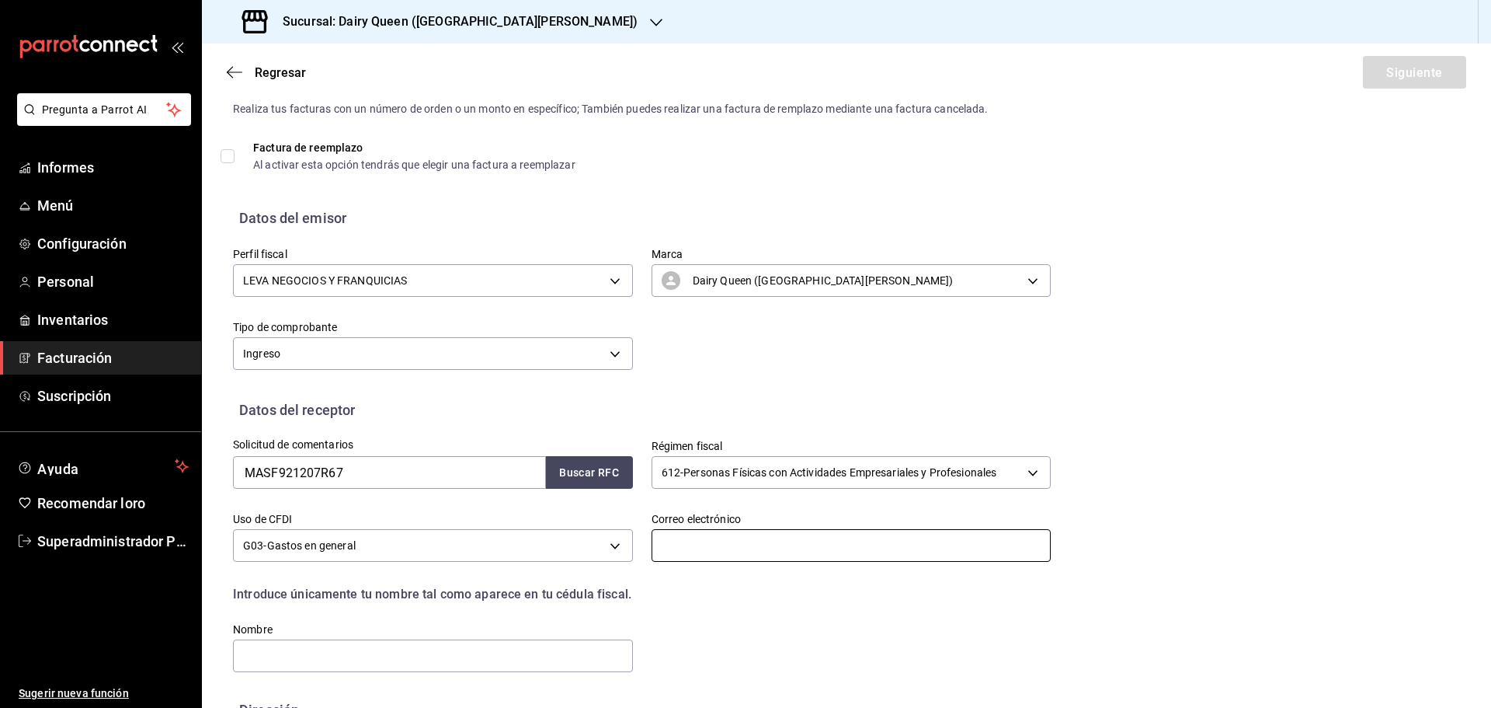
click at [742, 542] on input "text" at bounding box center [852, 545] width 400 height 33
type input "aux.contabilidad@leva.mx"
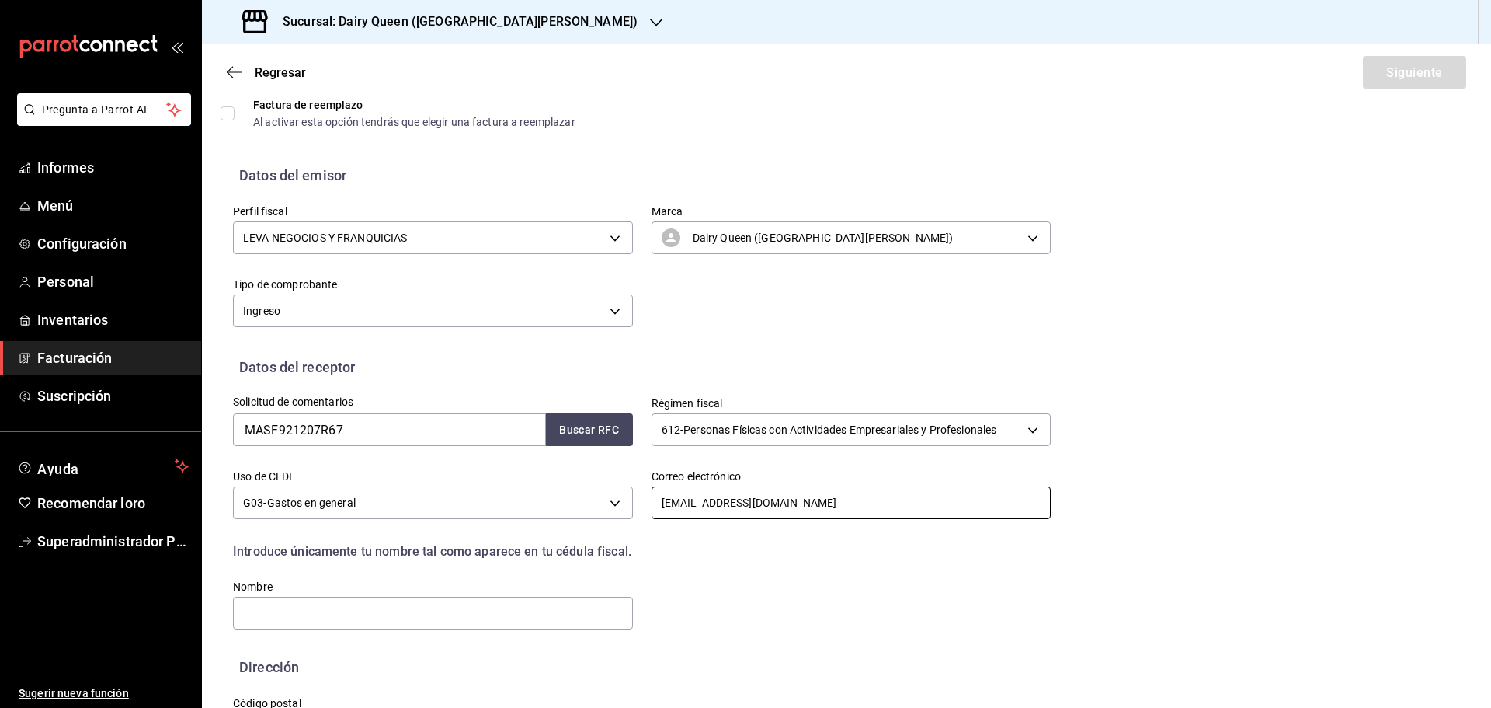
scroll to position [113, 0]
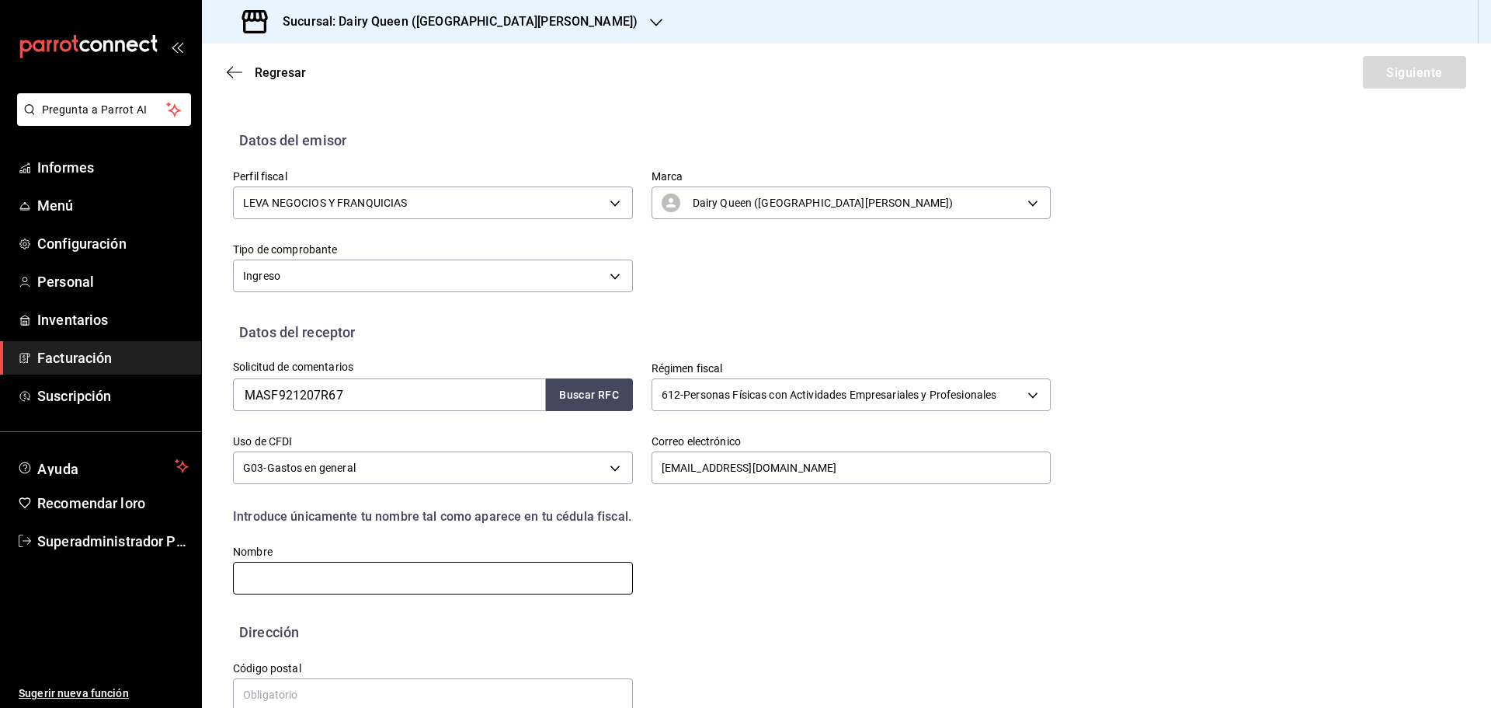
drag, startPoint x: 309, startPoint y: 578, endPoint x: 294, endPoint y: 578, distance: 15.5
click at [309, 578] on input "text" at bounding box center [433, 578] width 400 height 33
paste input "JOSE FERNANDO MARTINEZ SALINAS"
type input "JOSE FERNANDO MARTINEZ SALINAS"
drag, startPoint x: 301, startPoint y: 688, endPoint x: 352, endPoint y: 690, distance: 51.3
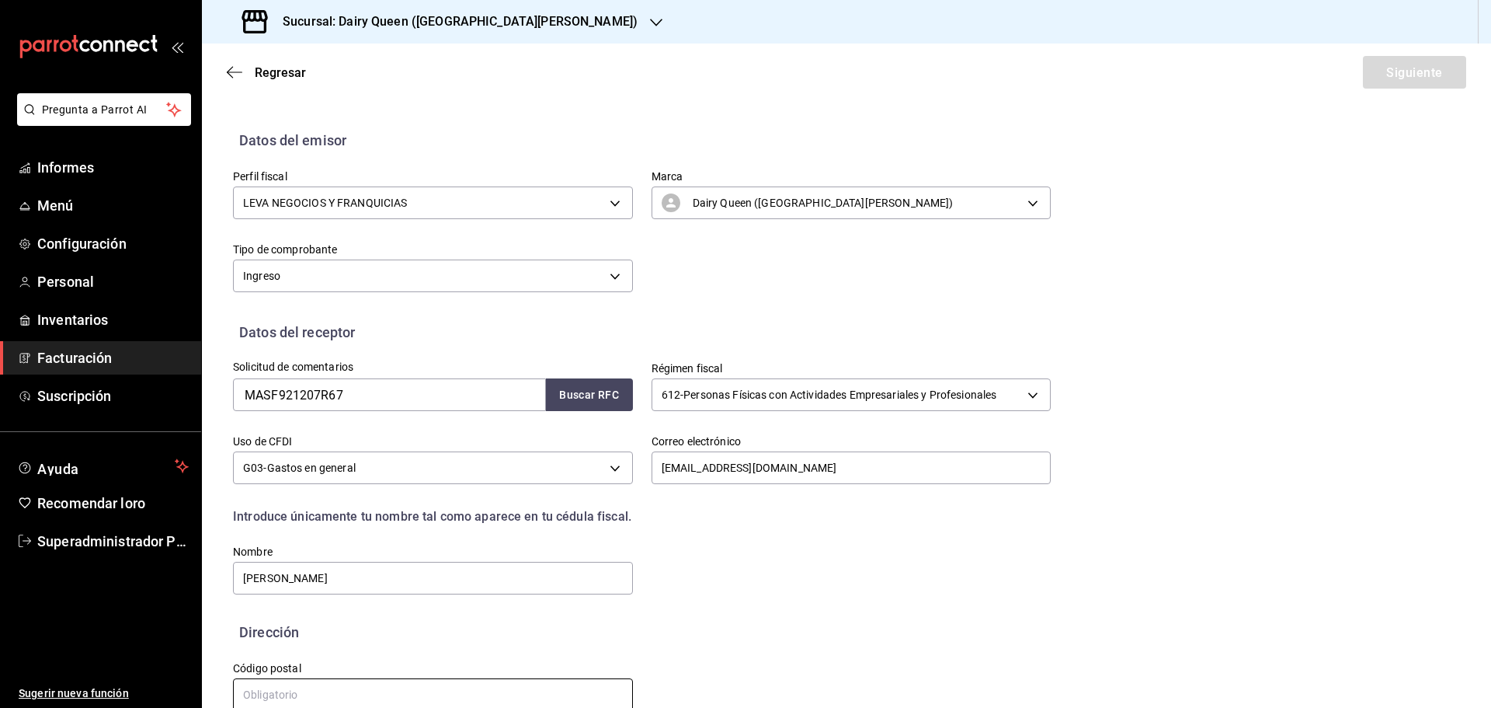
click at [306, 690] on input "text" at bounding box center [433, 694] width 400 height 33
paste input "66054"
type input "66054"
drag, startPoint x: 589, startPoint y: 670, endPoint x: 600, endPoint y: 656, distance: 18.2
click at [590, 669] on label "Código postal" at bounding box center [433, 668] width 400 height 11
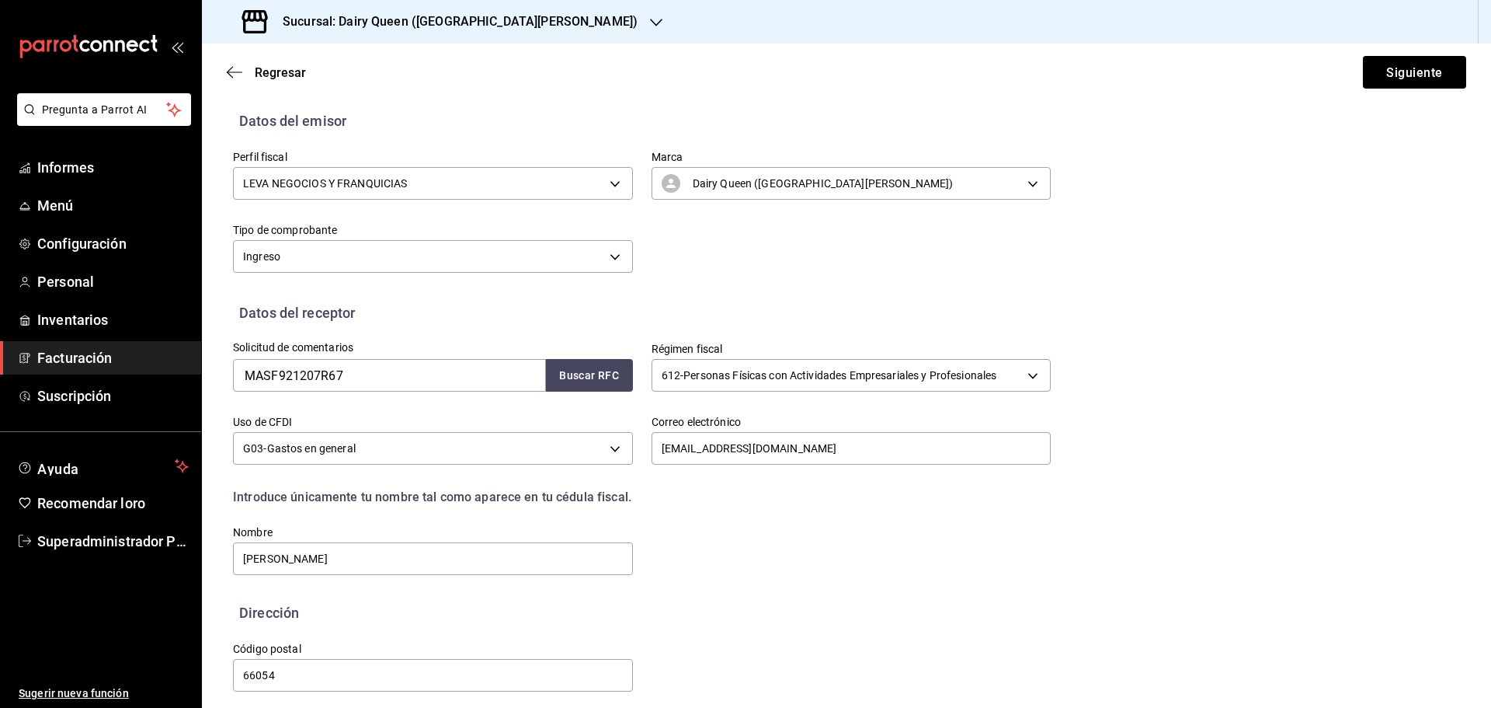
scroll to position [144, 0]
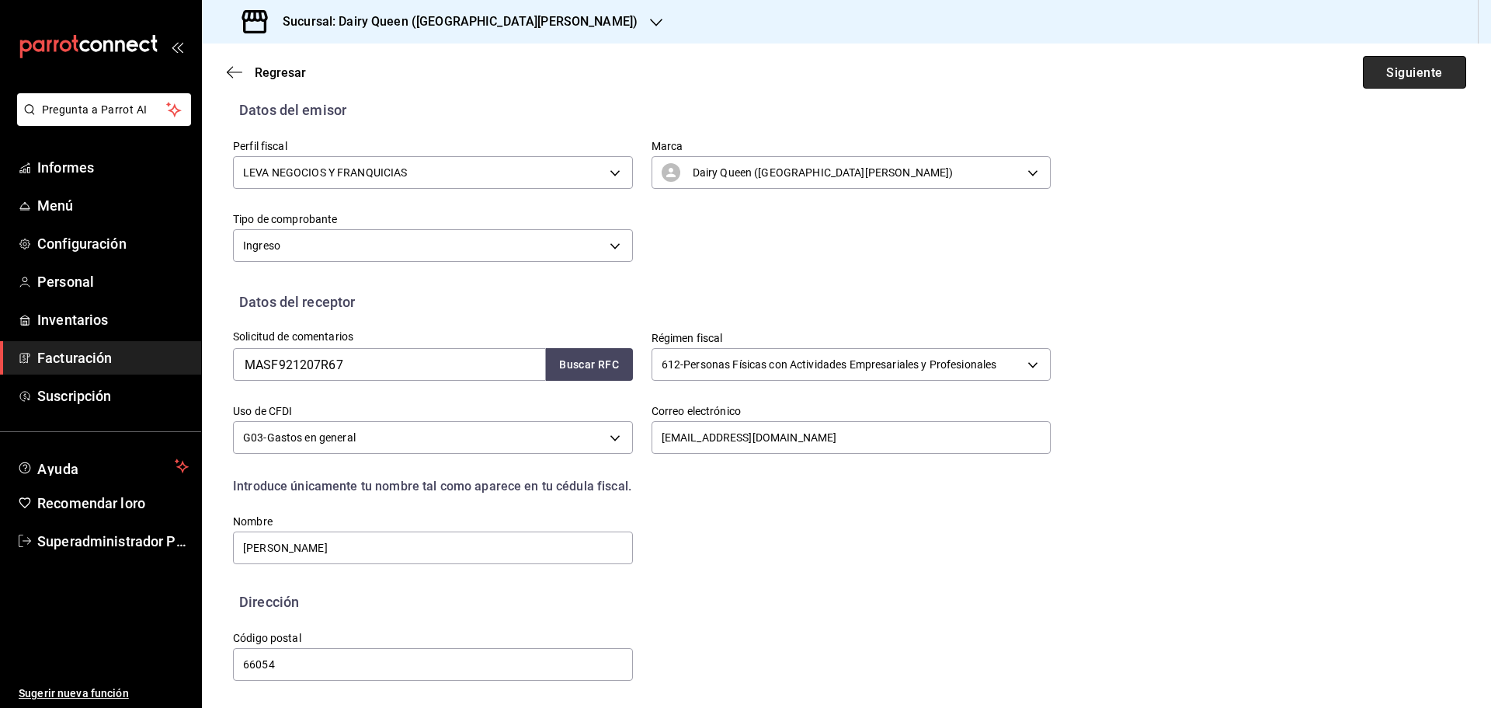
click at [1363, 71] on button "Siguiente" at bounding box center [1414, 72] width 103 height 33
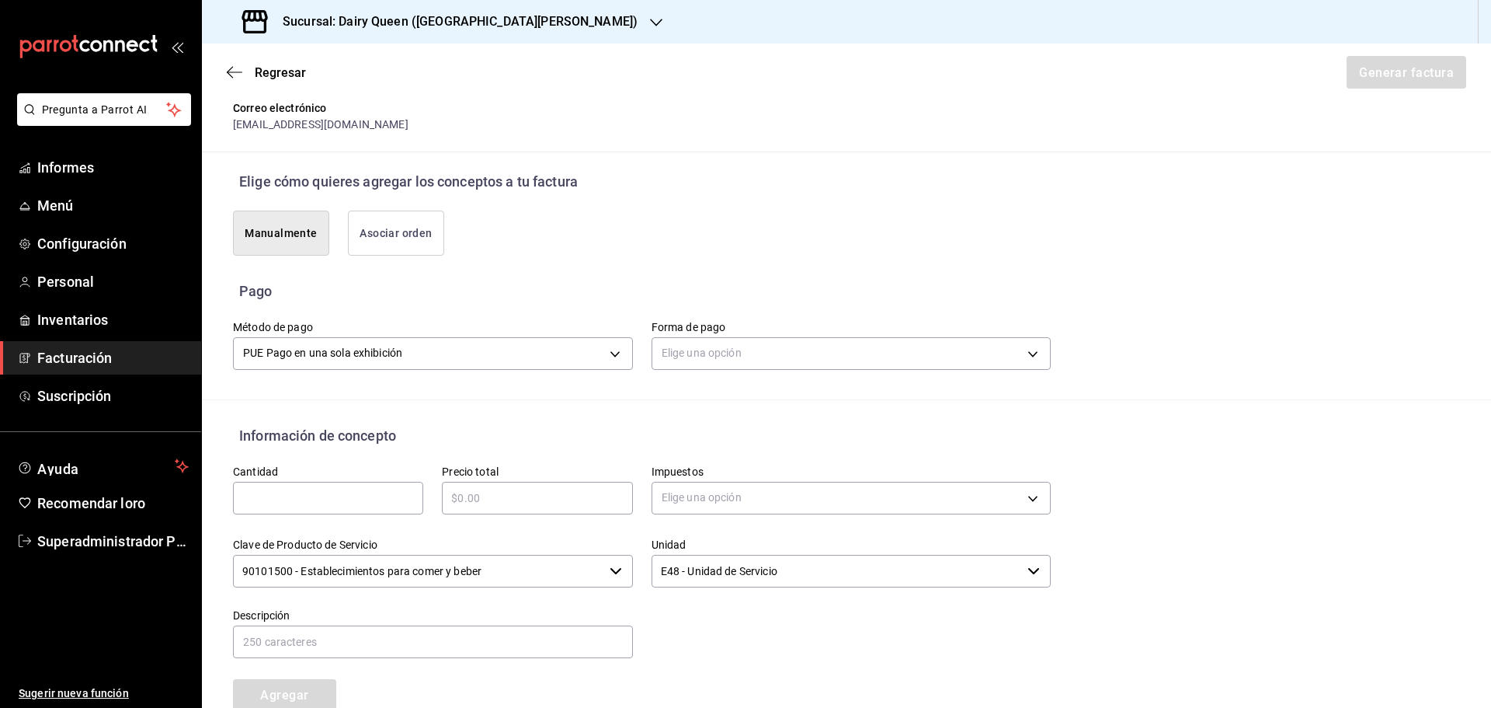
scroll to position [299, 0]
click at [790, 370] on div "Elige una opción" at bounding box center [852, 350] width 400 height 41
click at [791, 347] on body "Pregunta a Parrot AI Informes Menú Configuración Personal Inventarios Facturaci…" at bounding box center [745, 354] width 1491 height 708
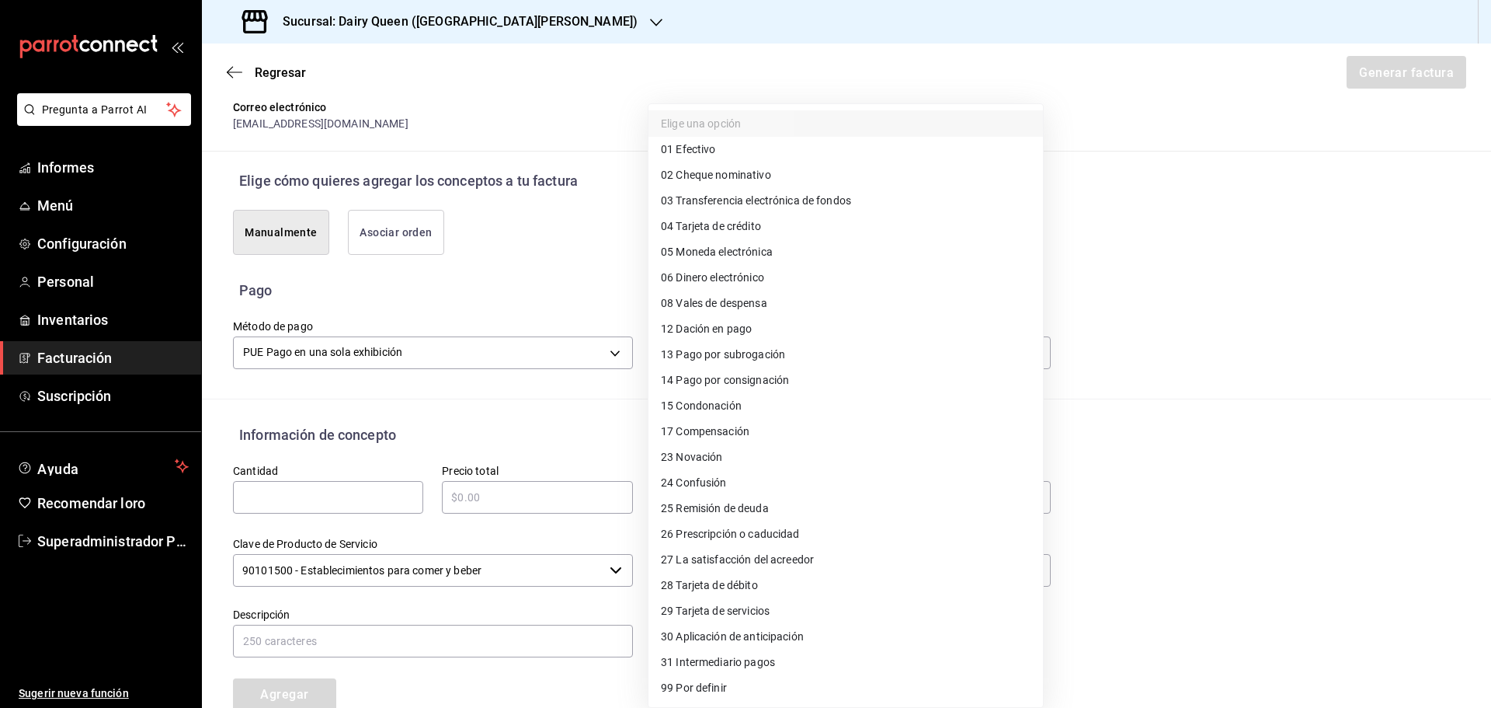
click at [775, 196] on font "Transferencia electrónica de fondos" at bounding box center [764, 200] width 176 height 12
type input "03"
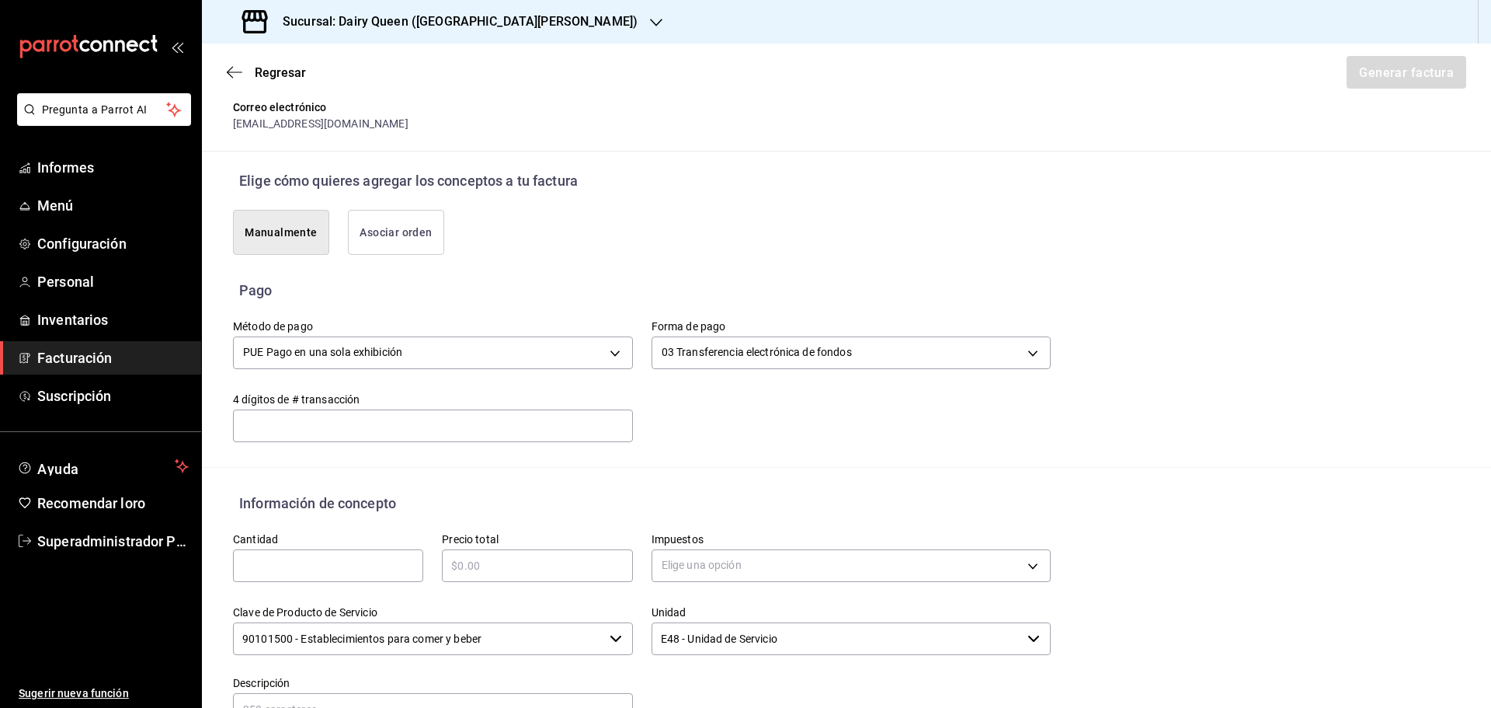
click at [802, 295] on div "Pago" at bounding box center [846, 290] width 1227 height 21
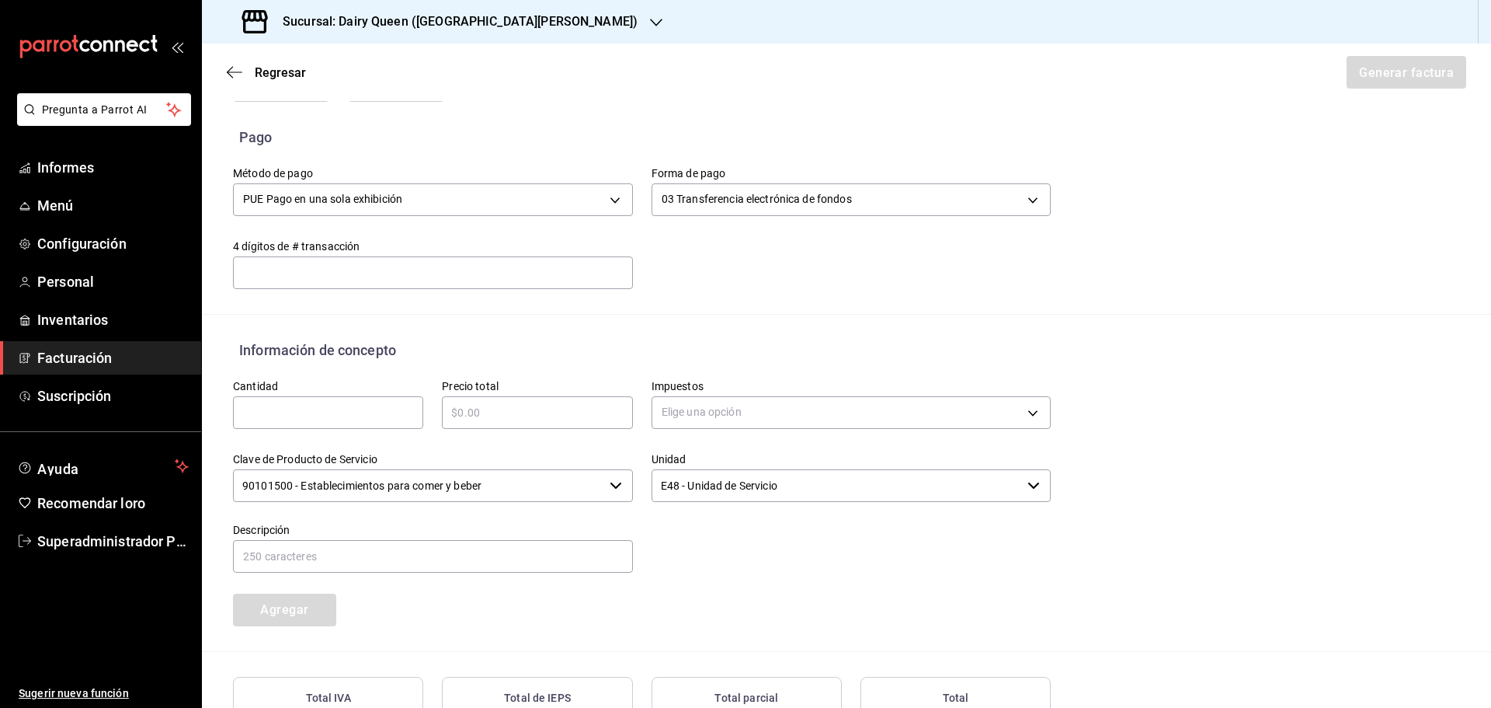
scroll to position [532, 0]
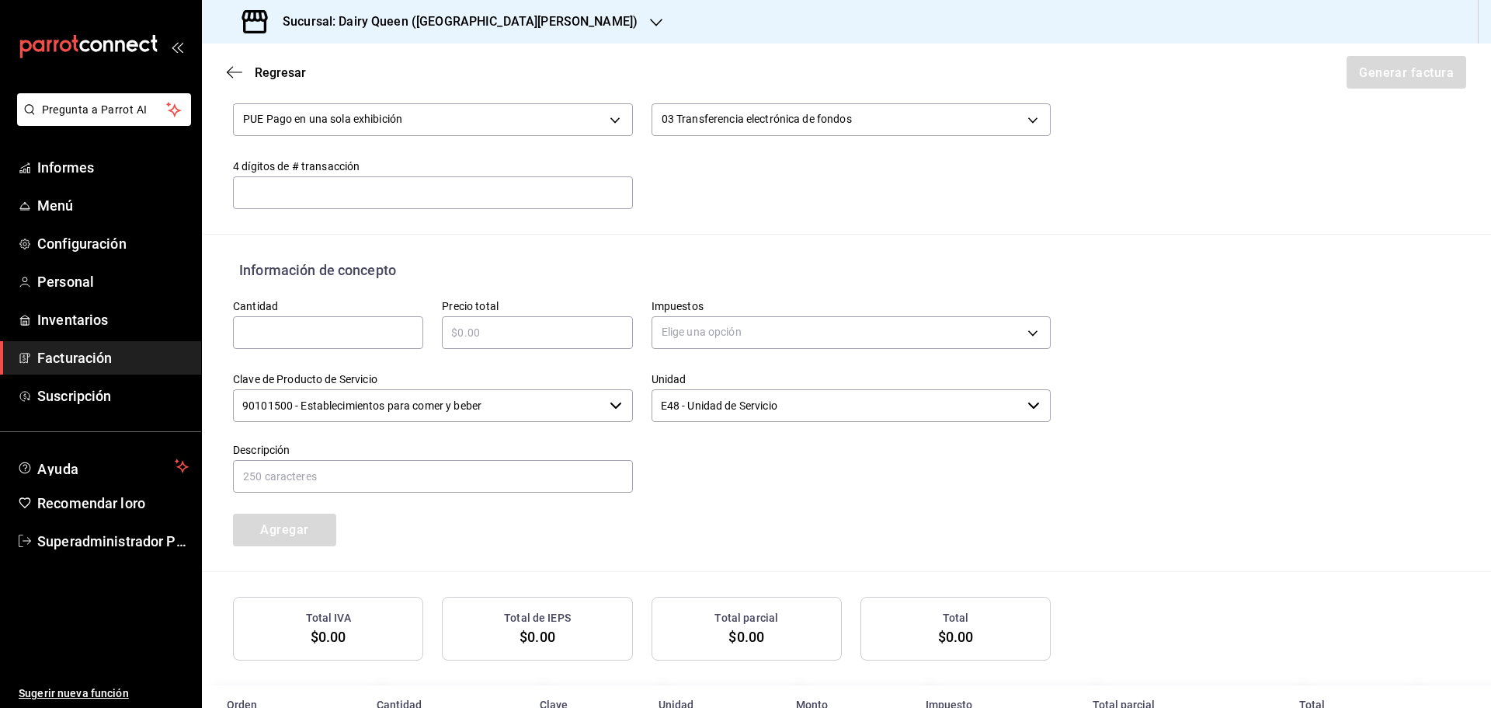
click at [268, 323] on input "text" at bounding box center [328, 332] width 190 height 19
type input "1"
click at [537, 325] on input "text" at bounding box center [537, 332] width 190 height 19
type input "$76.72"
click at [762, 318] on body "Pregunta a Parrot AI Informes Menú Configuración Personal Inventarios Facturaci…" at bounding box center [745, 354] width 1491 height 708
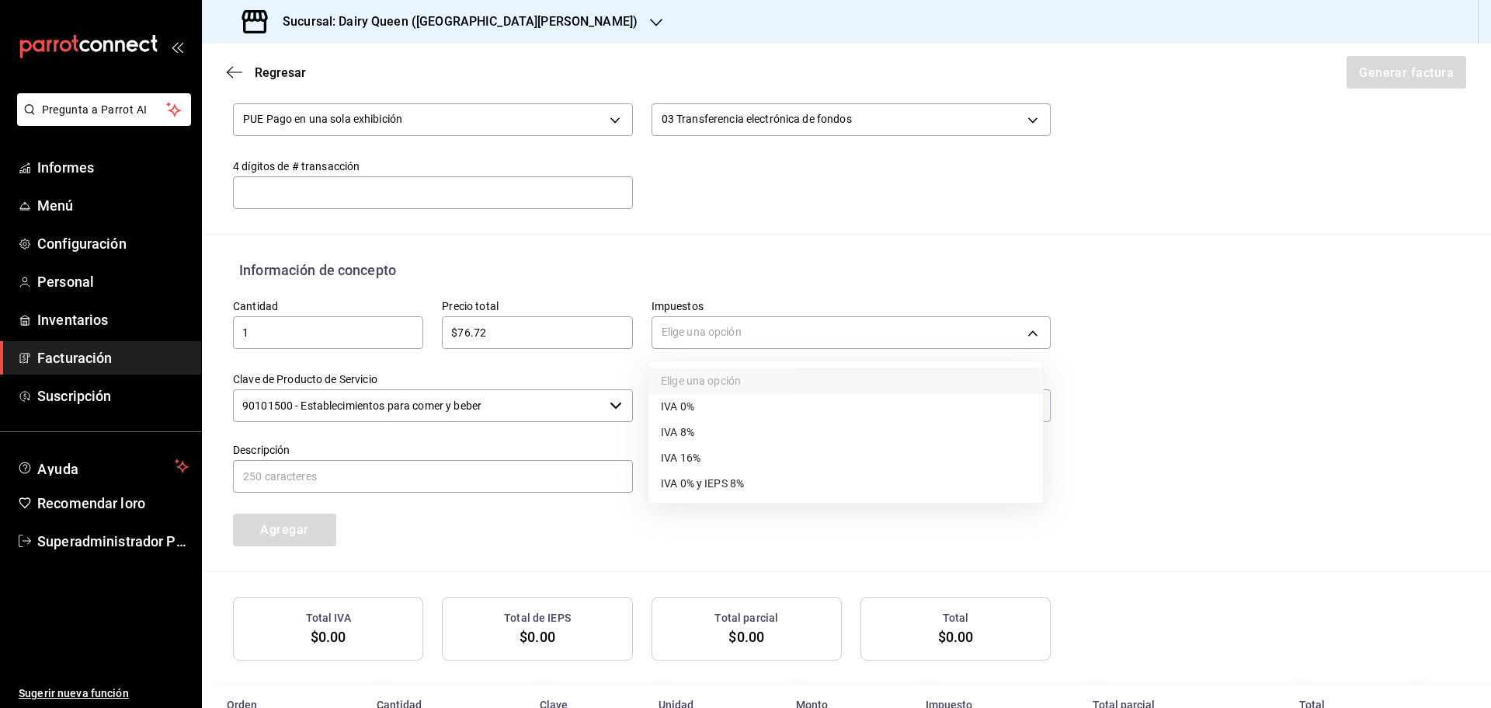
click at [729, 462] on li "IVA 16%" at bounding box center [846, 458] width 395 height 26
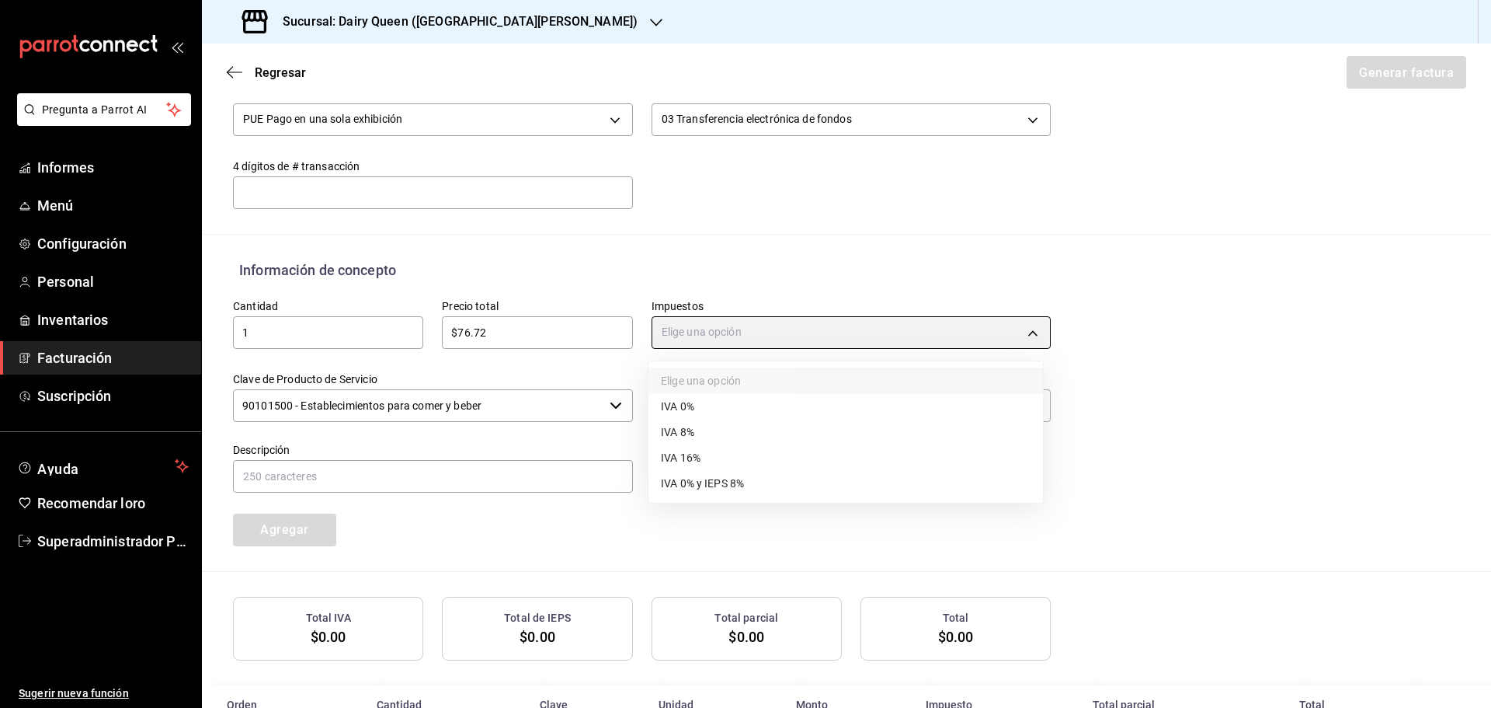
type input "IVA_16"
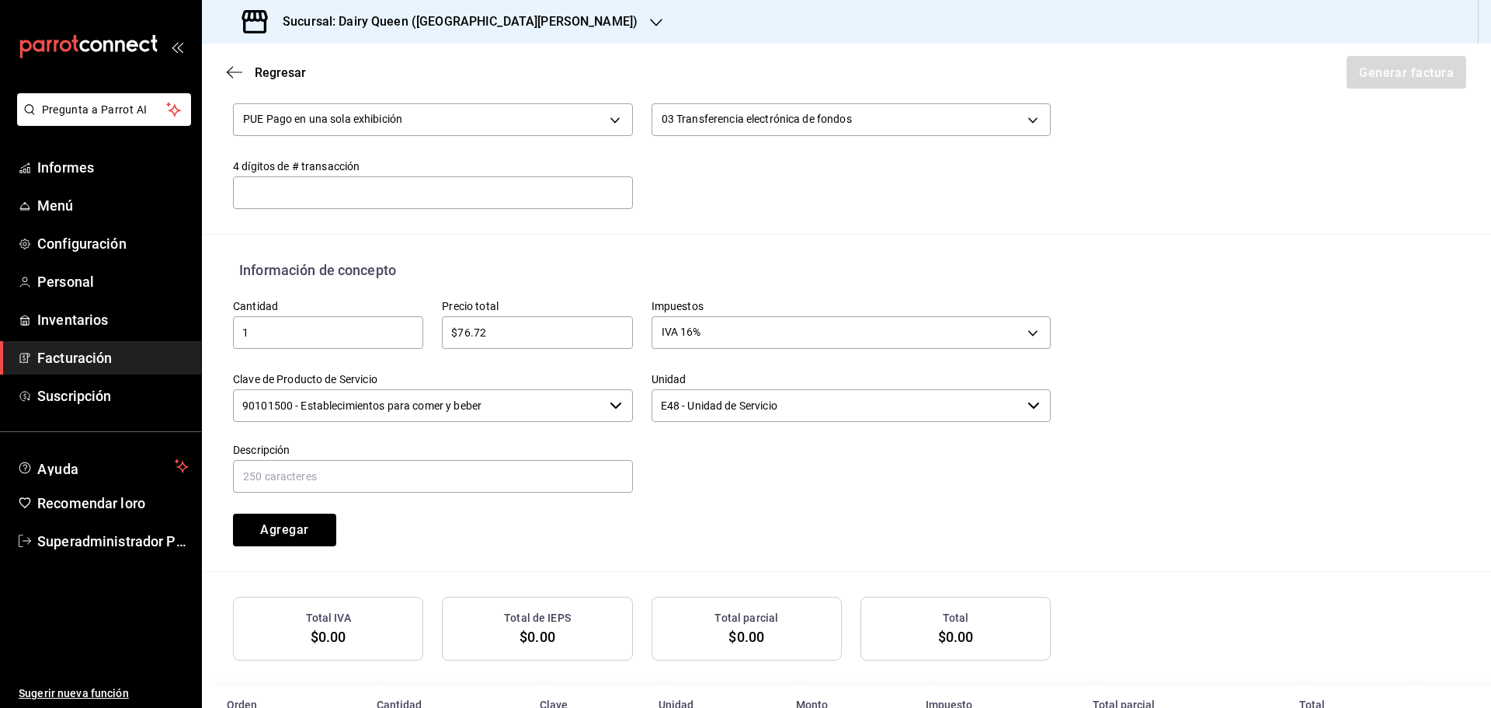
click at [371, 402] on input "90101500 - Establecimientos para comer y beber" at bounding box center [418, 405] width 370 height 33
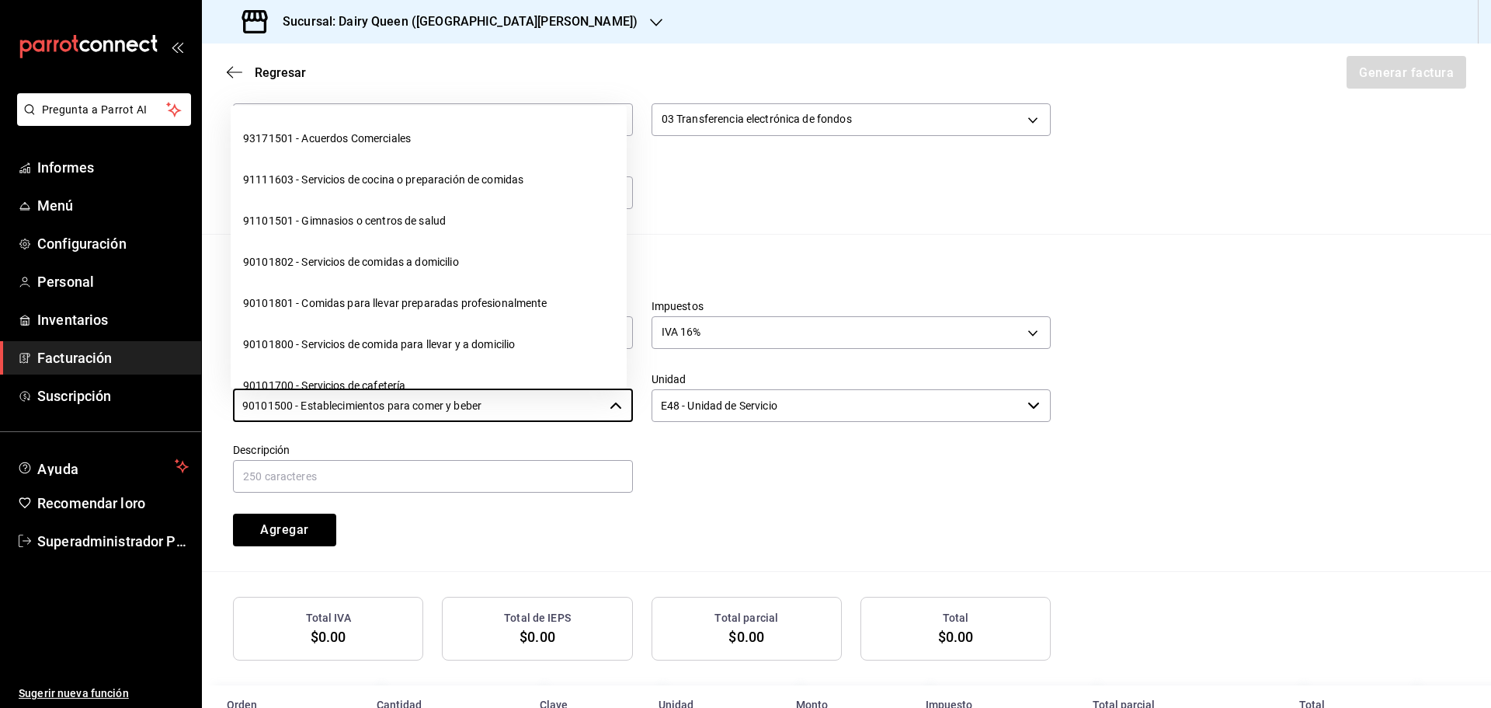
click at [371, 402] on input "90101500 - Establecimientos para comer y beber" at bounding box center [418, 405] width 370 height 33
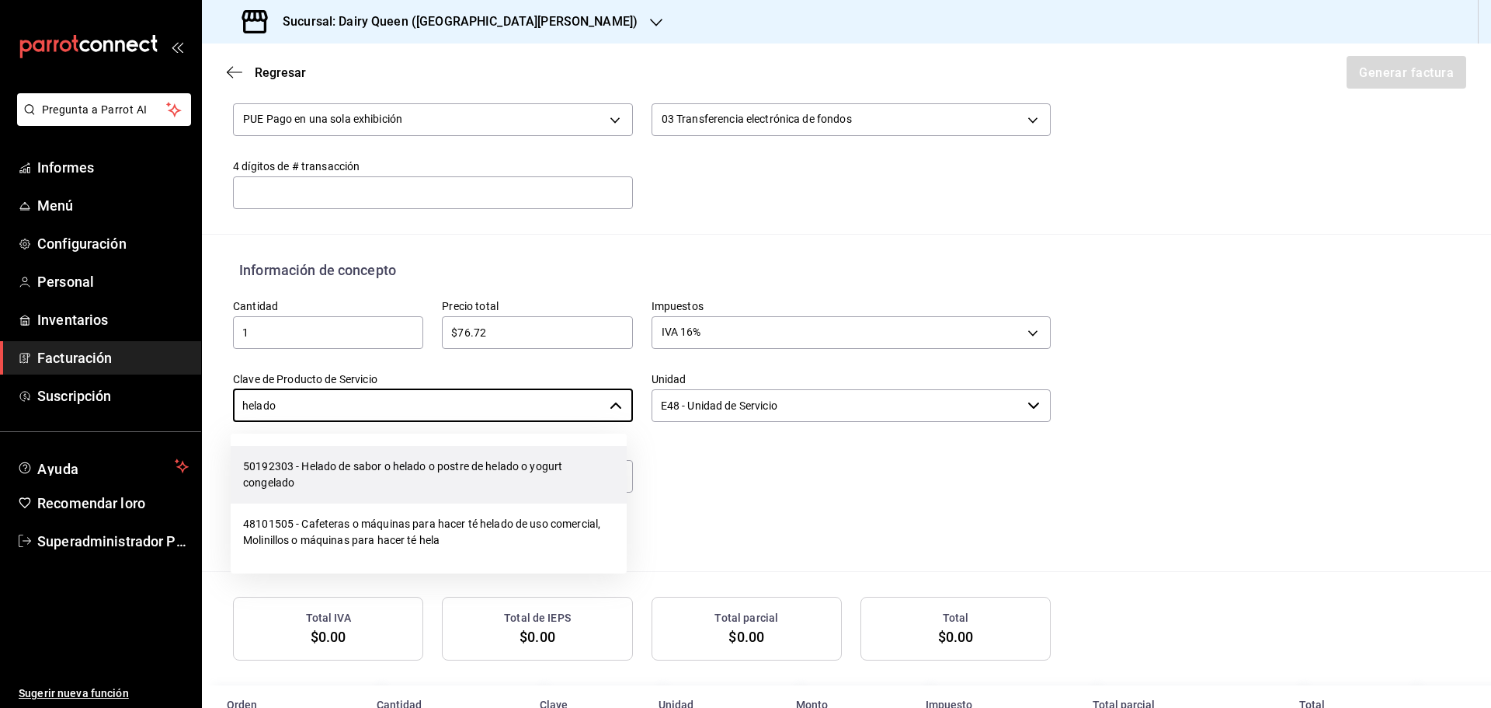
click at [377, 482] on font "50192303 - Helado de sabor o helado o postre de helado o yogurt congelado" at bounding box center [428, 474] width 371 height 33
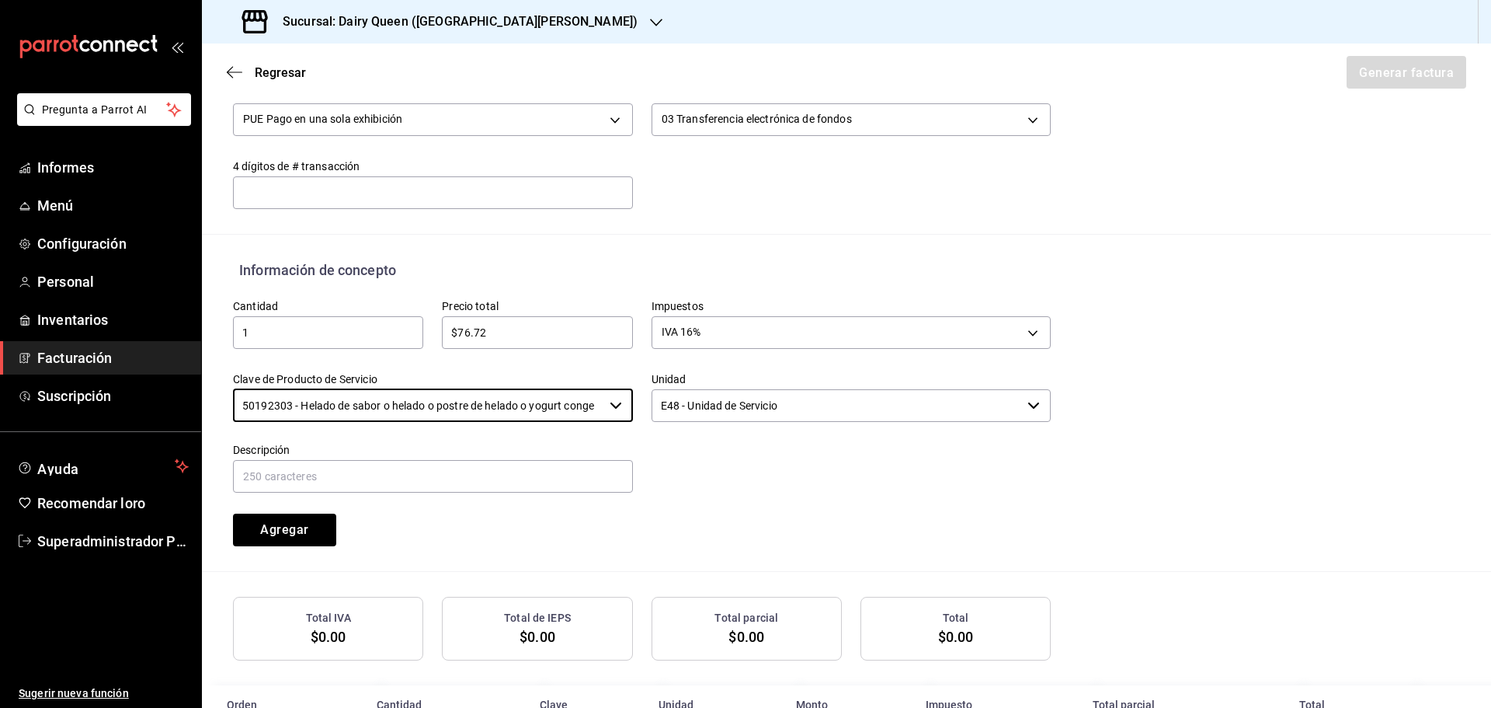
type input "50192303 - Helado de sabor o helado o postre de helado o yogurt congelado"
click at [770, 401] on input "E48 - Unidad de Servicio" at bounding box center [837, 405] width 370 height 33
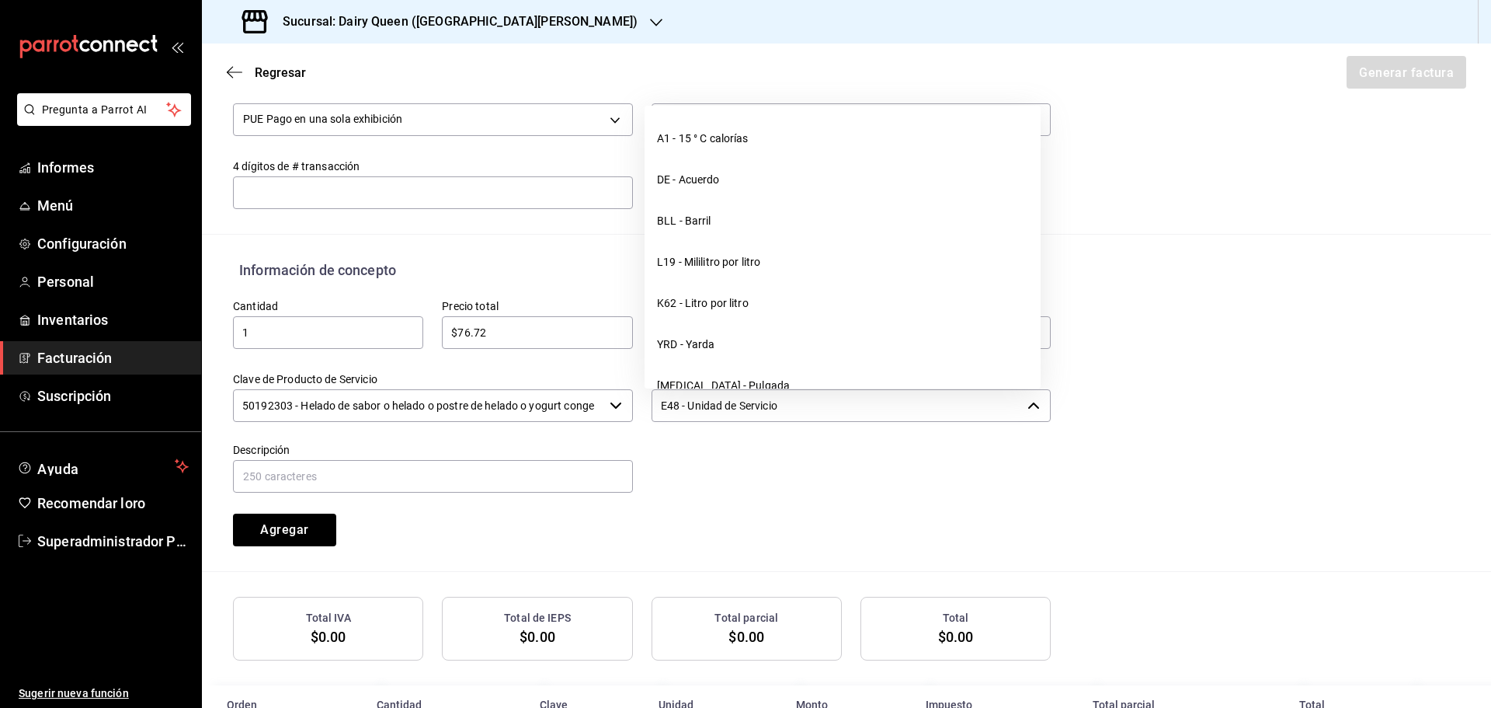
click at [770, 401] on input "E48 - Unidad de Servicio" at bounding box center [837, 405] width 370 height 33
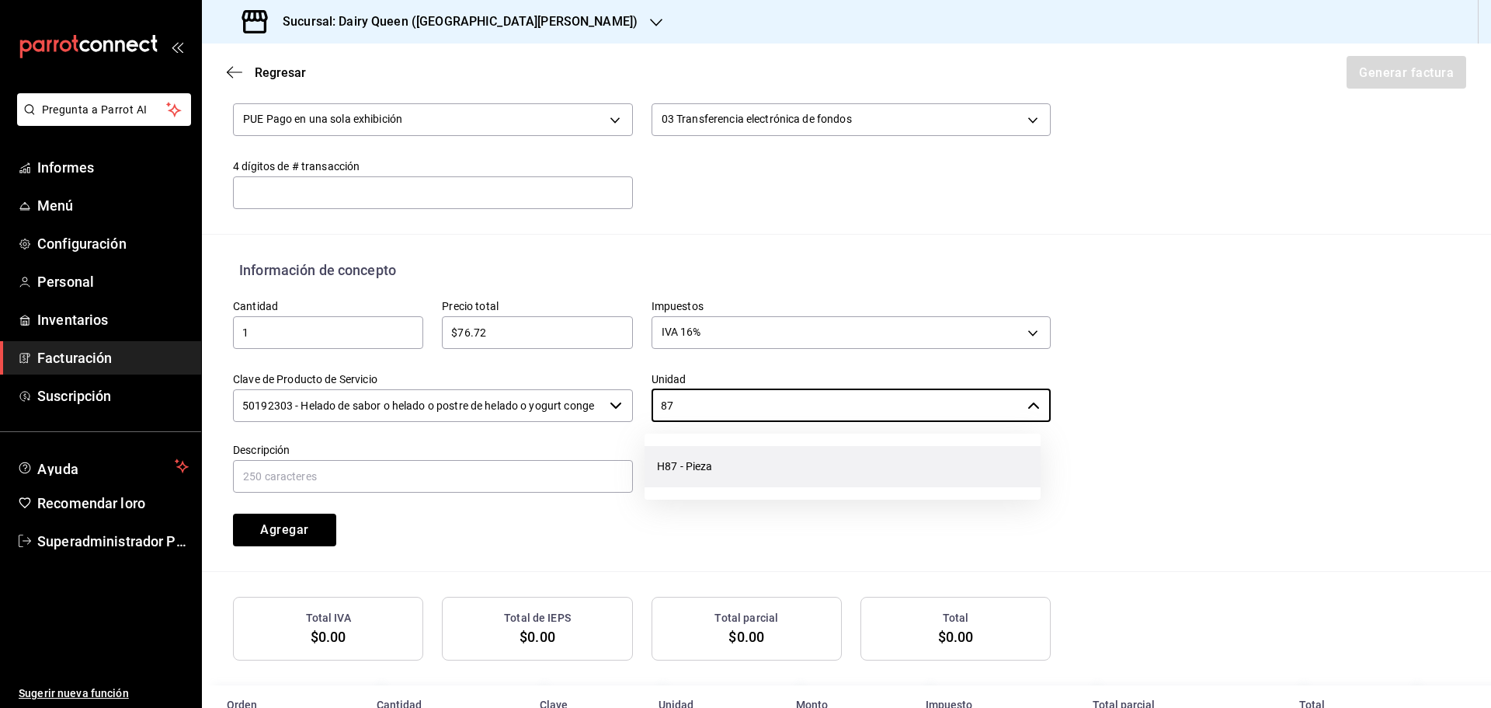
click at [744, 478] on li "H87 - Pieza" at bounding box center [843, 466] width 396 height 41
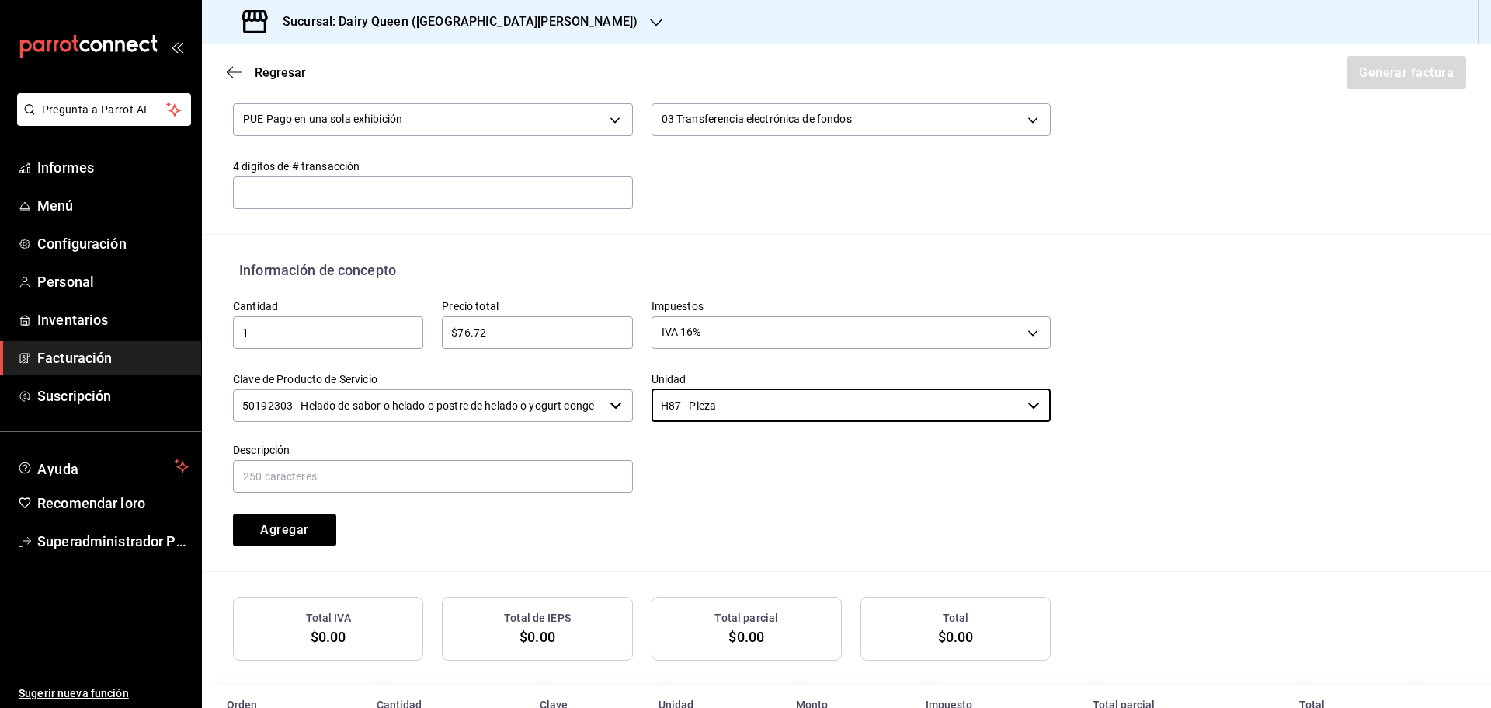
type input "H87 - Pieza"
click at [331, 487] on input "text" at bounding box center [433, 476] width 400 height 33
paste input "Limón Pay De Queso Blizzard®"
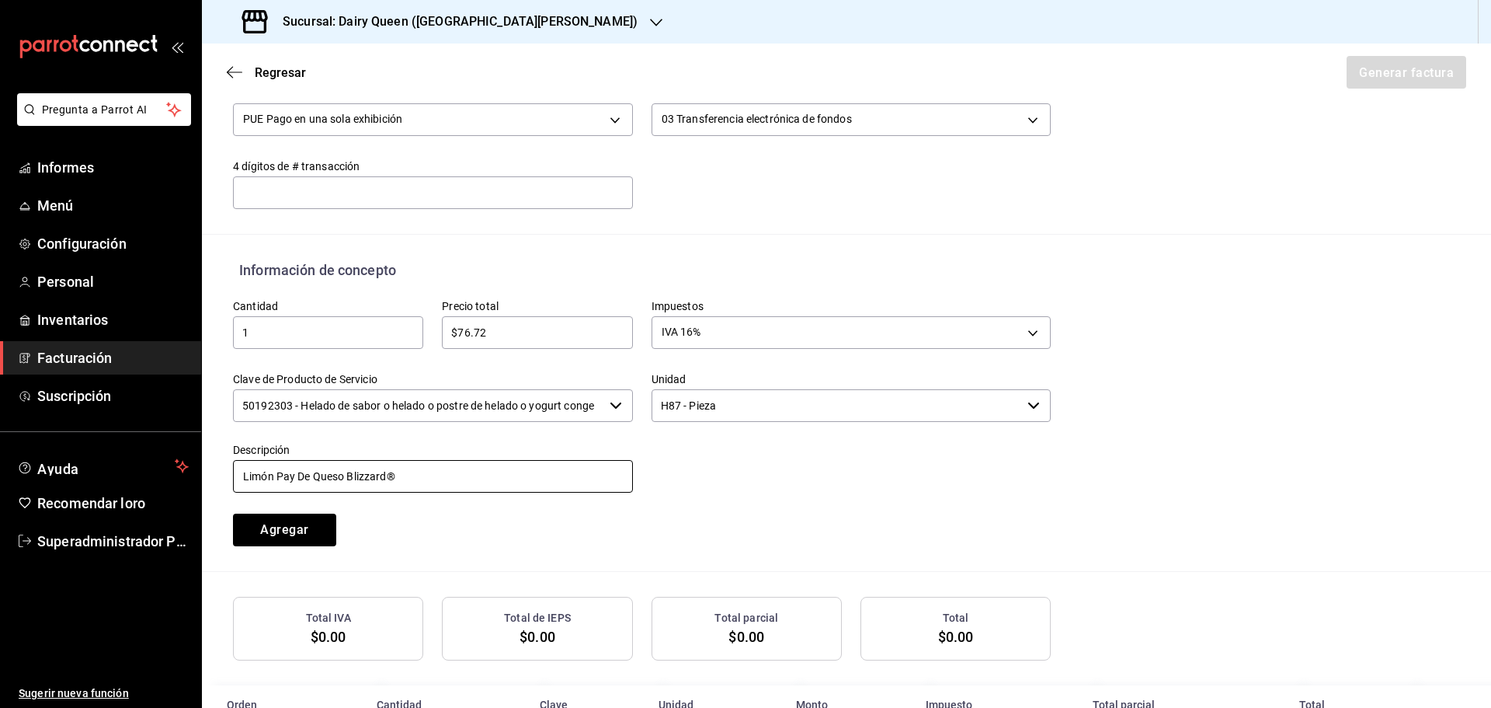
type input "Limón Pay De Queso Blizzard®"
click at [532, 507] on div "Cantidad 1 ​ Precio total $76.72 ​ Impuestos IVA 16% IVA_16 Clave de Producto d…" at bounding box center [632, 413] width 836 height 266
click at [330, 520] on button "Agregar" at bounding box center [284, 529] width 103 height 33
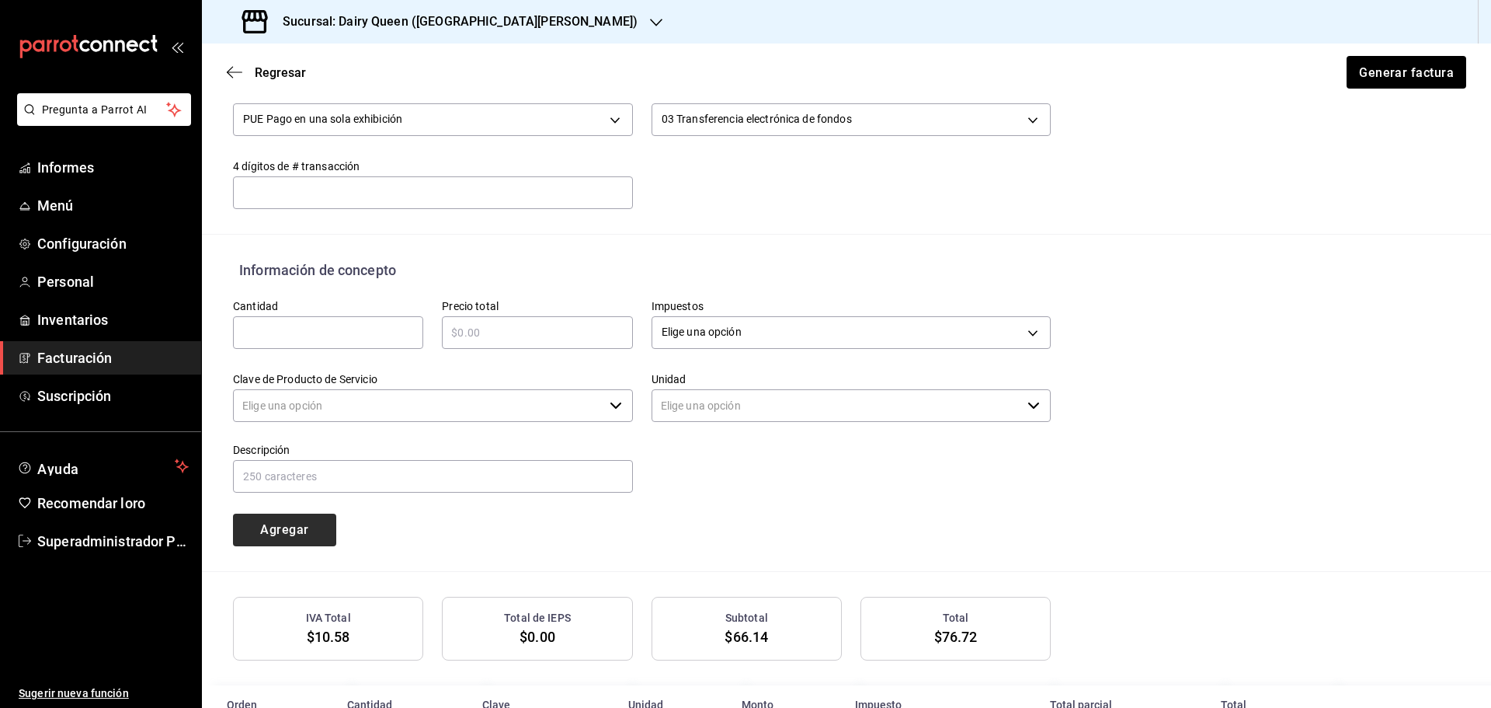
type input "90101500 - Establecimientos para comer y beber"
type input "E48 - Unidad de Servicio"
click at [332, 328] on input "text" at bounding box center [328, 332] width 190 height 19
type input "1"
click at [504, 336] on input "text" at bounding box center [537, 332] width 190 height 19
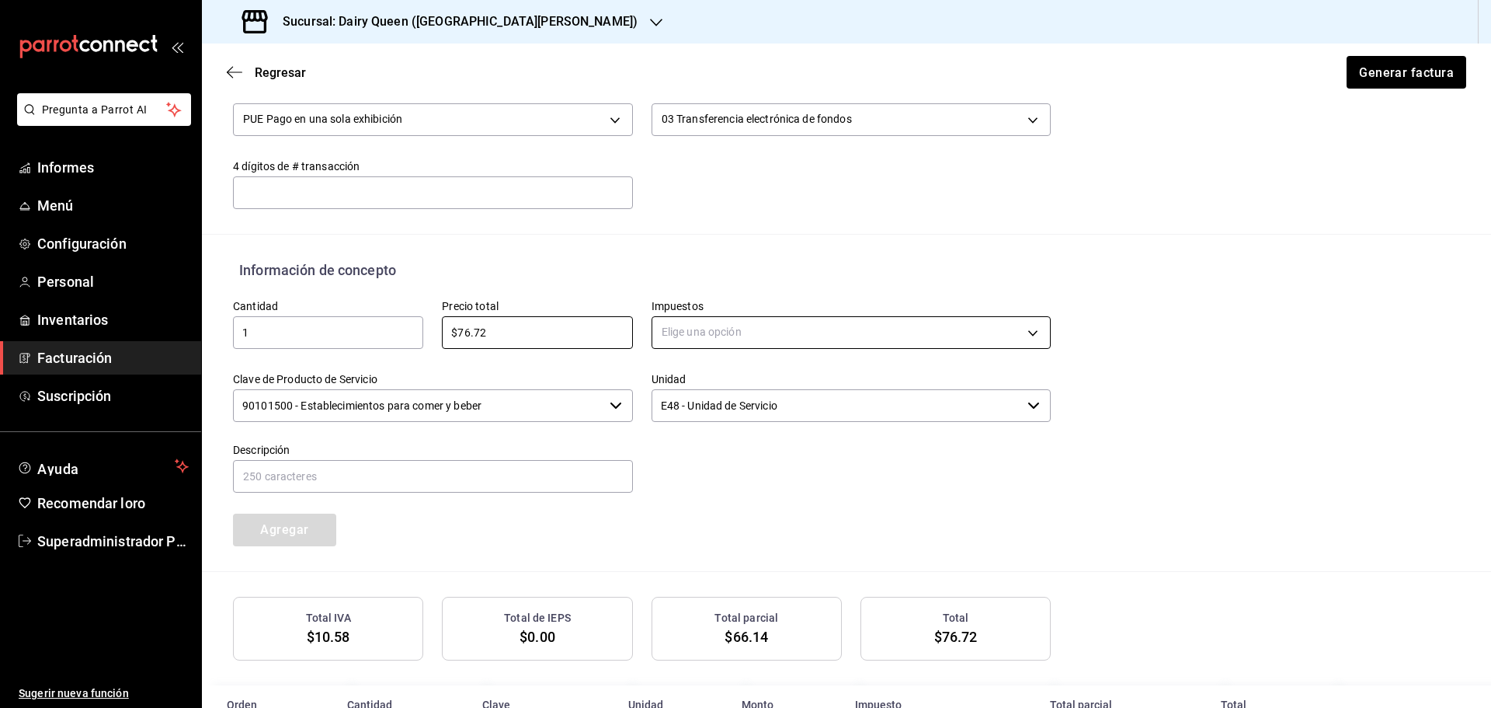
type input "$76.72"
click at [722, 333] on body "Pregunta a Parrot AI Informes Menú Configuración Personal Inventarios Facturaci…" at bounding box center [745, 354] width 1491 height 708
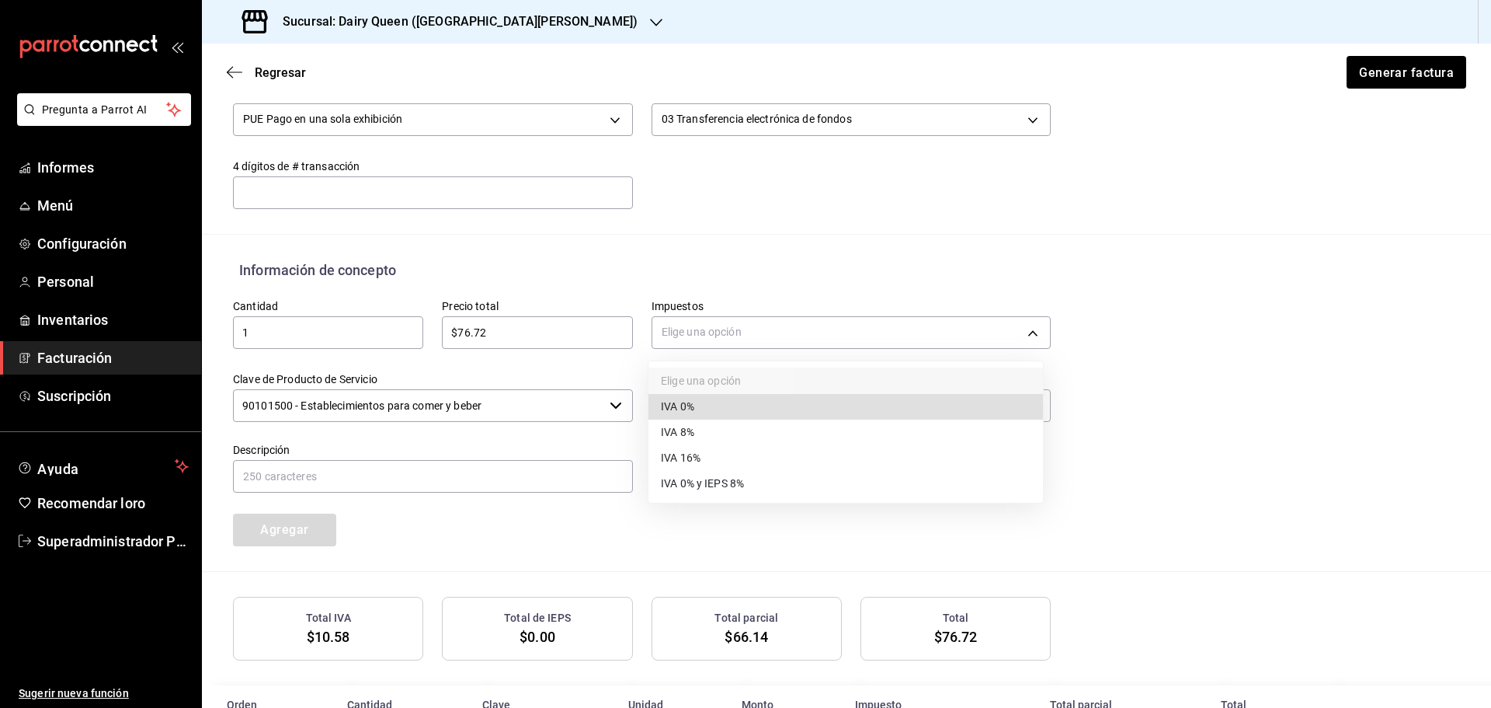
drag, startPoint x: 722, startPoint y: 457, endPoint x: 642, endPoint y: 445, distance: 80.8
click at [721, 457] on li "IVA 16%" at bounding box center [846, 458] width 395 height 26
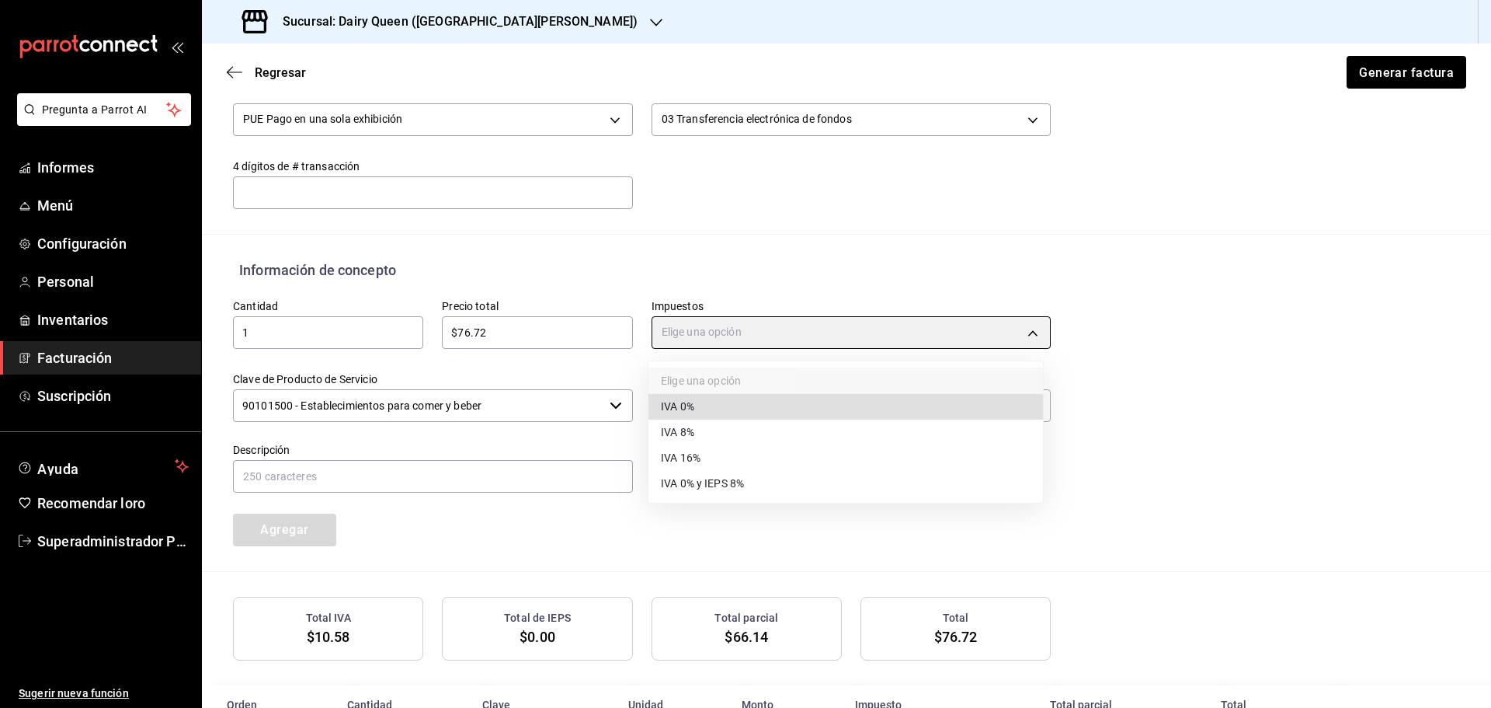
type input "IVA_16"
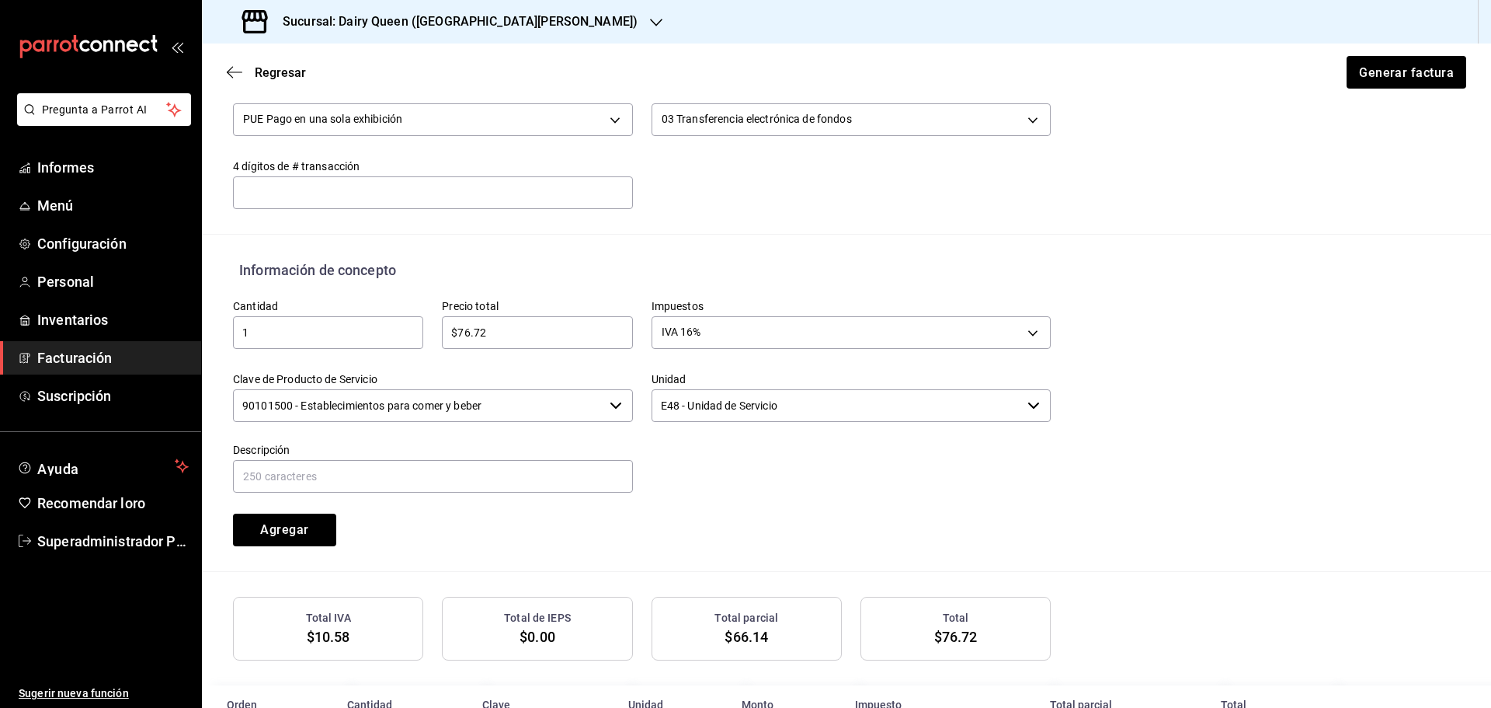
click at [444, 406] on input "90101500 - Establecimientos para comer y beber" at bounding box center [418, 405] width 370 height 33
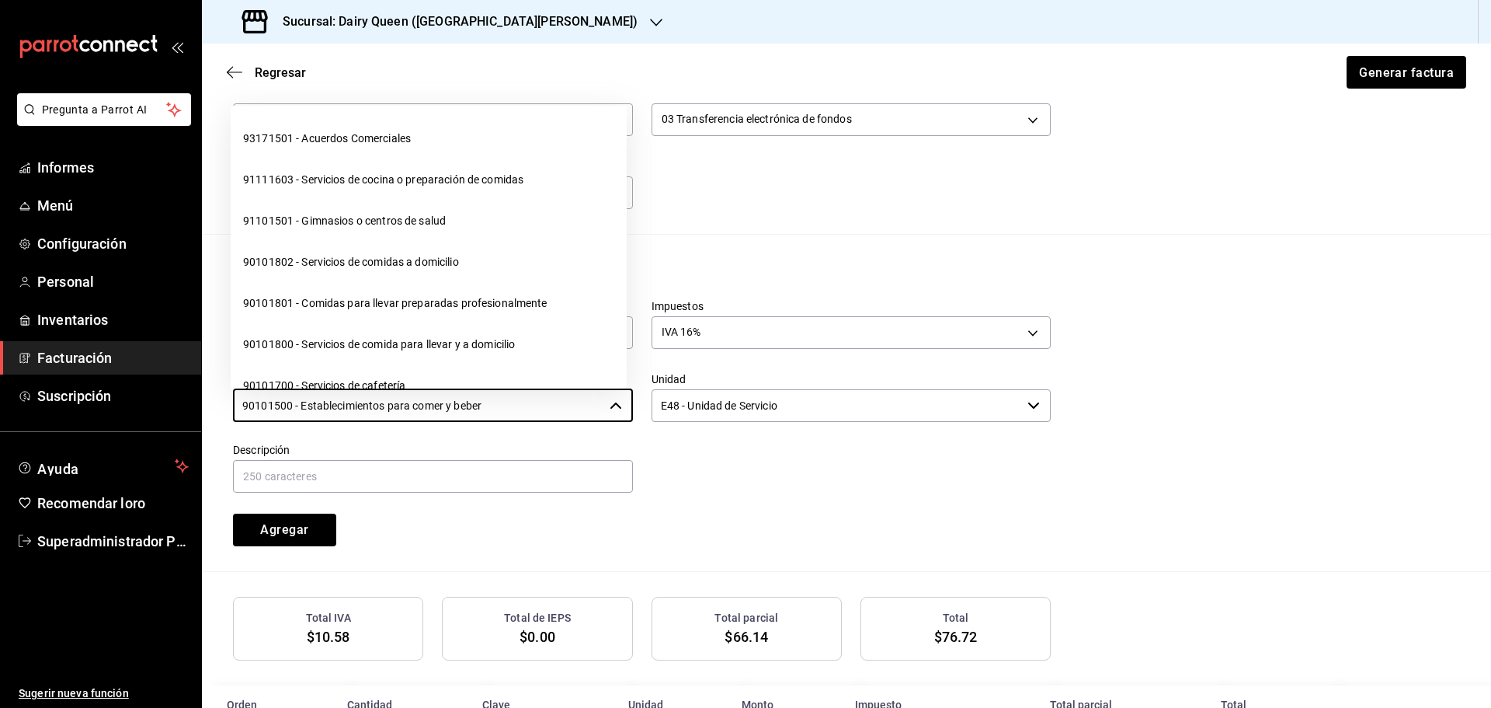
click at [444, 406] on input "90101500 - Establecimientos para comer y beber" at bounding box center [418, 405] width 370 height 33
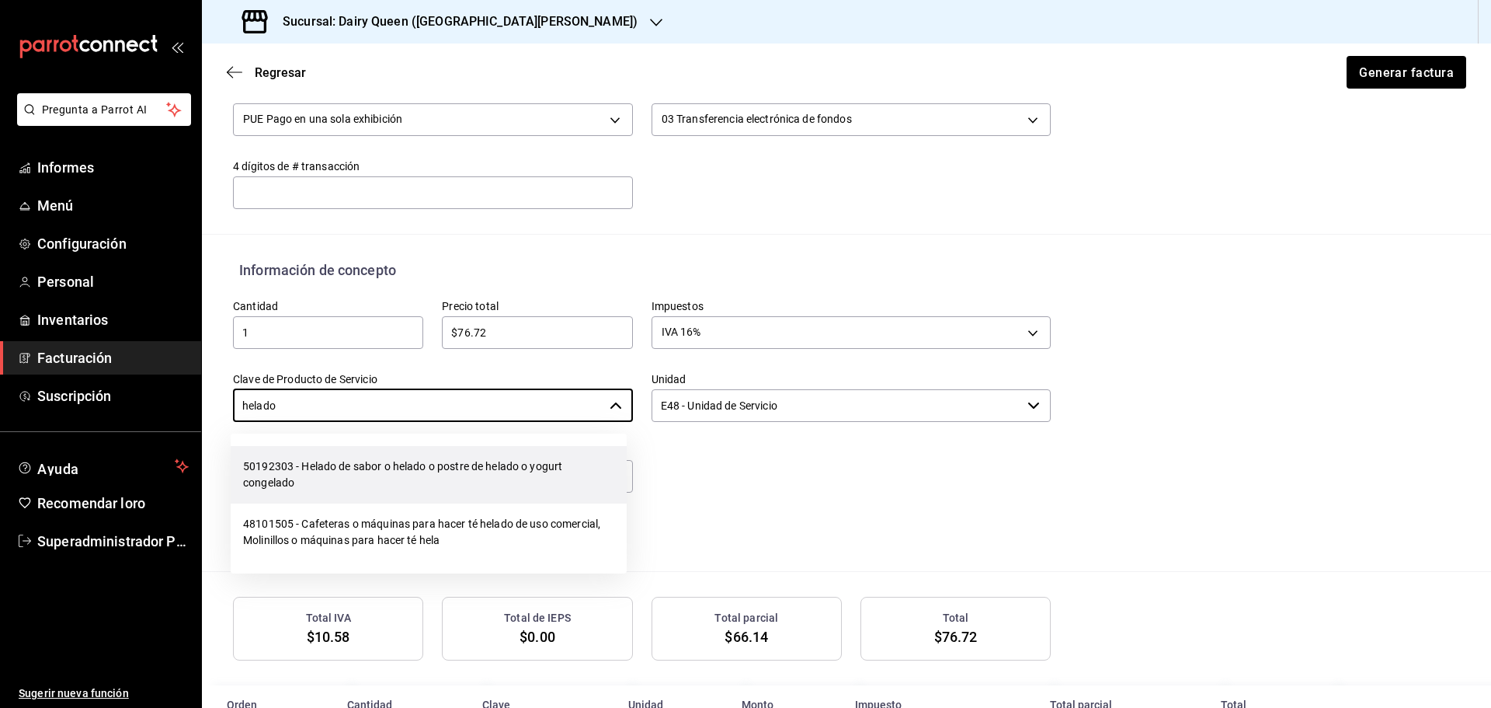
click at [388, 456] on li "50192303 - Helado de sabor o helado o postre de helado o yogurt congelado" at bounding box center [429, 474] width 396 height 57
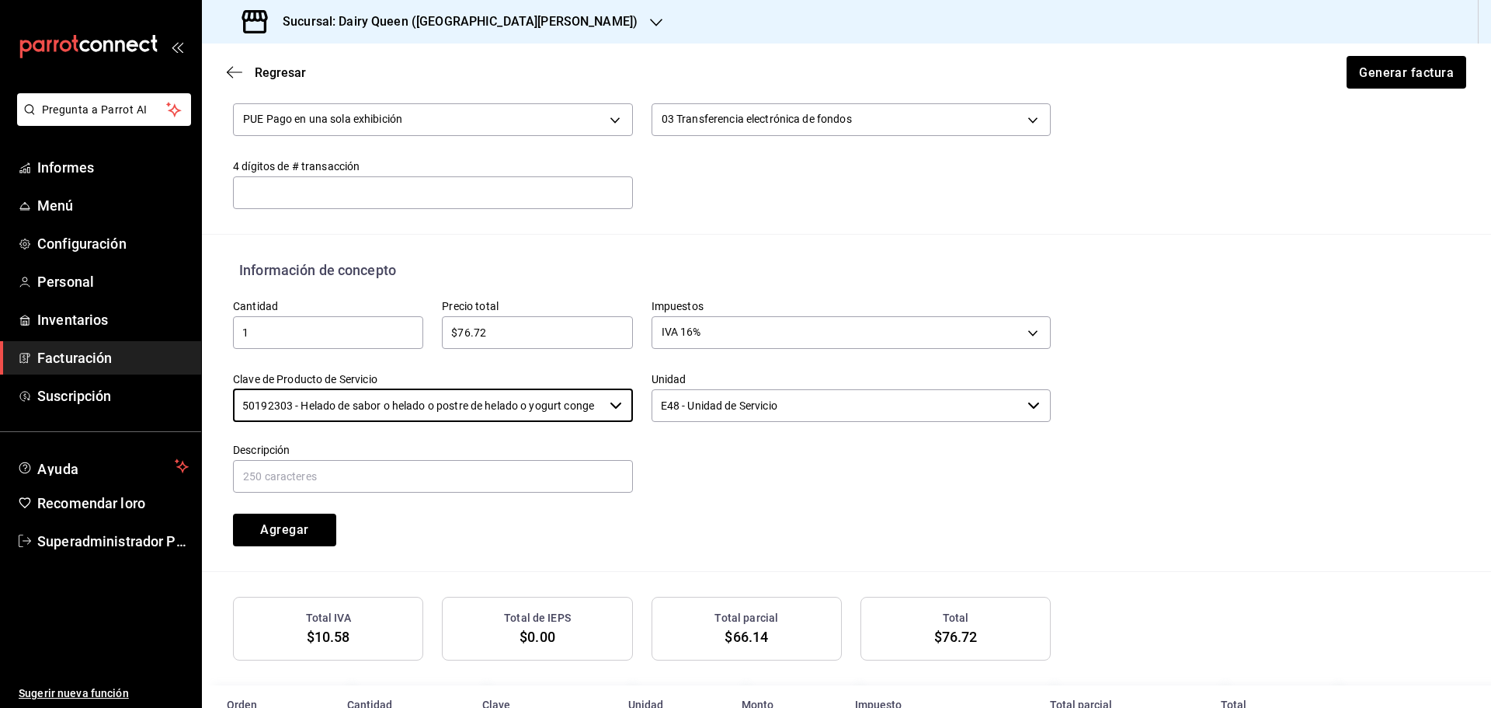
type input "50192303 - Helado de sabor o helado o postre de helado o yogurt congelado"
click at [685, 409] on input "E48 - Unidad de Servicio" at bounding box center [837, 405] width 370 height 33
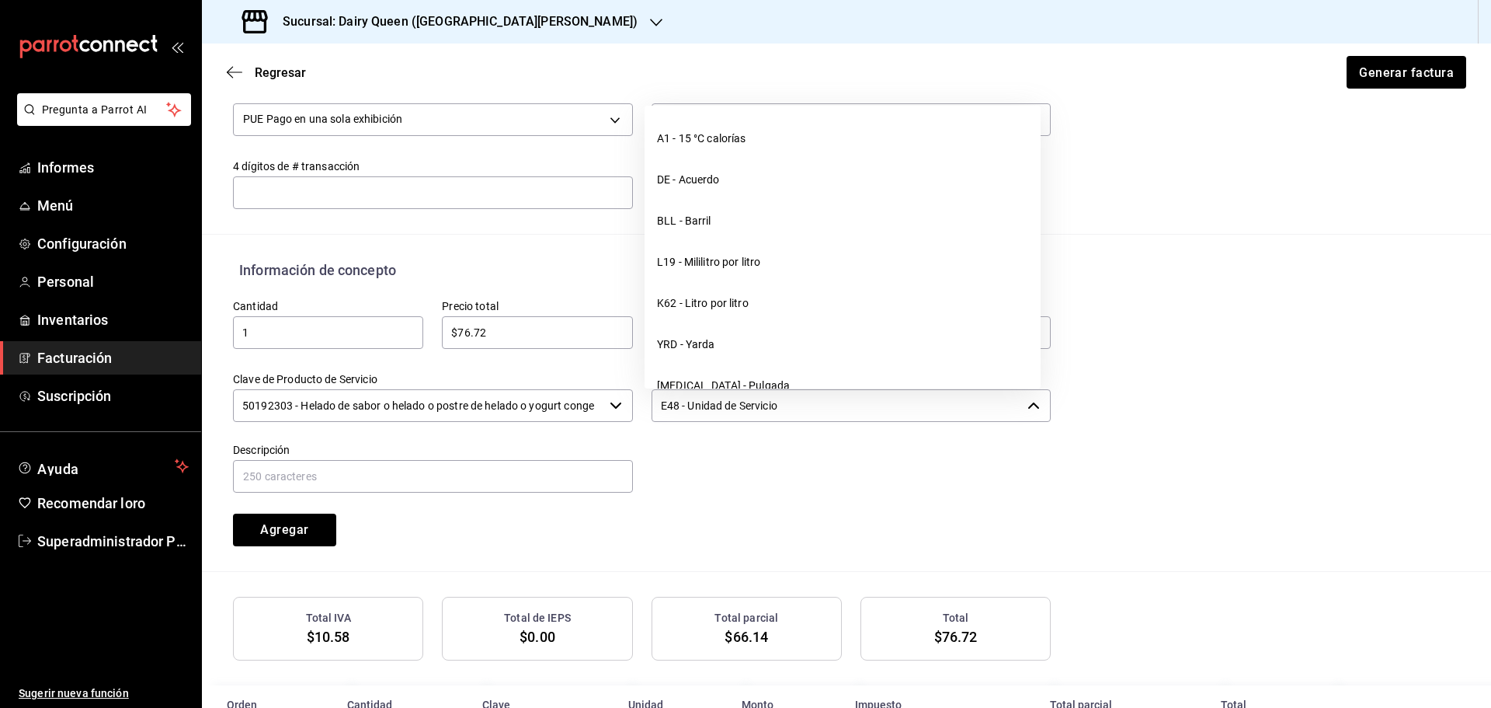
click at [685, 409] on input "E48 - Unidad de Servicio" at bounding box center [837, 405] width 370 height 33
click at [687, 409] on input "E48 - Unidad de Servicio" at bounding box center [837, 405] width 370 height 33
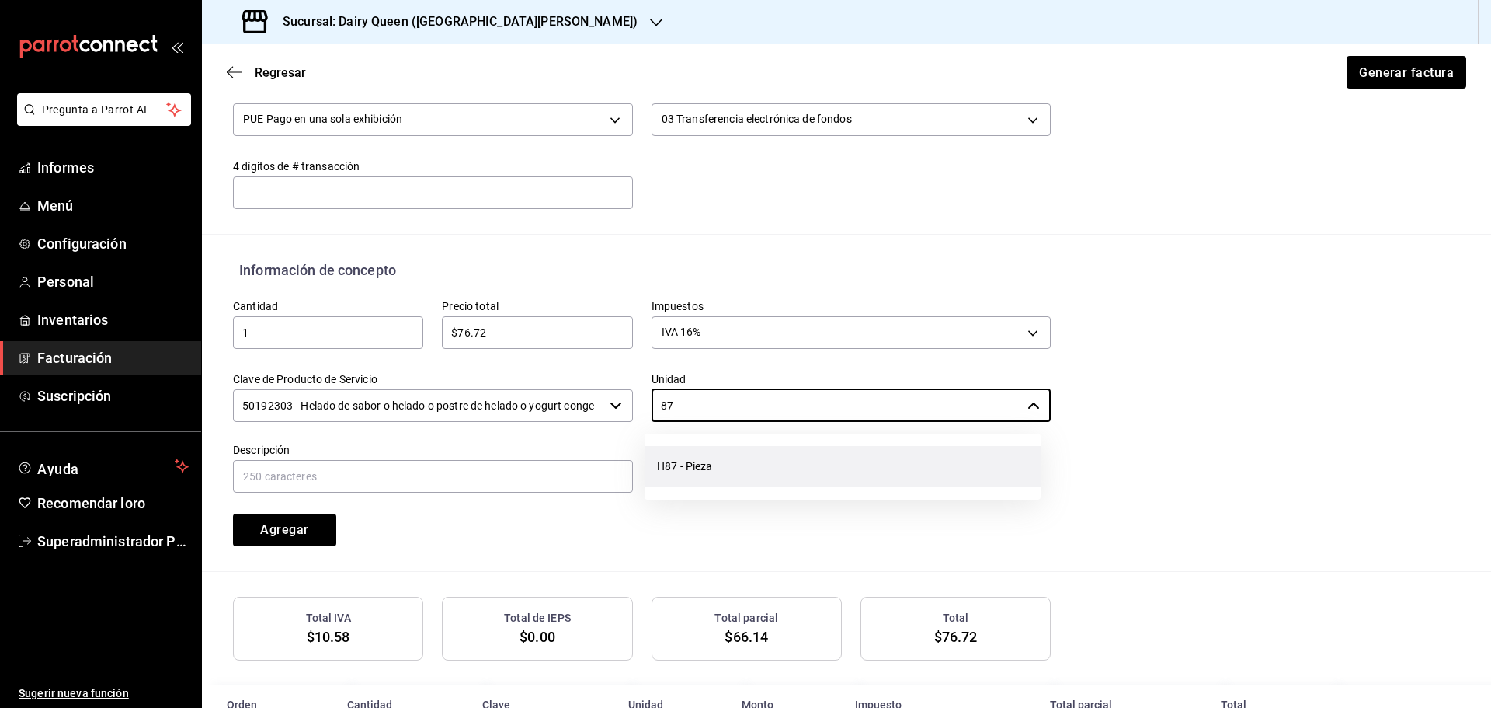
click at [715, 460] on li "H87 - Pieza" at bounding box center [843, 466] width 396 height 41
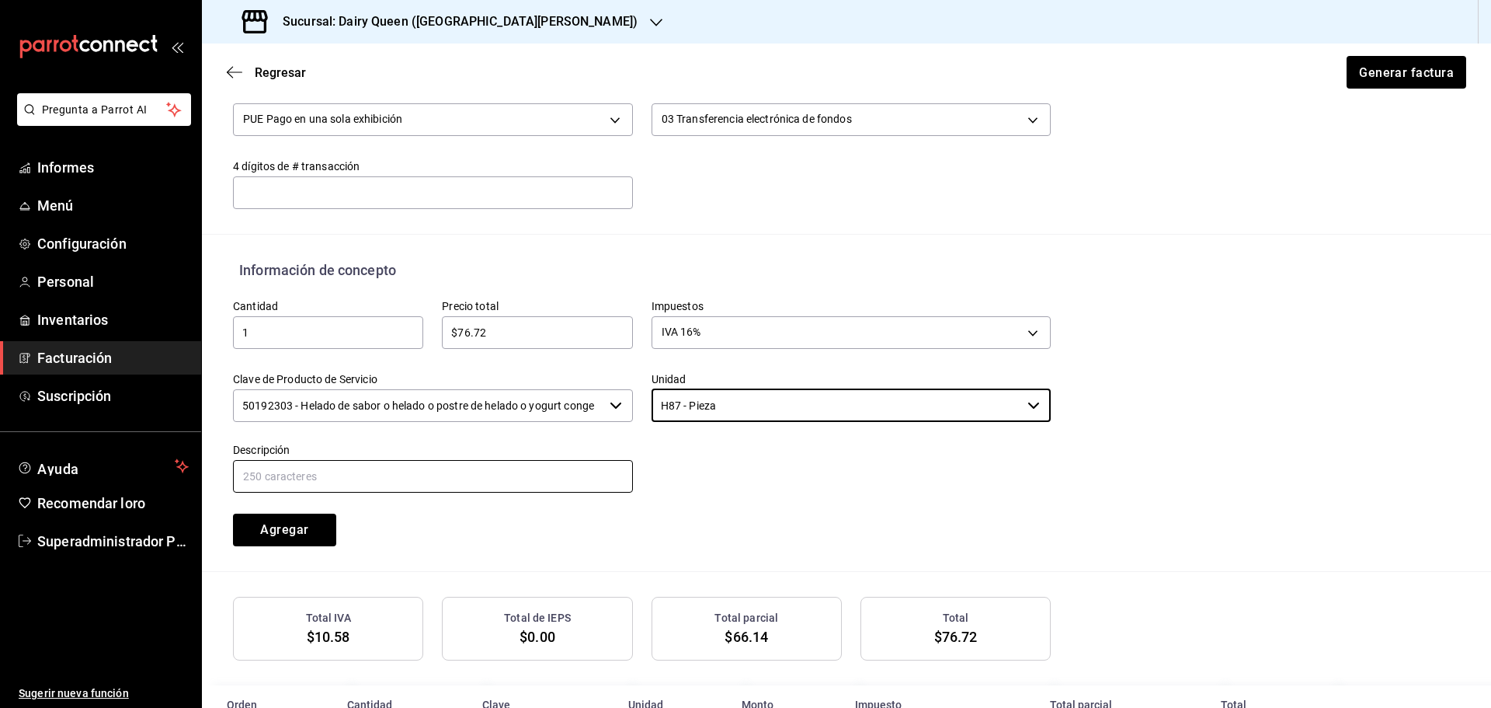
type input "H87 - Pieza"
click at [472, 465] on input "text" at bounding box center [433, 476] width 400 height 33
click at [308, 475] on input "text" at bounding box center [433, 476] width 400 height 33
paste input "Pecan Cluster Blizzard®"
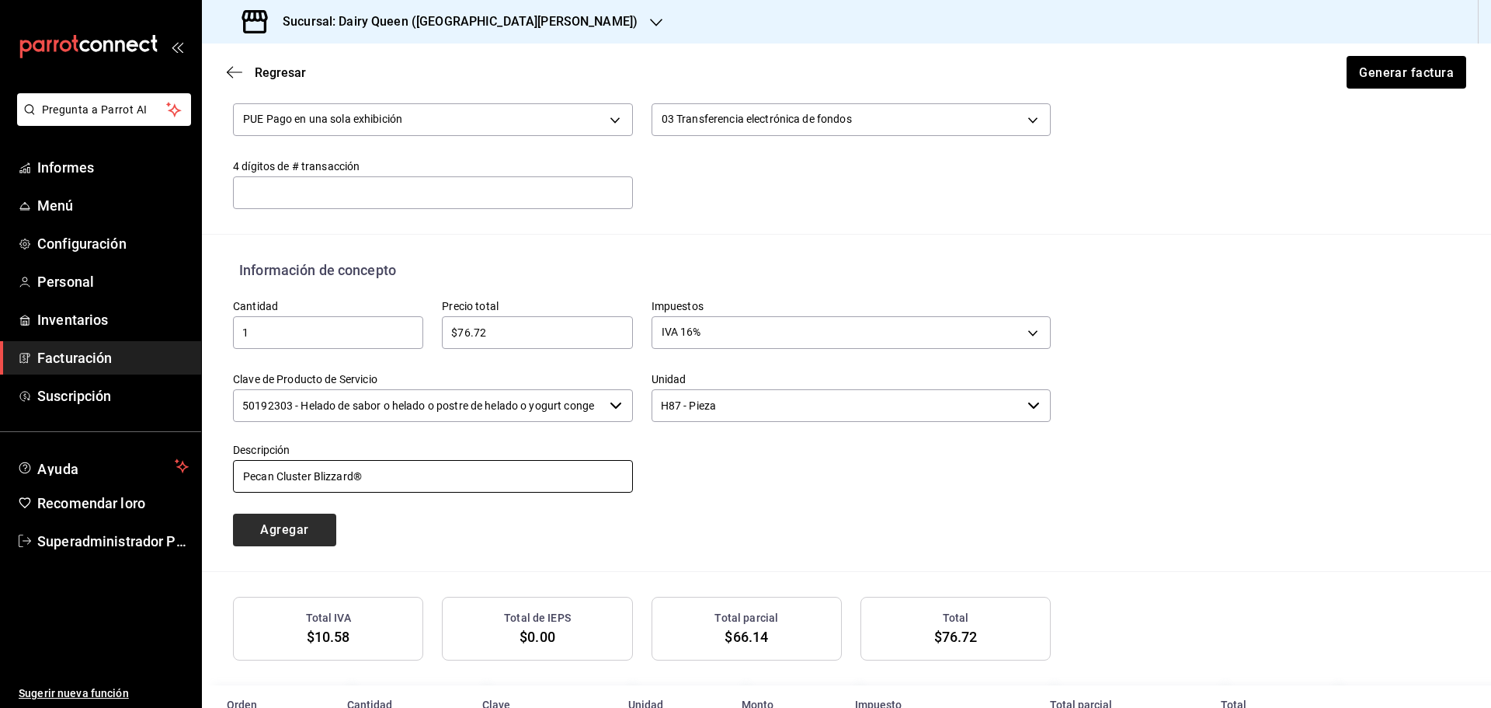
type input "Pecan Cluster Blizzard®"
click at [275, 522] on font "Agregar" at bounding box center [284, 529] width 48 height 15
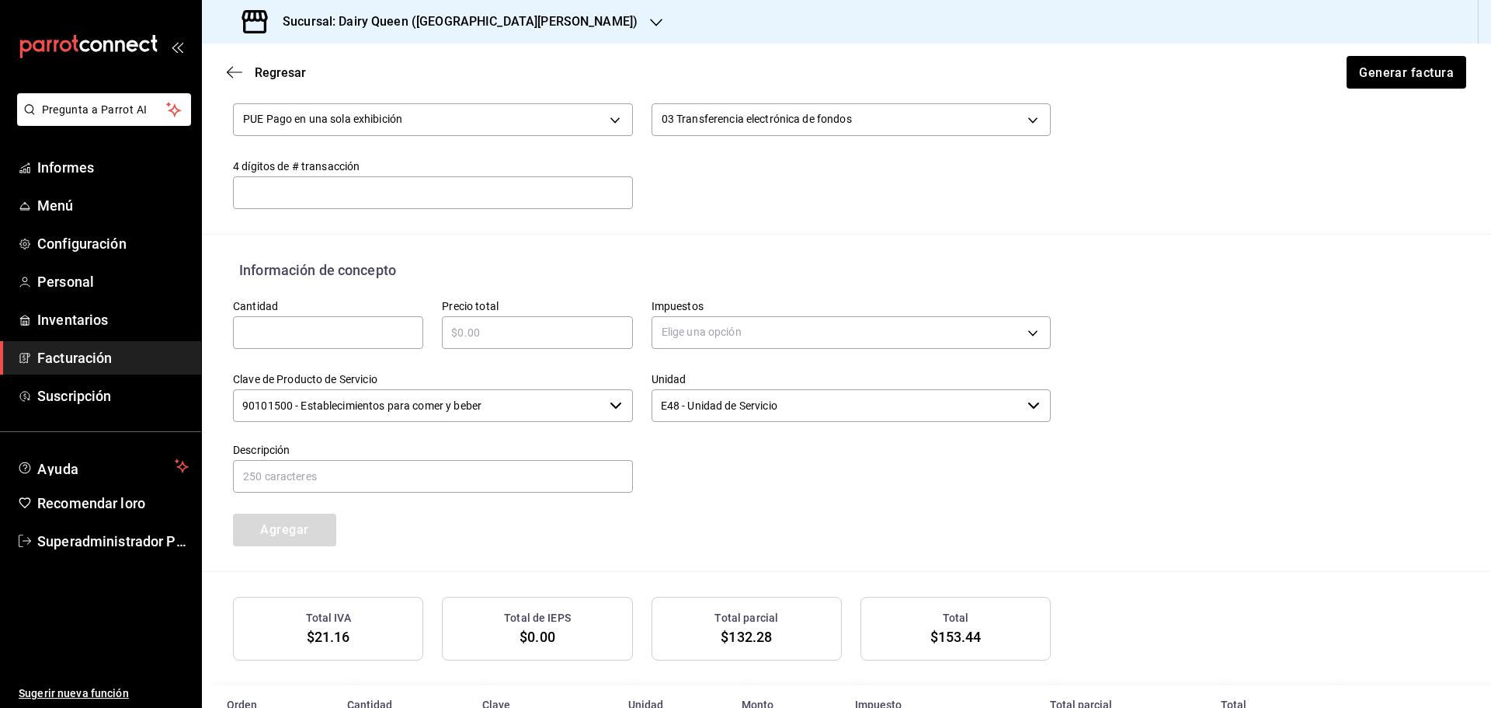
click at [319, 340] on div "​" at bounding box center [328, 332] width 190 height 33
click at [327, 331] on input "text" at bounding box center [328, 332] width 190 height 19
type input "1"
click at [469, 336] on input "text" at bounding box center [537, 332] width 190 height 19
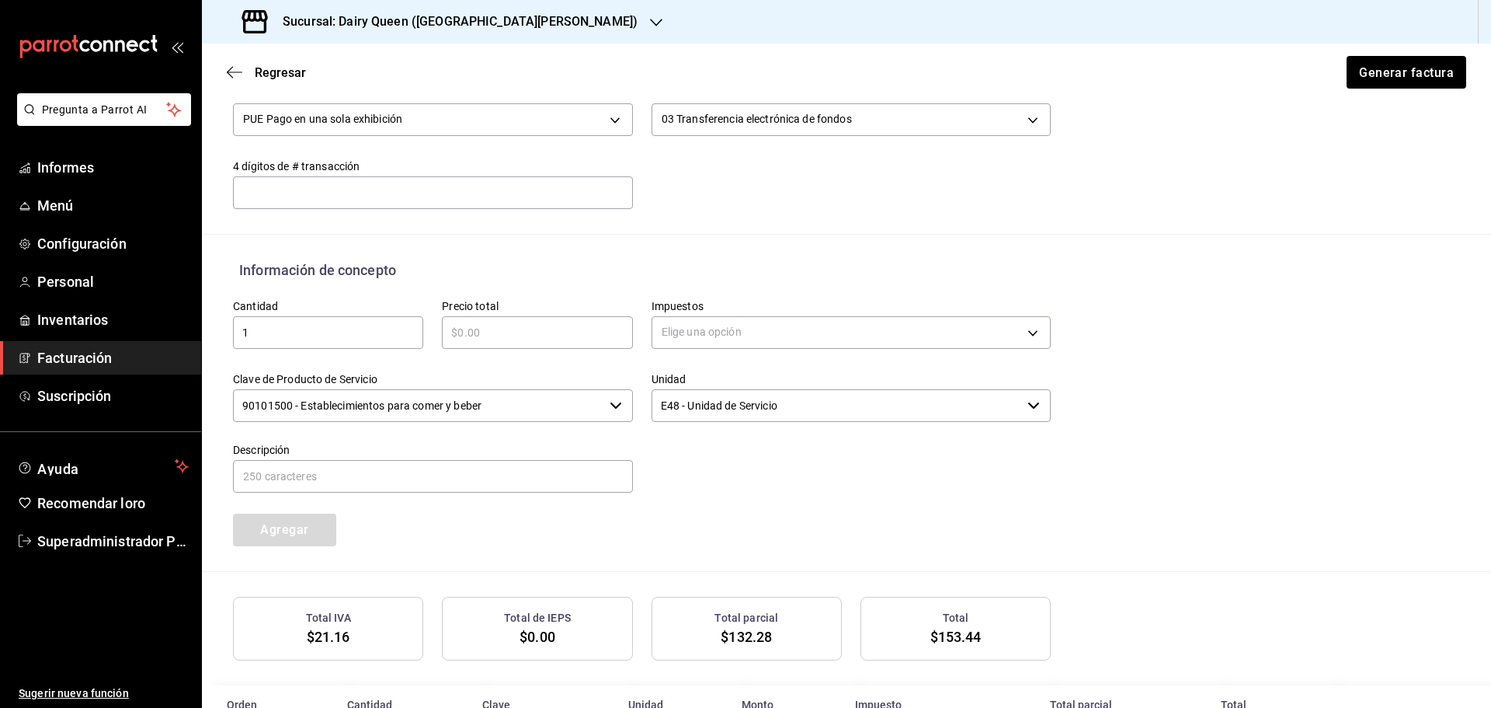
click at [520, 329] on input "text" at bounding box center [537, 332] width 190 height 19
type input "$225"
click at [715, 345] on body "Pregunta a Parrot AI Informes Menú Configuración Personal Inventarios Facturaci…" at bounding box center [745, 354] width 1491 height 708
drag, startPoint x: 705, startPoint y: 449, endPoint x: 644, endPoint y: 442, distance: 61.8
click at [705, 450] on li "IVA 16%" at bounding box center [846, 458] width 395 height 26
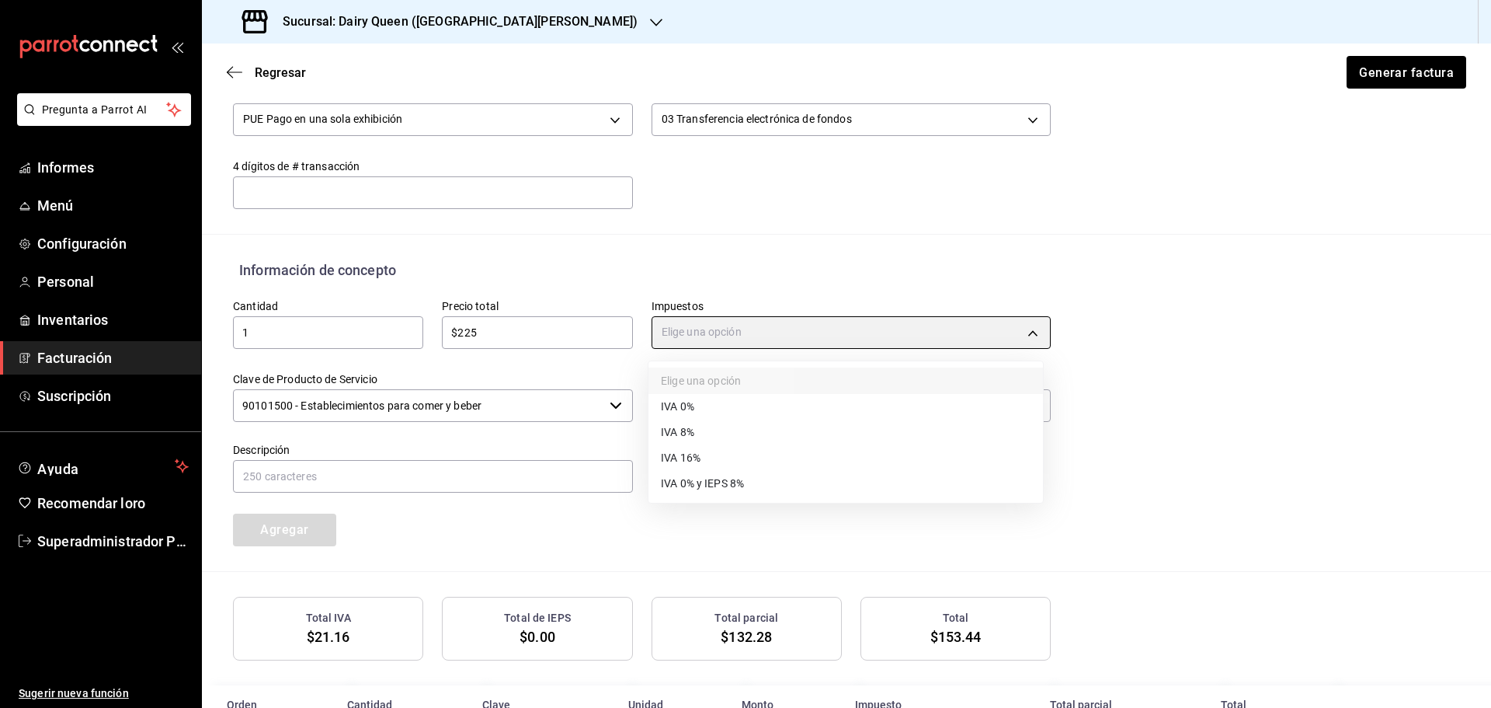
type input "IVA_16"
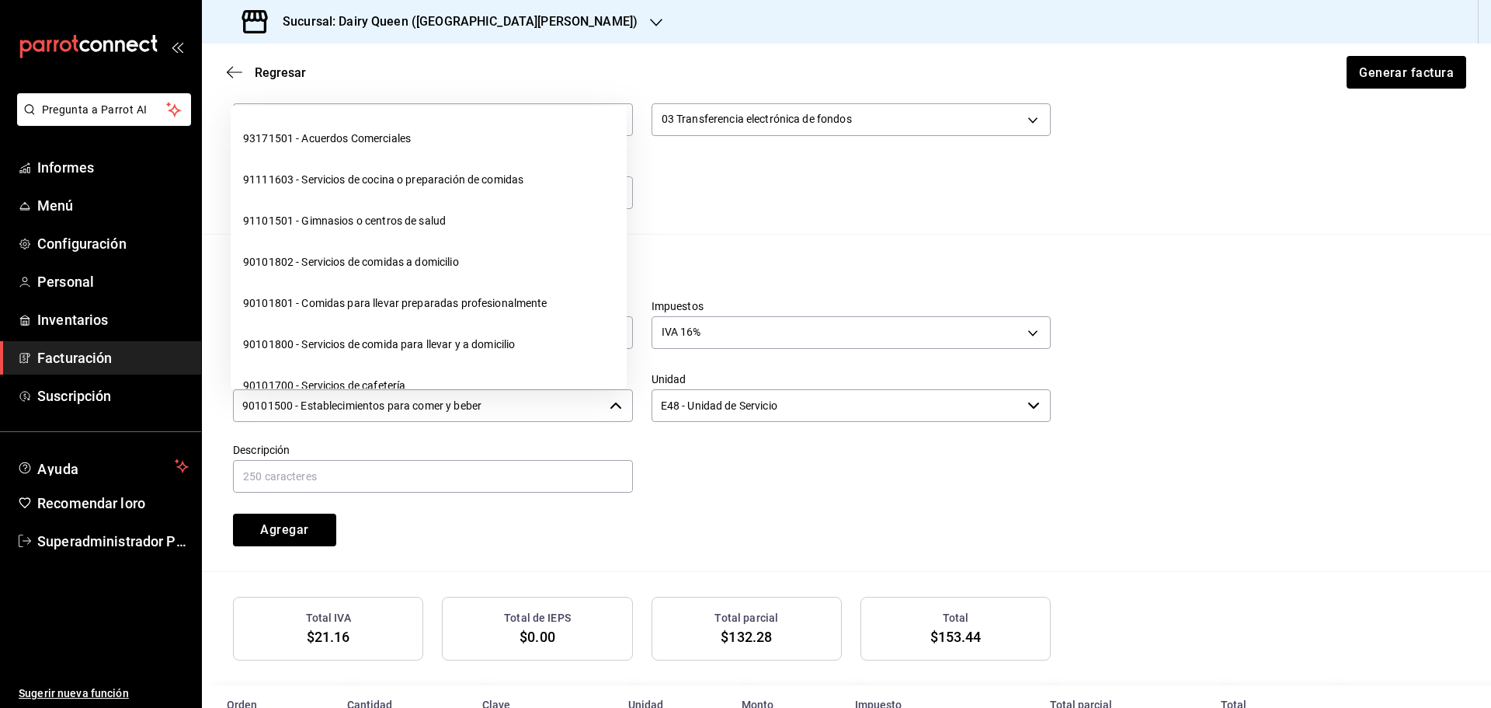
click at [478, 409] on input "90101500 - Establecimientos para comer y beber" at bounding box center [418, 405] width 370 height 33
click at [382, 413] on input "90101500 - Establecimientos para comer y beber" at bounding box center [418, 405] width 370 height 33
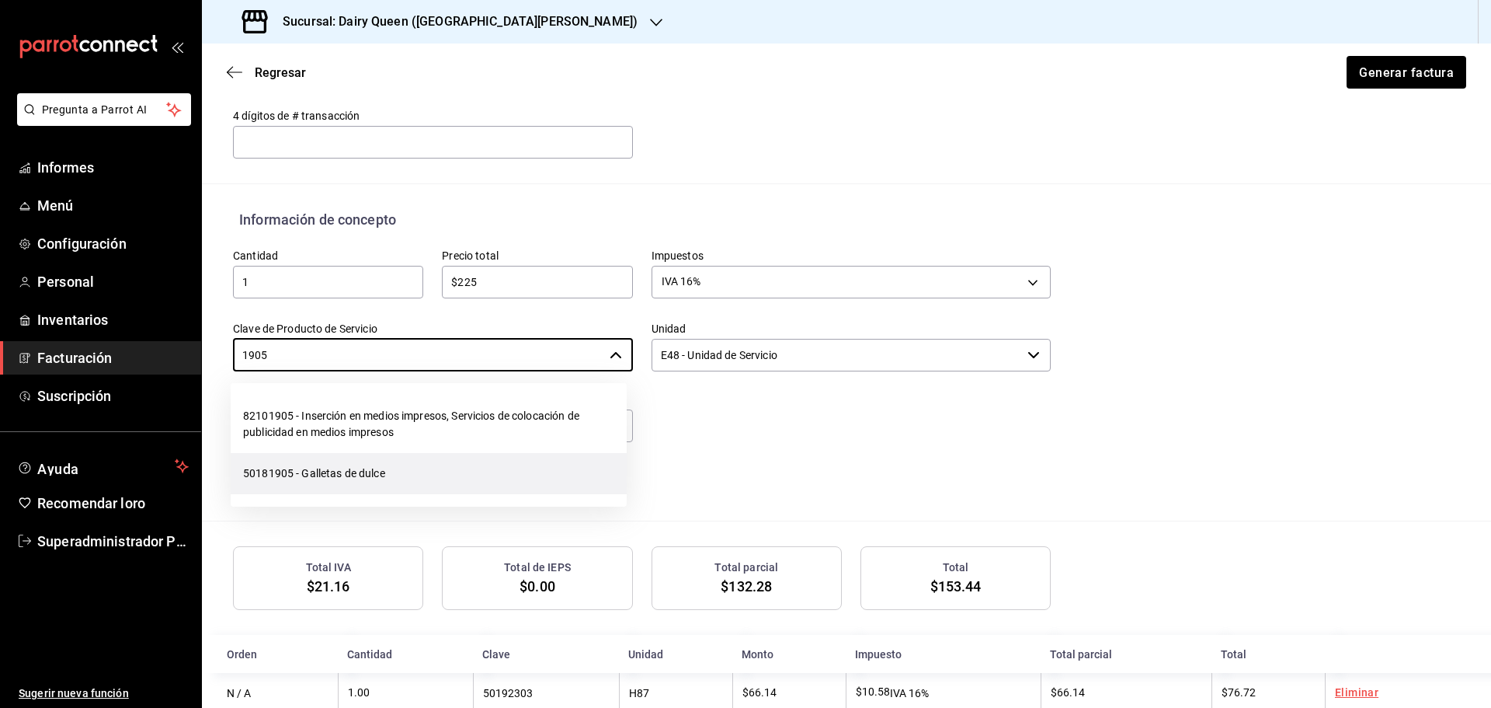
scroll to position [610, 0]
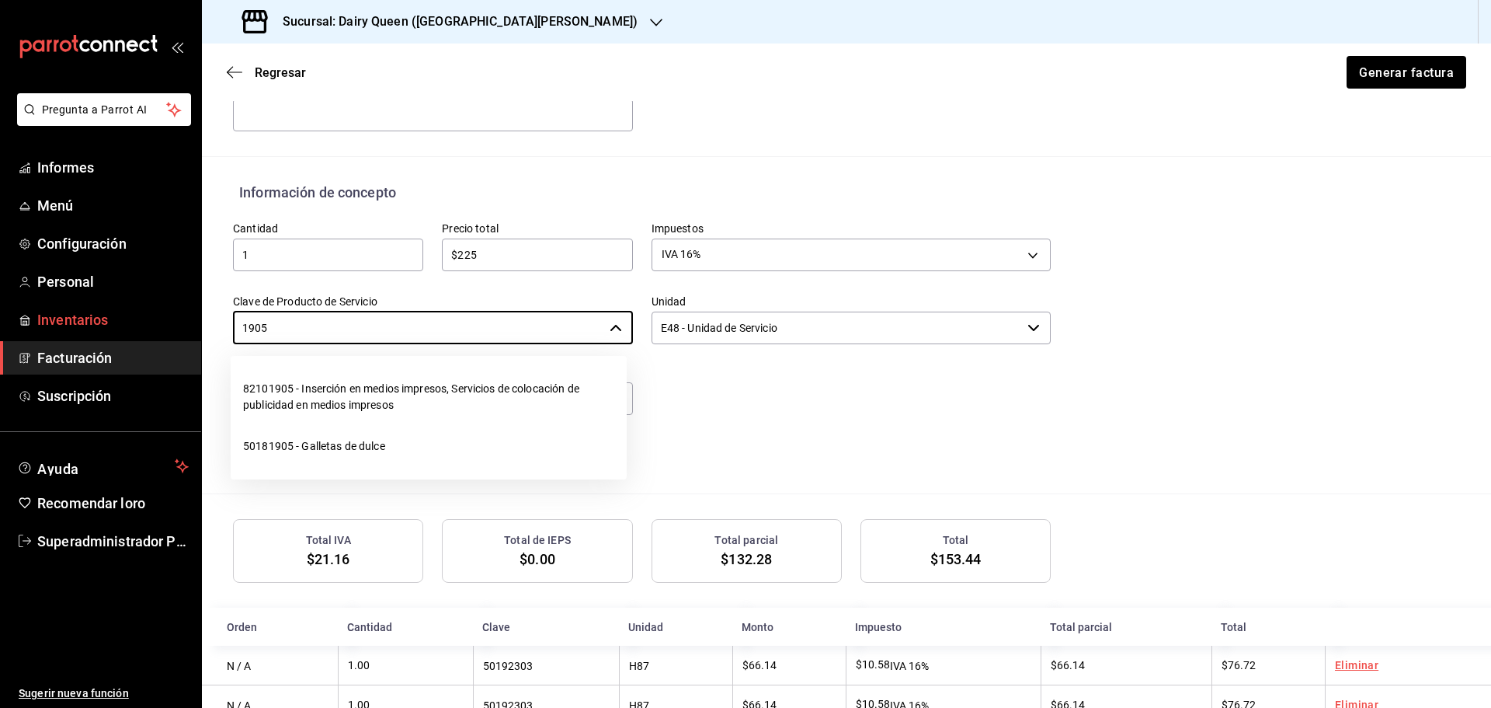
drag, startPoint x: 291, startPoint y: 334, endPoint x: 82, endPoint y: 318, distance: 210.3
click at [78, 320] on div "Pregunta a Parrot AI Informes Menú Configuración Personal Inventarios Facturaci…" at bounding box center [745, 354] width 1491 height 708
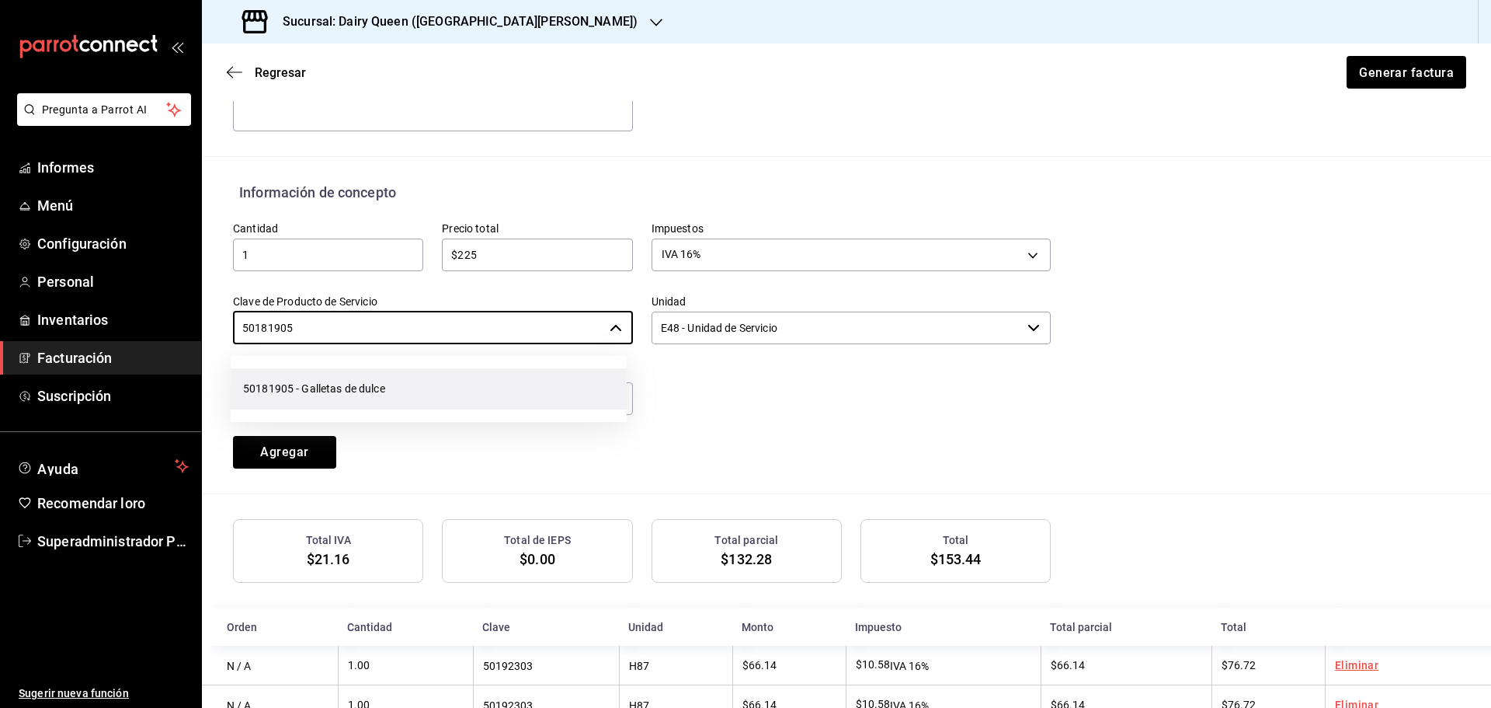
click at [372, 391] on font "50181905 - Galletas de dulce" at bounding box center [314, 388] width 142 height 12
type input "50181905 - Galletas de dulce"
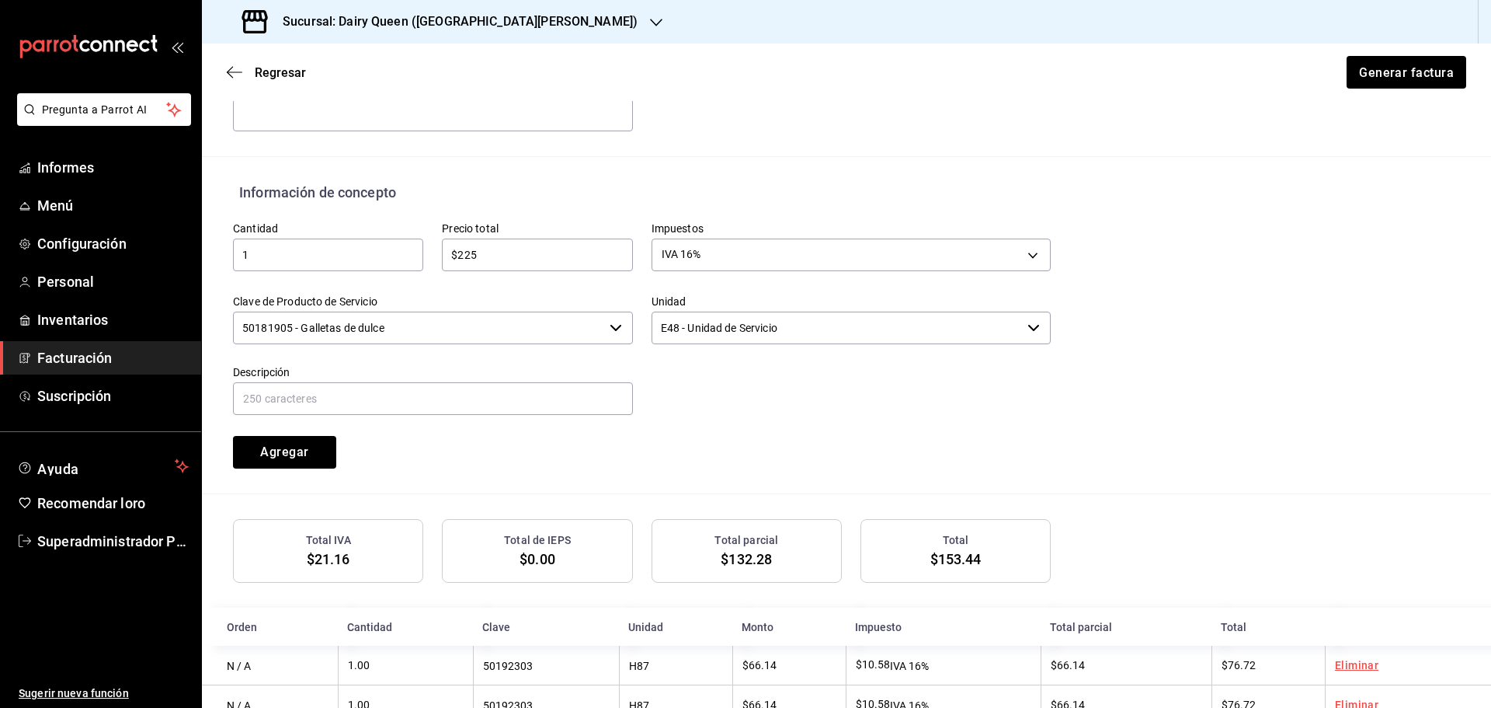
click at [725, 395] on div at bounding box center [842, 381] width 419 height 71
click at [739, 328] on input "E48 - Unidad de Servicio" at bounding box center [837, 327] width 370 height 33
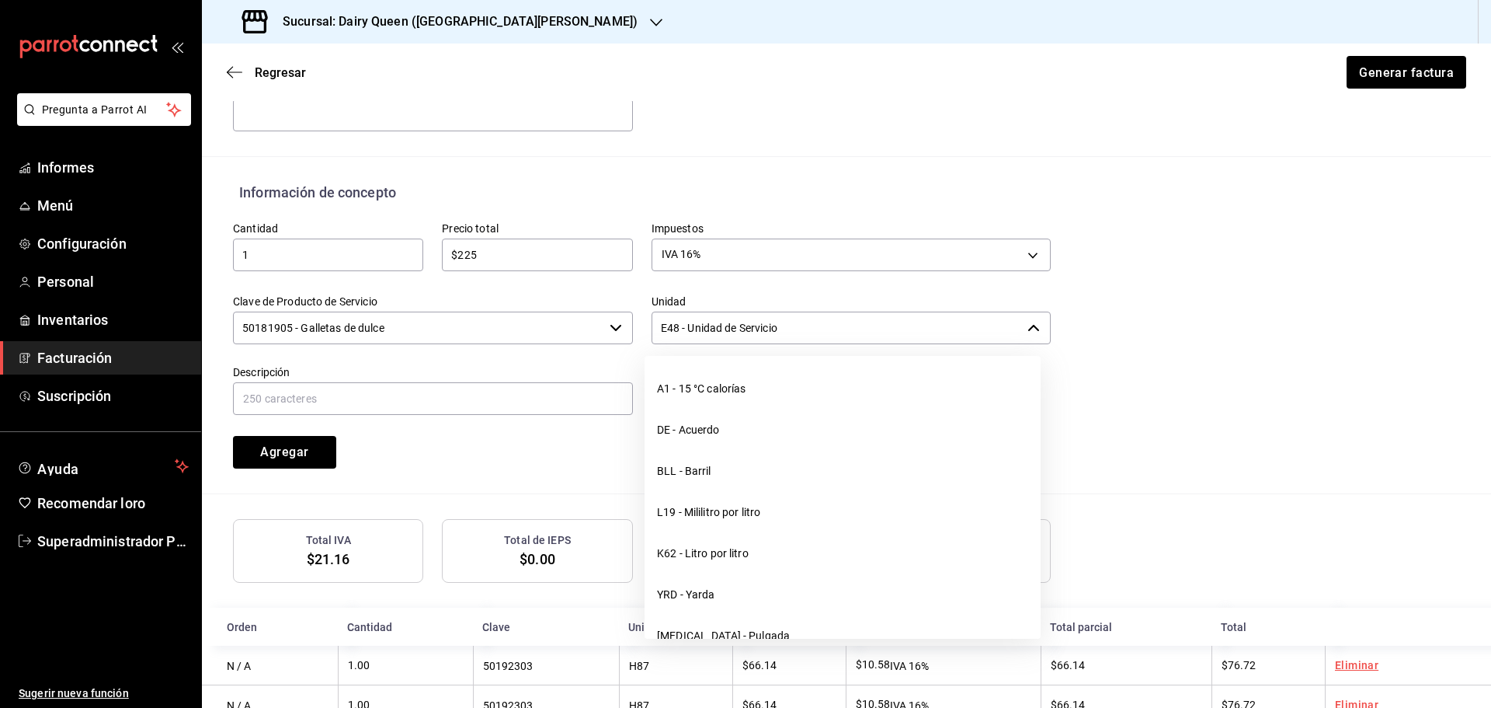
click at [739, 328] on input "E48 - Unidad de Servicio" at bounding box center [837, 327] width 370 height 33
click at [758, 327] on input "E48 - Unidad de Servicio" at bounding box center [837, 327] width 370 height 33
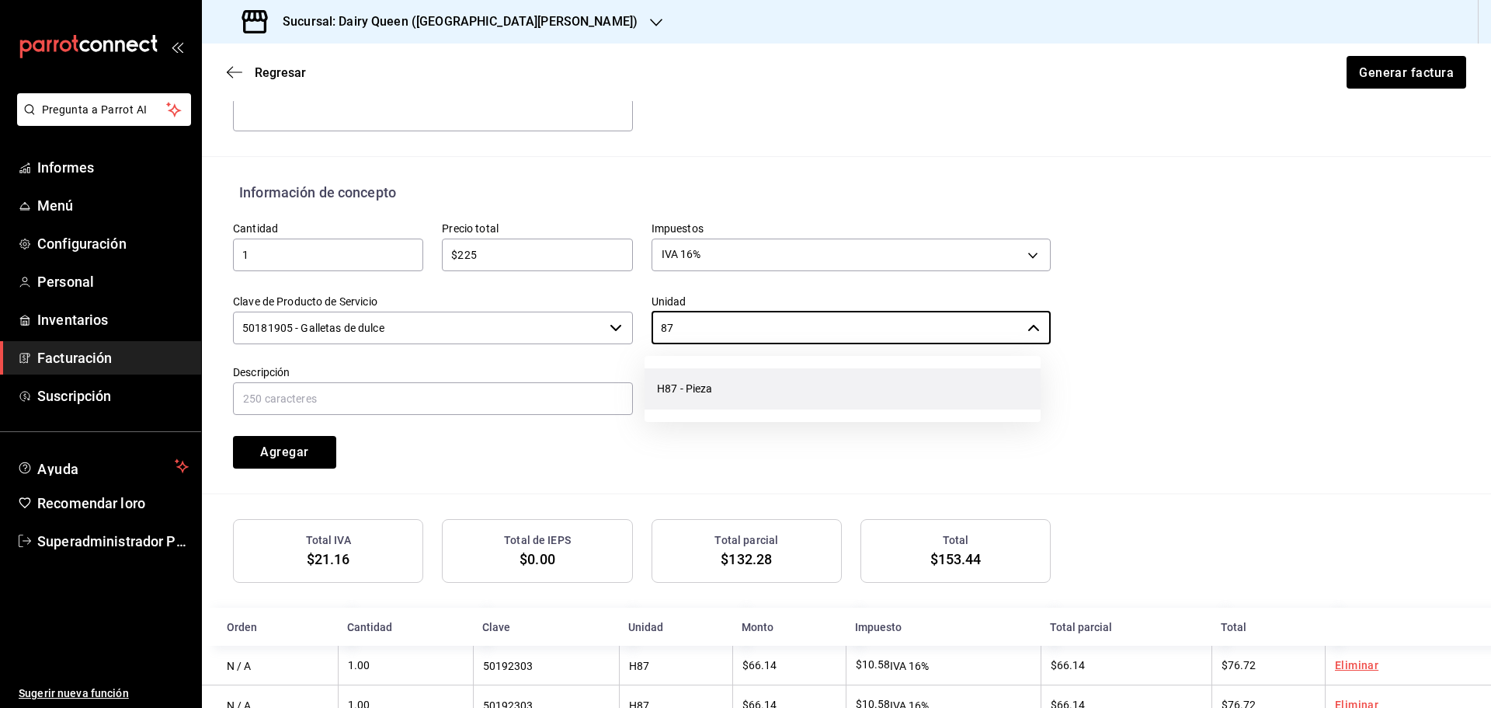
click at [744, 373] on li "H87 - Pieza" at bounding box center [843, 388] width 396 height 41
type input "H87 - Pieza"
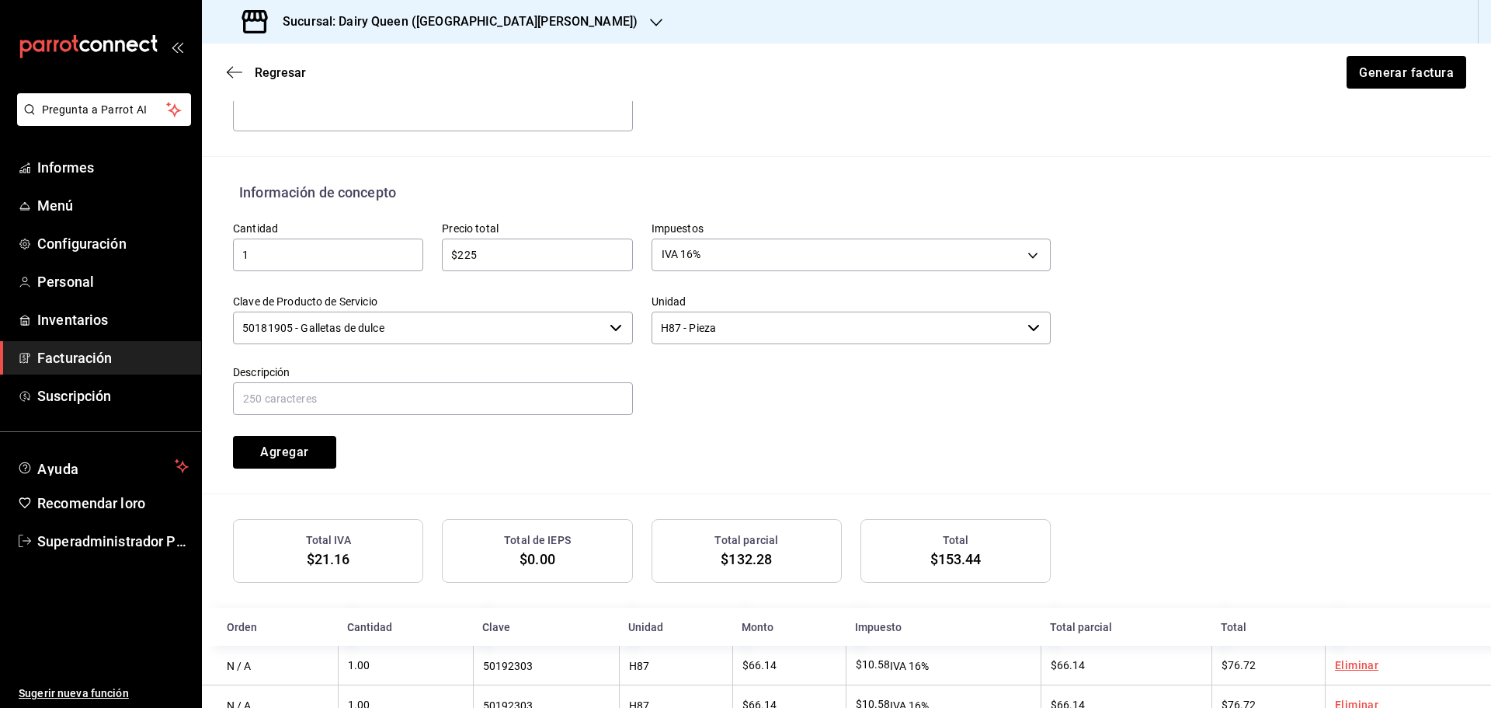
click at [367, 419] on div "Agregar" at bounding box center [318, 442] width 209 height 51
click at [363, 404] on input "text" at bounding box center [433, 398] width 400 height 33
paste input "SixPack DQ Sandwich"
type input "SixPack DQ Sandwich"
click at [290, 438] on button "Agregar" at bounding box center [284, 452] width 103 height 33
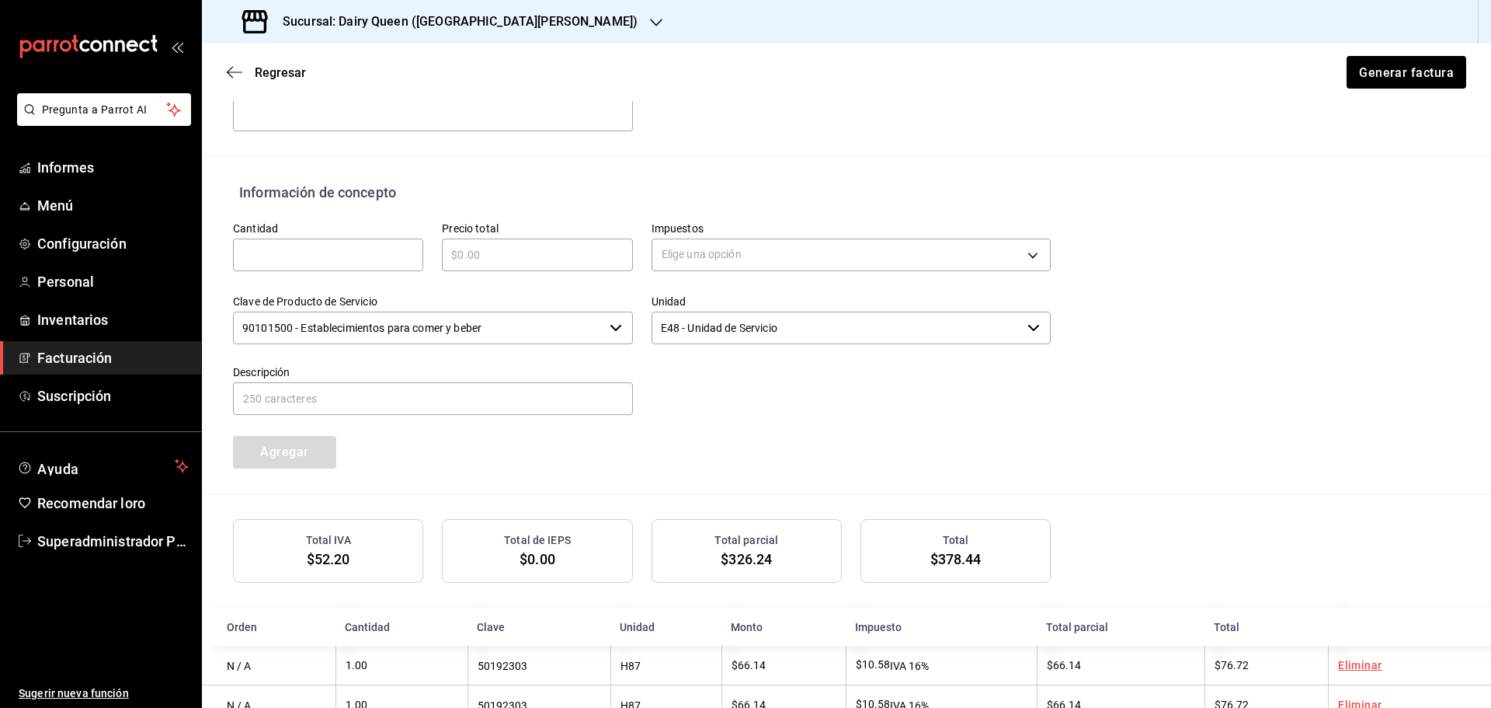
scroll to position [697, 0]
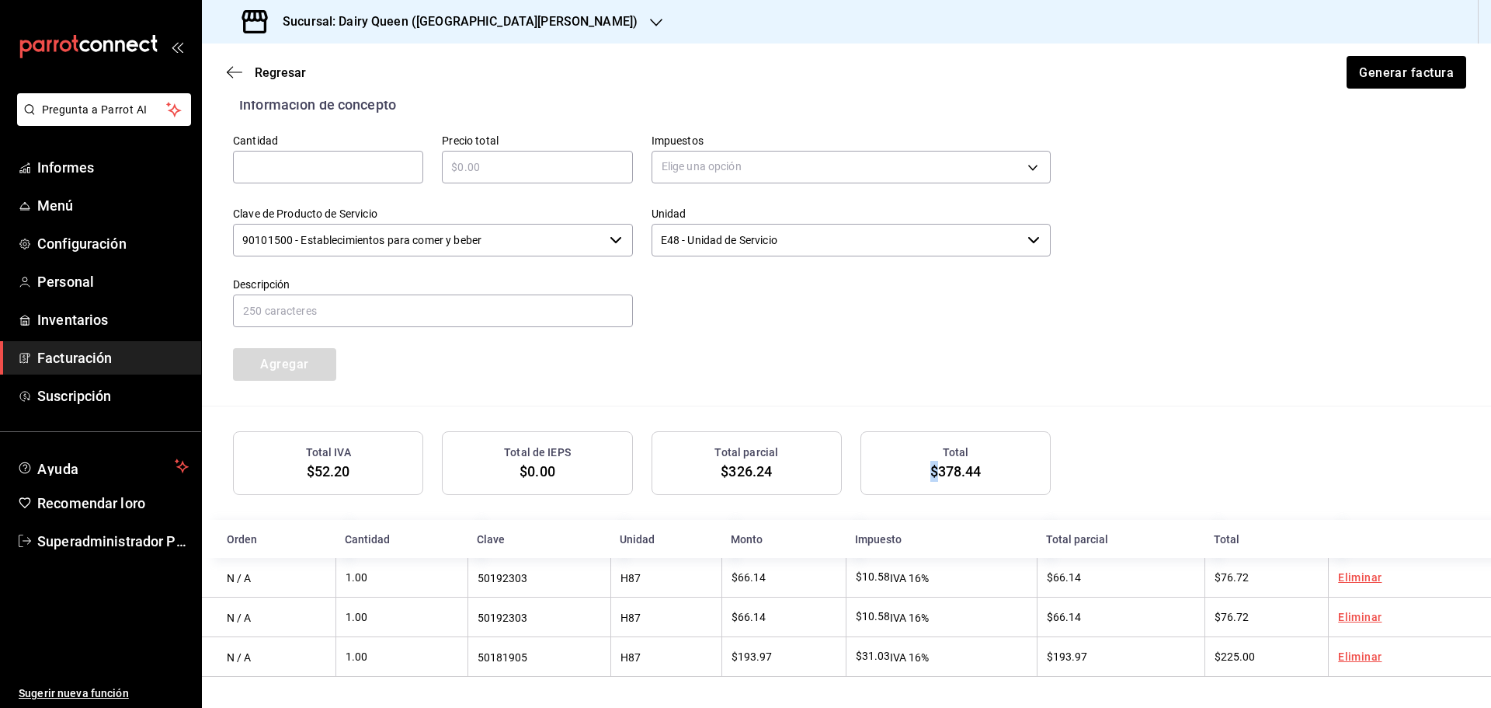
drag, startPoint x: 934, startPoint y: 468, endPoint x: 1010, endPoint y: 489, distance: 79.0
click at [1016, 484] on div "Total $378.44" at bounding box center [956, 463] width 190 height 64
click at [1019, 476] on div "Total $378.44" at bounding box center [956, 463] width 190 height 64
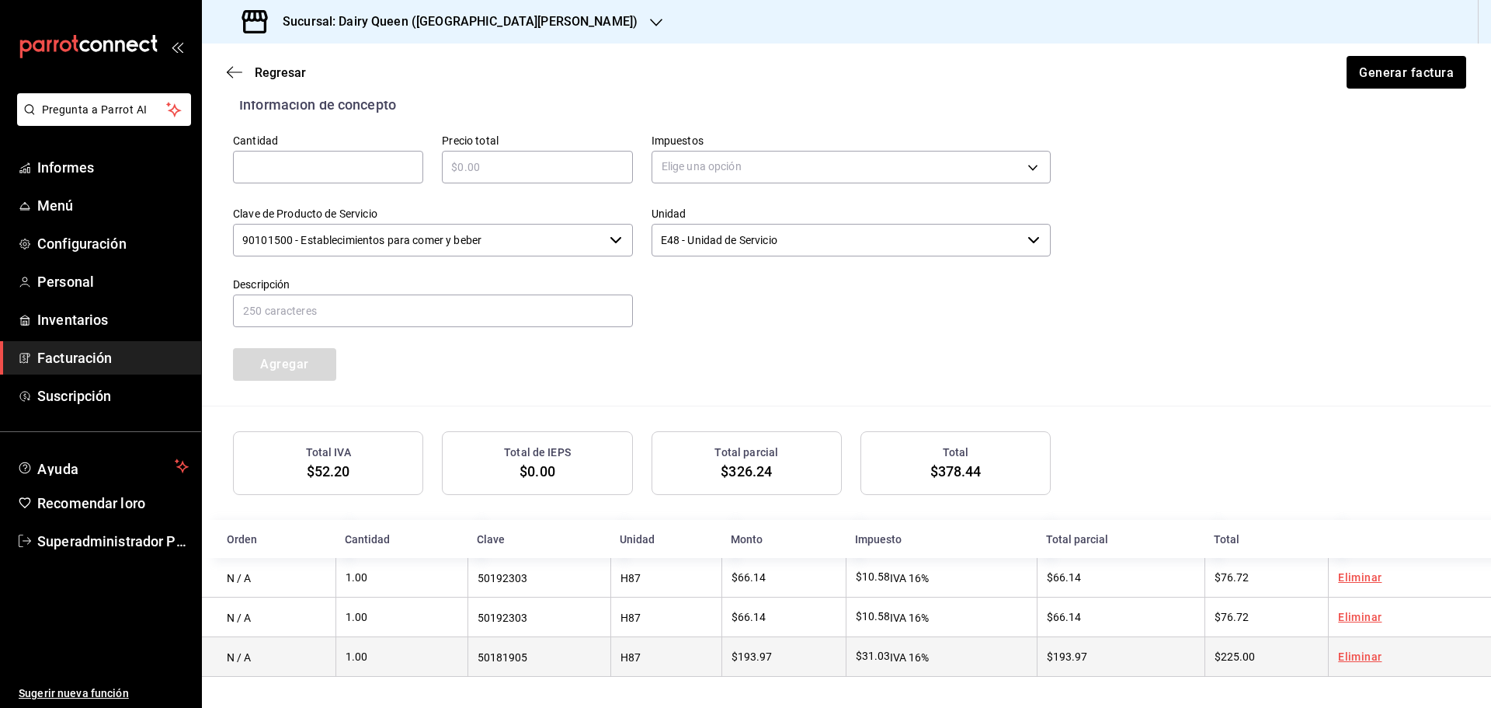
click at [1257, 645] on td "$225.00" at bounding box center [1267, 657] width 124 height 40
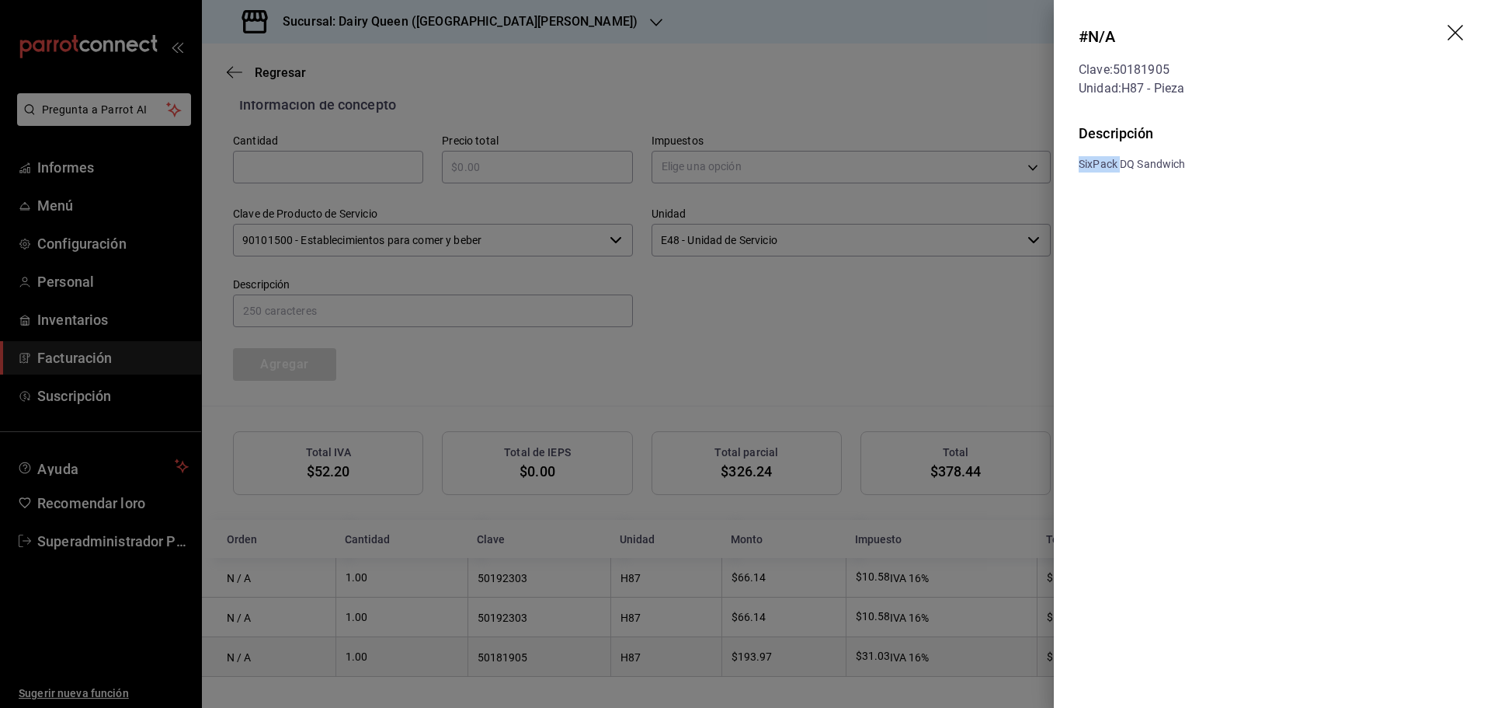
click at [1257, 645] on div "# N/A Clave: 50181905 Unidad: H87 - Pieza Descripción SixPack DQ Sandwich" at bounding box center [1272, 354] width 437 height 708
click at [1029, 362] on div at bounding box center [745, 354] width 1491 height 708
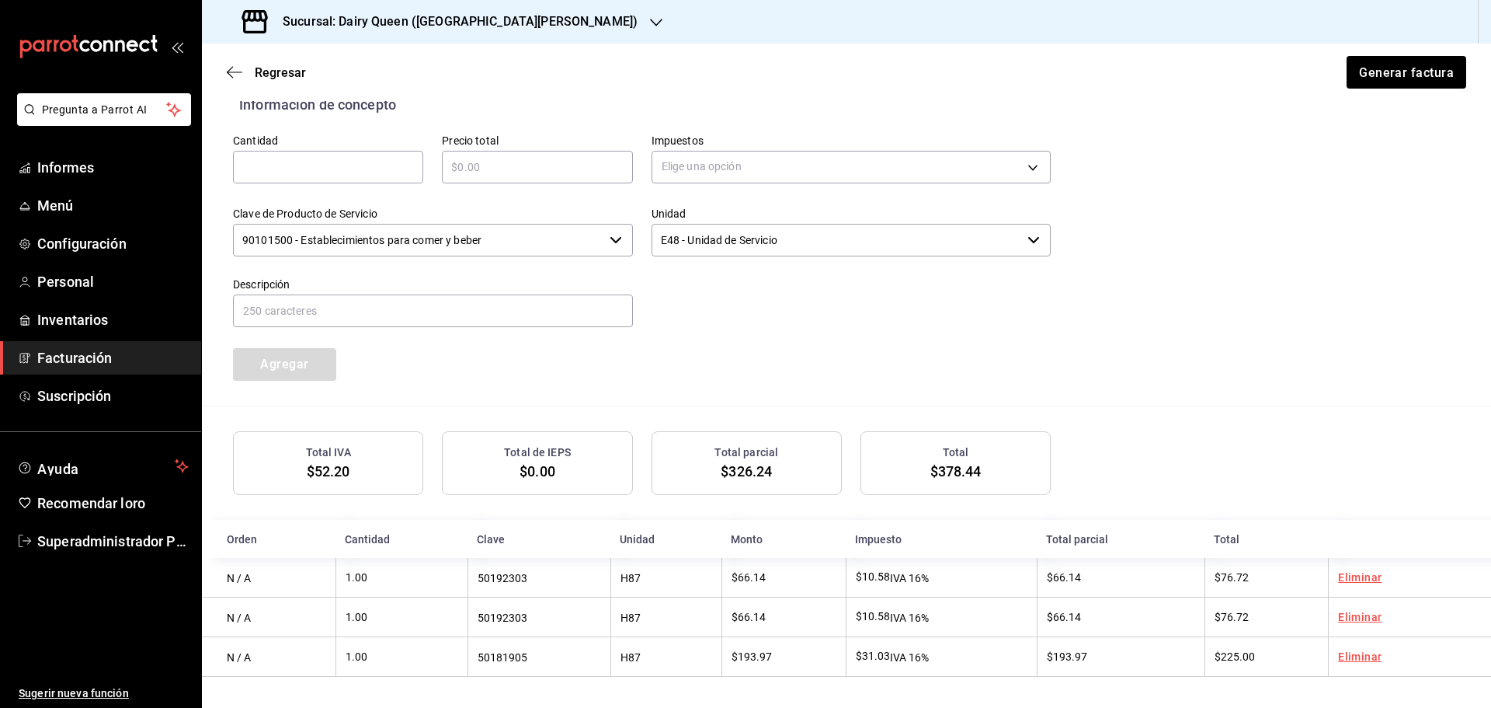
drag, startPoint x: 1097, startPoint y: 496, endPoint x: 801, endPoint y: 367, distance: 323.5
click at [801, 367] on div "Cantidad ​ Precio total ​ Impuestos Elige una opción Clave de Producto de Servi…" at bounding box center [632, 248] width 836 height 266
click at [1384, 76] on font "Generar factura" at bounding box center [1405, 71] width 95 height 15
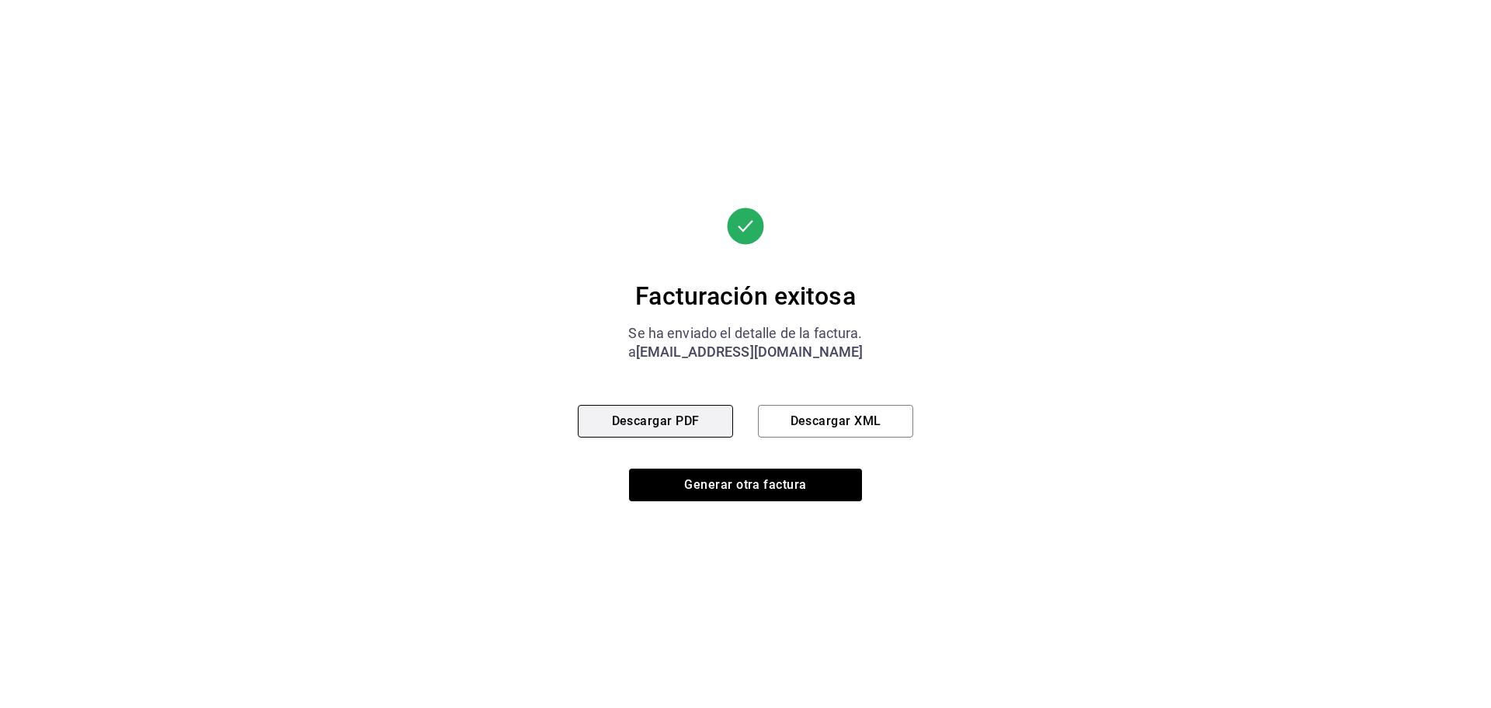
click at [609, 411] on button "Descargar PDF" at bounding box center [655, 421] width 155 height 33
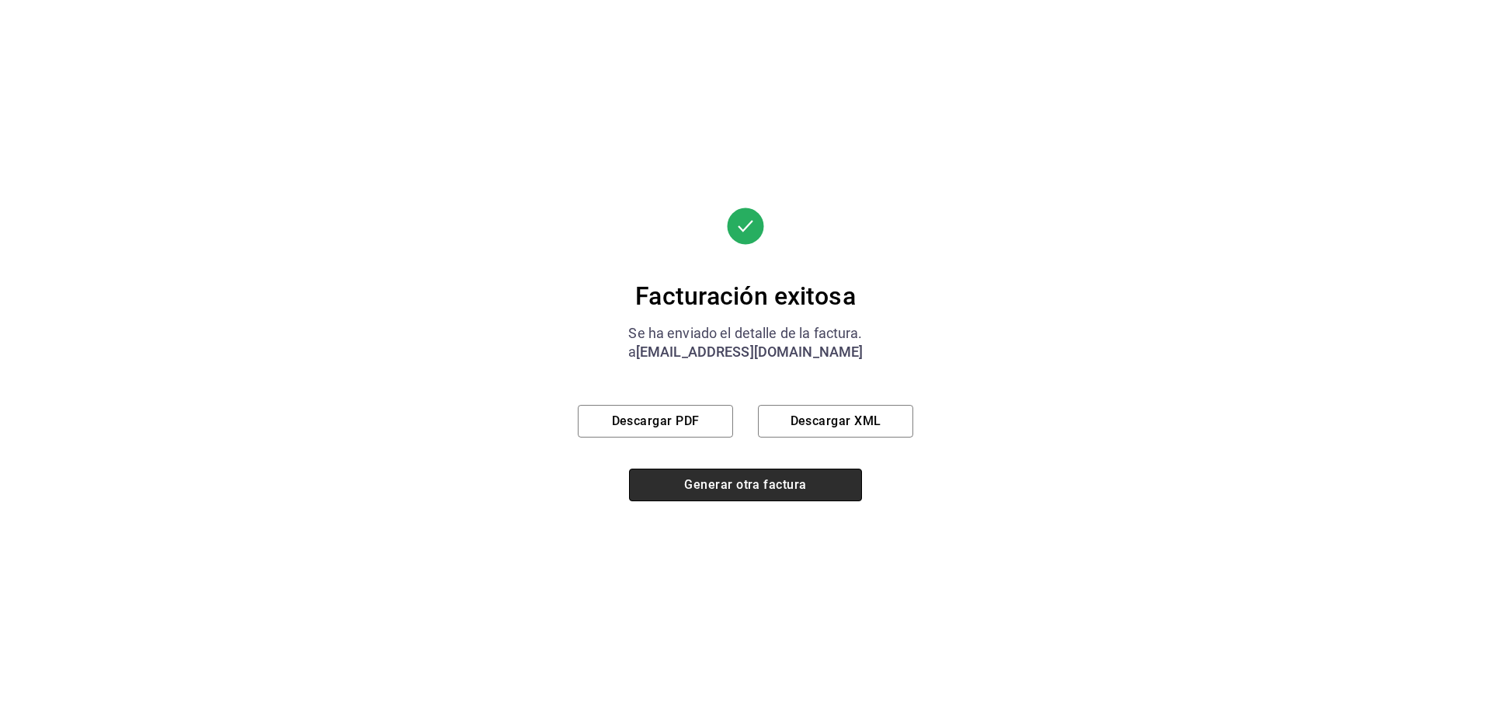
click at [685, 482] on button "Generar otra factura" at bounding box center [745, 484] width 233 height 33
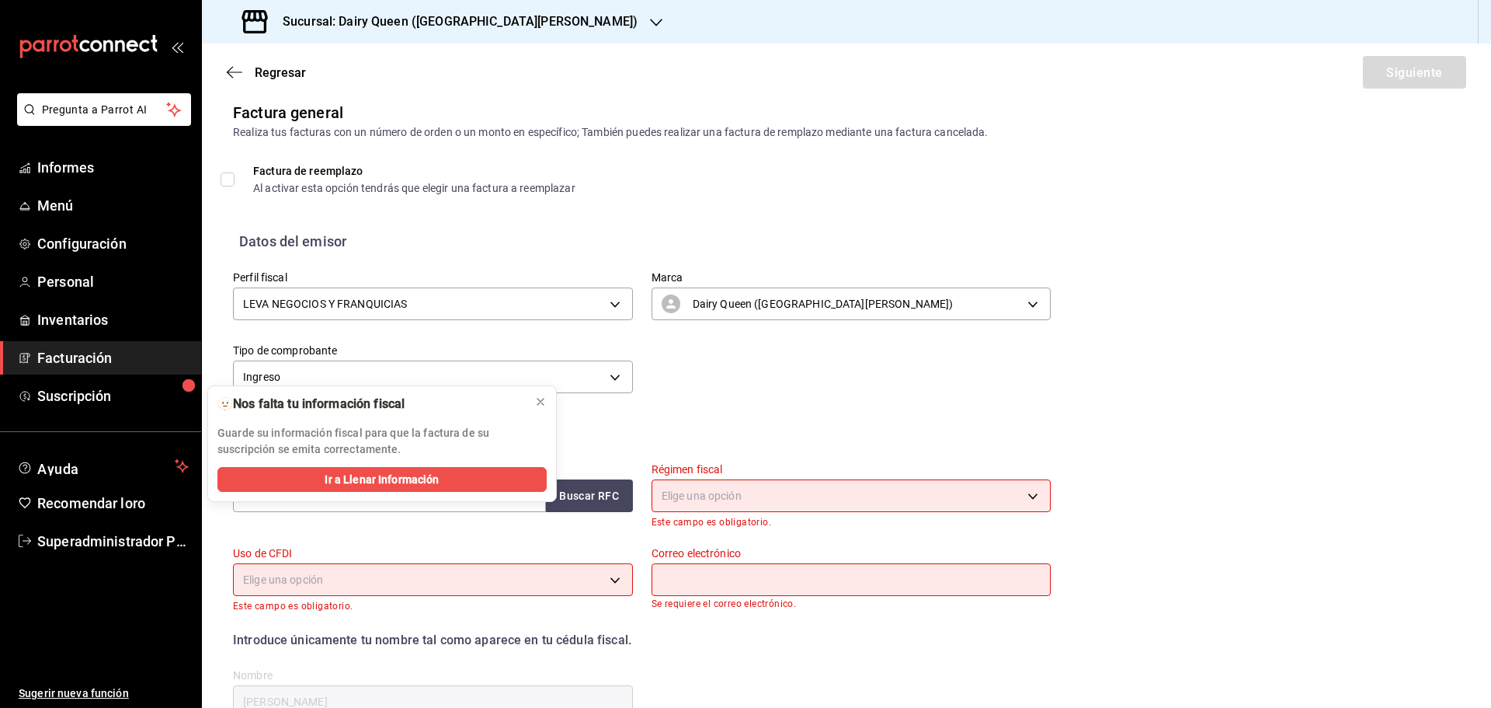
scroll to position [0, 0]
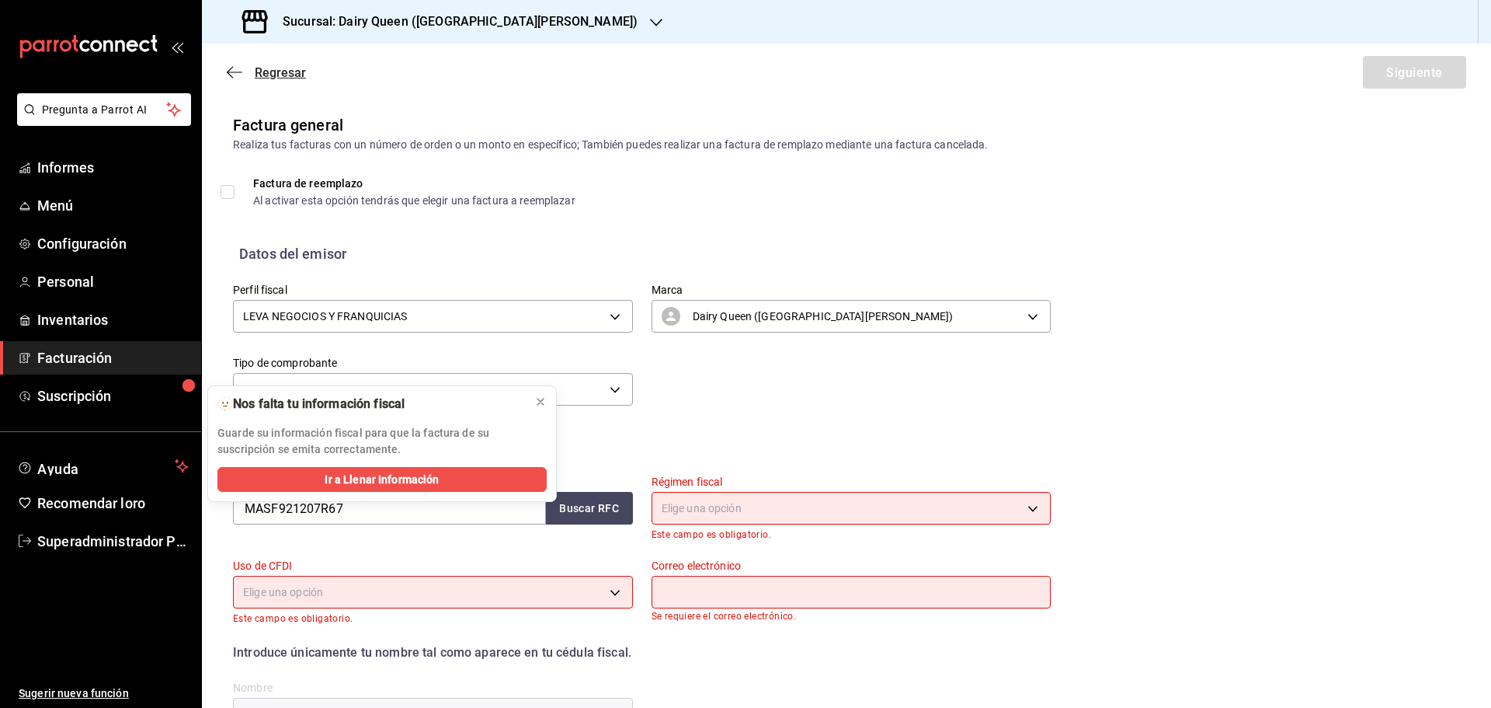
click at [235, 71] on icon "button" at bounding box center [235, 72] width 16 height 14
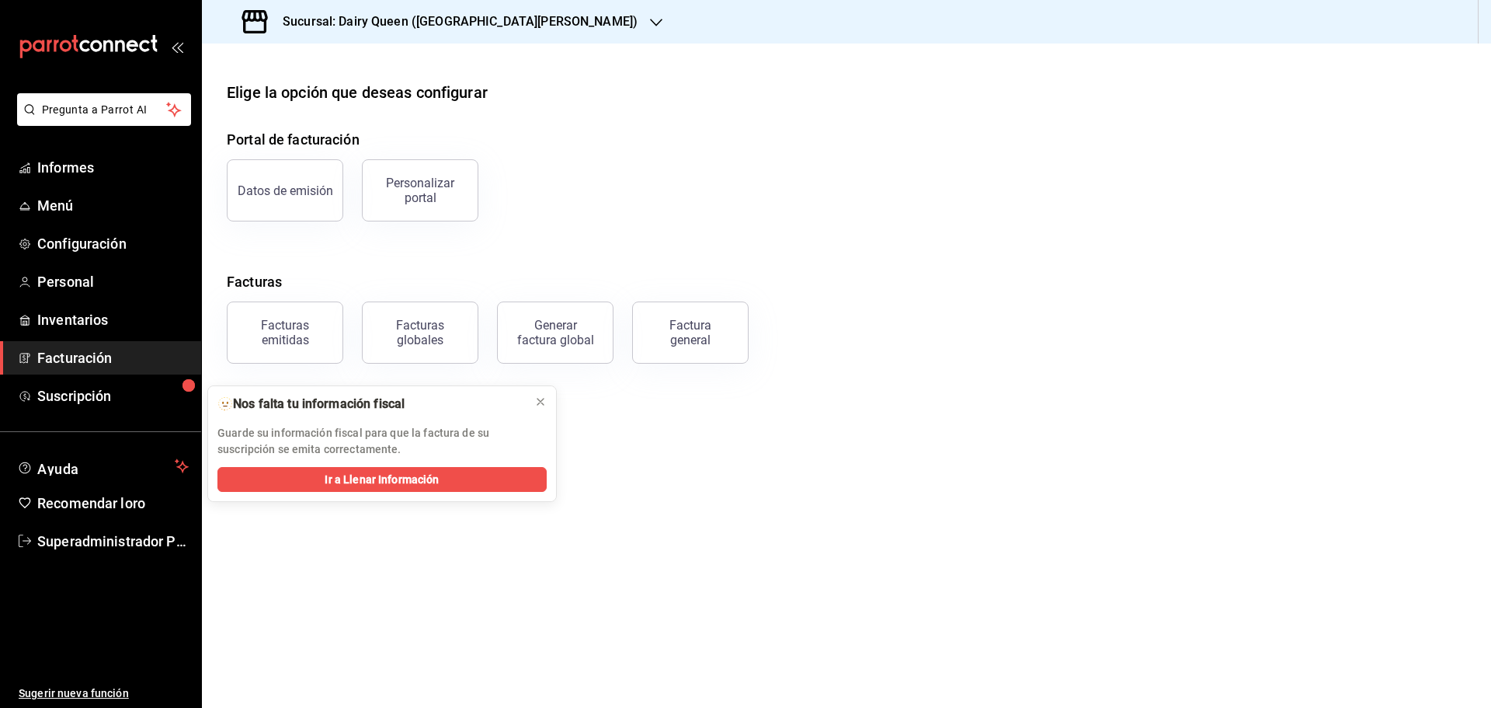
click at [391, 34] on div "Sucursal: Dairy Queen ([GEOGRAPHIC_DATA][PERSON_NAME])" at bounding box center [441, 21] width 454 height 43
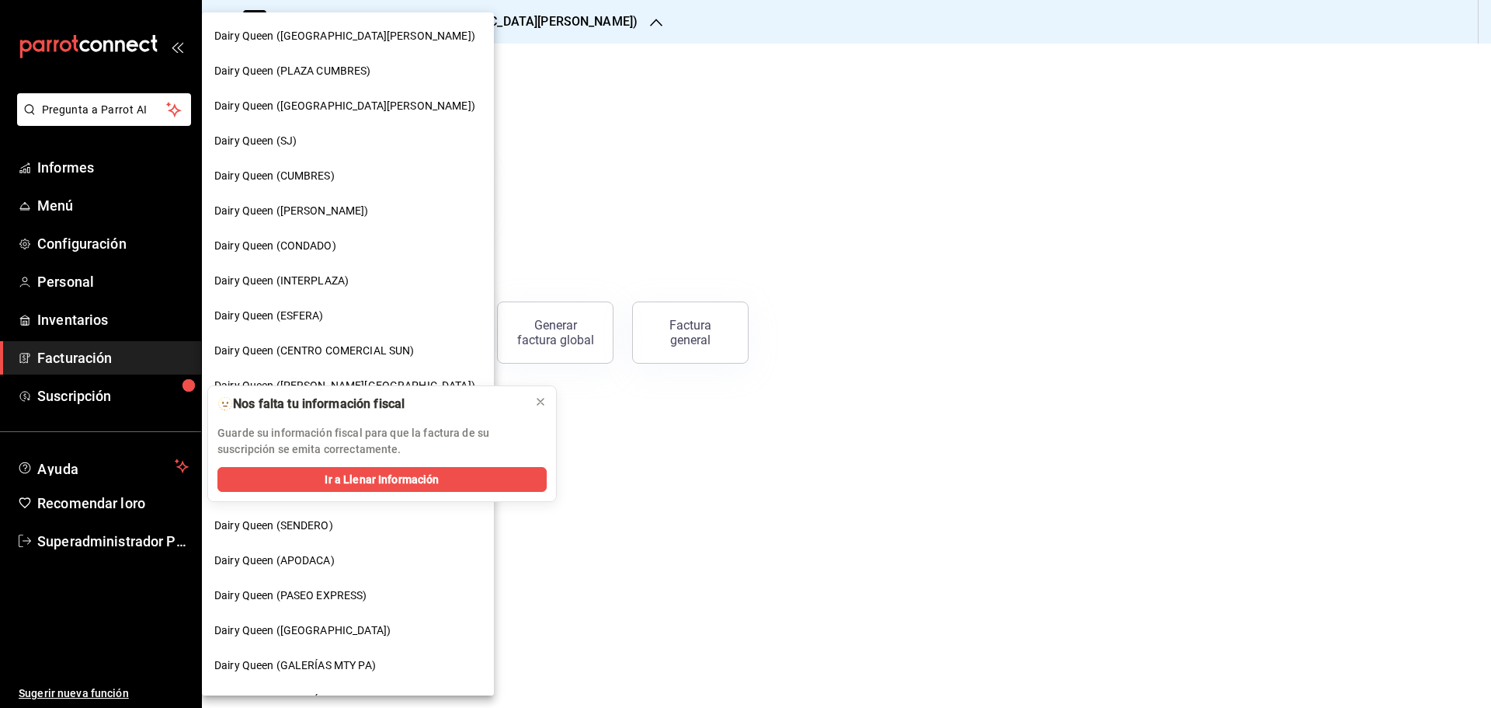
click at [687, 73] on div at bounding box center [745, 354] width 1491 height 708
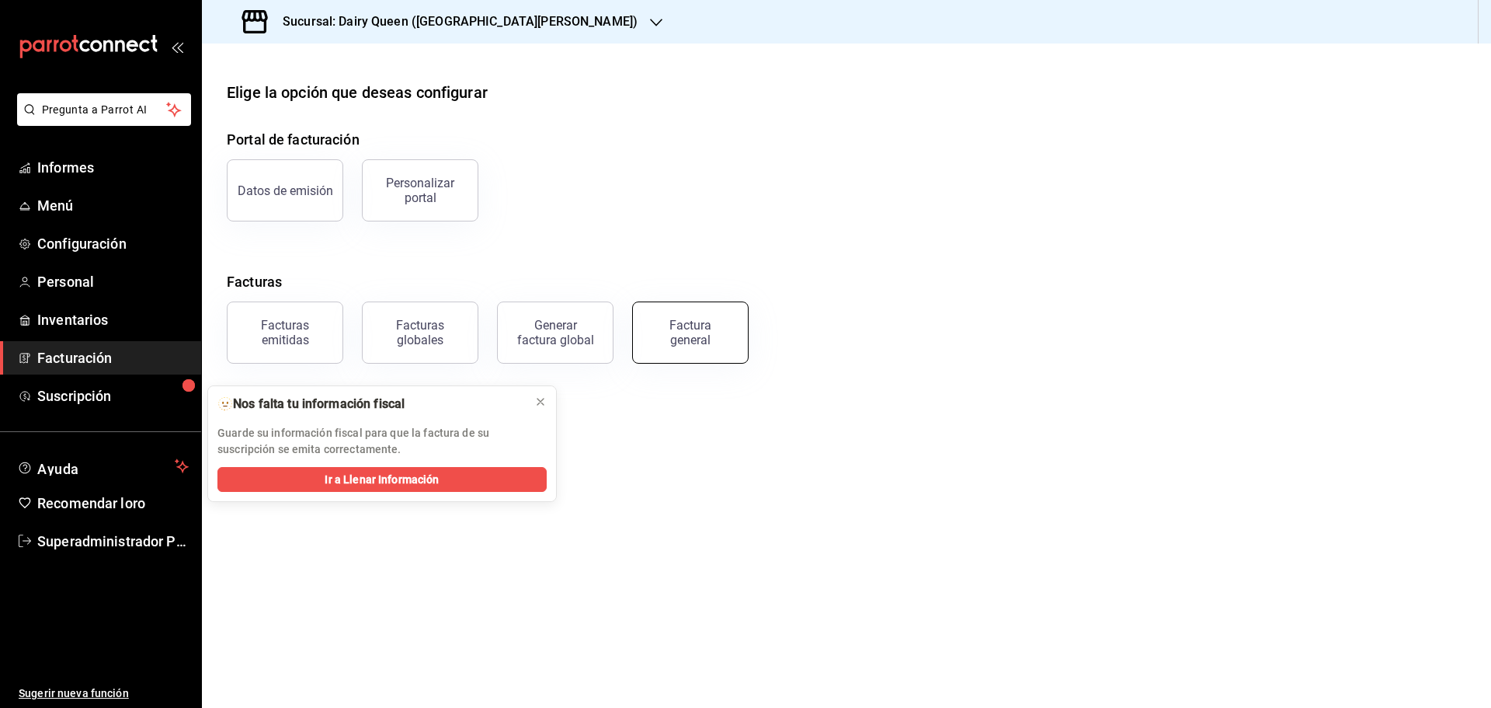
click at [698, 336] on font "Factura general" at bounding box center [690, 333] width 42 height 30
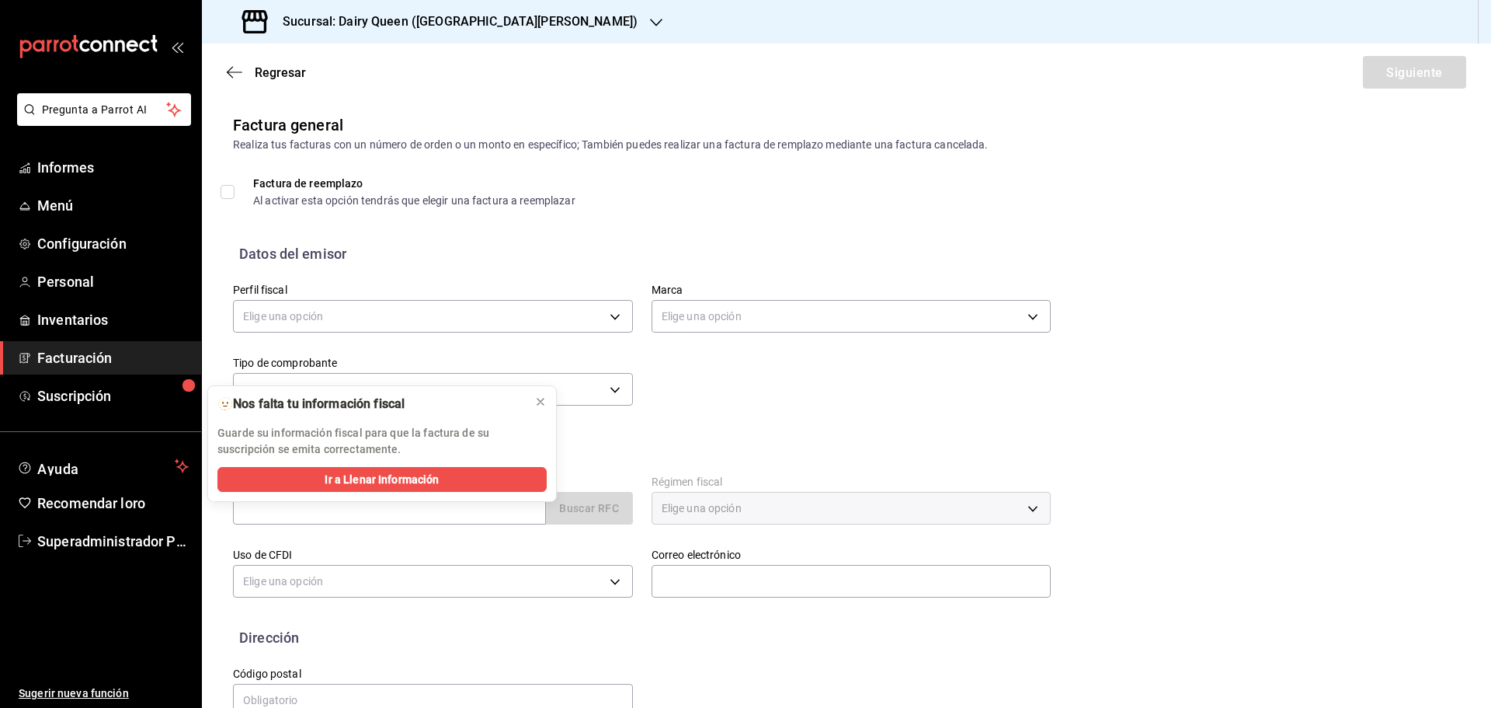
click at [383, 21] on font "Sucursal: Dairy Queen ([GEOGRAPHIC_DATA][PERSON_NAME])" at bounding box center [460, 21] width 355 height 15
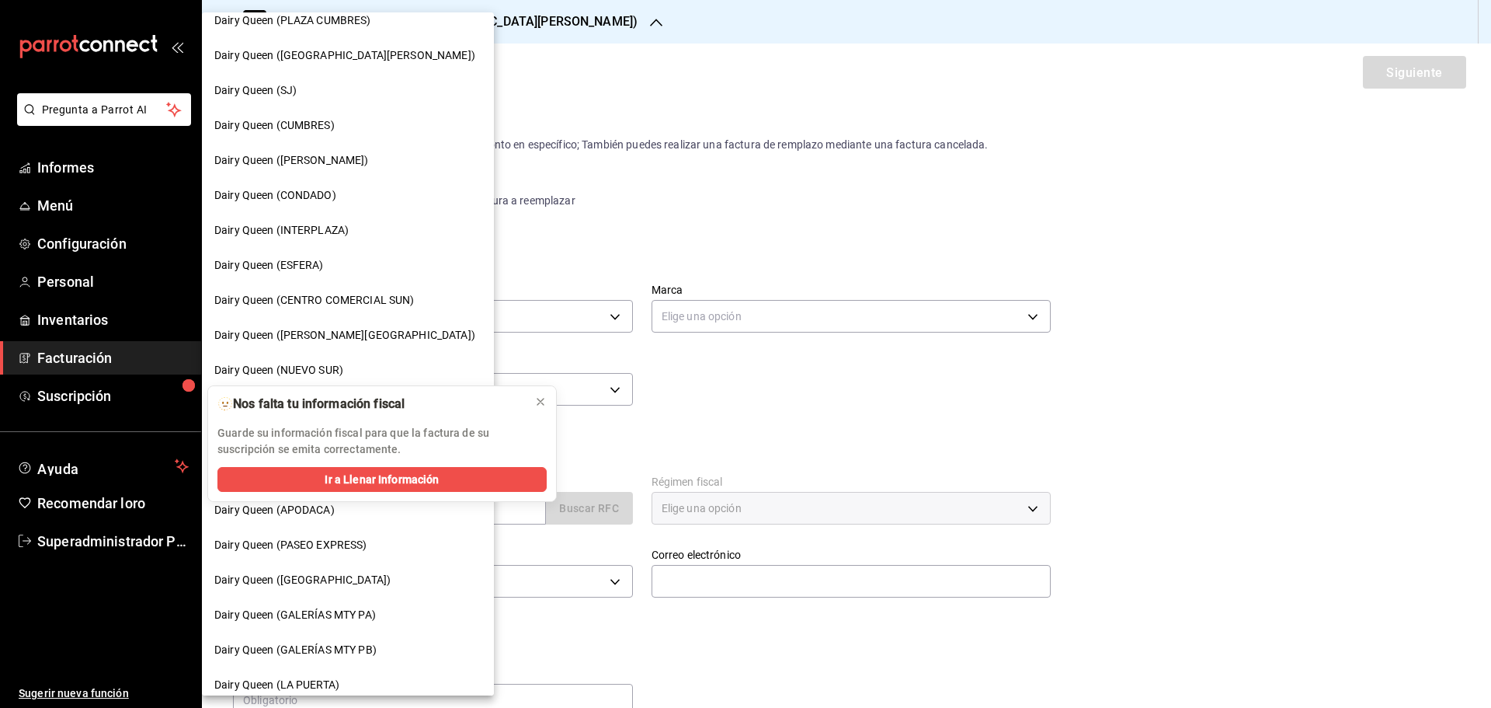
scroll to position [78, 0]
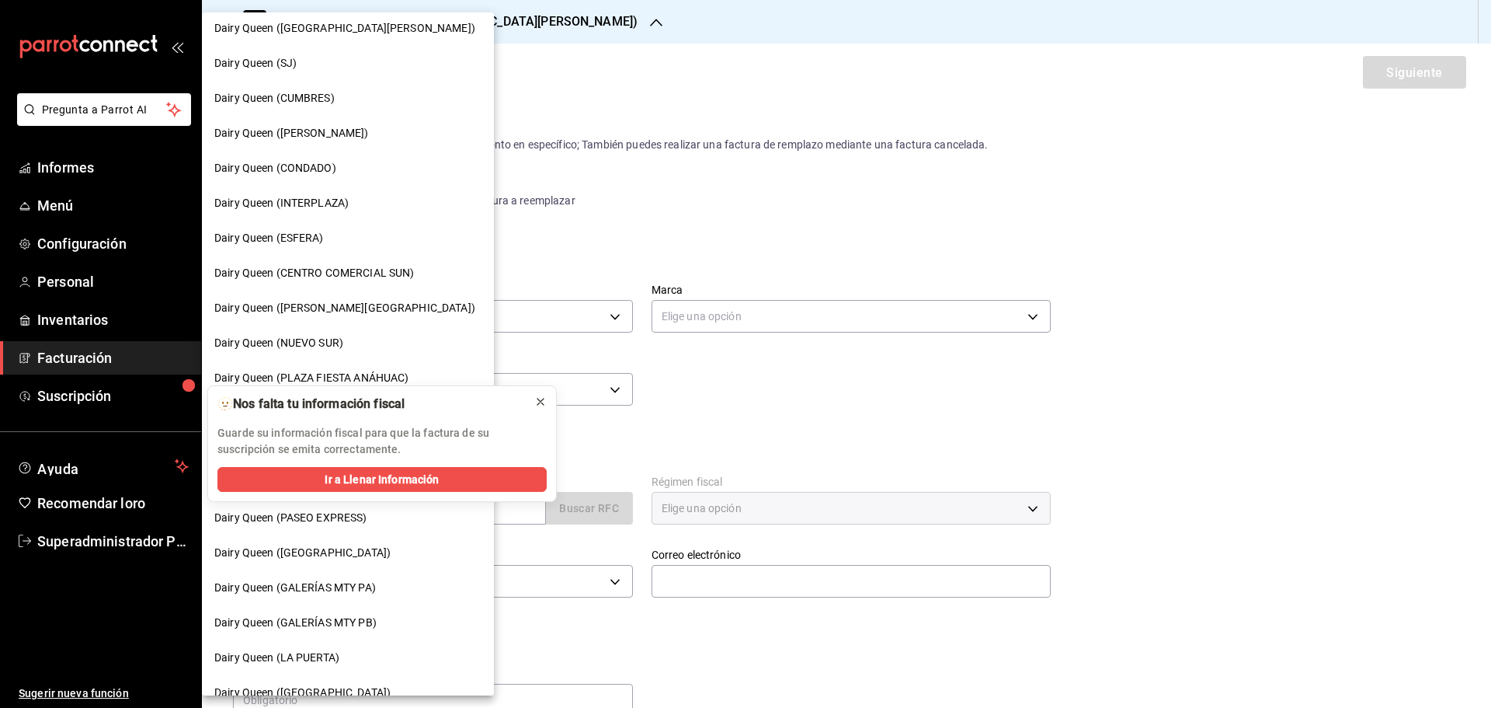
click at [548, 401] on button at bounding box center [540, 401] width 25 height 25
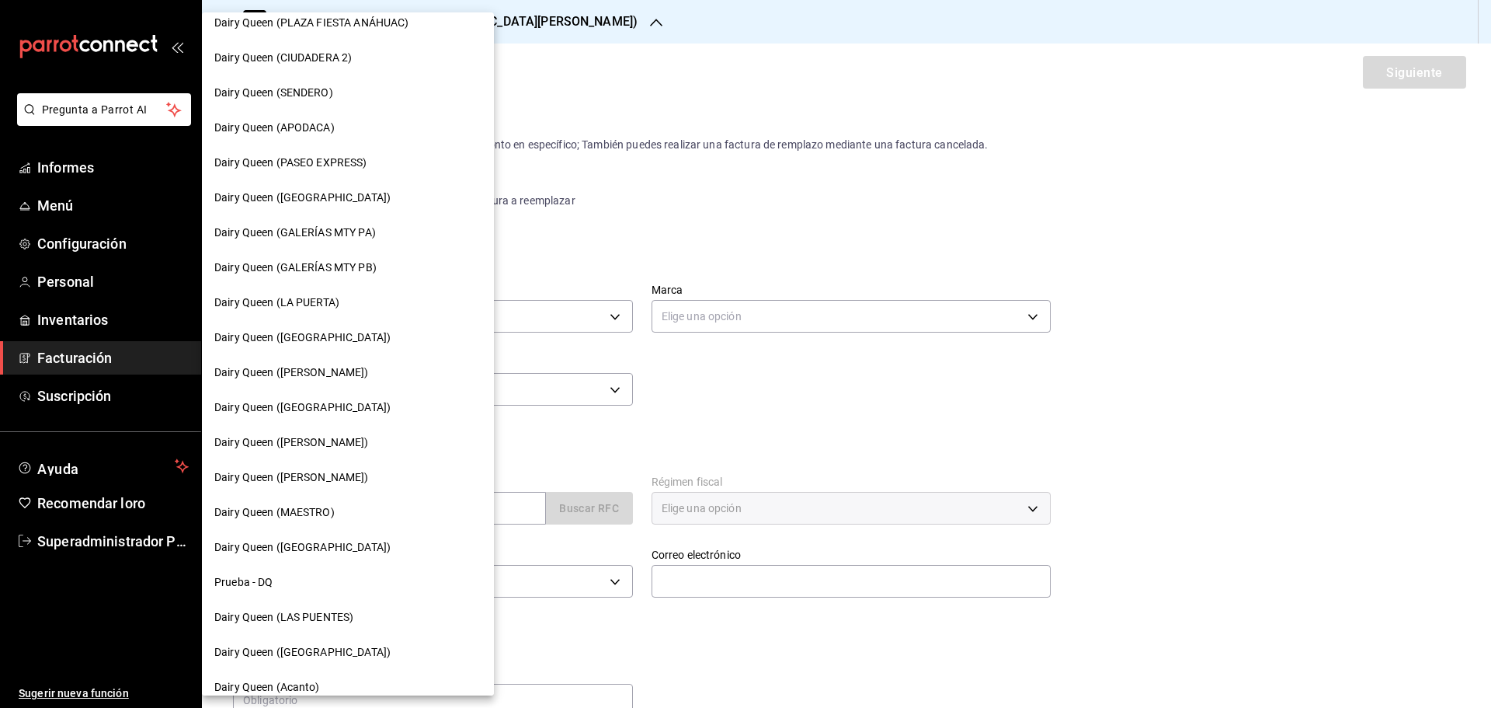
scroll to position [405, 0]
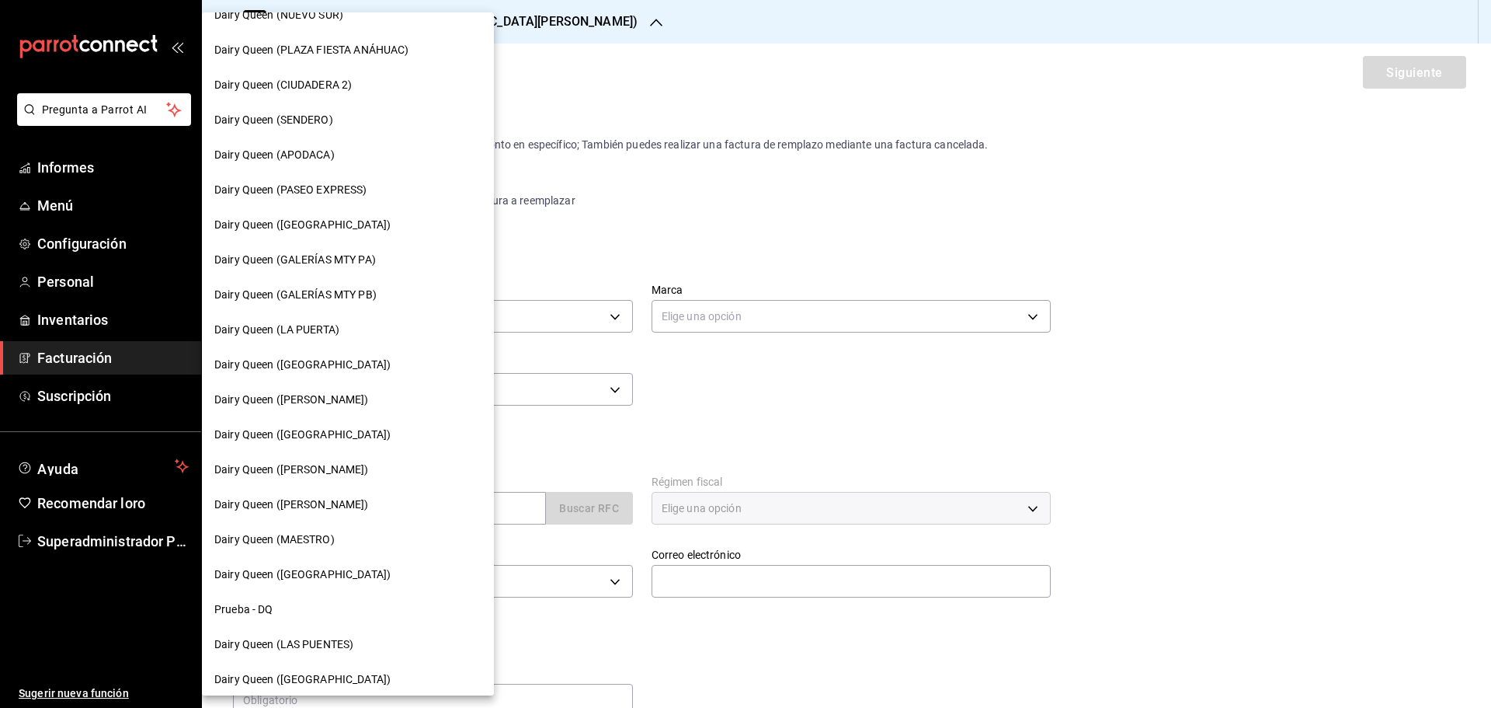
click at [319, 541] on font "Dairy Queen (MAESTRO)" at bounding box center [274, 539] width 120 height 12
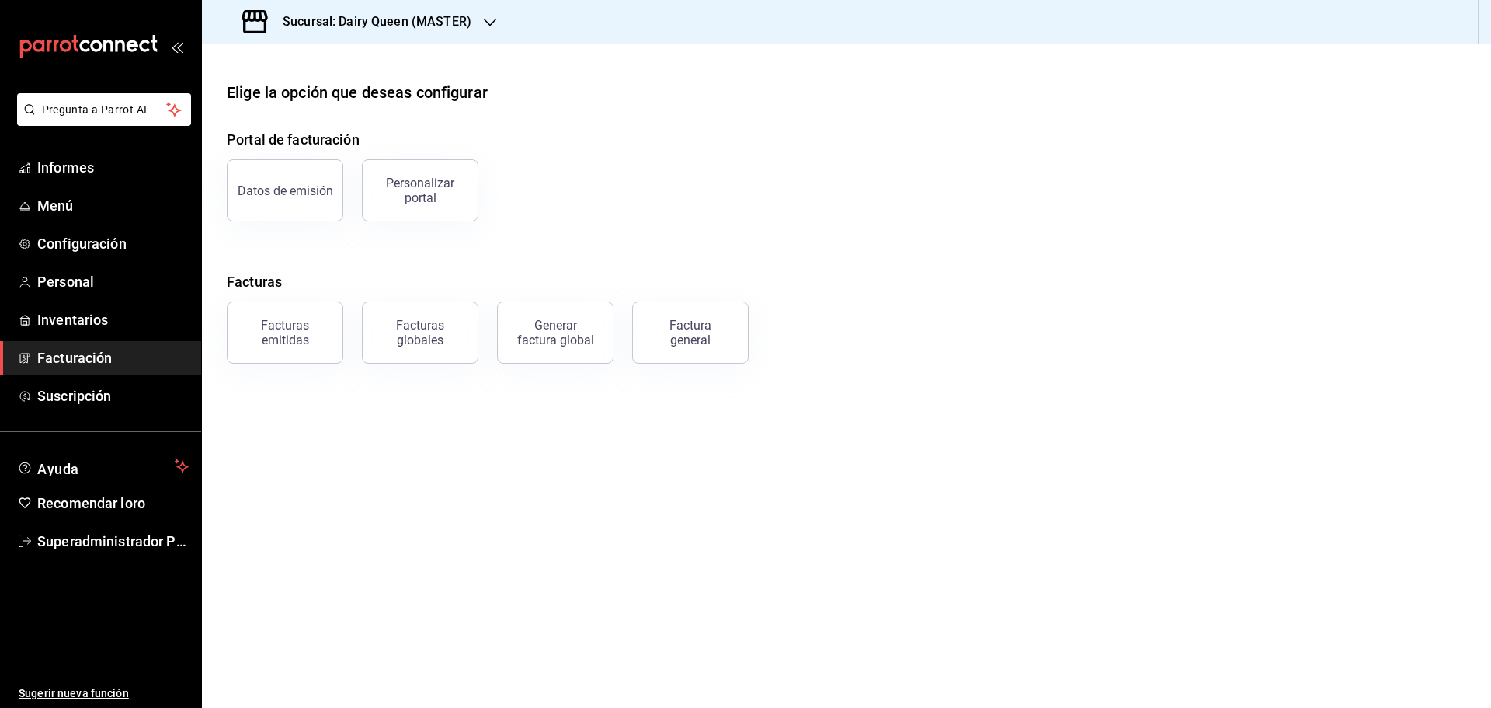
drag, startPoint x: 573, startPoint y: 128, endPoint x: 499, endPoint y: 110, distance: 75.9
click at [573, 127] on div "Elige la opción que deseas configurar Portal de facturación Datos de emisión Pe…" at bounding box center [846, 222] width 1289 height 283
click at [694, 342] on font "Factura general" at bounding box center [690, 333] width 42 height 30
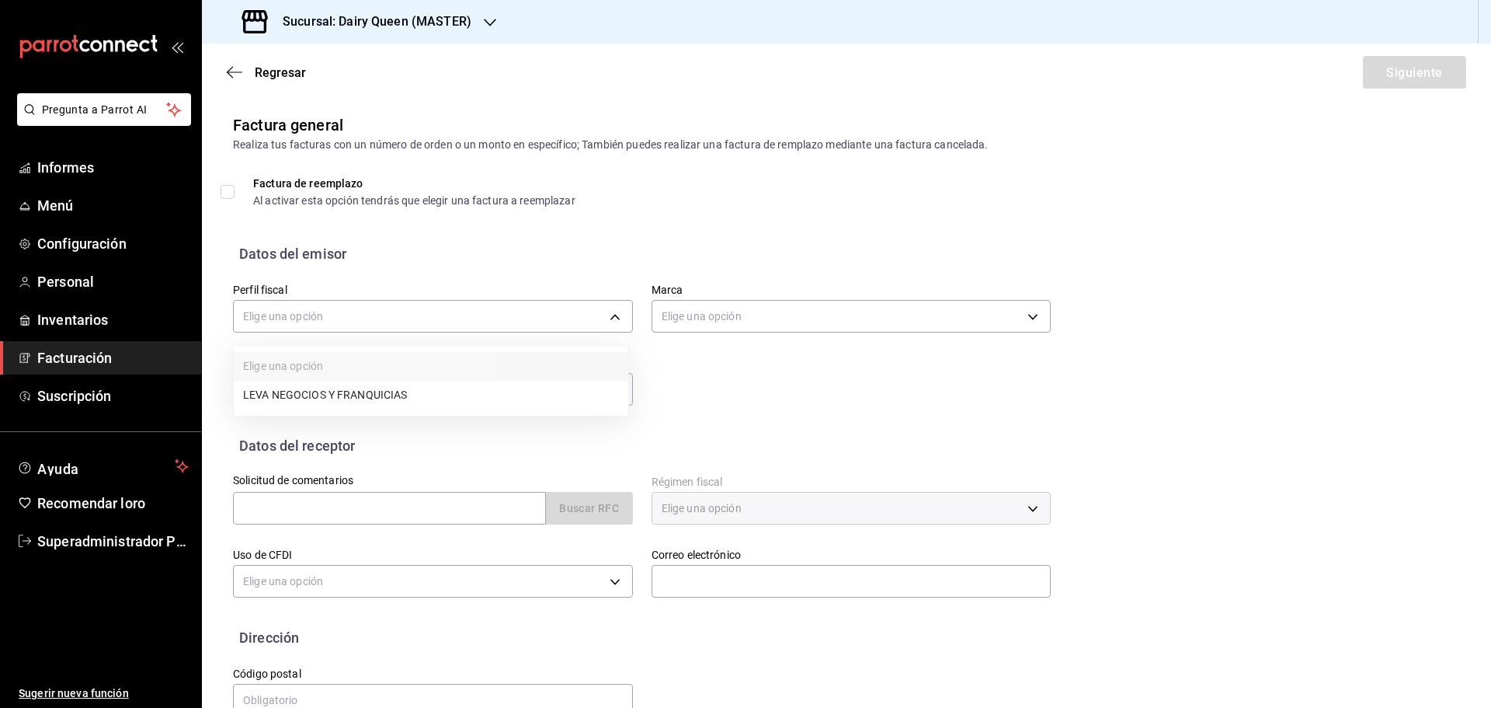
click at [415, 303] on body "Pregunta a Parrot AI Informes Menú Configuración Personal Inventarios Facturaci…" at bounding box center [745, 354] width 1491 height 708
click at [410, 384] on li "LEVA NEGOCIOS Y FRANQUICIAS" at bounding box center [431, 396] width 395 height 30
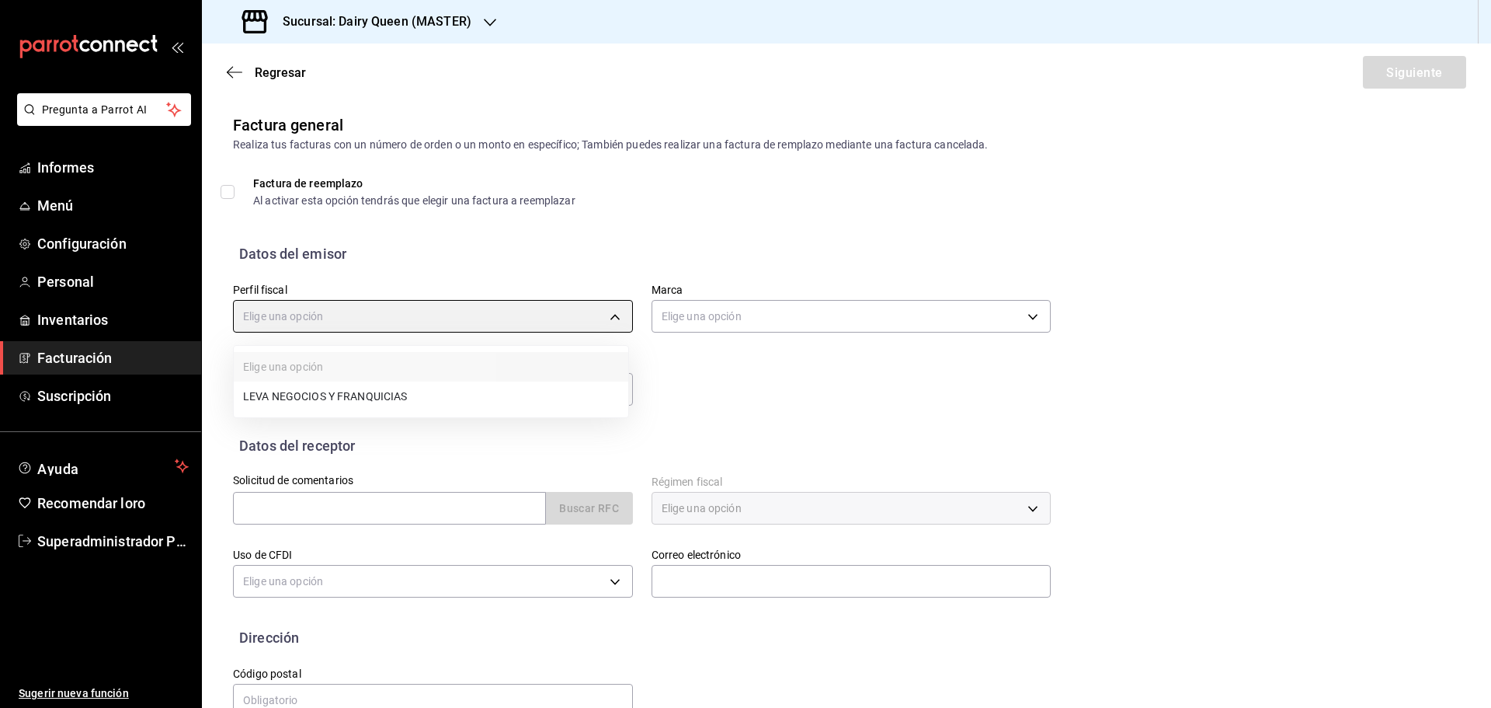
type input "4650cc39-4787-42dc-9bbe-3030b7380e95"
type input "3faf3f32-9f14-4a84-ab35-2b24b178ea52"
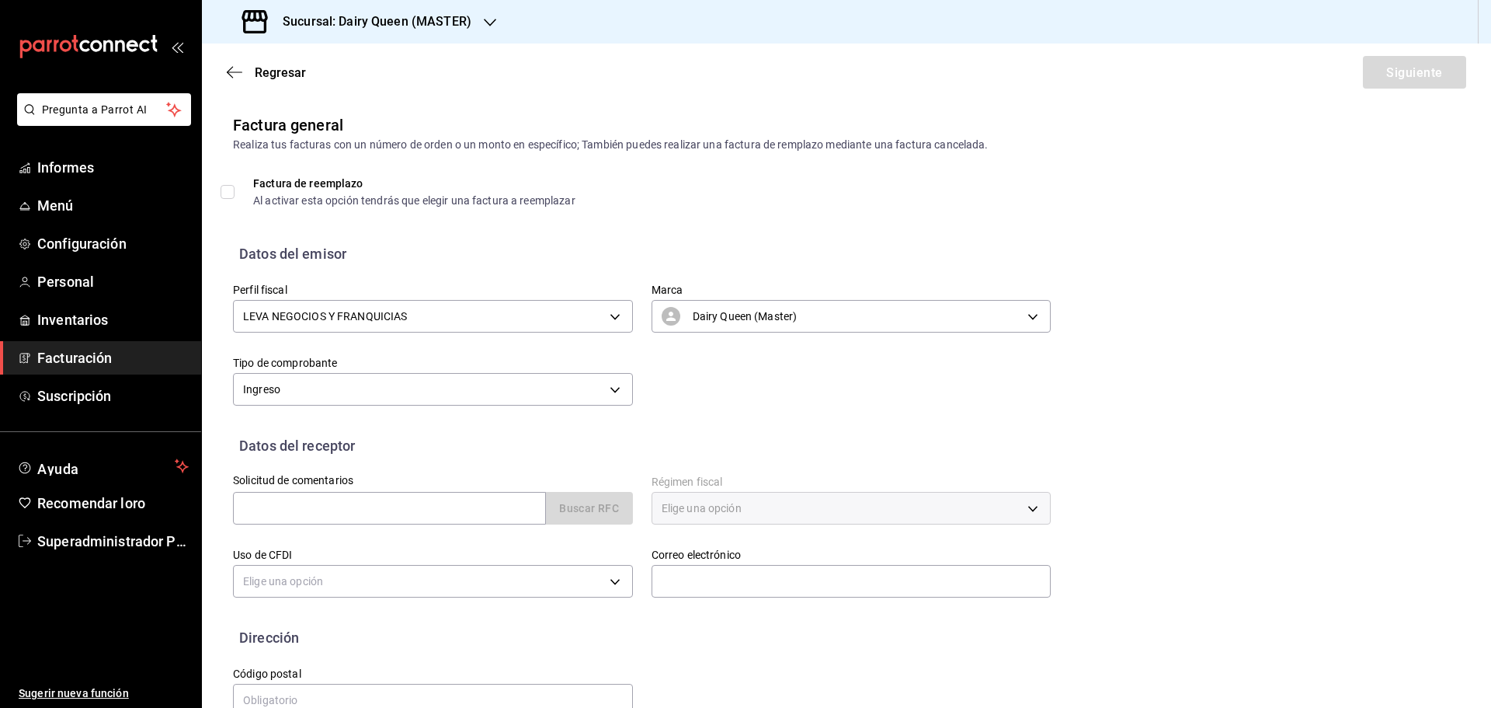
click at [781, 388] on div at bounding box center [745, 354] width 1491 height 708
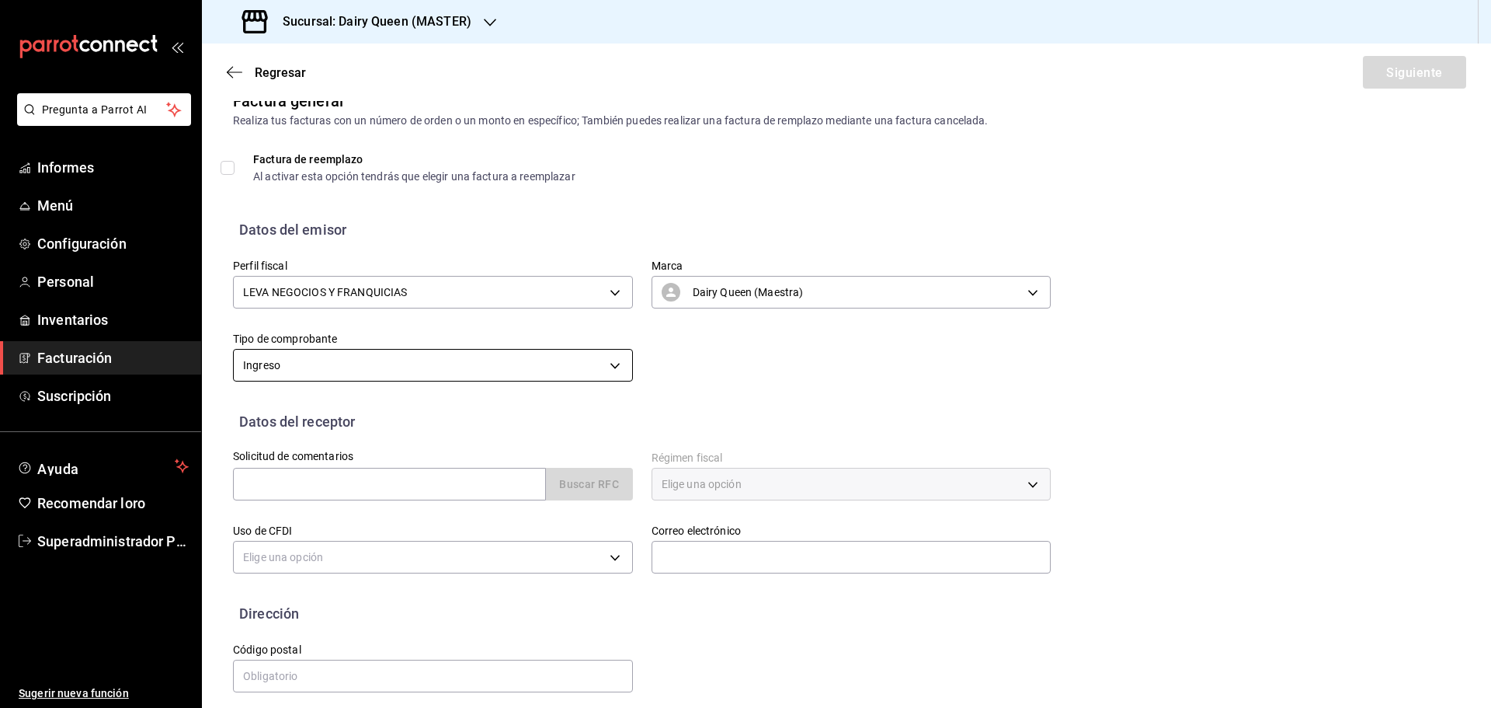
scroll to position [36, 0]
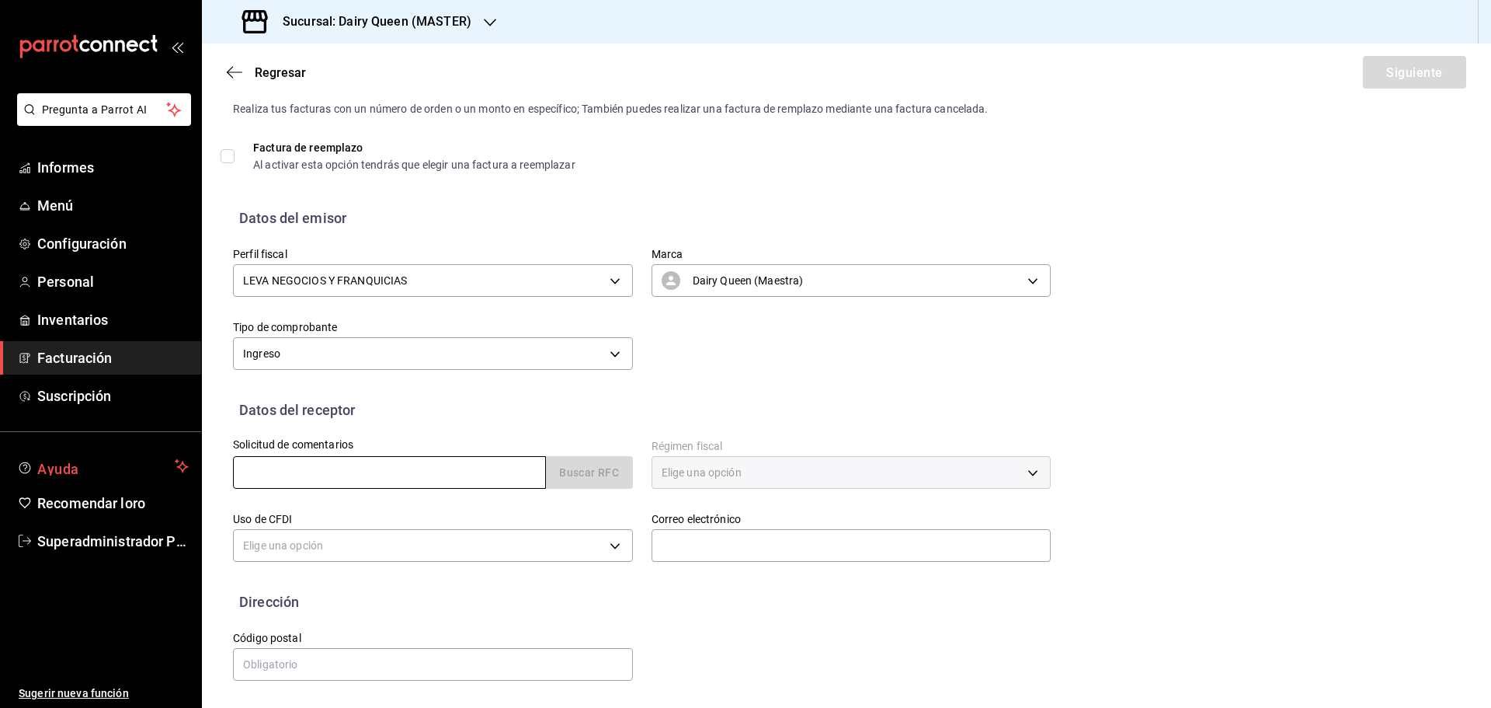
drag, startPoint x: 336, startPoint y: 471, endPoint x: 23, endPoint y: 480, distance: 313.9
click at [336, 471] on input "text" at bounding box center [389, 472] width 313 height 33
click at [360, 489] on div "Solicitud de comentarios Buscar RFC" at bounding box center [423, 456] width 419 height 73
click at [329, 474] on input "text" at bounding box center [389, 472] width 313 height 33
paste input "GAOL830817JT4"
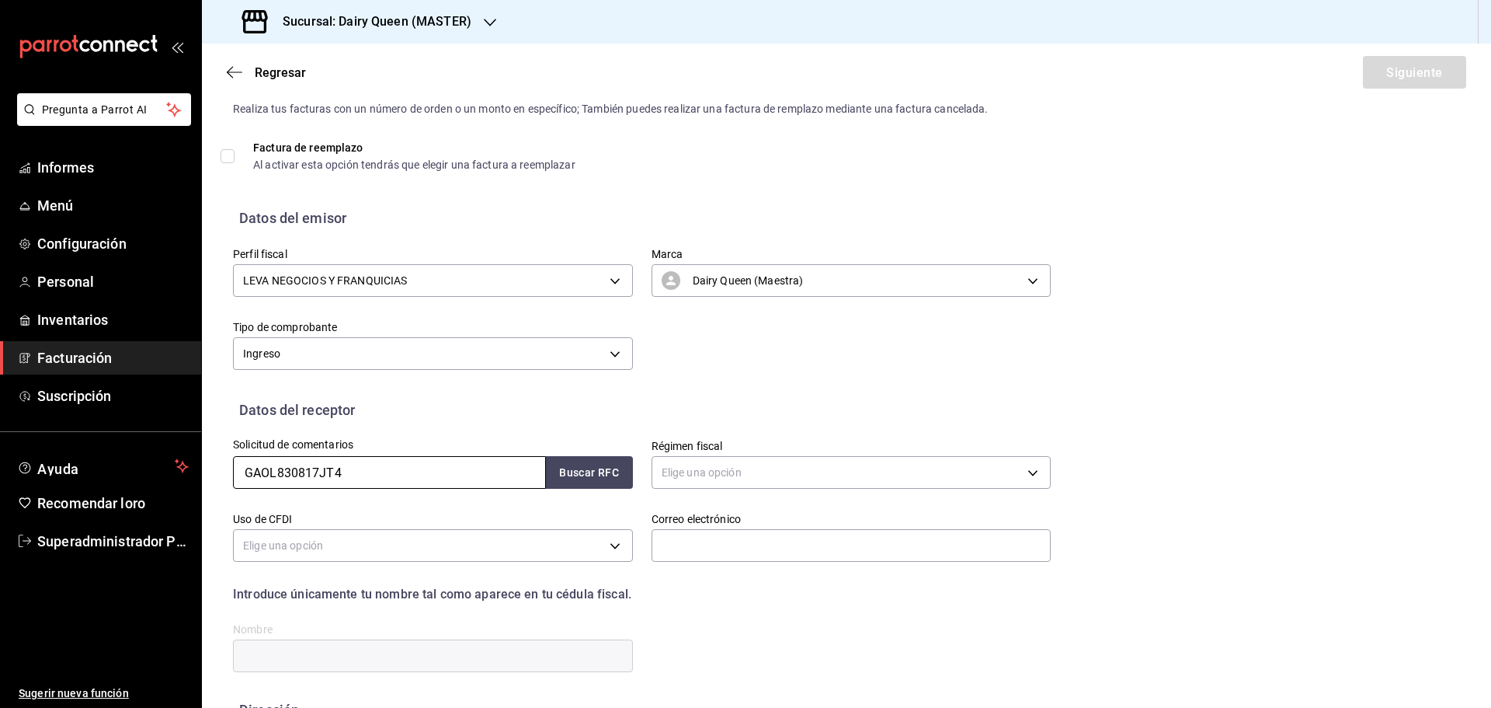
type input "GAOL830817JT4"
click at [561, 475] on font "Buscar RFC" at bounding box center [589, 473] width 60 height 12
click at [561, 441] on label "Solicitud de comentarios" at bounding box center [433, 444] width 400 height 11
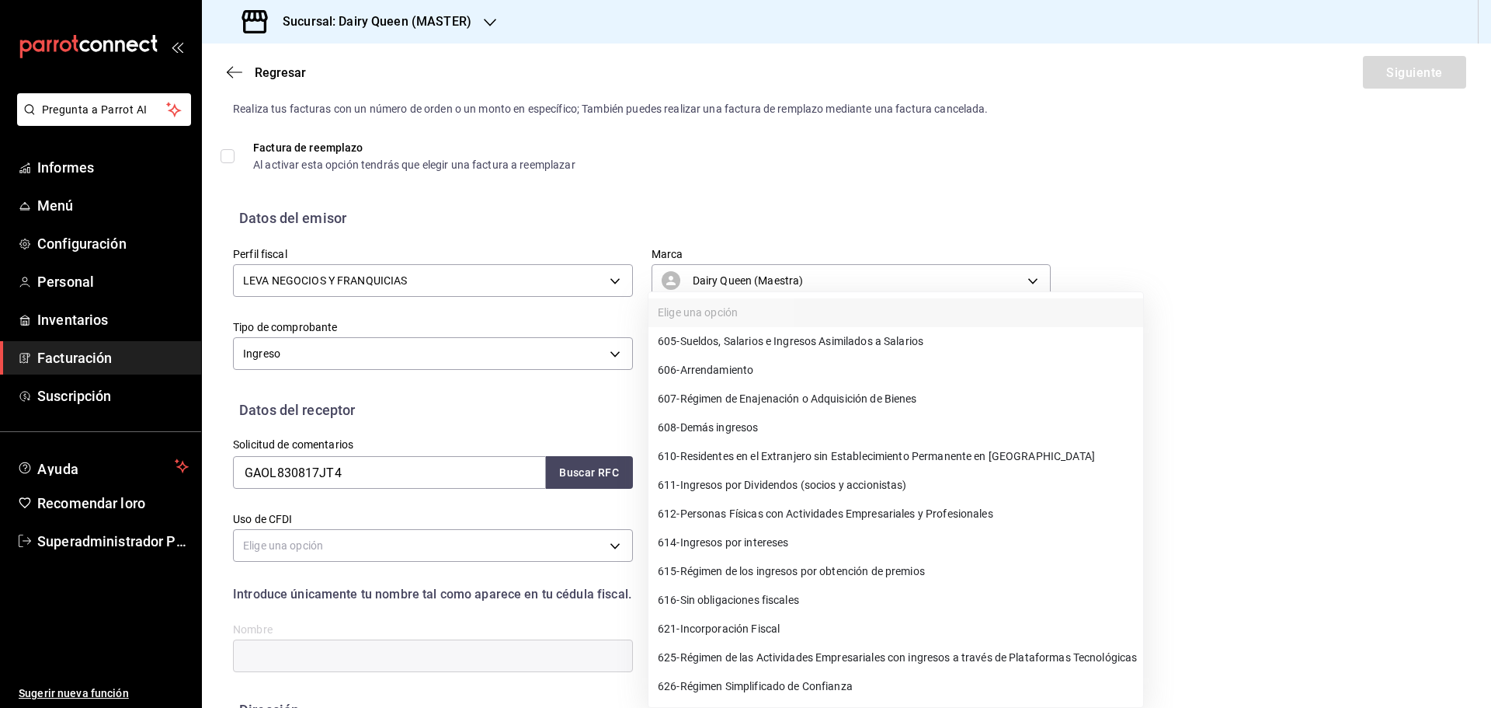
click at [751, 473] on body "Pregunta a Parrot AI Informes Menú Configuración Personal Inventarios Facturaci…" at bounding box center [745, 354] width 1491 height 708
click at [945, 516] on font "Personas Físicas con Actividades Empresariales y Profesionales" at bounding box center [836, 514] width 313 height 12
type input "612"
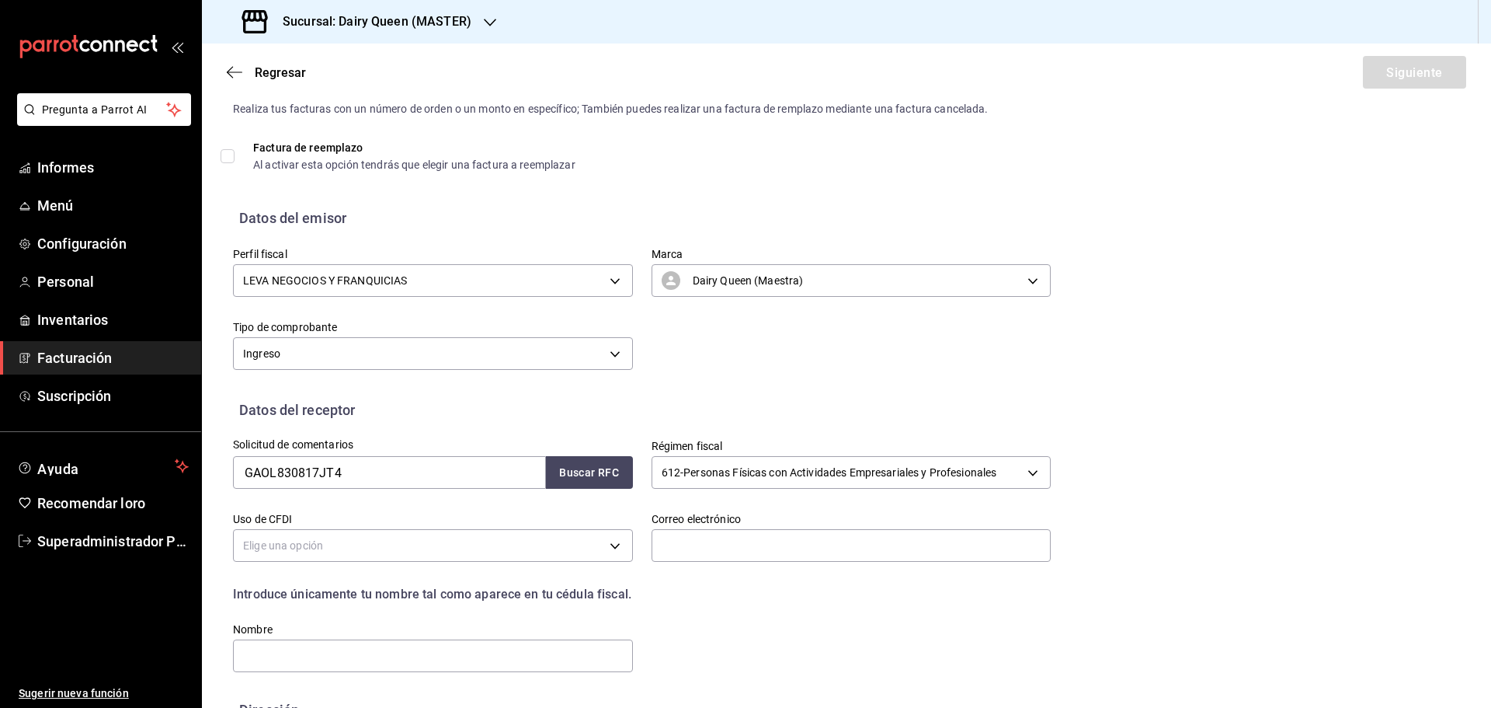
drag, startPoint x: 1211, startPoint y: 492, endPoint x: 1128, endPoint y: 495, distance: 83.1
click at [1208, 492] on div "Elige una opción 605 - Sueldos, Salarios e Ingresos Asimilados a Salarios 606 -…" at bounding box center [745, 354] width 1491 height 708
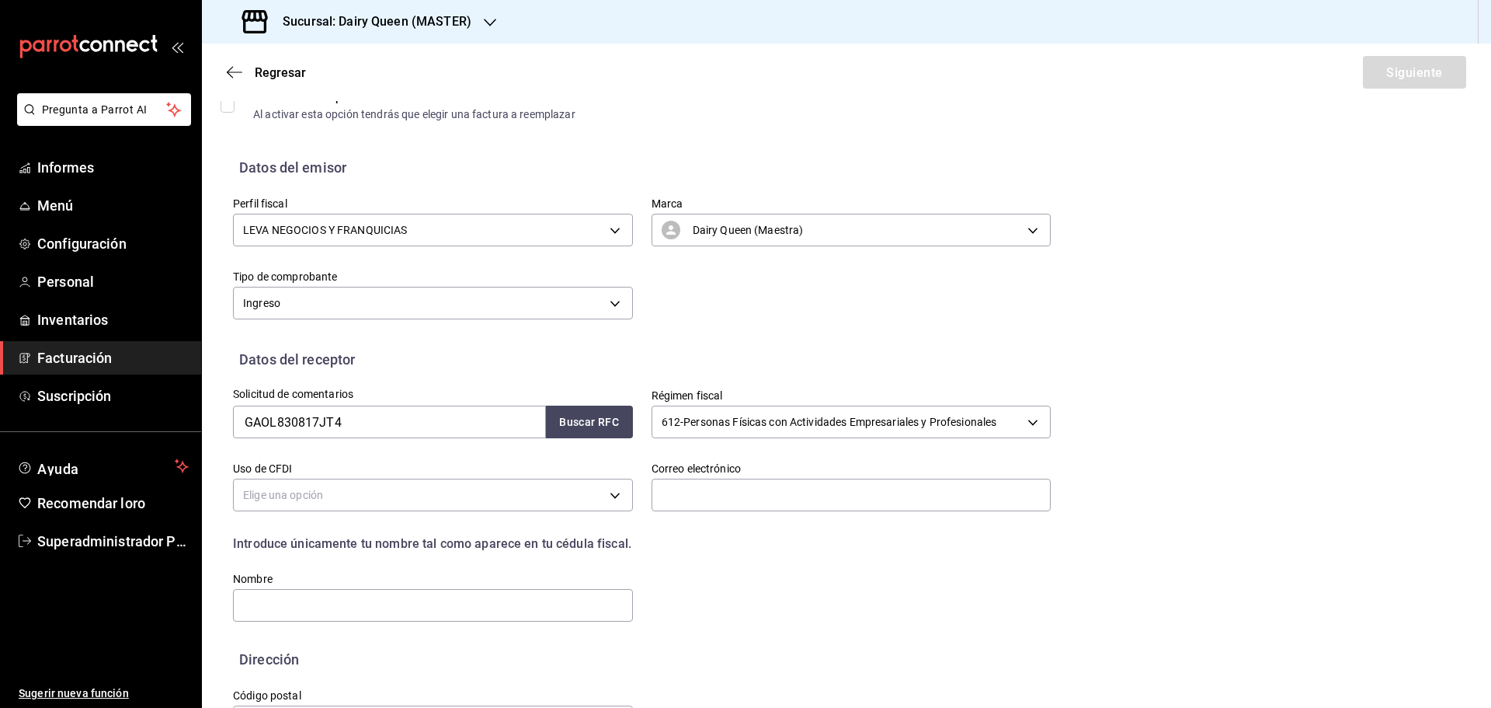
scroll to position [113, 0]
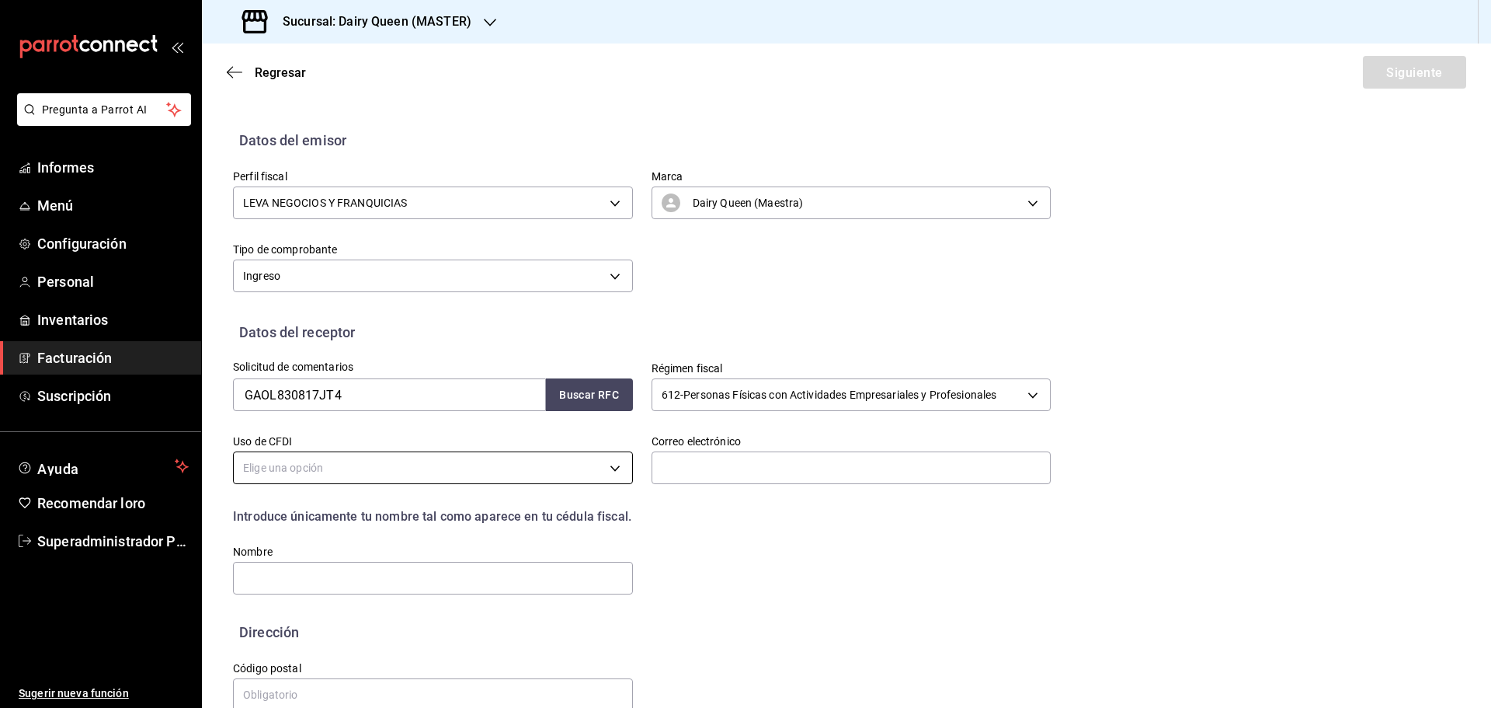
click at [436, 457] on body "Pregunta a Parrot AI Informes Menú Configuración Personal Inventarios Facturaci…" at bounding box center [745, 354] width 1491 height 708
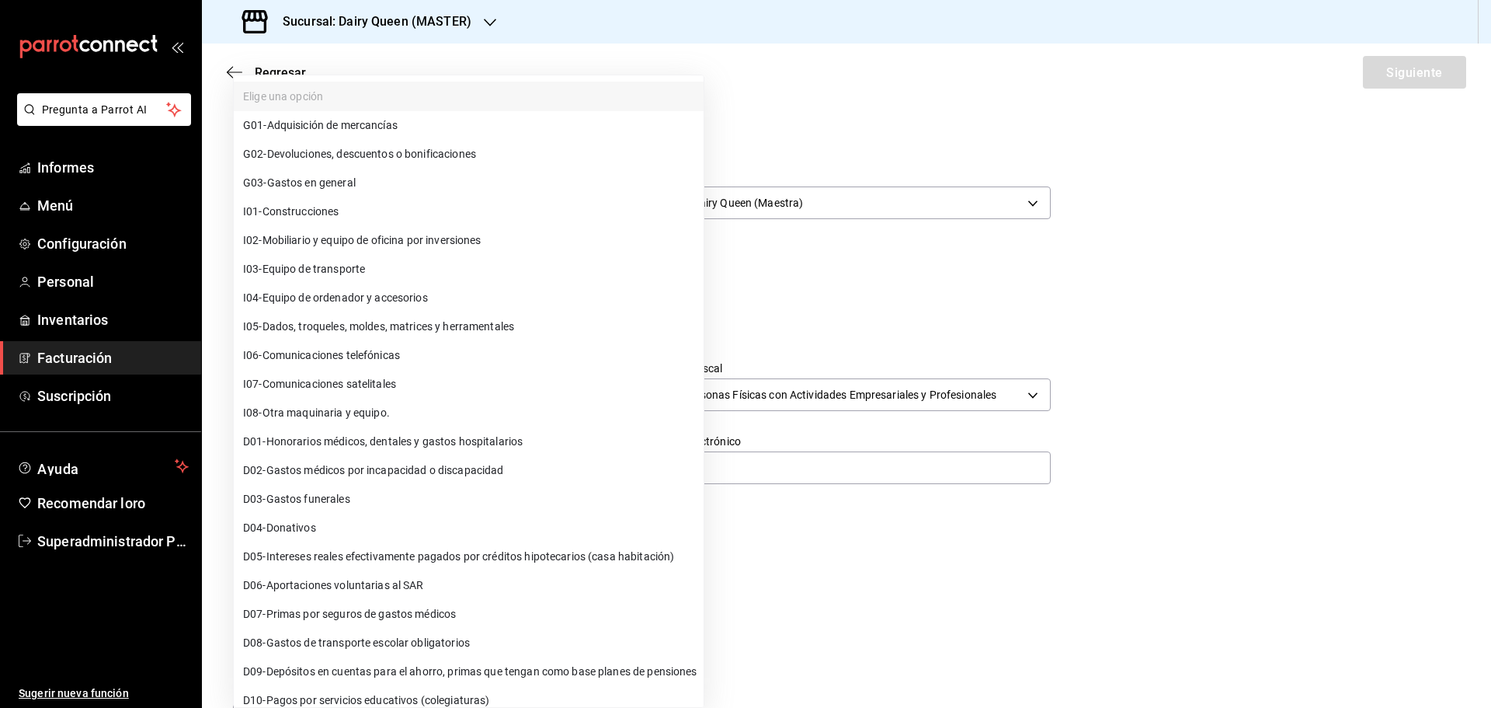
click at [396, 189] on li "G03 - Gastos en general" at bounding box center [469, 183] width 470 height 29
type input "G03"
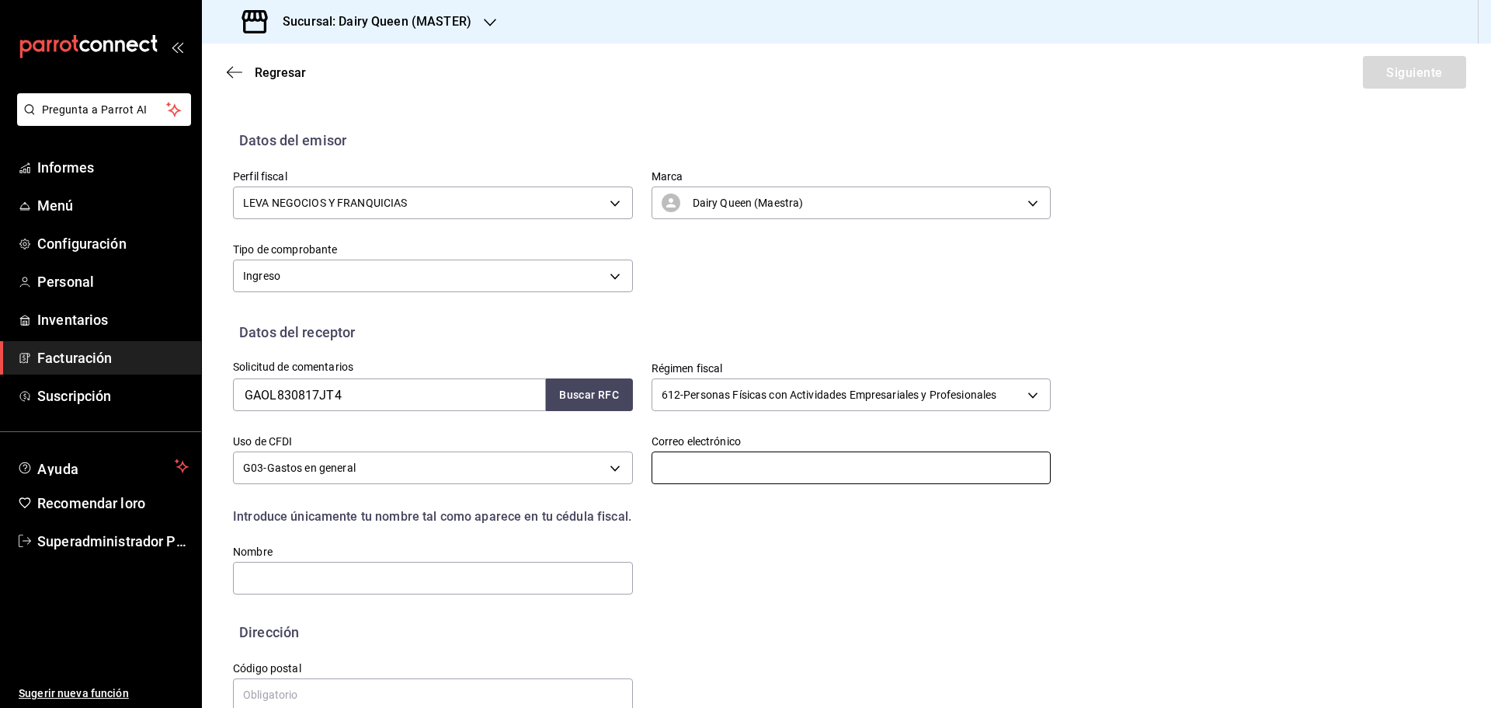
click at [742, 471] on input "text" at bounding box center [852, 467] width 400 height 33
type input "aux.contabilidad@leva.mx"
drag, startPoint x: 693, startPoint y: 555, endPoint x: 603, endPoint y: 579, distance: 92.5
click at [690, 558] on div "Solicitud de comentarios GAOL830817JT4 Buscar RFC Régimen fiscal 612 - Personas…" at bounding box center [632, 470] width 836 height 254
click at [349, 579] on input "text" at bounding box center [433, 578] width 400 height 33
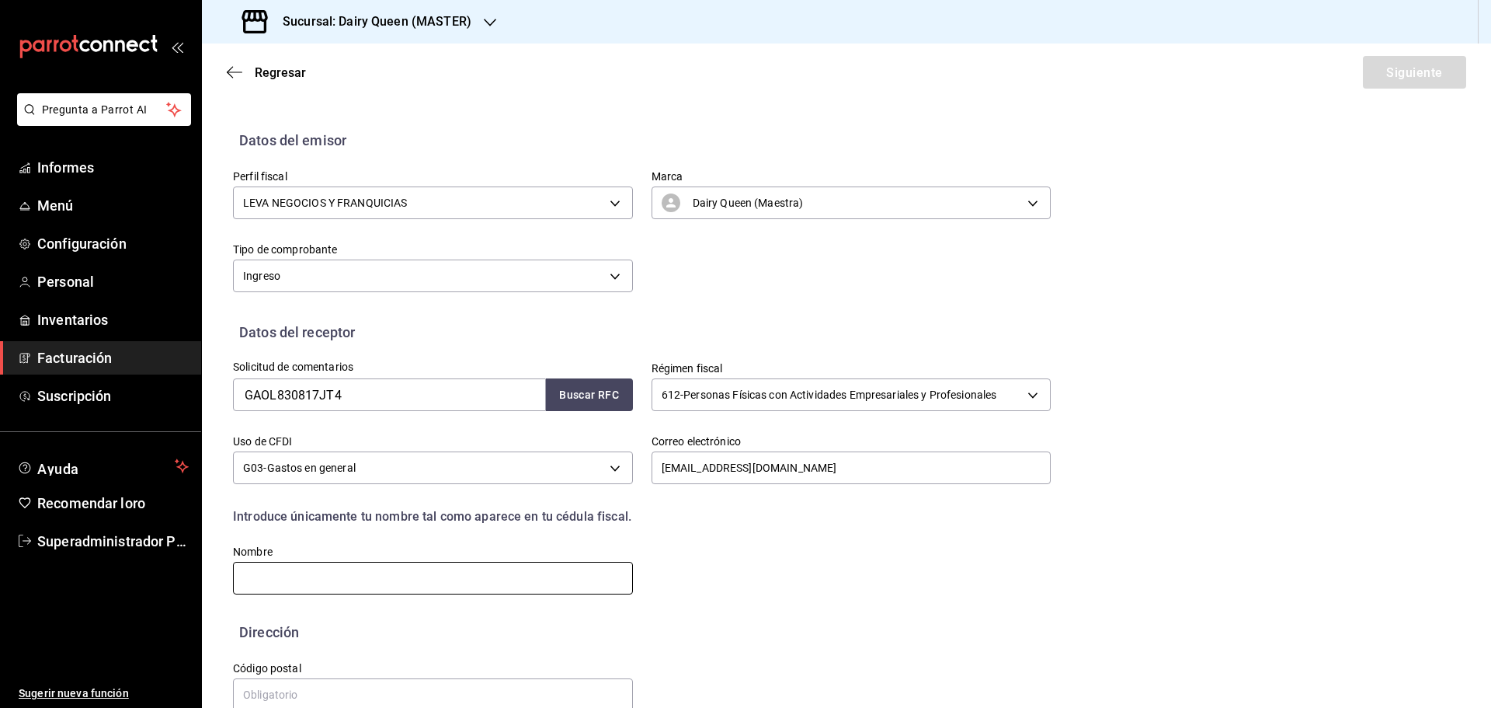
paste input "LYDIA NELLY GARCIA OCHOA"
type input "LYDIA NELLY GARCIA OCHOA"
click at [328, 697] on input "text" at bounding box center [433, 694] width 400 height 33
paste input "67267"
type input "67267"
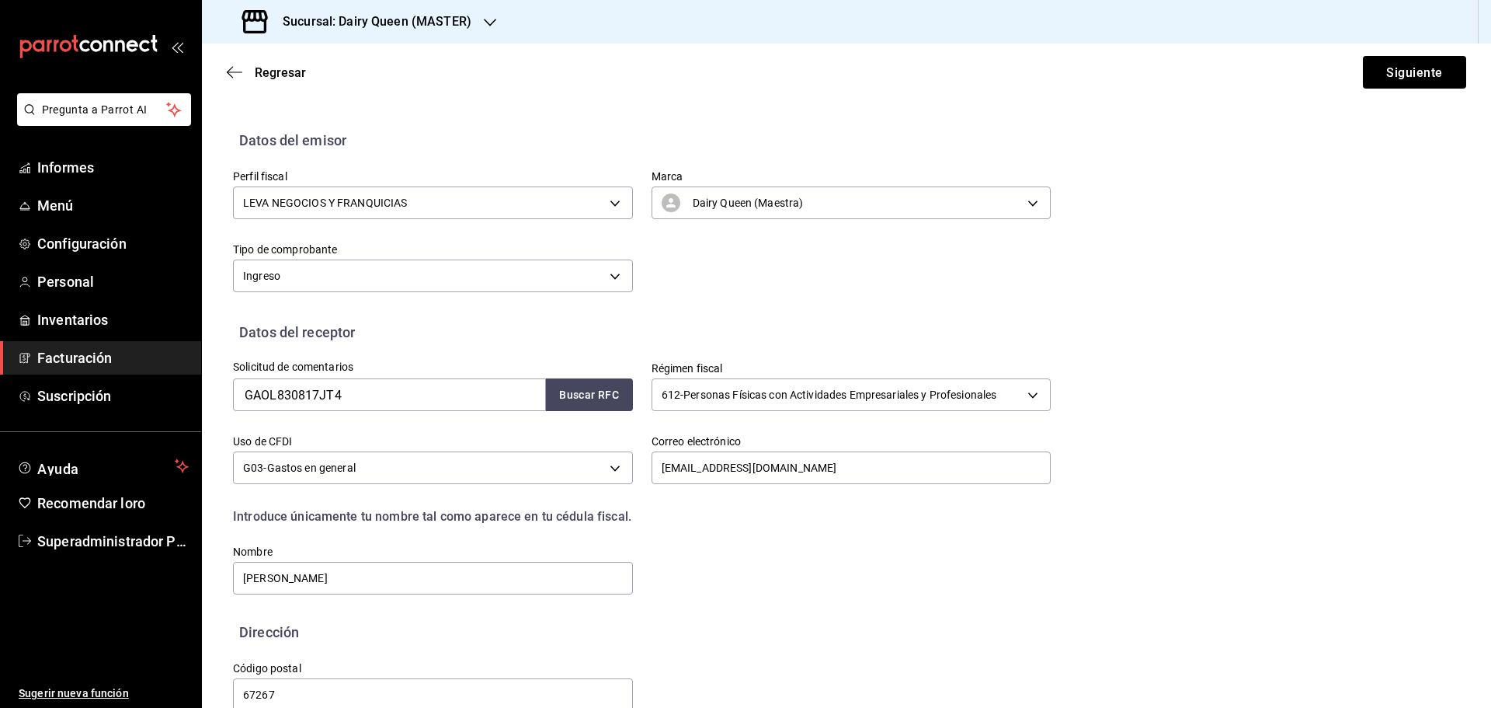
drag, startPoint x: 671, startPoint y: 598, endPoint x: 688, endPoint y: 593, distance: 17.9
click at [675, 596] on div "Solicitud de comentarios GAOL830817JT4 Buscar RFC Régimen fiscal 612 - Personas…" at bounding box center [846, 482] width 1227 height 279
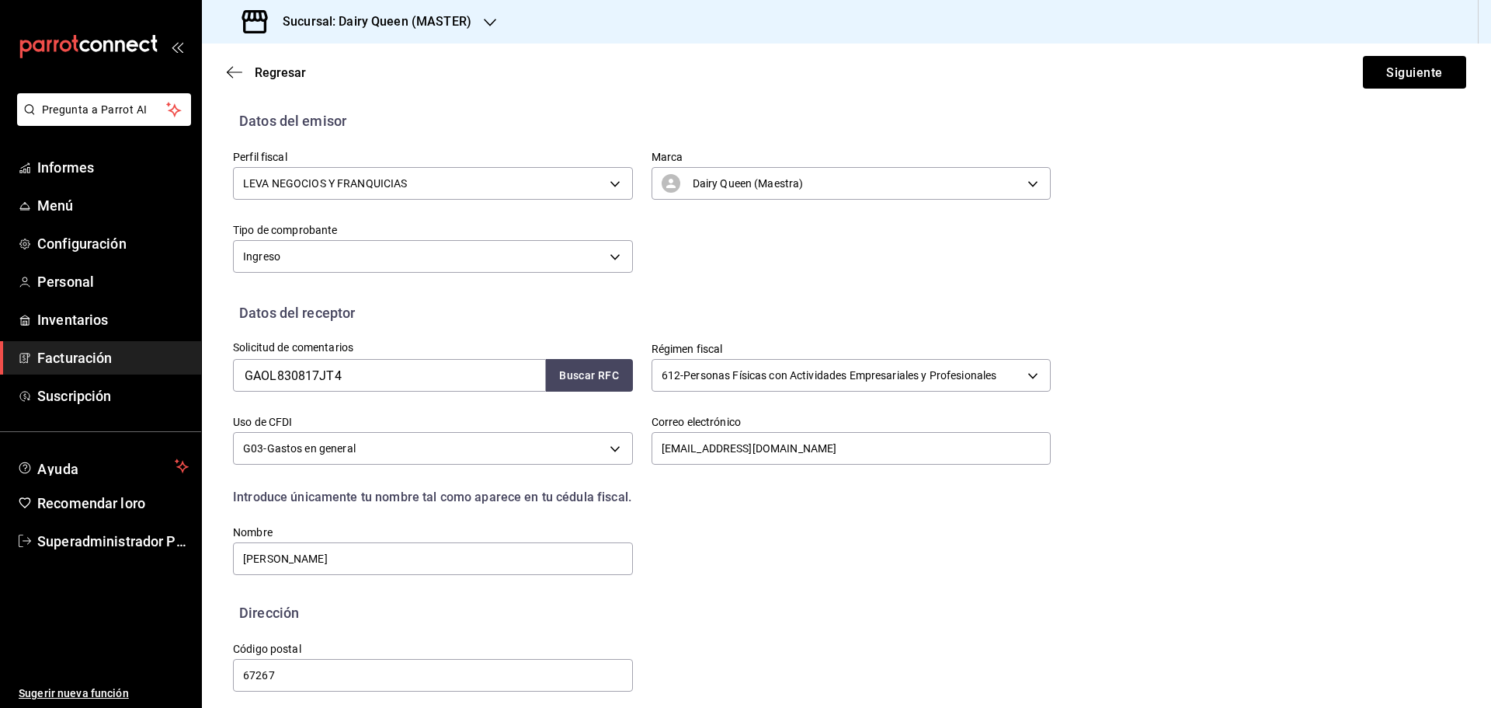
scroll to position [144, 0]
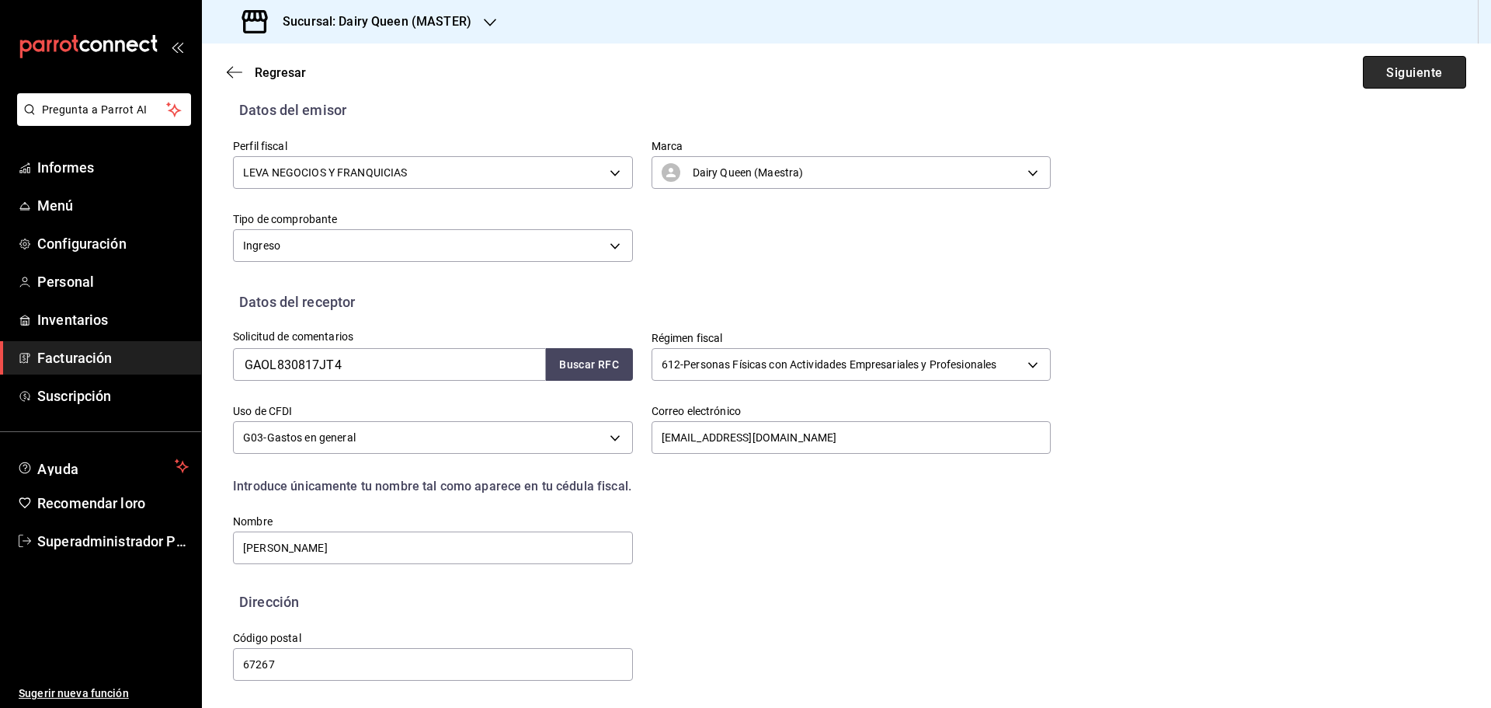
click at [1386, 71] on font "Siguiente" at bounding box center [1414, 71] width 56 height 15
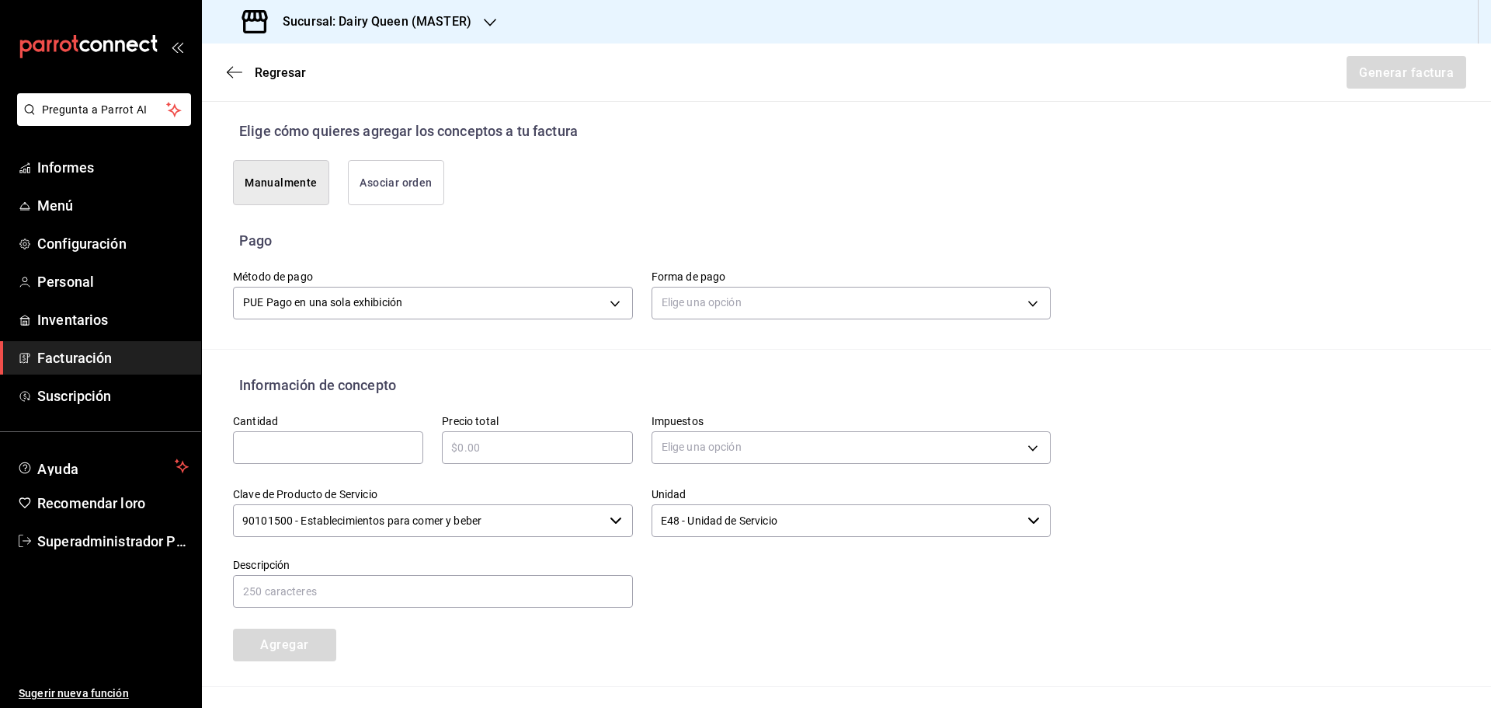
scroll to position [377, 0]
